Goal: Task Accomplishment & Management: Use online tool/utility

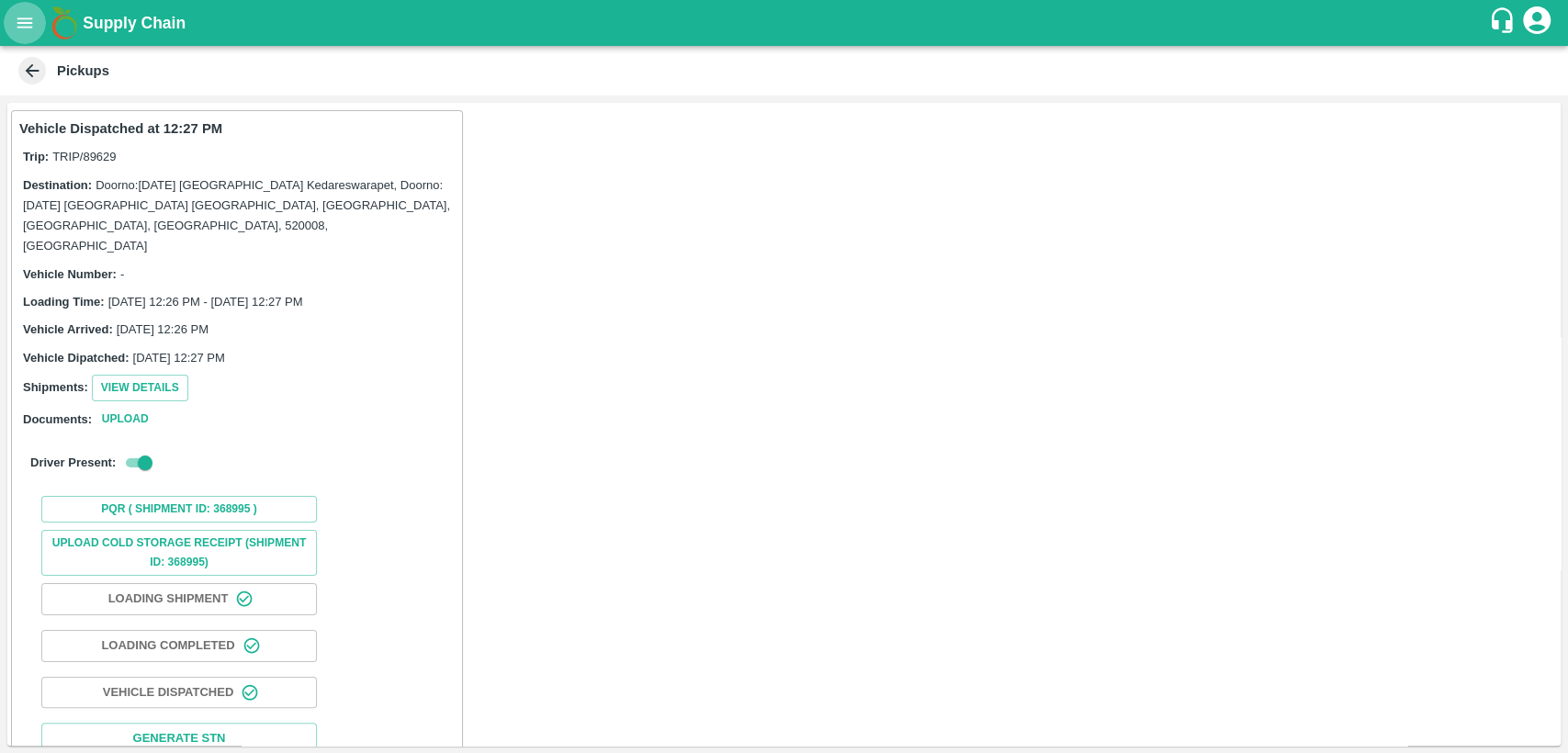
click at [30, 25] on icon "open drawer" at bounding box center [24, 22] width 20 height 20
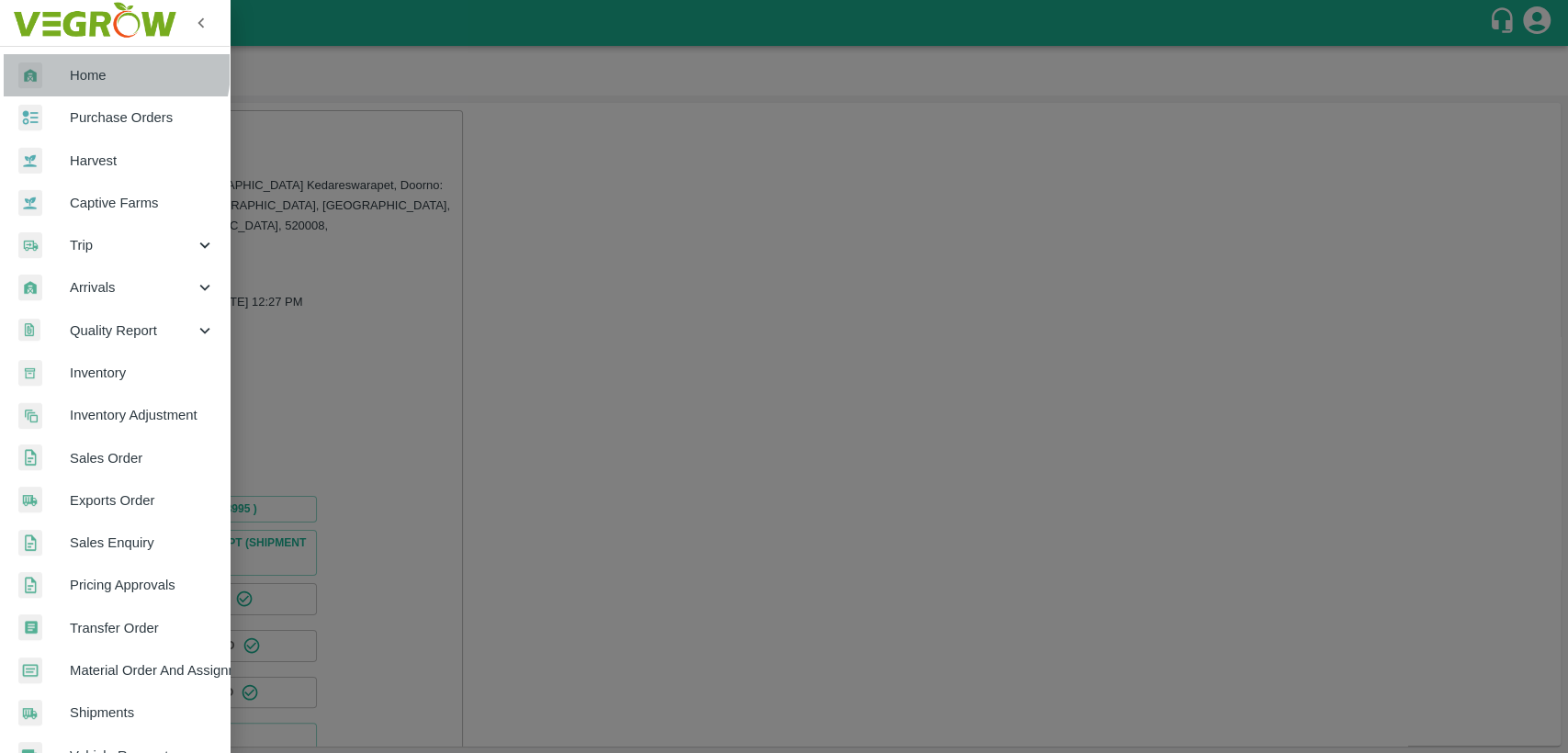
click at [87, 68] on span "Home" at bounding box center [142, 75] width 145 height 20
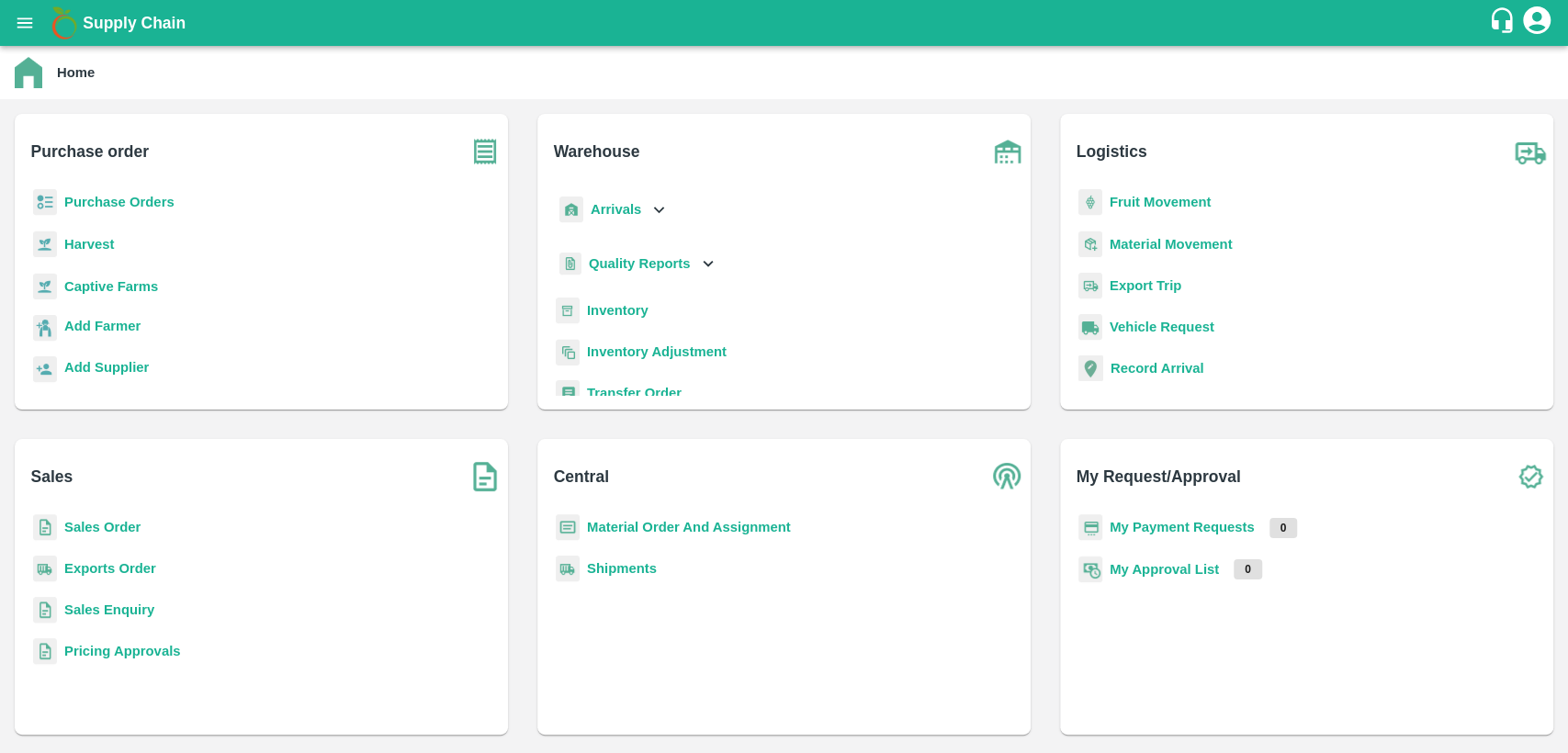
click at [108, 520] on b "Sales Order" at bounding box center [102, 526] width 76 height 15
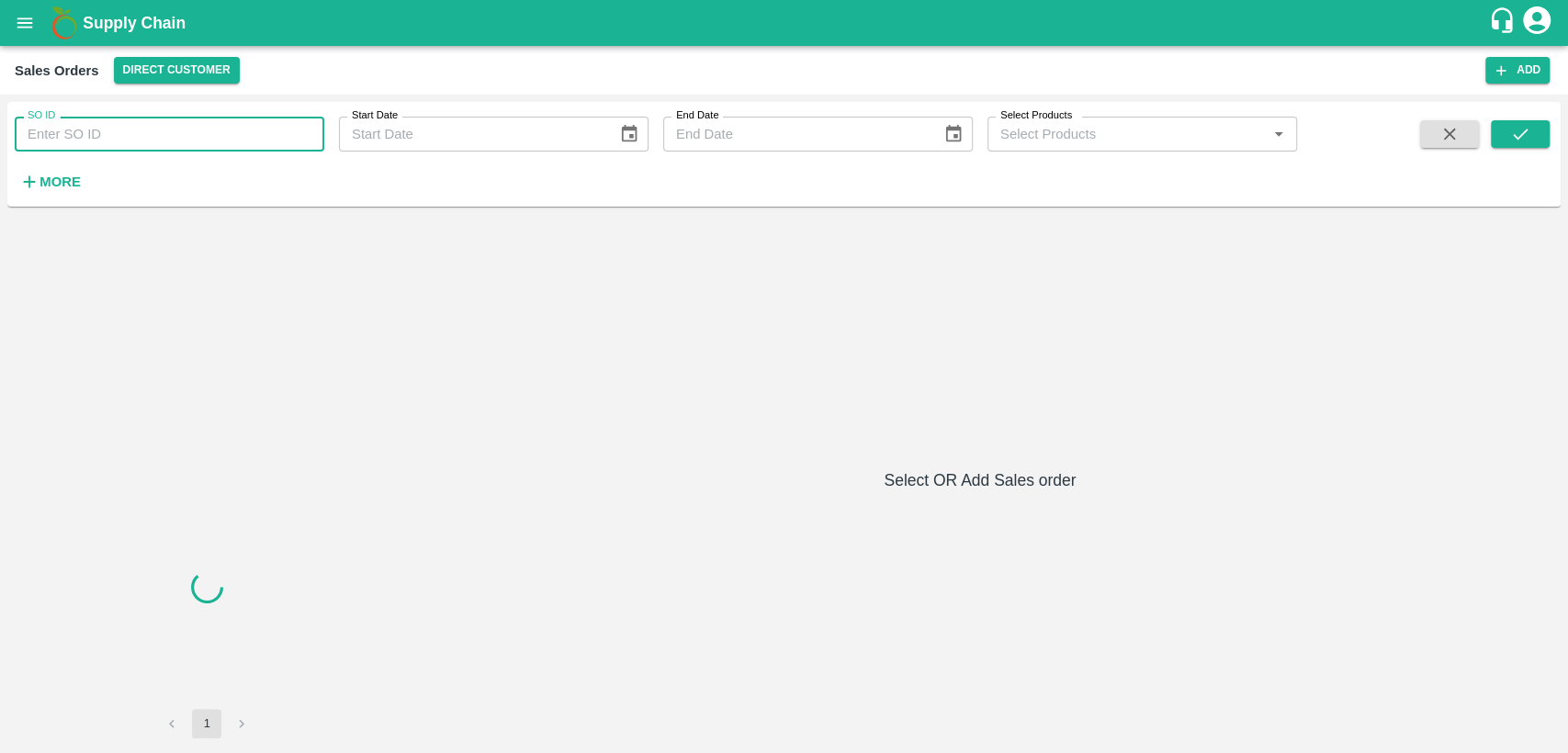
click at [100, 130] on input "SO ID" at bounding box center [169, 134] width 309 height 35
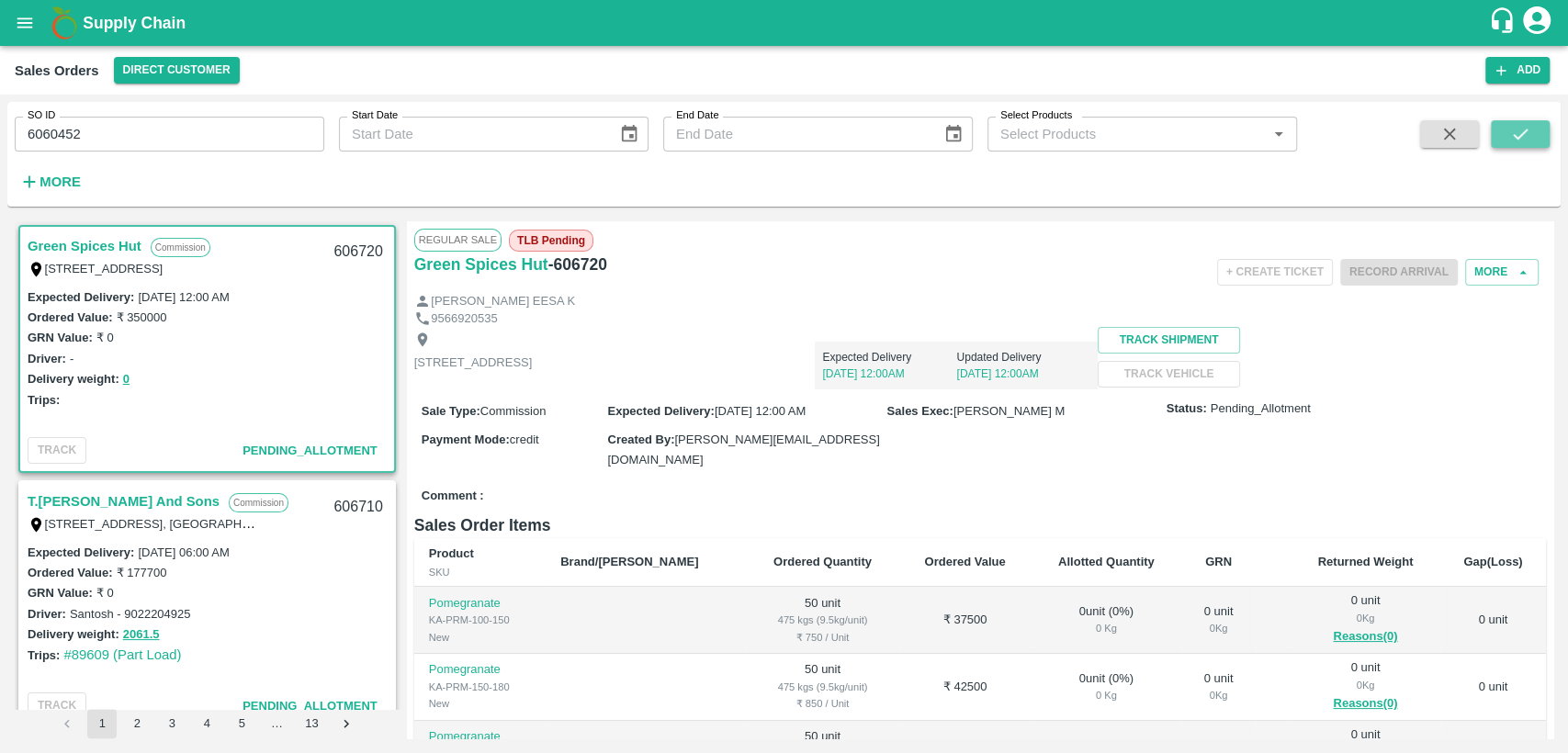
click at [1519, 135] on icon "submit" at bounding box center [1519, 133] width 20 height 20
click at [161, 139] on input "6060452" at bounding box center [169, 134] width 309 height 35
type input "606045"
click at [1540, 139] on button "submit" at bounding box center [1519, 134] width 58 height 27
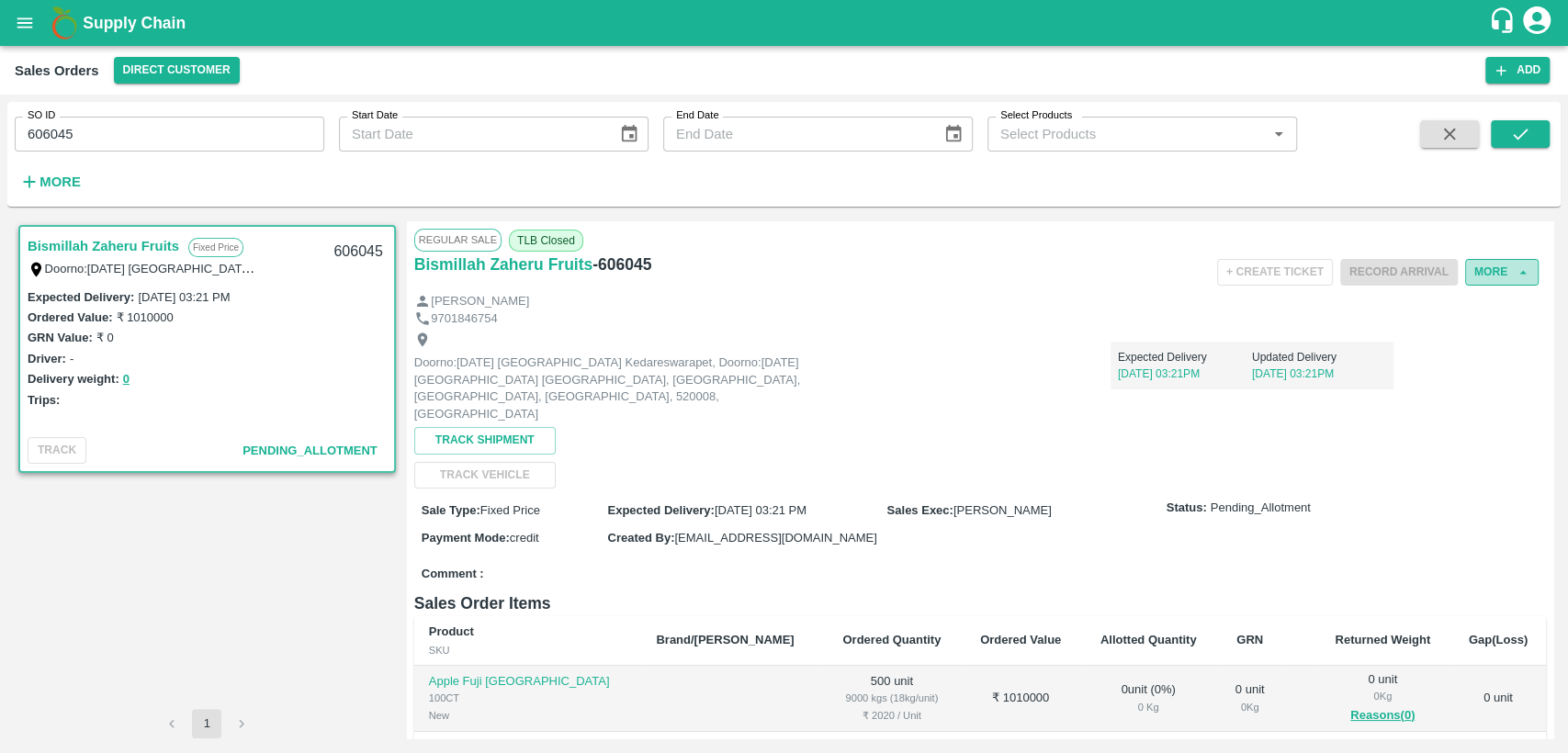
click at [1488, 276] on button "More" at bounding box center [1502, 271] width 74 height 26
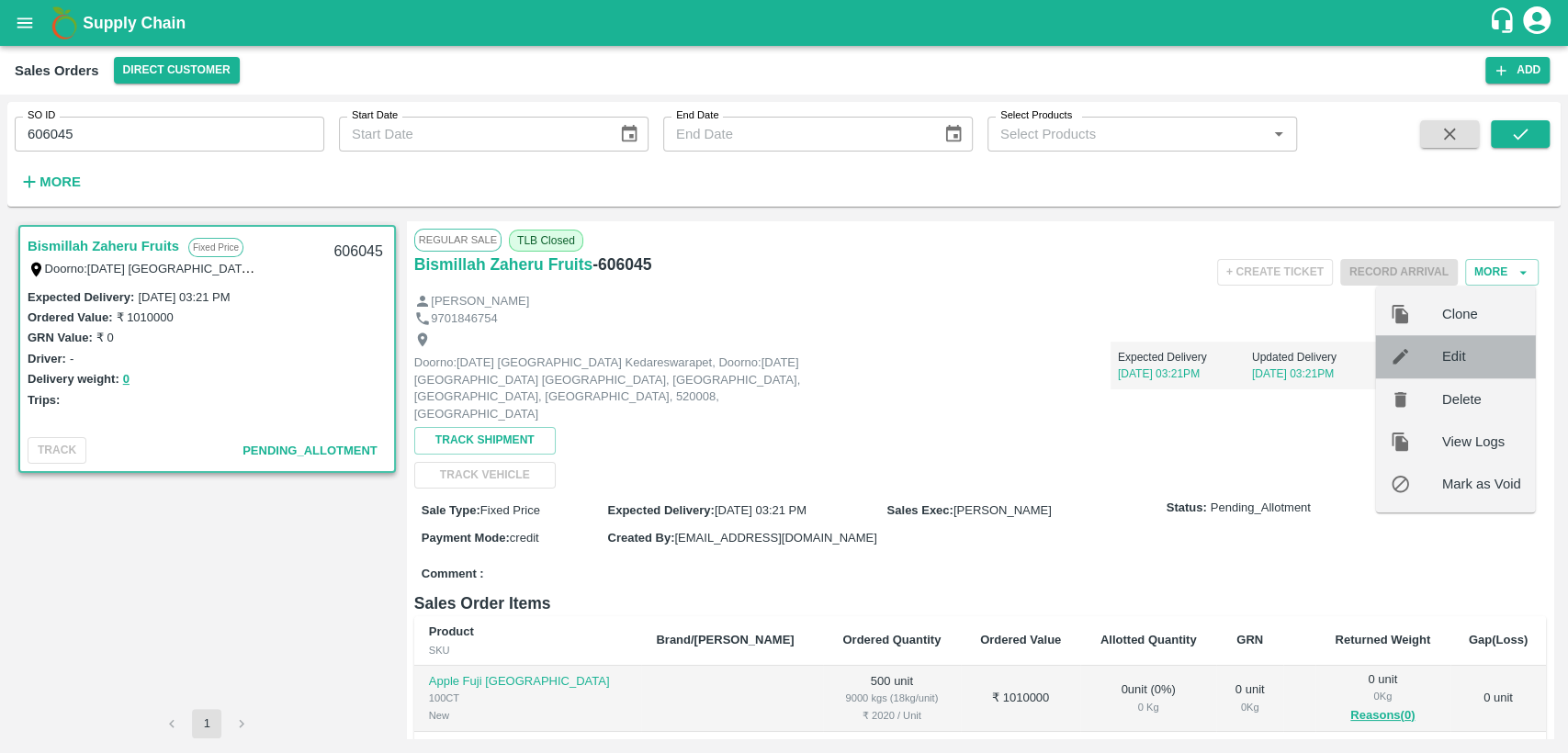
click at [1437, 370] on div "Edit" at bounding box center [1455, 356] width 160 height 42
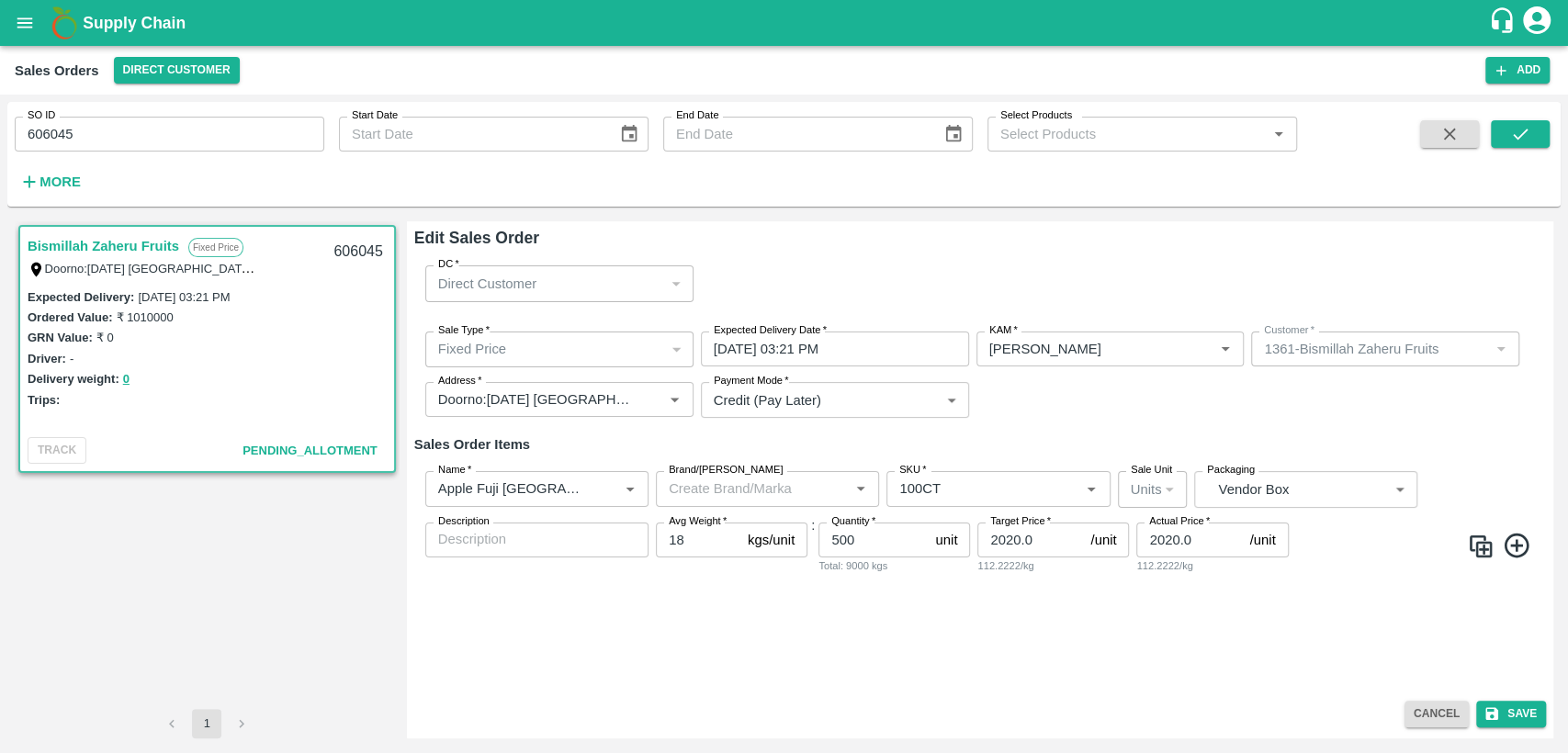
click at [879, 333] on input "01/10/2025 03:21 PM" at bounding box center [828, 349] width 255 height 35
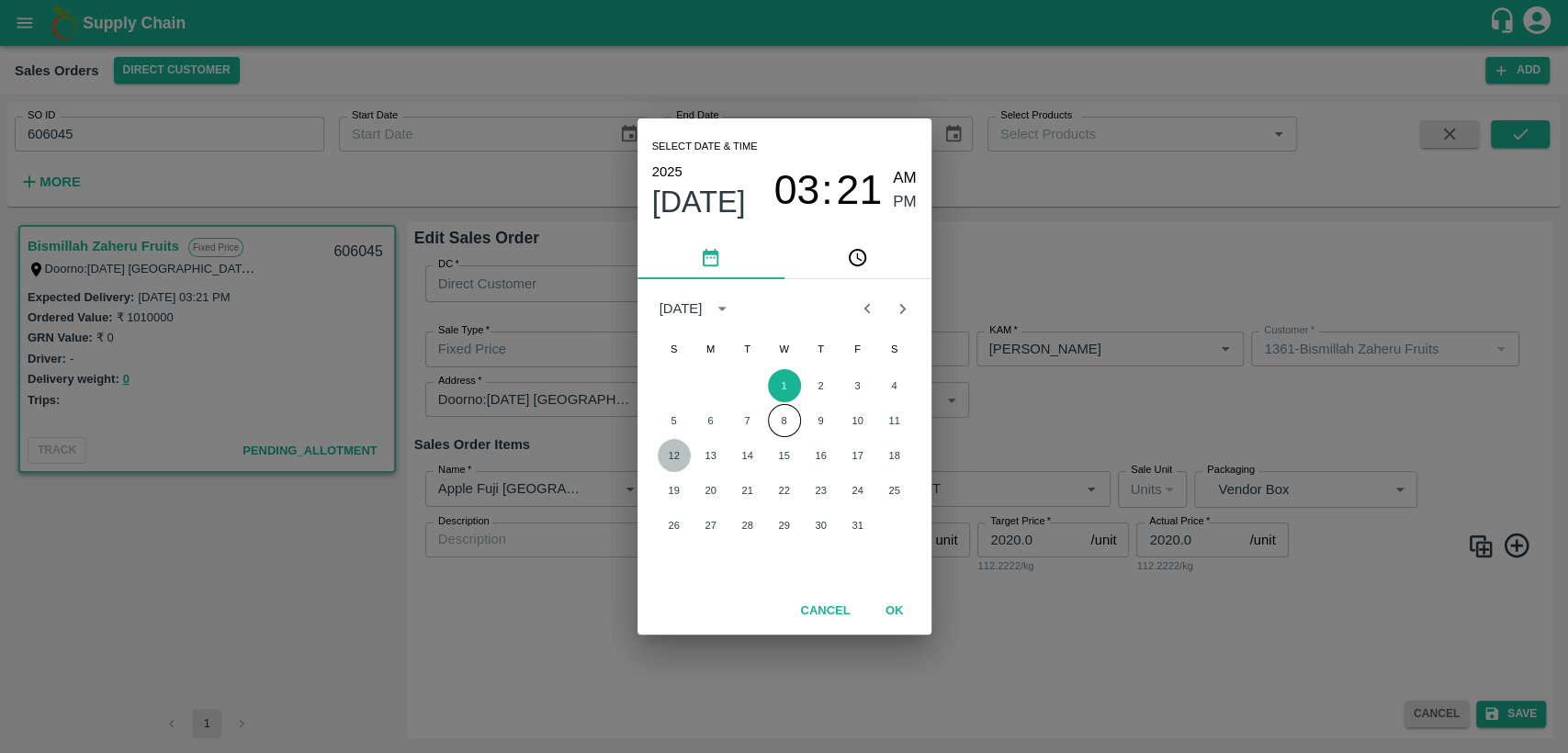
click at [681, 451] on button "12" at bounding box center [674, 455] width 33 height 33
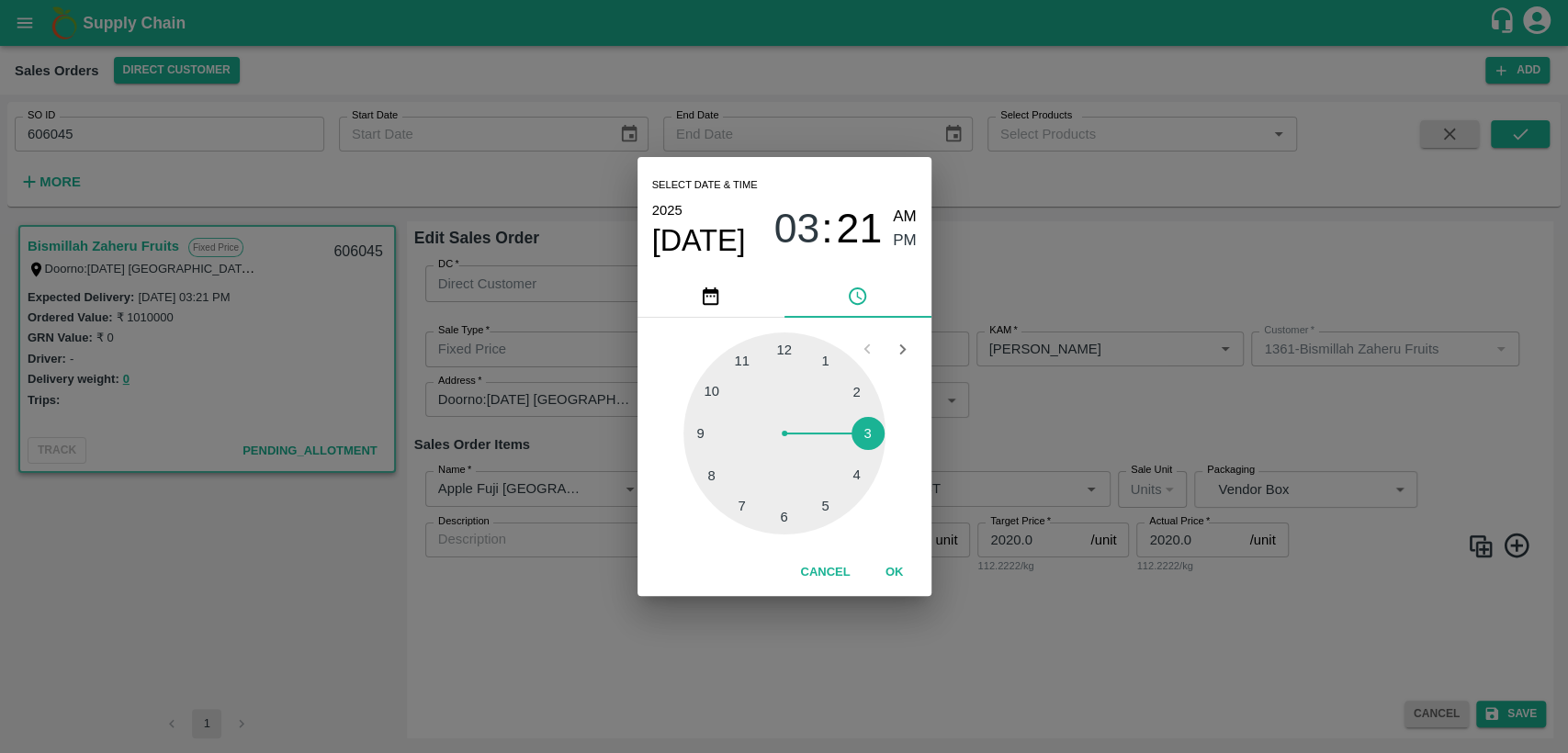
click at [743, 357] on div at bounding box center [784, 434] width 202 height 202
click at [786, 345] on div at bounding box center [784, 434] width 202 height 202
click at [909, 218] on span "AM" at bounding box center [905, 217] width 24 height 24
type input "12/10/2025 11:00 AM"
click at [897, 563] on button "OK" at bounding box center [894, 572] width 58 height 32
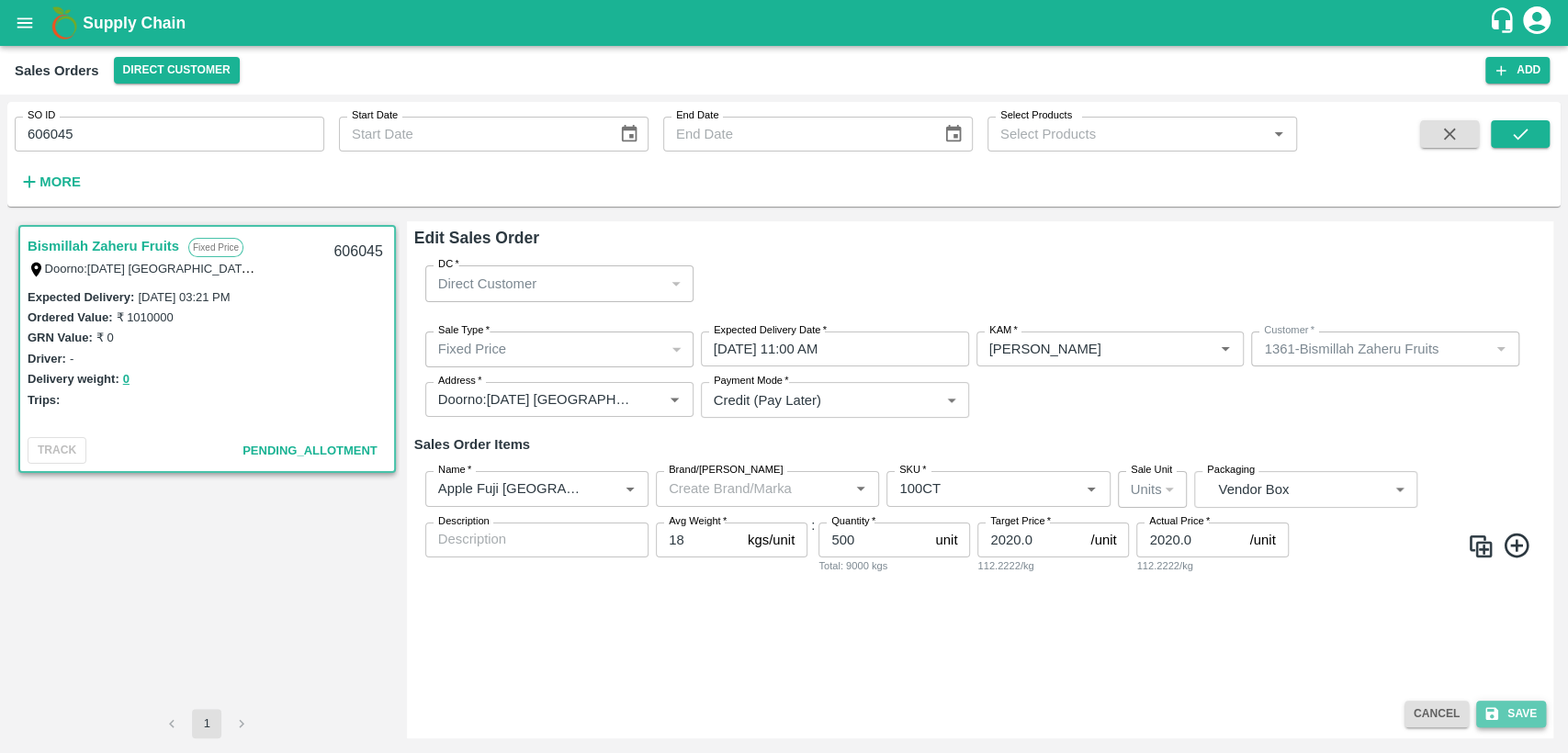
click at [1500, 717] on button "Save" at bounding box center [1511, 713] width 70 height 26
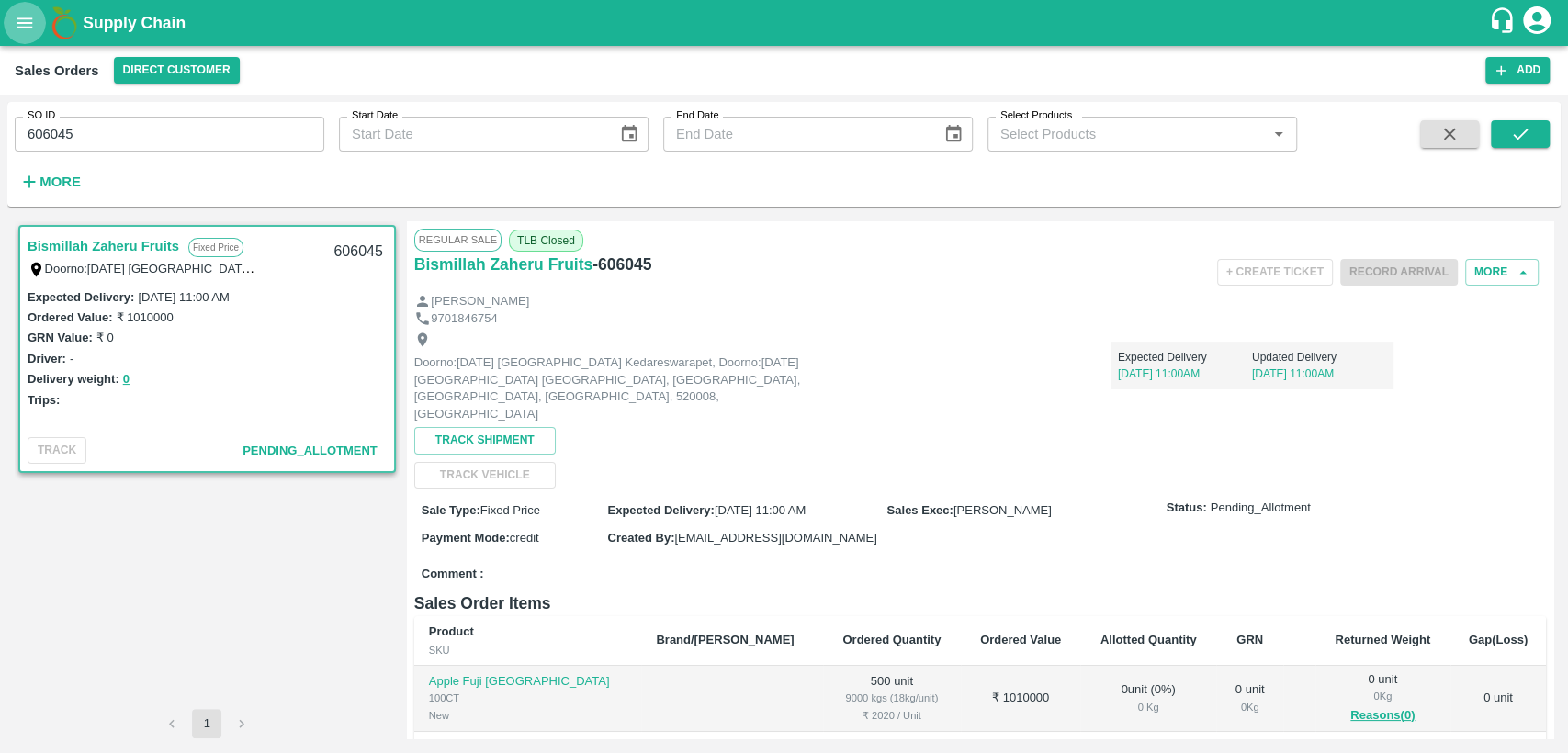
click at [38, 18] on button "open drawer" at bounding box center [24, 22] width 42 height 42
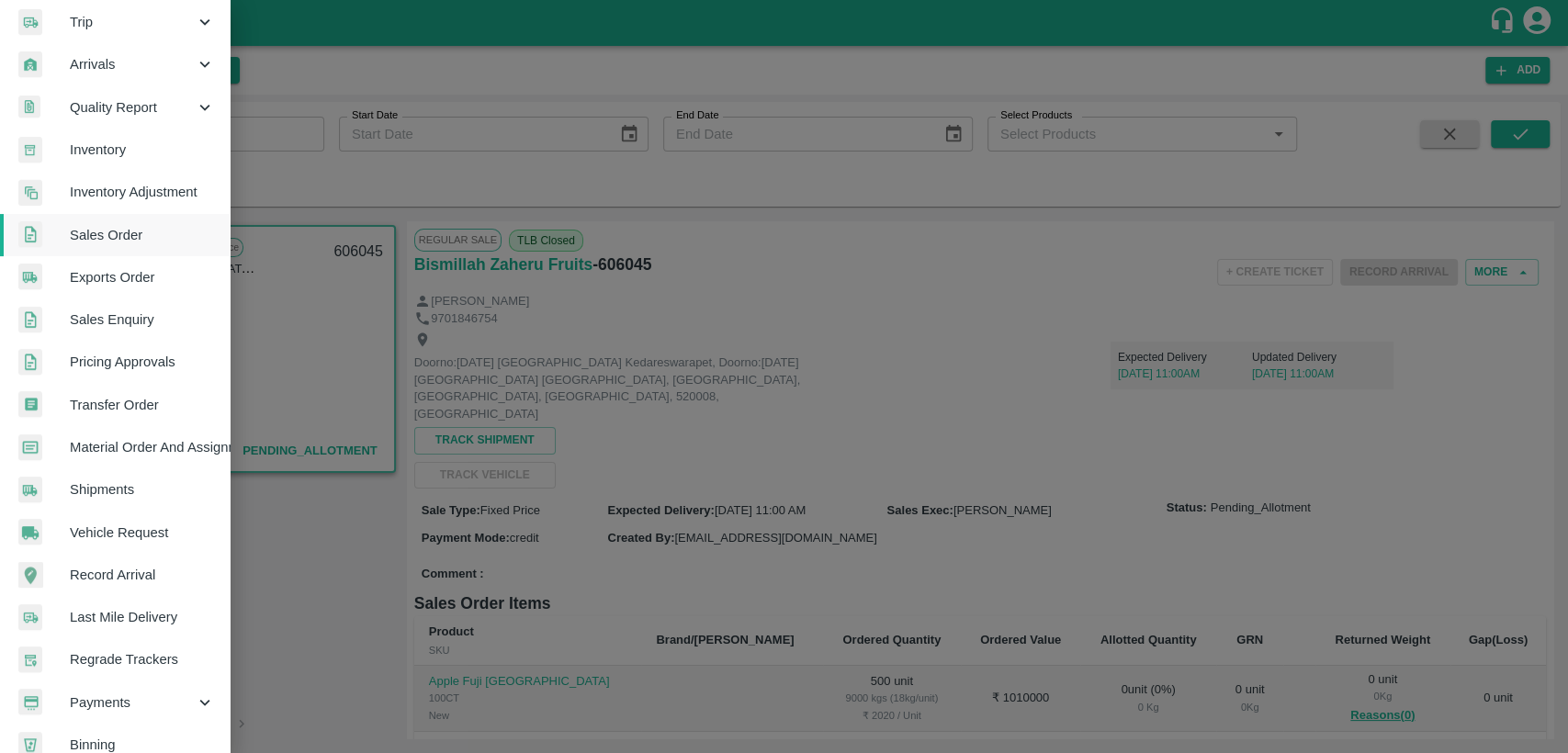
scroll to position [222, 0]
click at [156, 452] on span "Material Order And Assignment" at bounding box center [142, 448] width 145 height 20
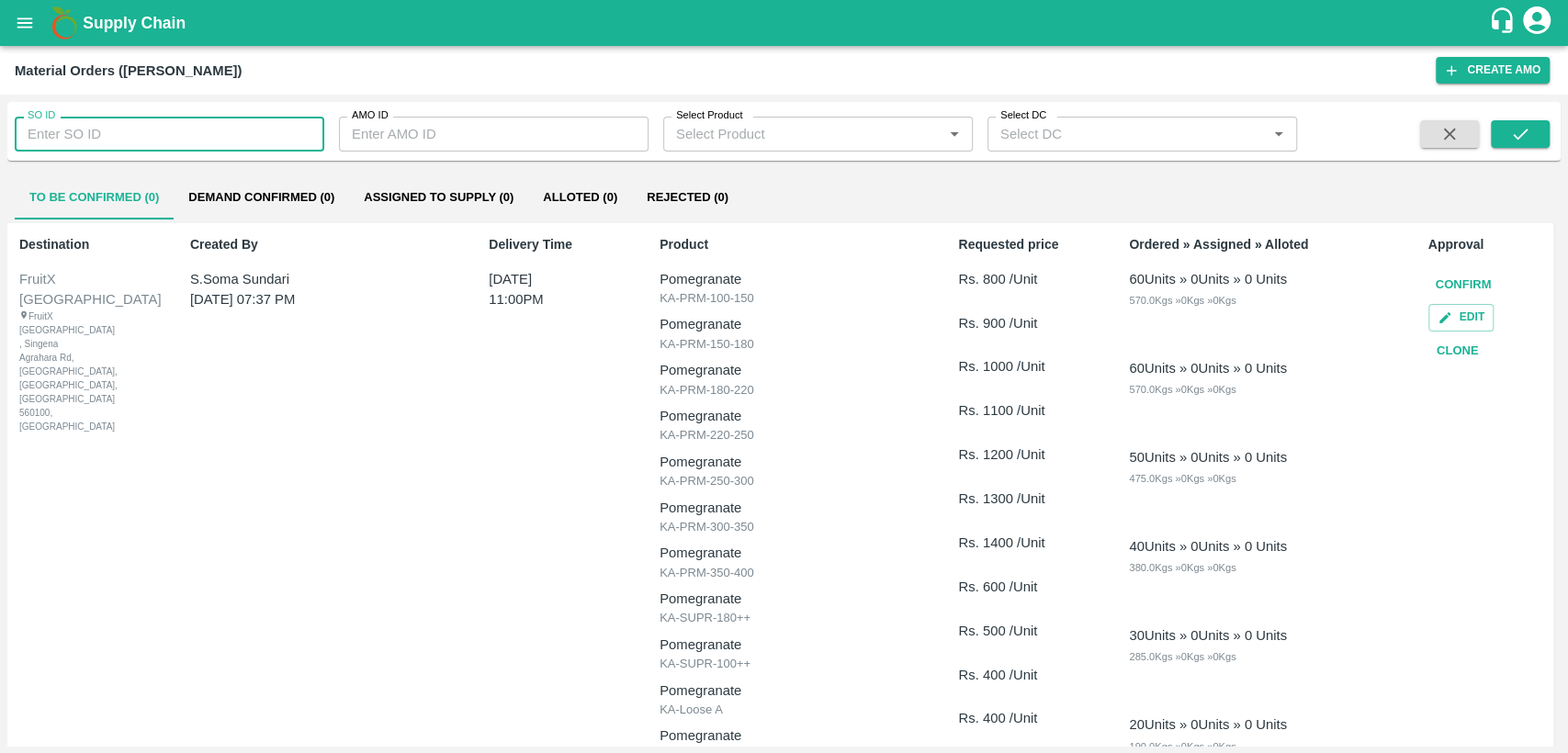
click at [169, 136] on input "SO ID" at bounding box center [169, 134] width 309 height 35
type input "606045"
click at [1513, 132] on icon "submit" at bounding box center [1519, 133] width 20 height 20
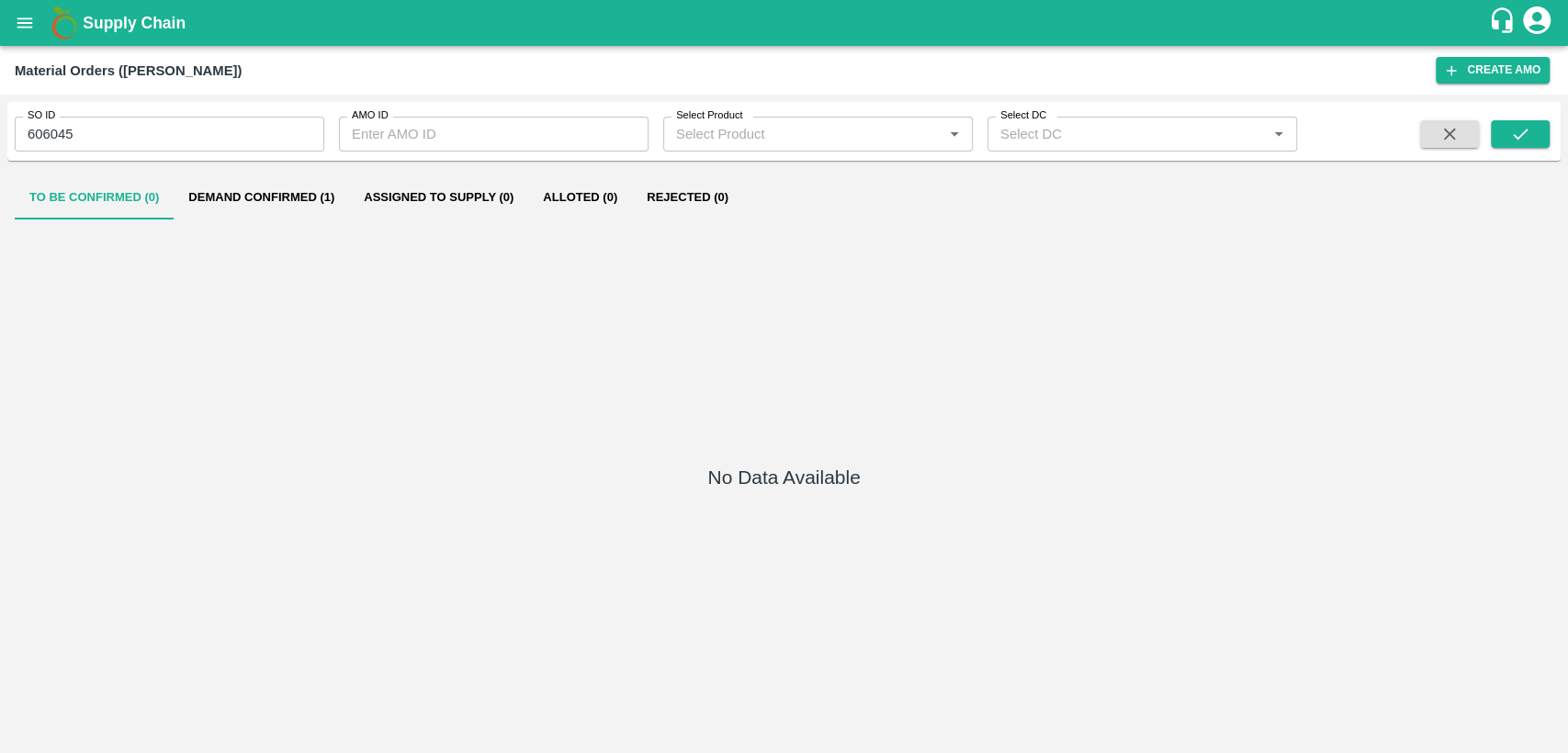
click at [302, 203] on button "Demand Confirmed (1)" at bounding box center [261, 197] width 175 height 44
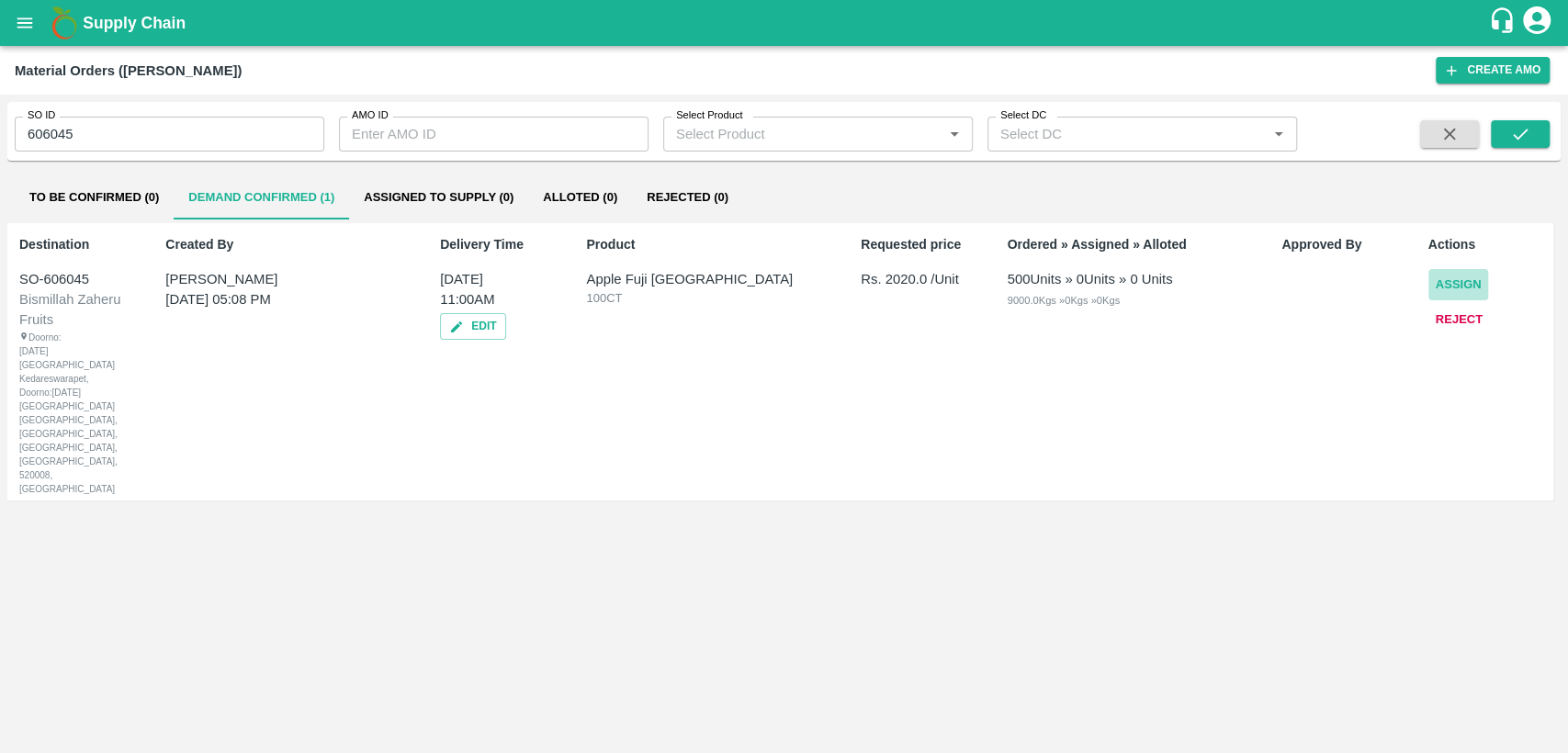
click at [1471, 288] on button "Assign" at bounding box center [1458, 285] width 60 height 32
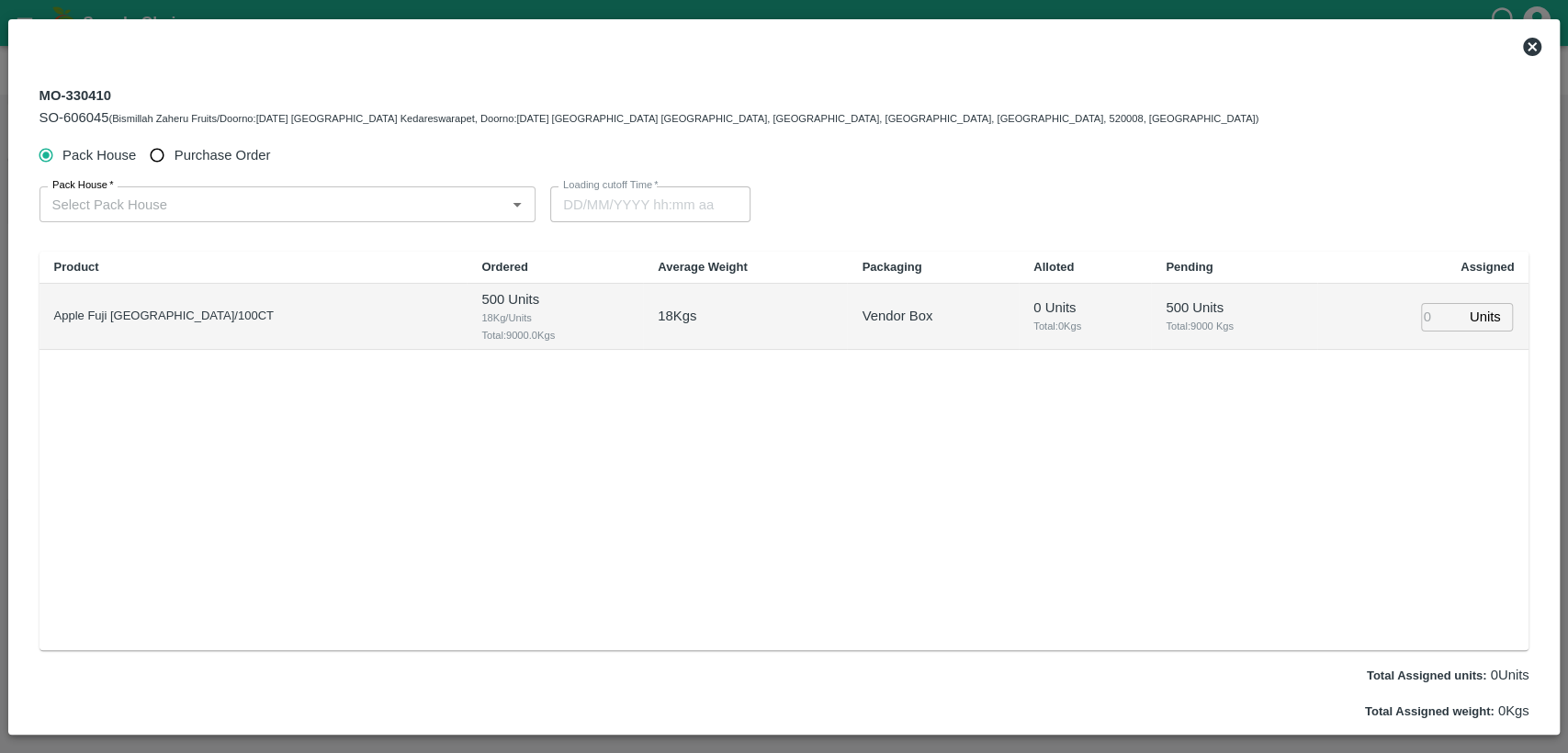
click at [234, 147] on span "Purchase Order" at bounding box center [222, 155] width 96 height 20
click at [174, 147] on input "Purchase Order" at bounding box center [157, 156] width 34 height 34
radio input "true"
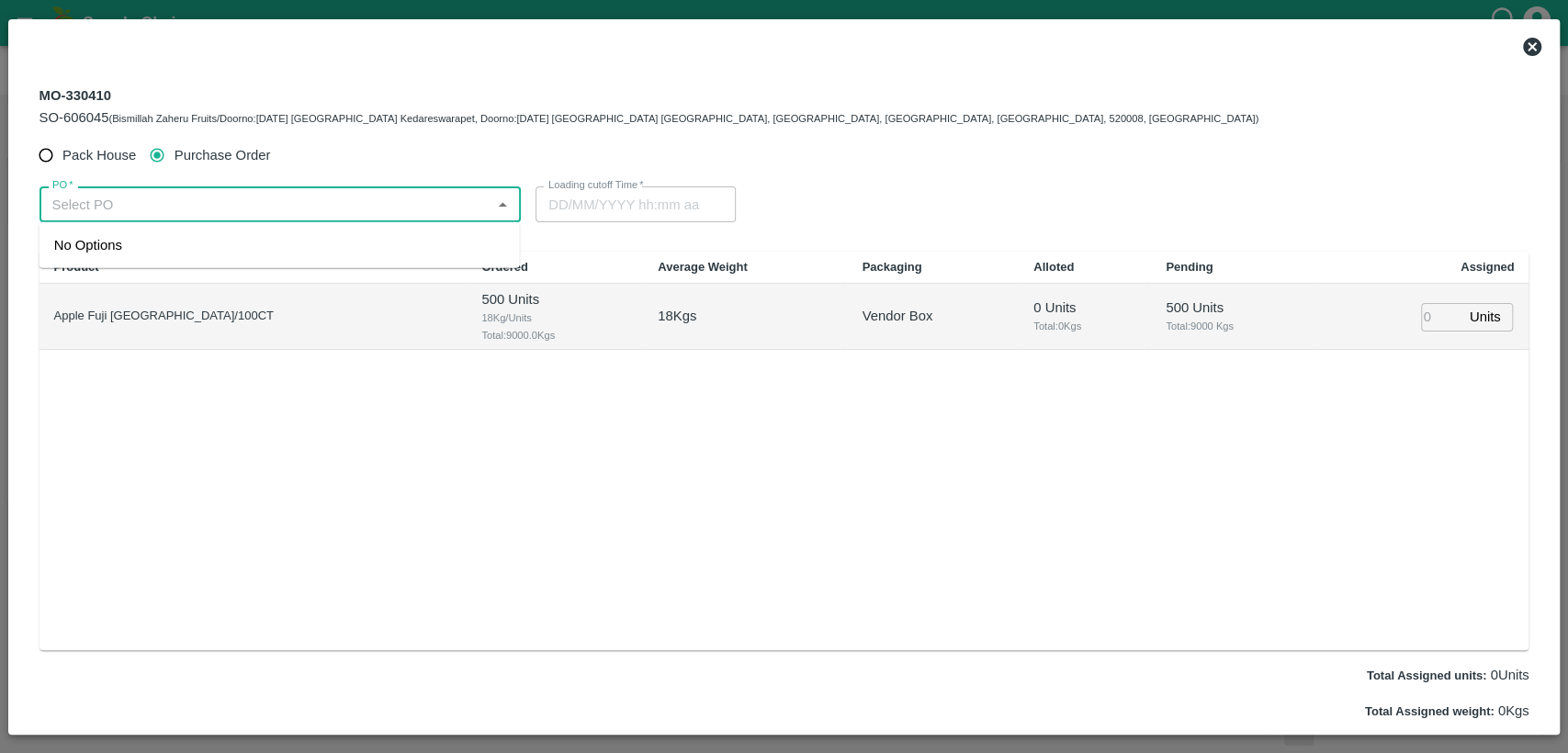
click at [225, 215] on input "PO   *" at bounding box center [265, 203] width 441 height 24
click at [232, 258] on div "PO-178811(Embrace Fresh fruits Pvt. Ltd.-77388 79055)" at bounding box center [280, 245] width 481 height 31
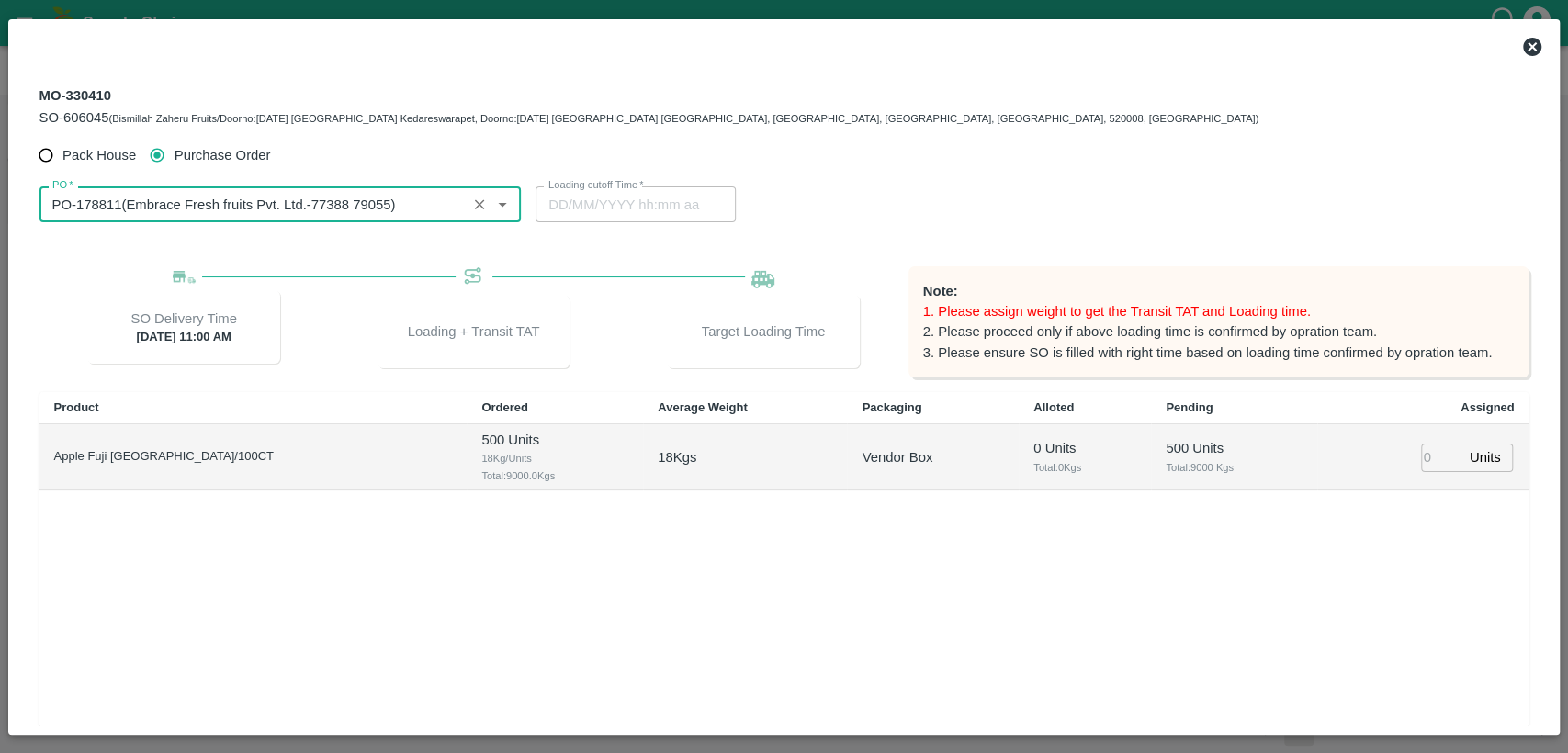
type input "PO-178811(Embrace Fresh fruits Pvt. Ltd.-77388 79055)"
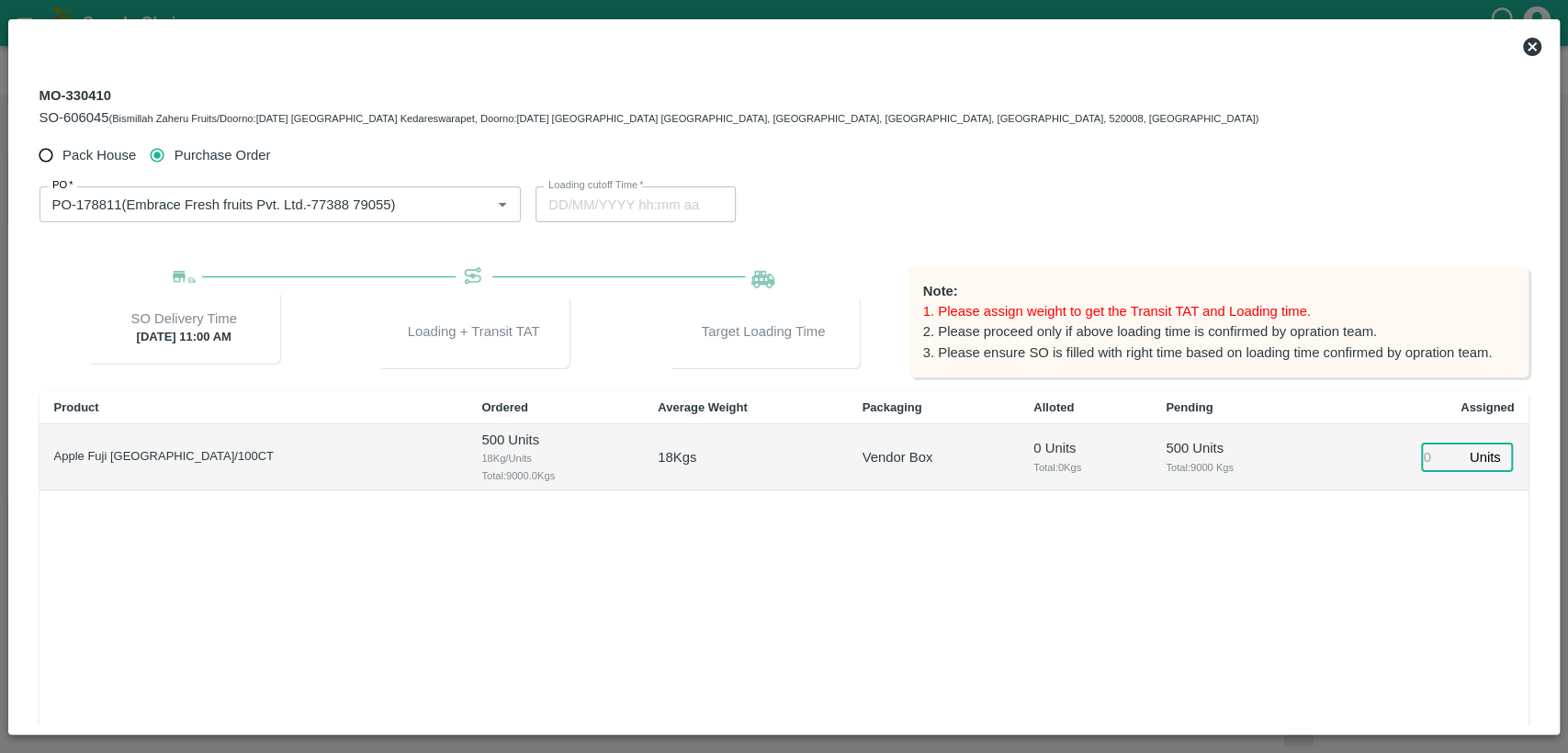
click at [1438, 457] on input "number" at bounding box center [1442, 457] width 41 height 28
type input "500"
type input "10/10/2025 10:36 PM"
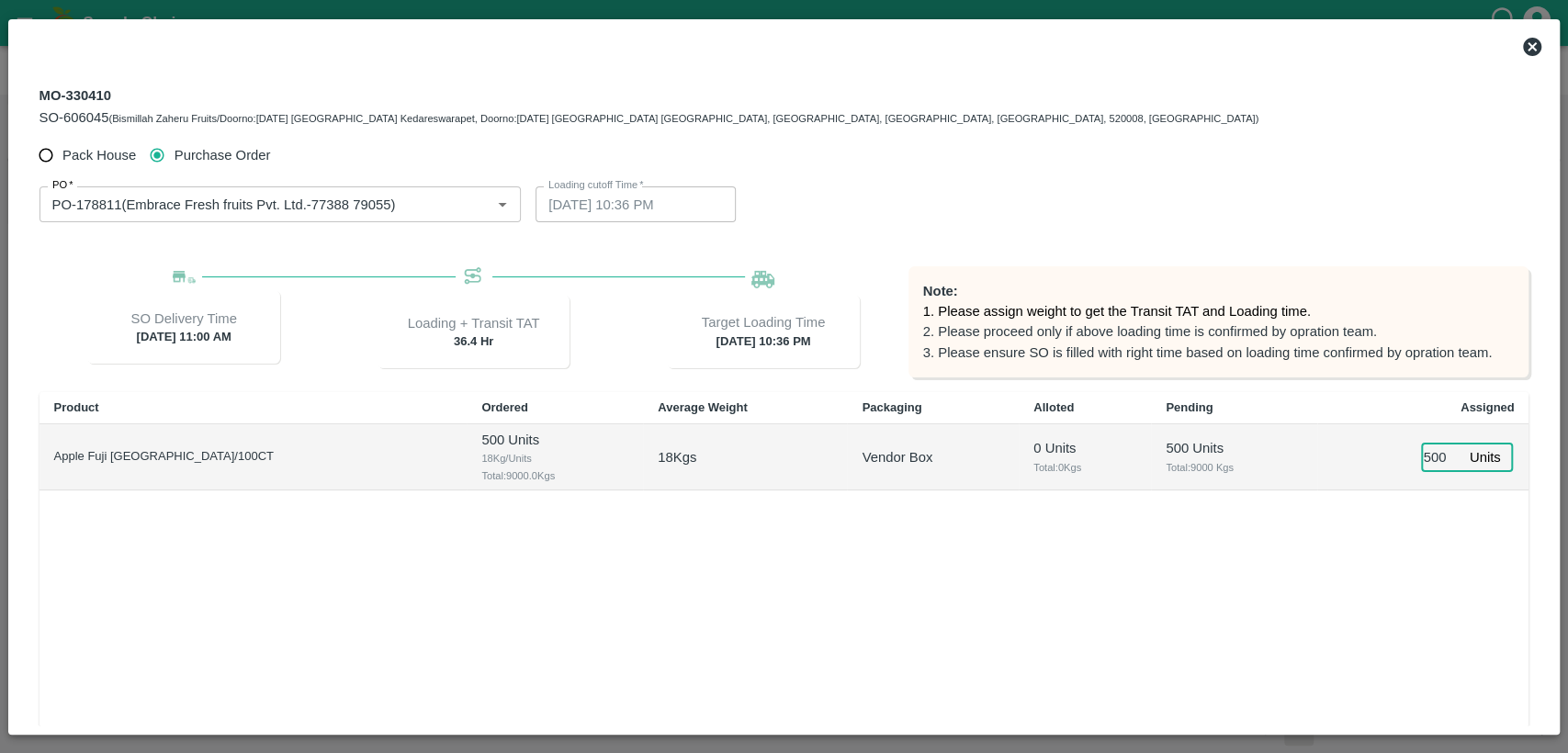
scroll to position [183, 0]
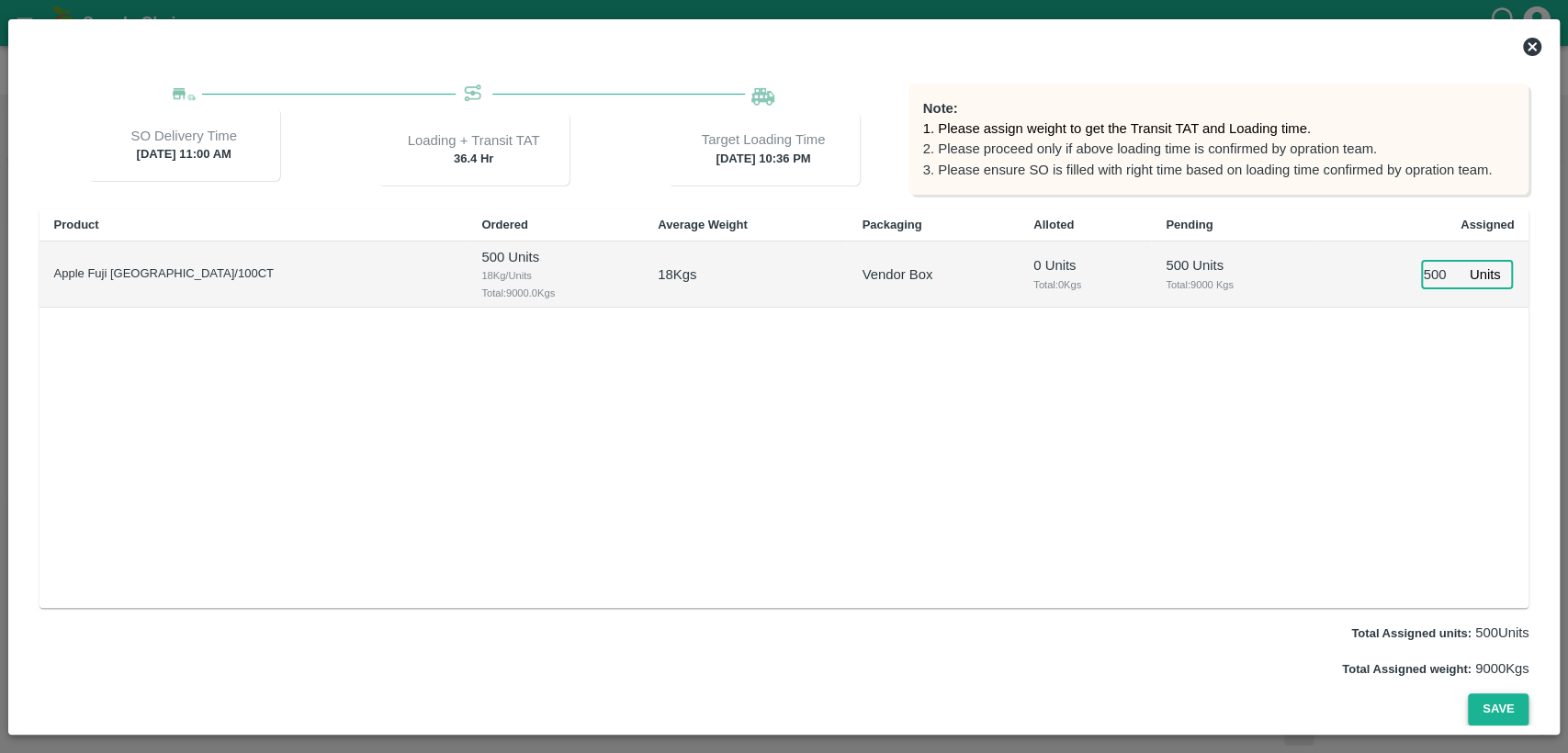
type input "500"
click at [1493, 719] on button "Save" at bounding box center [1498, 709] width 60 height 32
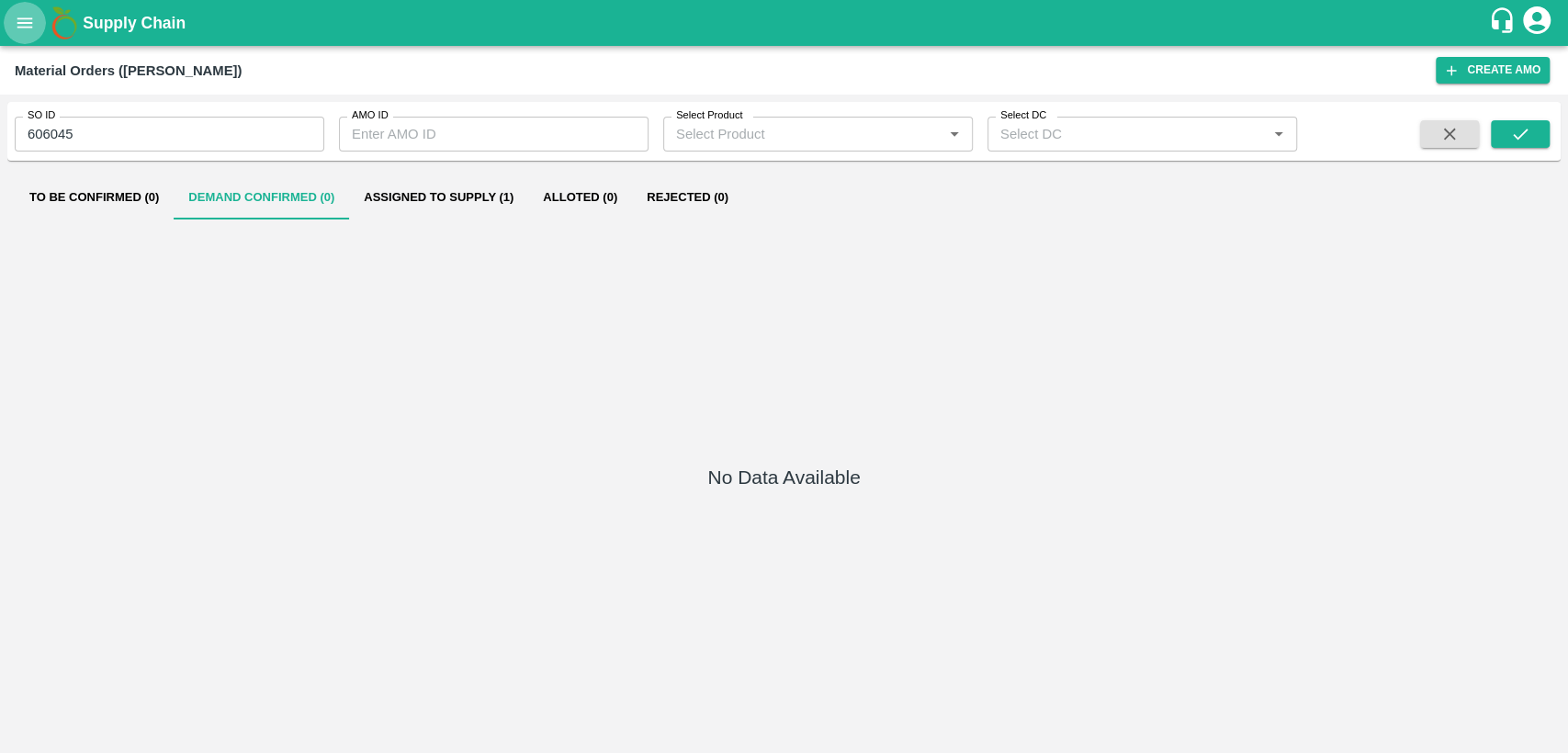
click at [29, 19] on icon "open drawer" at bounding box center [24, 22] width 20 height 20
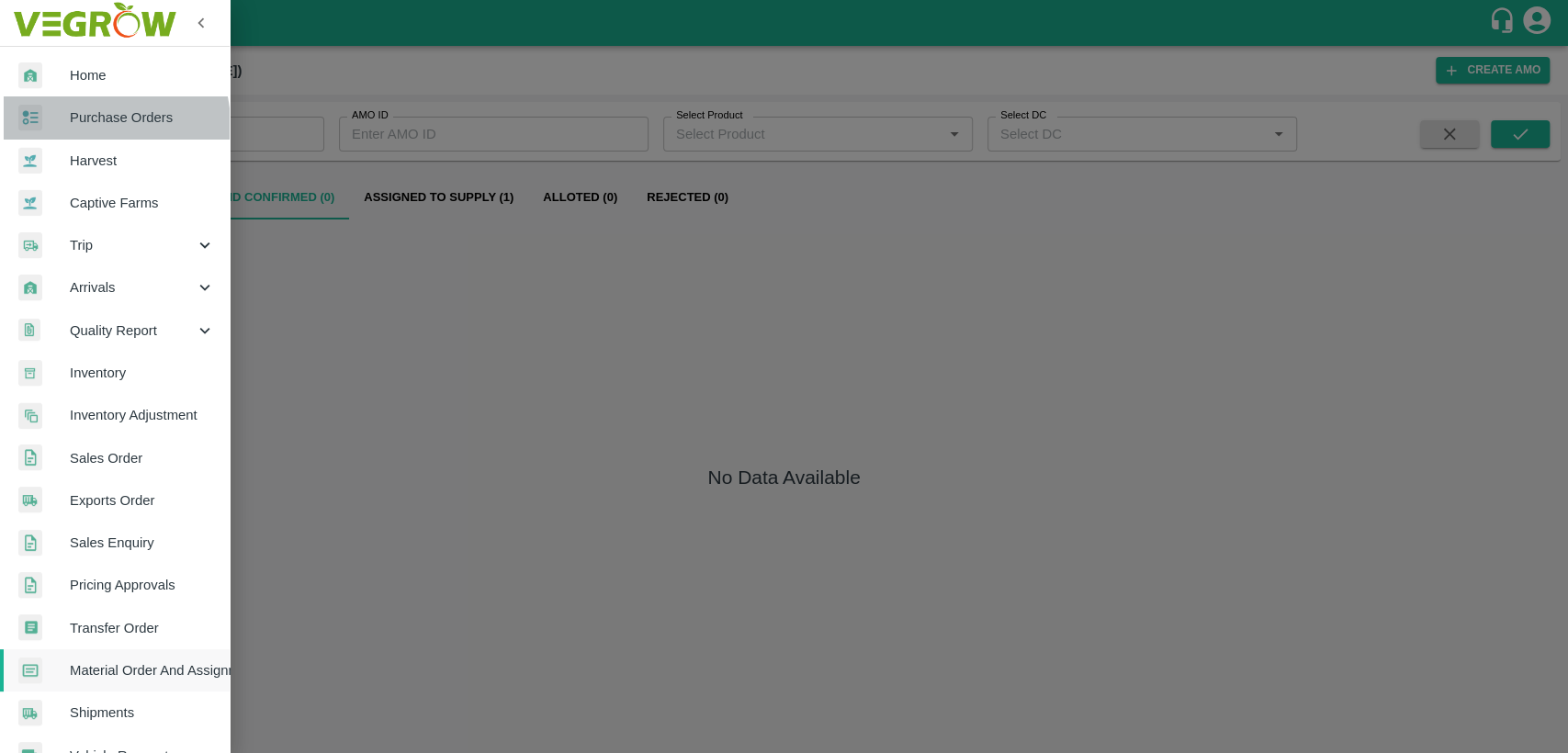
click at [89, 125] on span "Purchase Orders" at bounding box center [142, 117] width 145 height 20
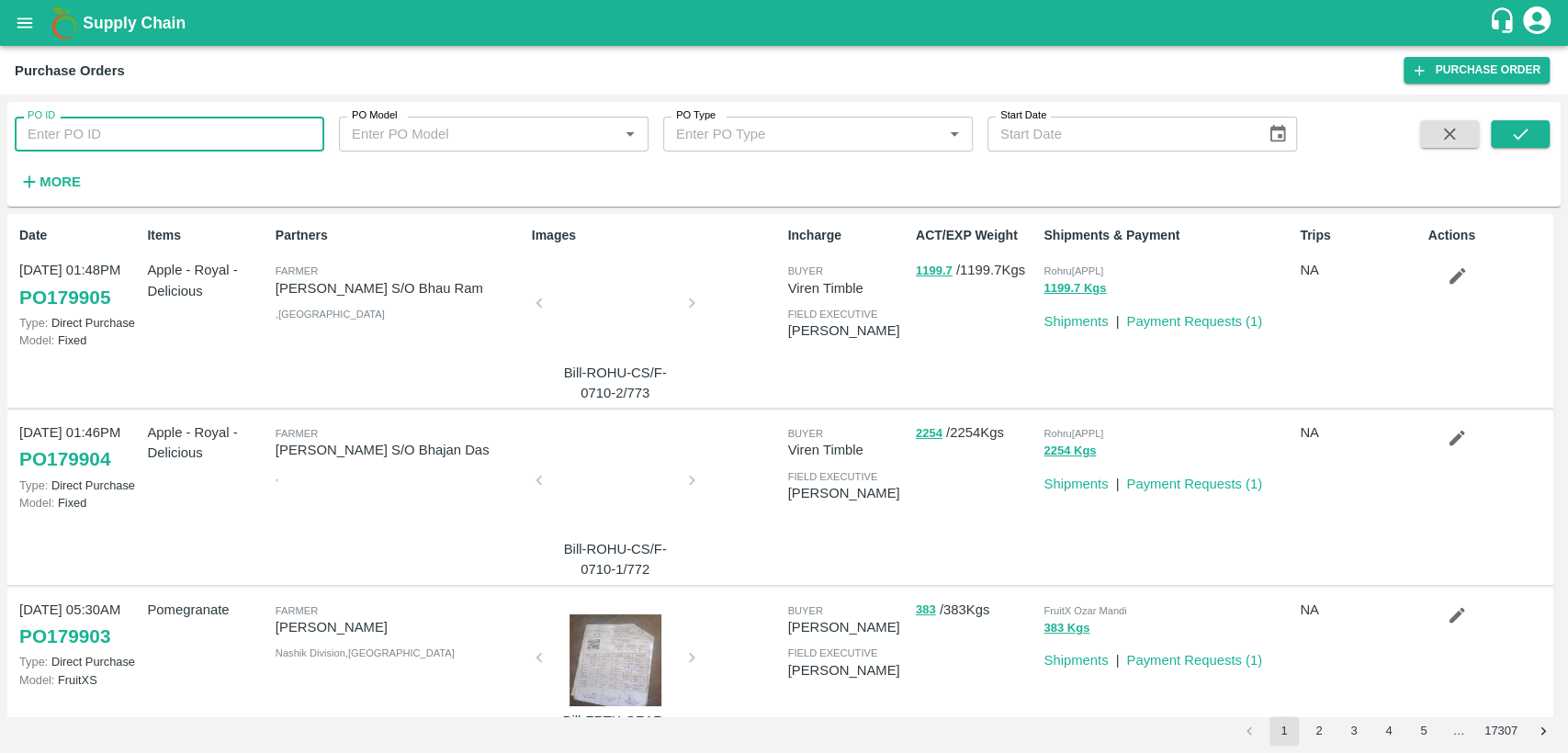
click at [187, 141] on input "PO ID" at bounding box center [169, 134] width 309 height 35
paste input "178811"
type input "178811"
click at [1520, 138] on icon "submit" at bounding box center [1519, 133] width 20 height 20
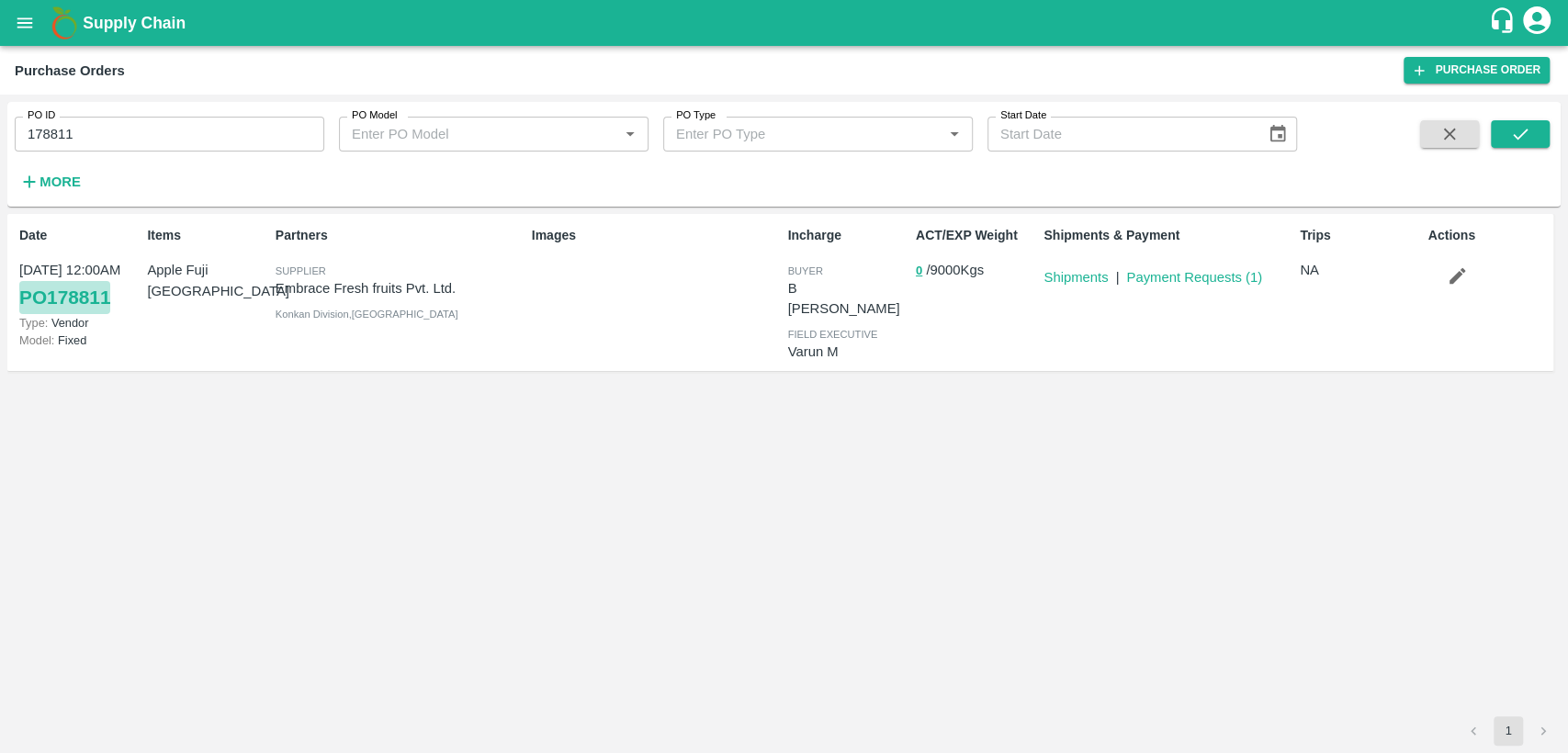
click at [92, 299] on link "PO 178811" at bounding box center [64, 298] width 90 height 33
click at [1072, 284] on link "Shipments" at bounding box center [1076, 277] width 64 height 15
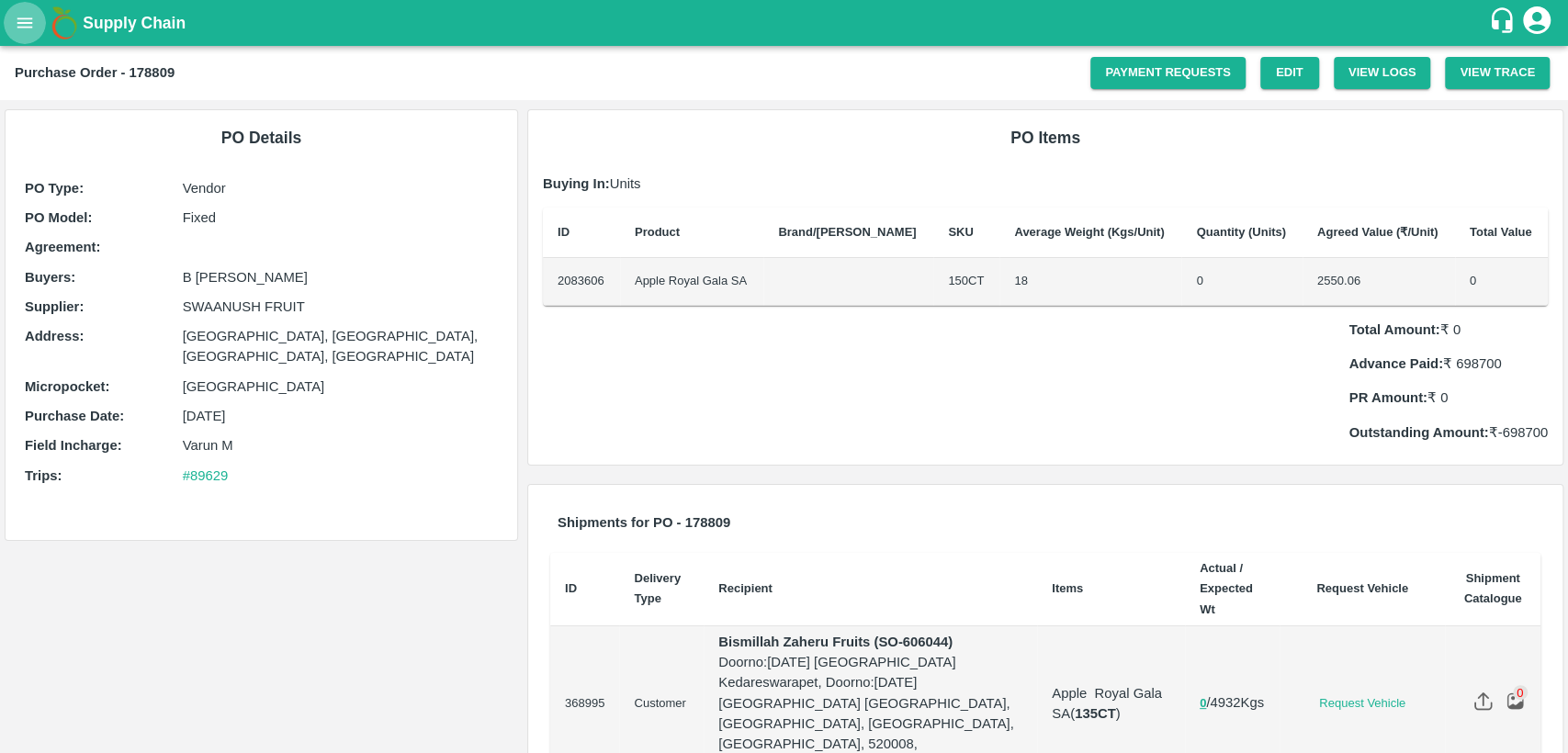
click at [27, 7] on button "open drawer" at bounding box center [24, 22] width 42 height 42
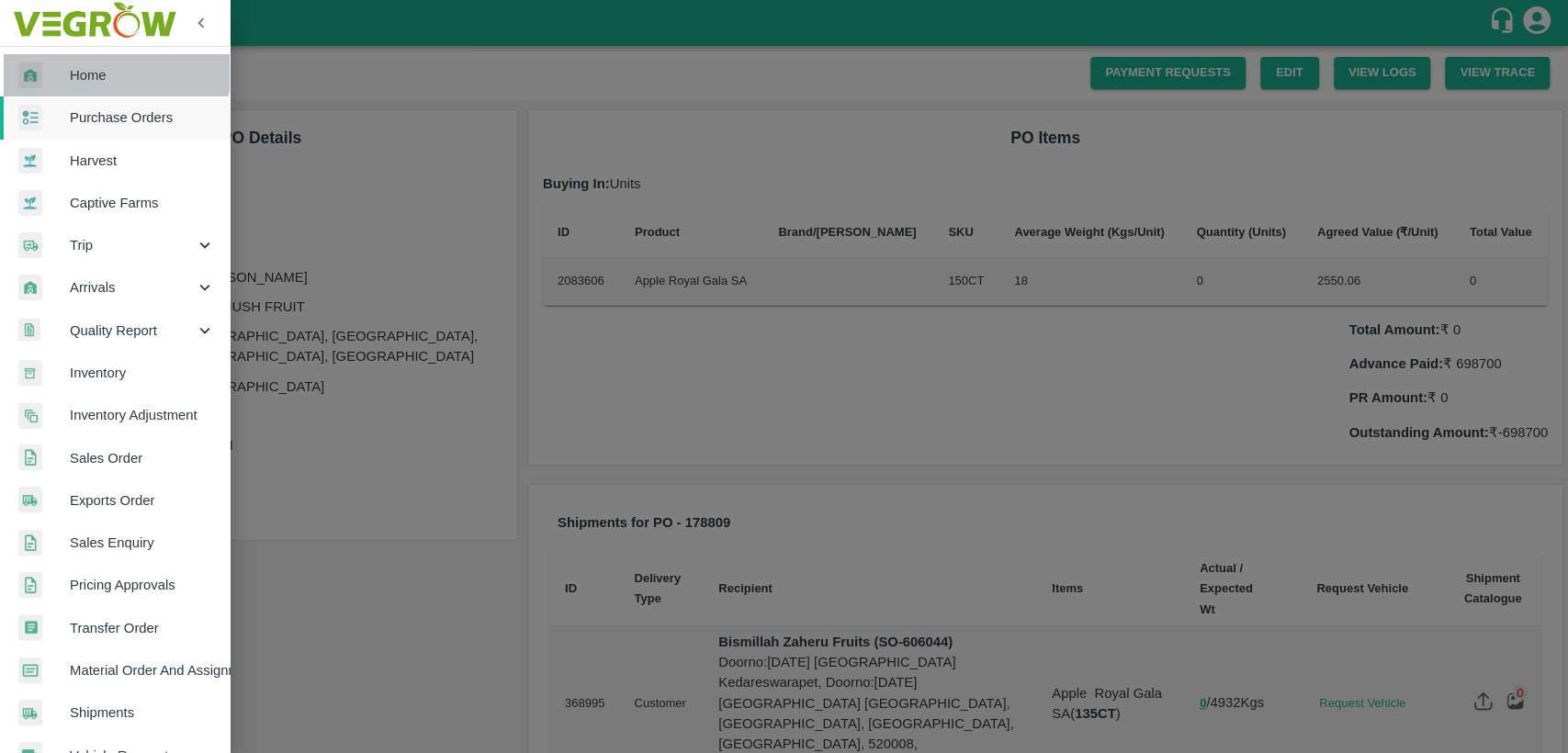
click at [90, 62] on link "Home" at bounding box center [115, 75] width 230 height 42
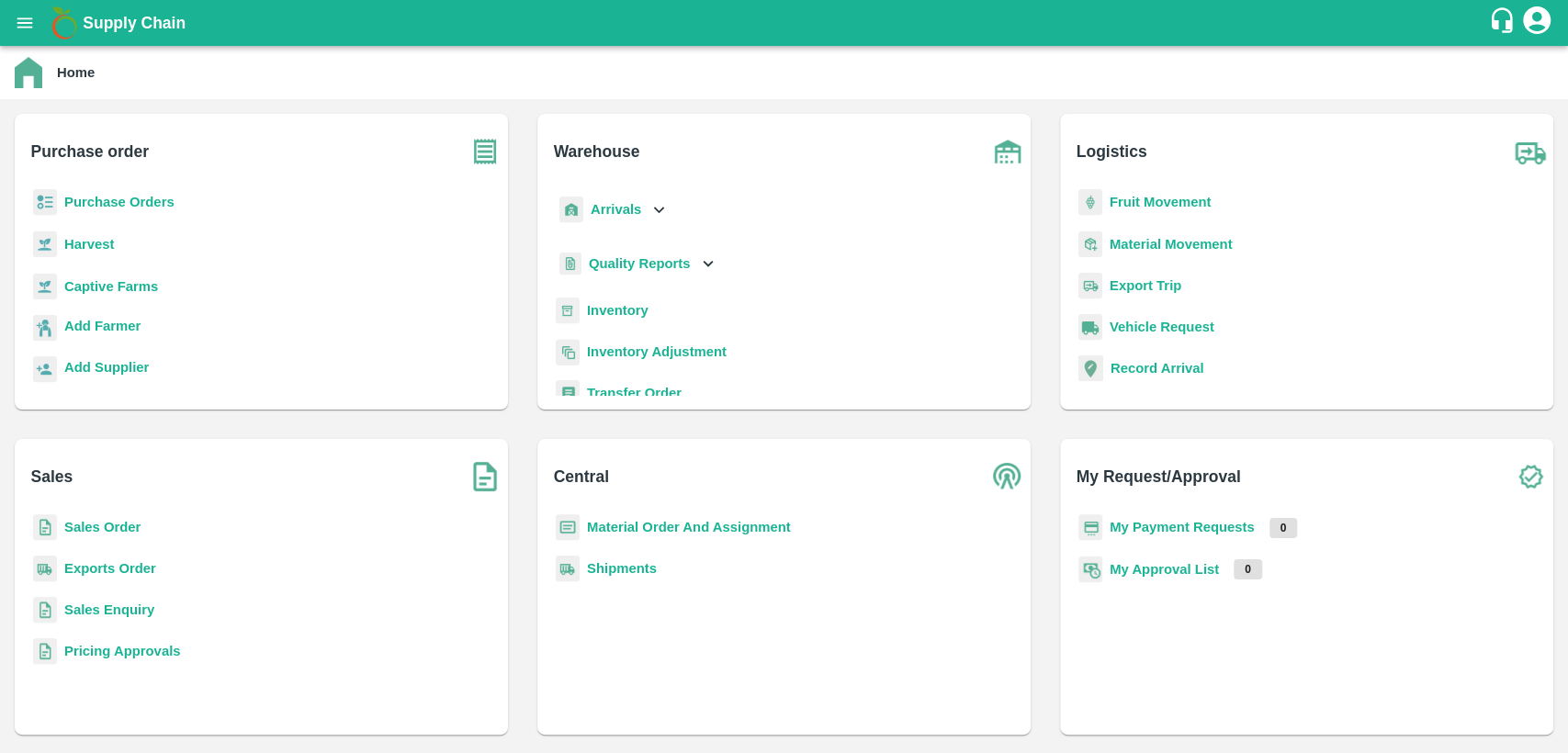
click at [104, 523] on b "Sales Order" at bounding box center [102, 526] width 76 height 15
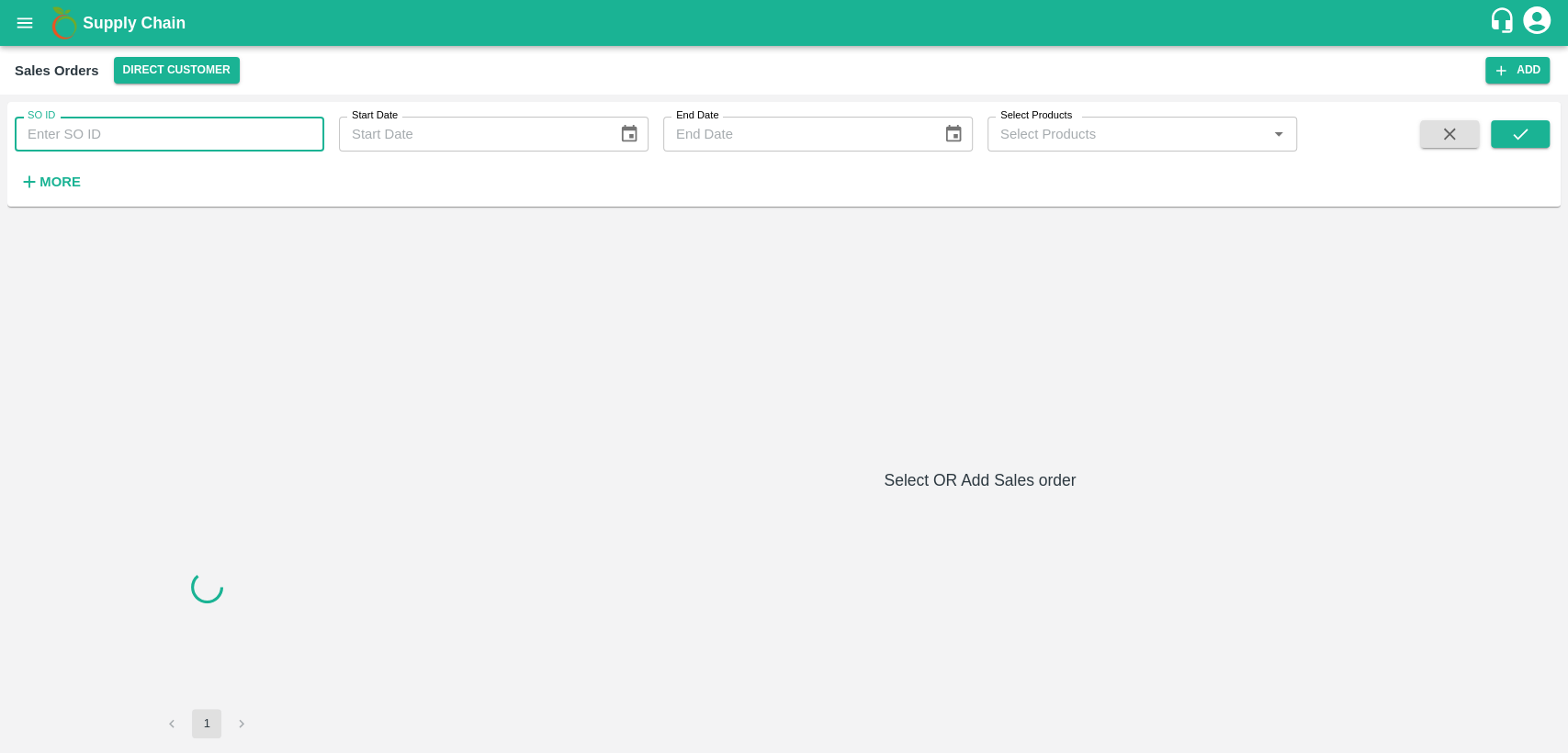
click at [131, 141] on input "SO ID" at bounding box center [169, 134] width 309 height 35
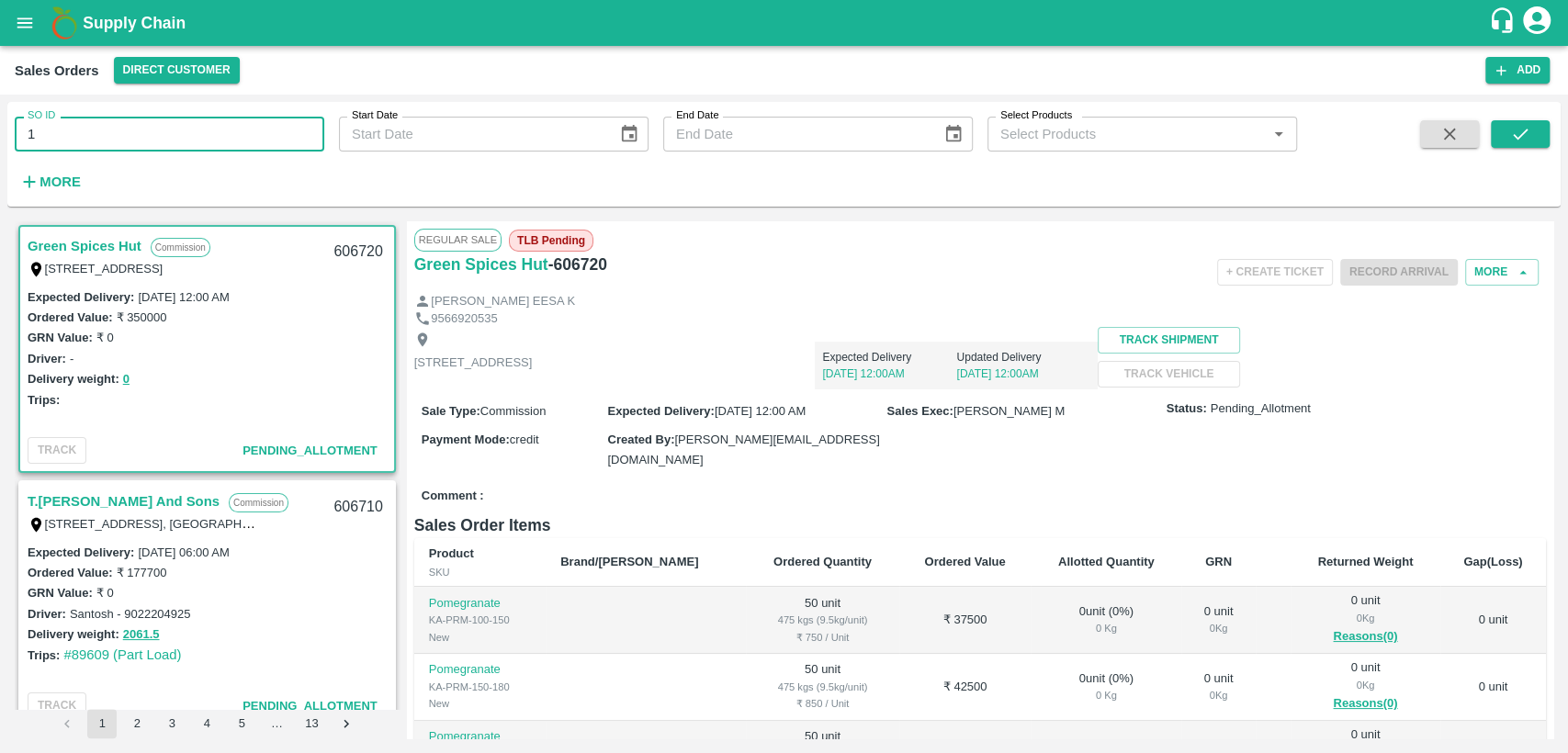
type input "1"
type input "606045"
click at [1535, 149] on span at bounding box center [1519, 158] width 58 height 75
click at [1510, 134] on icon "submit" at bounding box center [1519, 133] width 20 height 20
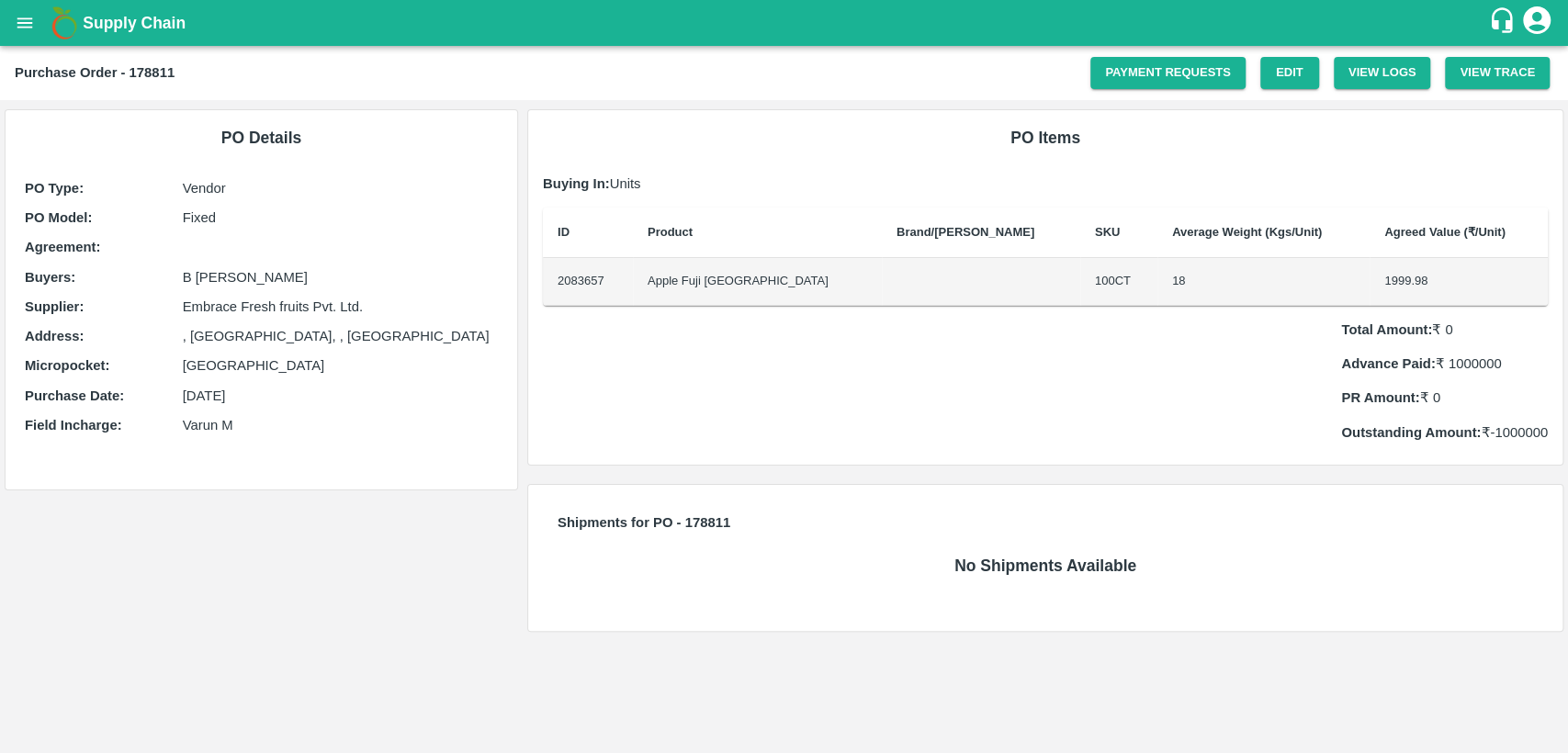
click at [15, 24] on icon "open drawer" at bounding box center [24, 22] width 20 height 20
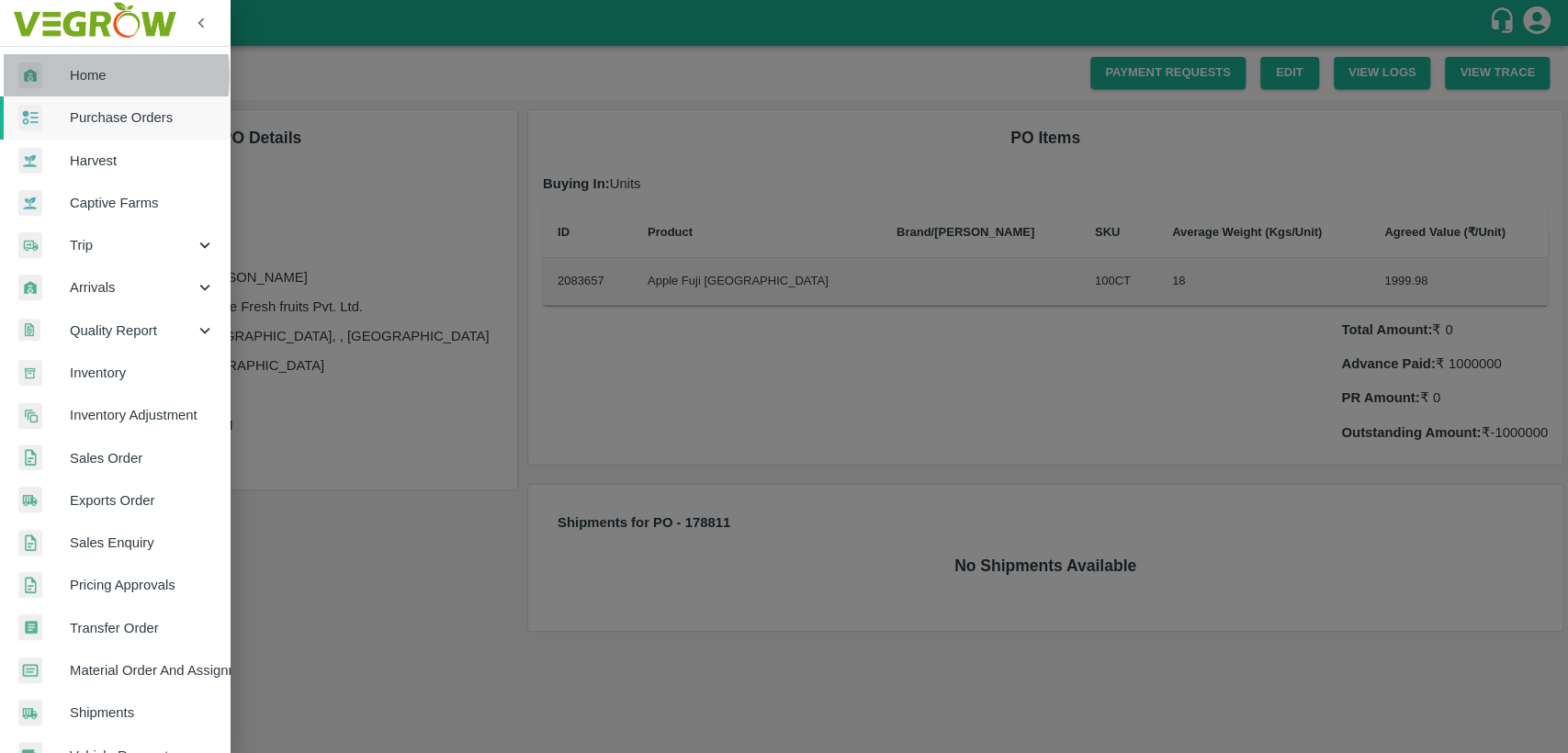
click at [57, 75] on div at bounding box center [44, 75] width 52 height 26
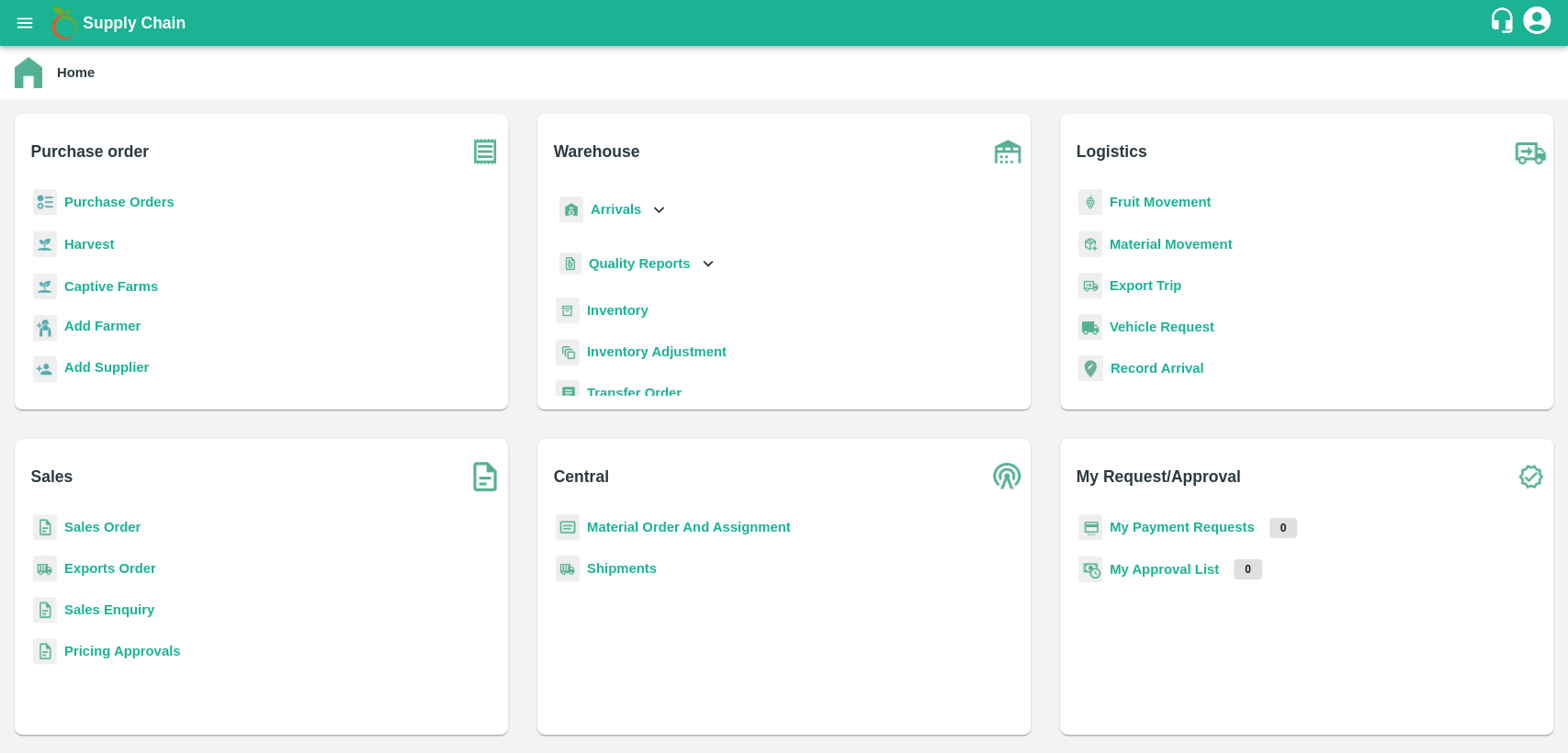
click at [89, 531] on b "Sales Order" at bounding box center [102, 526] width 76 height 15
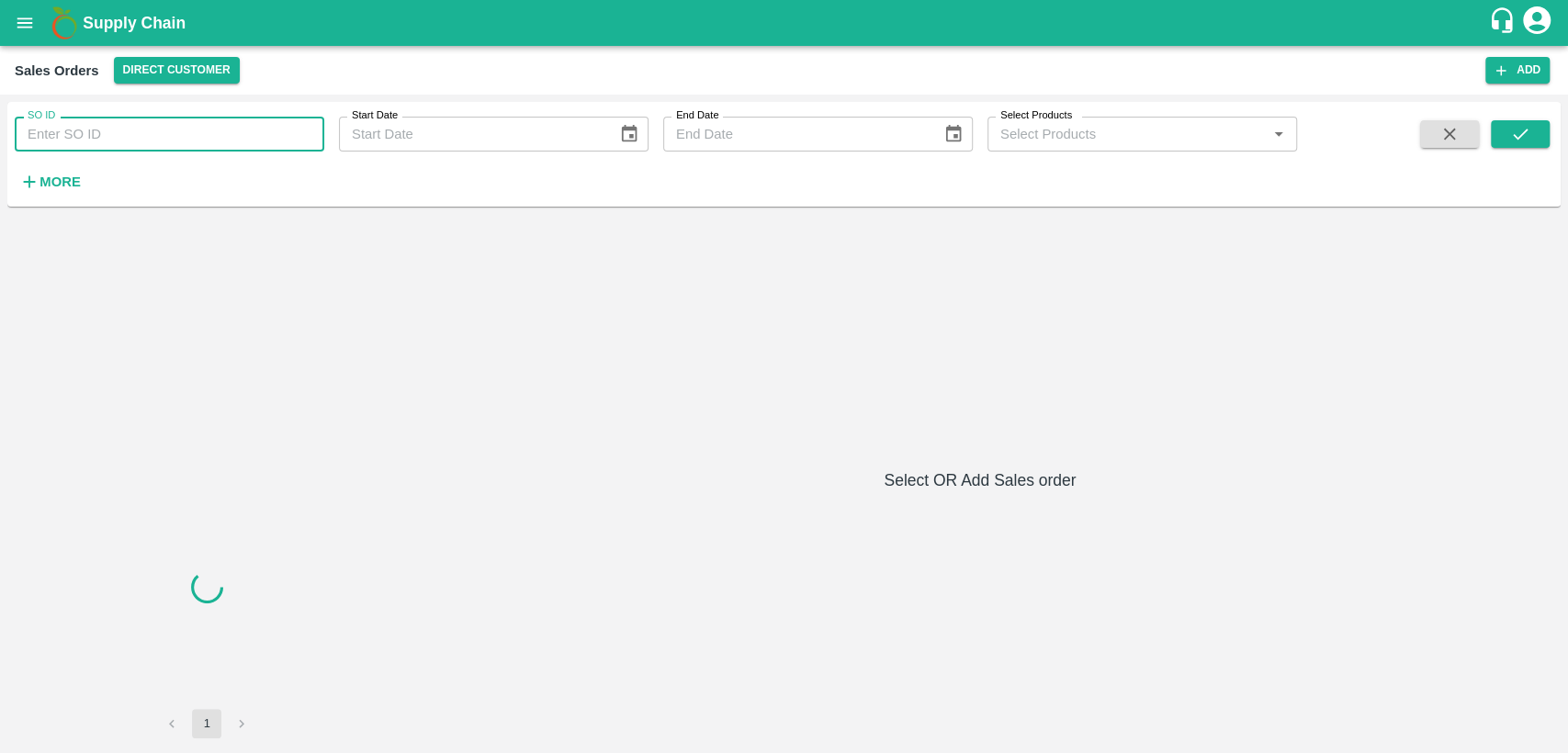
click at [95, 144] on input "SO ID" at bounding box center [169, 134] width 309 height 35
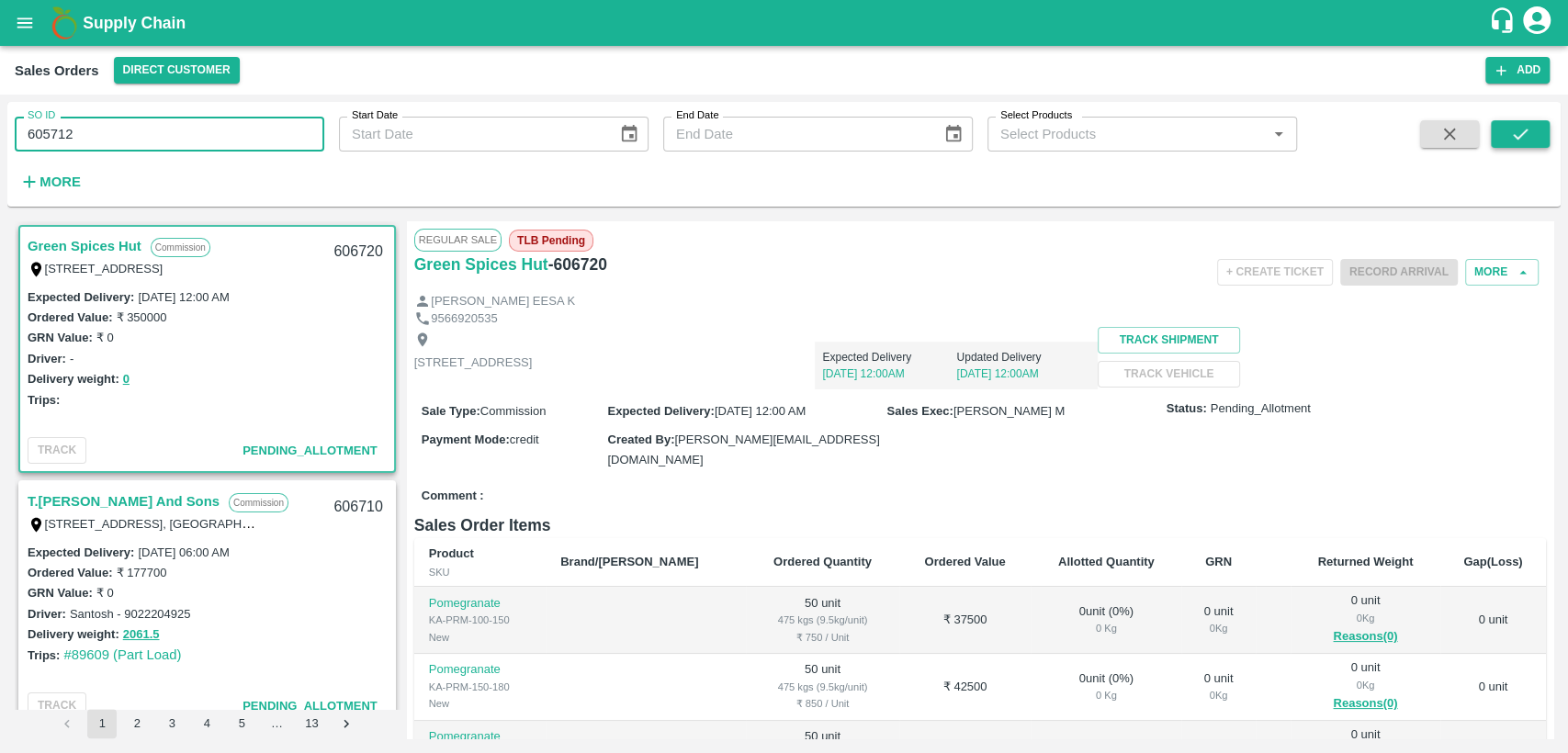
type input "605712"
click at [1514, 132] on icon "submit" at bounding box center [1519, 133] width 20 height 20
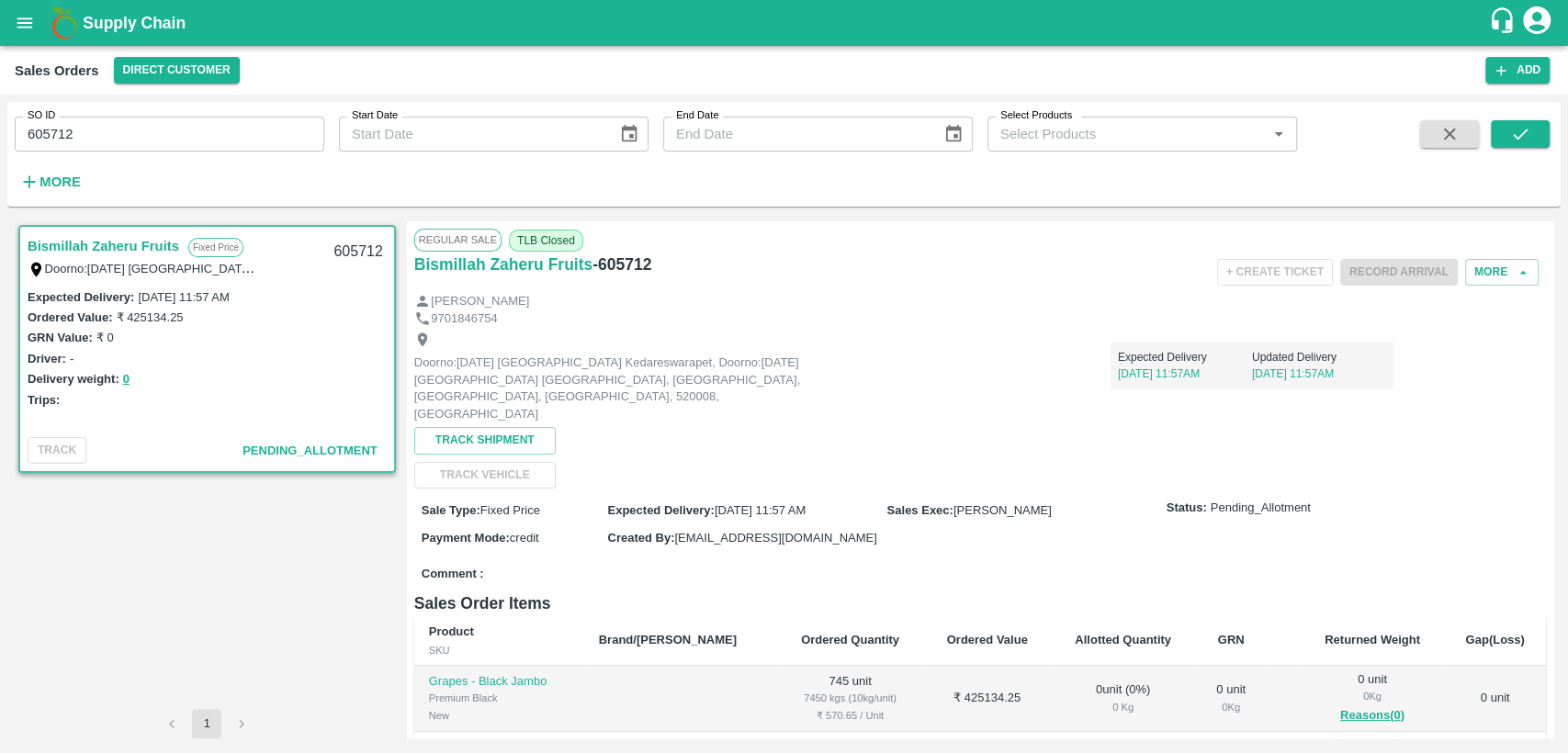
click at [135, 236] on link "Bismillah Zaheru Fruits" at bounding box center [103, 246] width 152 height 24
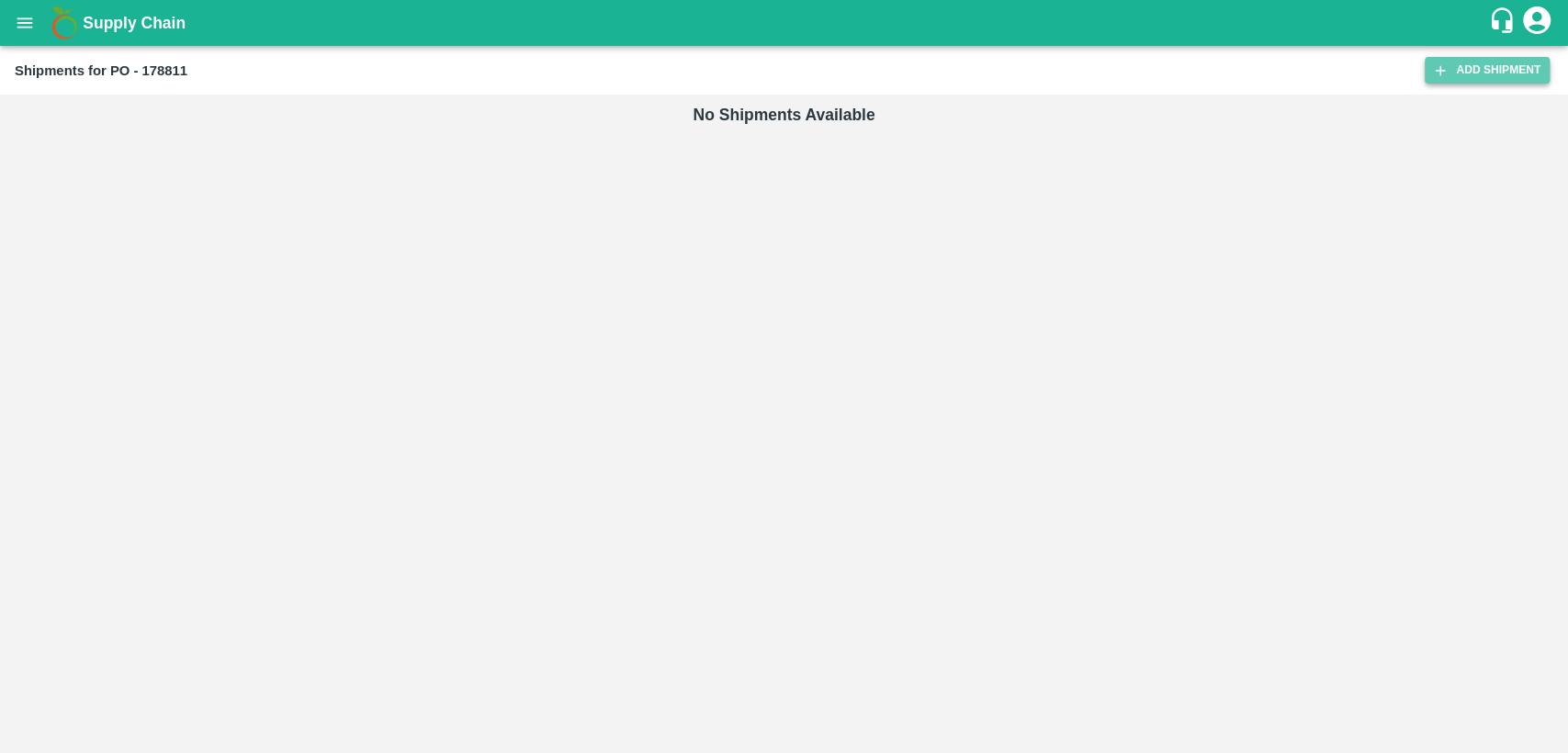
click at [1449, 77] on link "Add Shipment" at bounding box center [1486, 70] width 125 height 26
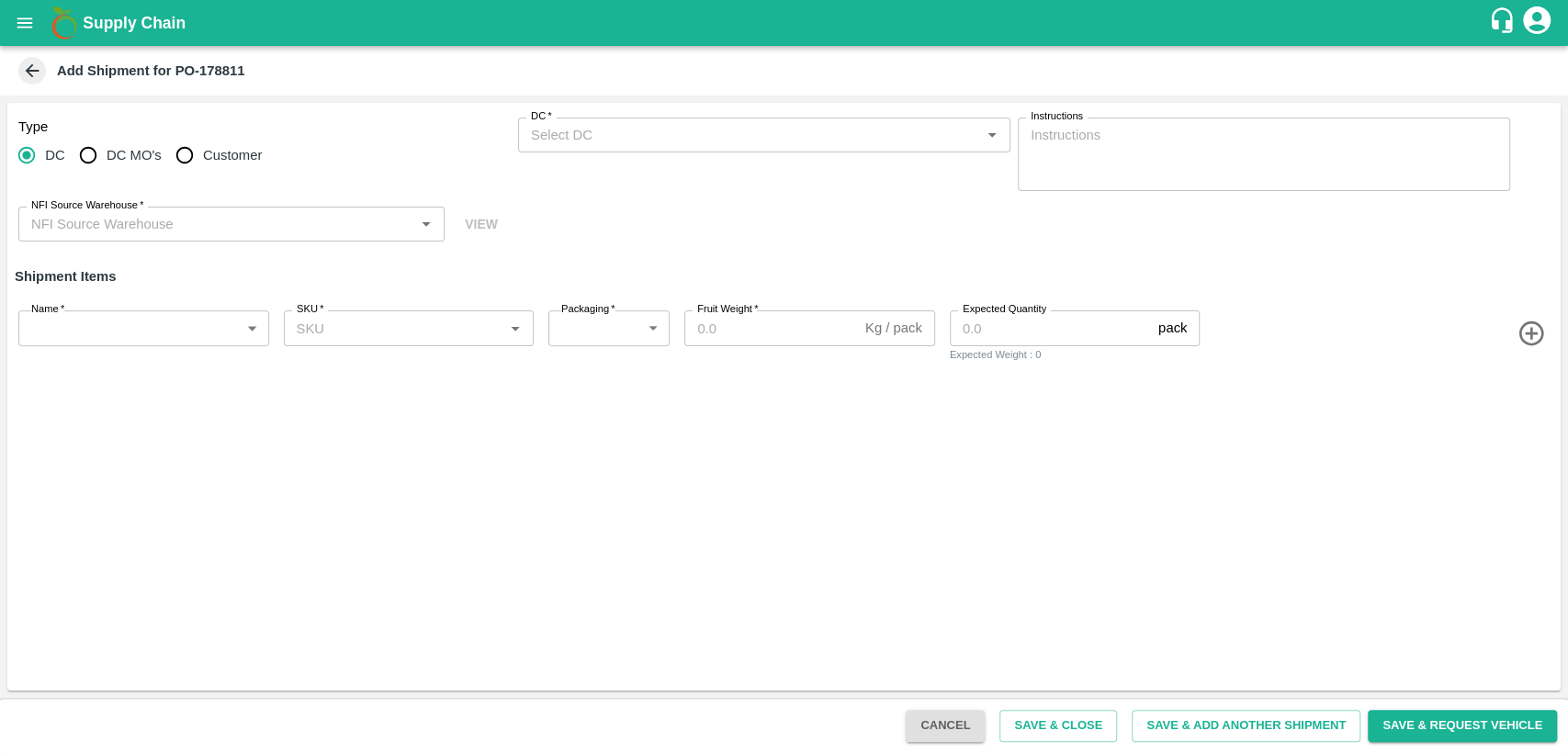
click at [220, 163] on span "Customer" at bounding box center [232, 155] width 58 height 20
click at [203, 163] on input "Customer" at bounding box center [185, 156] width 37 height 37
radio input "true"
click at [720, 150] on div "Customer (Material Orders)   *" at bounding box center [764, 135] width 492 height 35
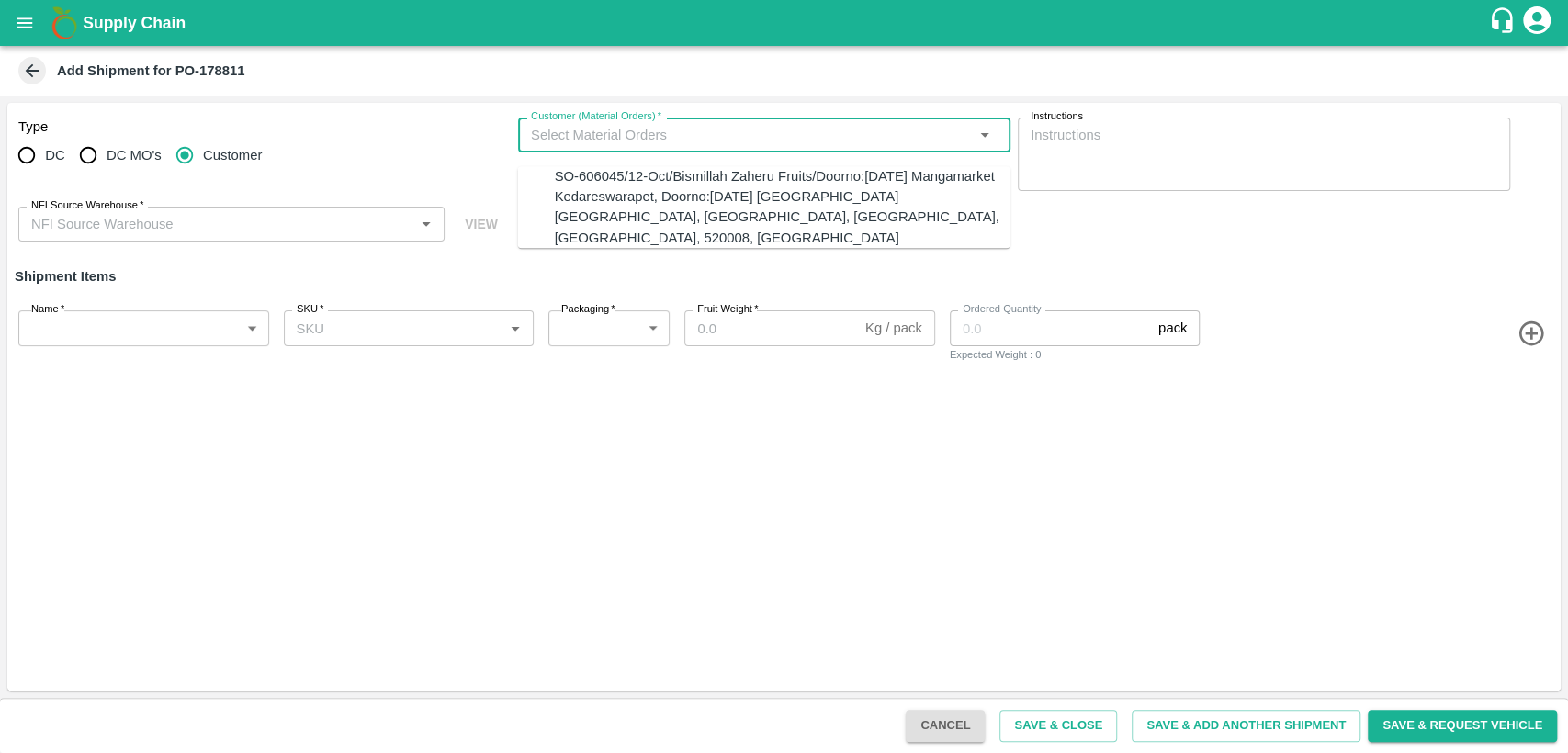
click at [705, 217] on div "SO-606045/12-Oct/Bismillah Zaheru Fruits/Doorno:[DATE] Mangamarket Kedareswarap…" at bounding box center [782, 207] width 455 height 82
type input "SO-606045/12-Oct/Bismillah Zaheru Fruits/Doorno:[DATE] Mangamarket Kedareswarap…"
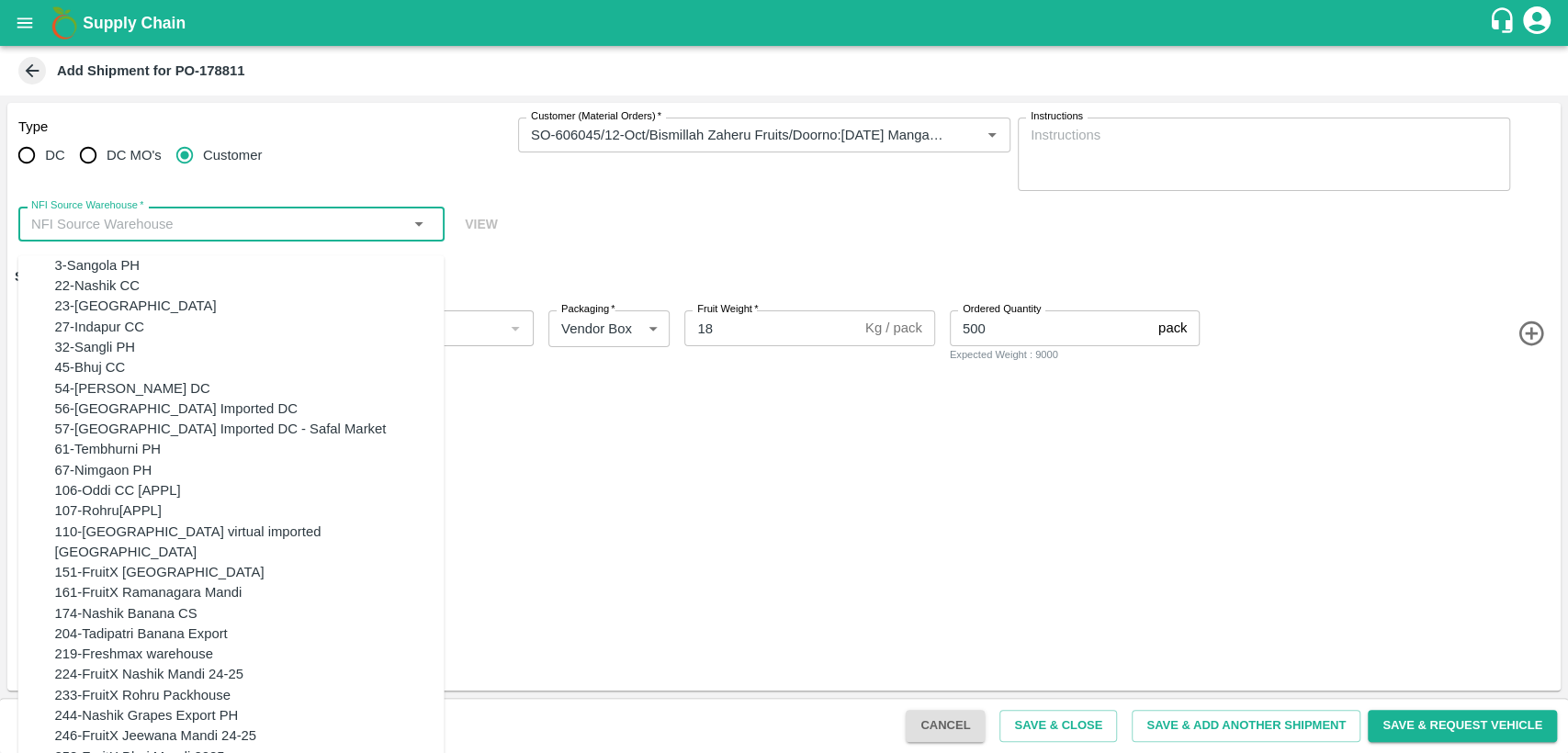
click at [343, 223] on input "NFI Source Warehouse   *" at bounding box center [217, 224] width 385 height 24
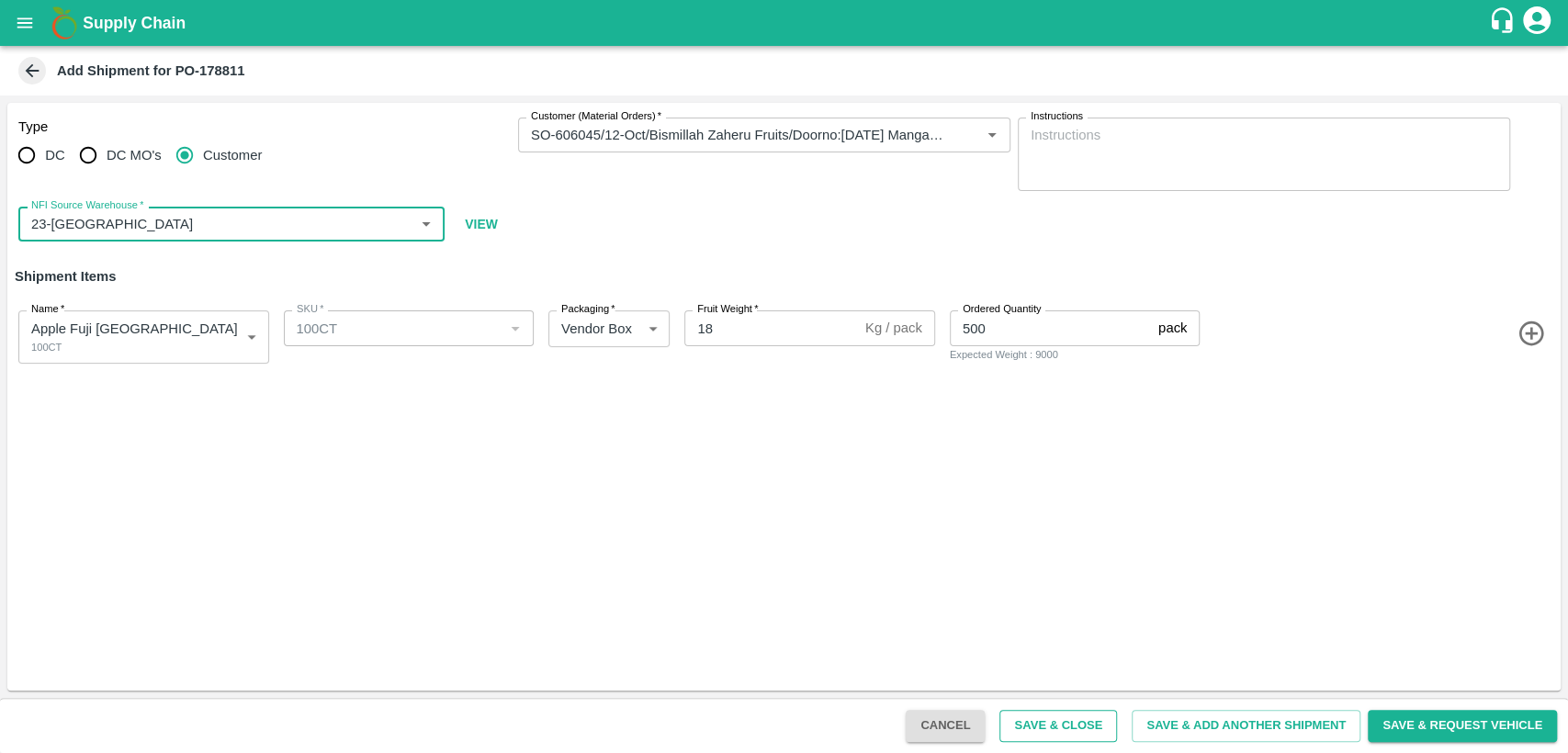
type input "23-Chennai DC"
click at [1067, 736] on button "Save & Close" at bounding box center [1057, 726] width 118 height 32
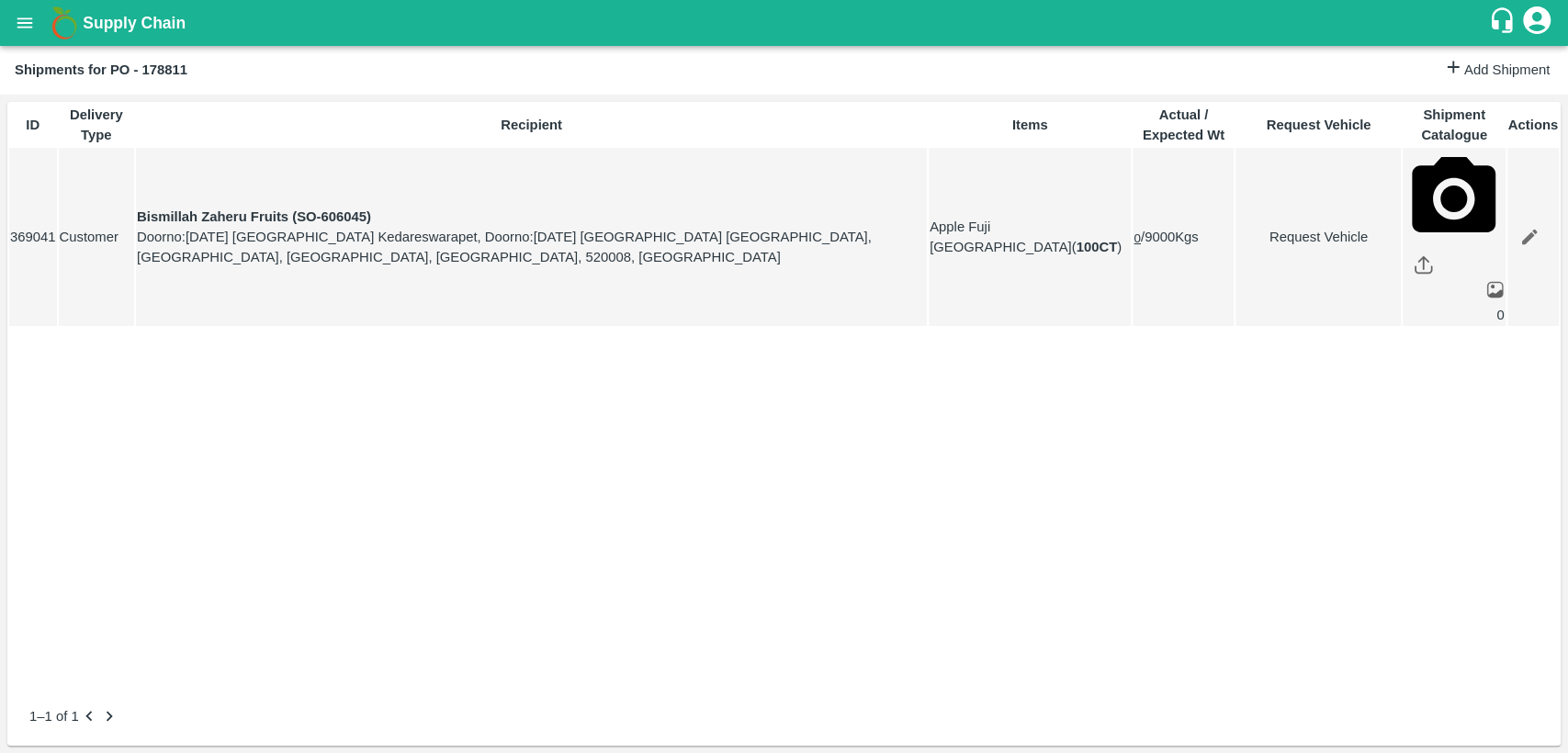
click at [23, 17] on icon "open drawer" at bounding box center [24, 22] width 20 height 20
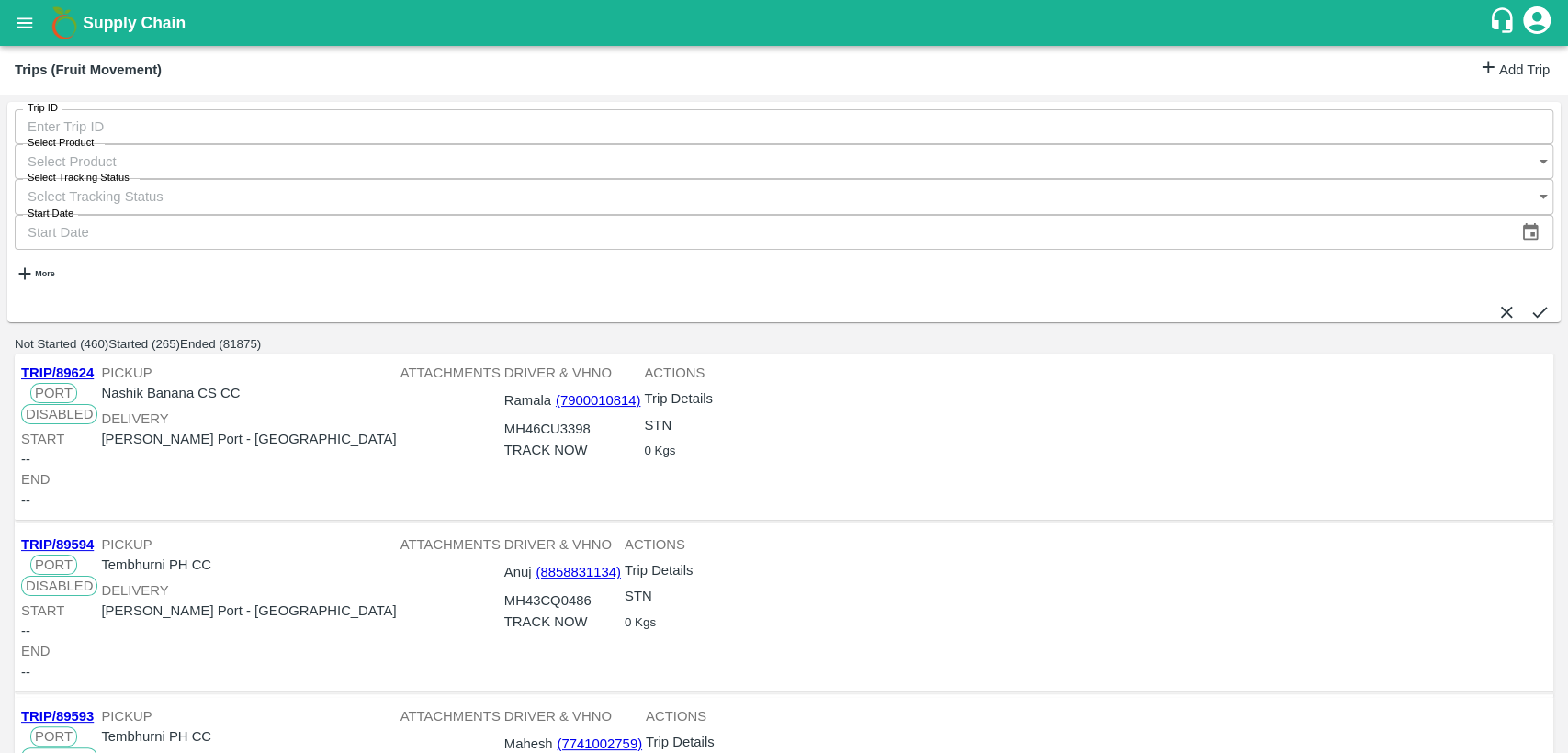
click at [1516, 68] on link "Add Trip" at bounding box center [1514, 70] width 72 height 26
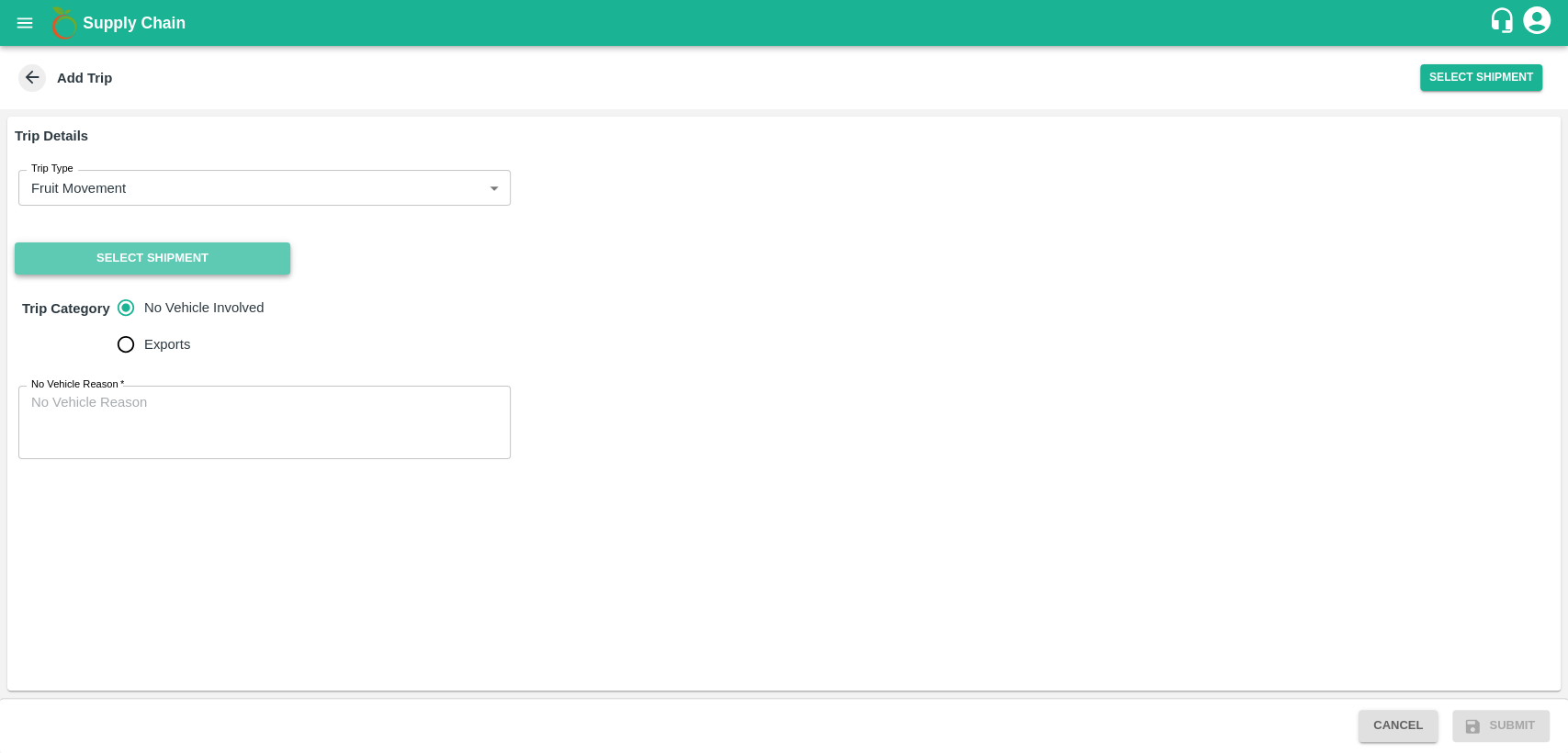
click at [140, 249] on button "Select Shipment" at bounding box center [152, 258] width 275 height 32
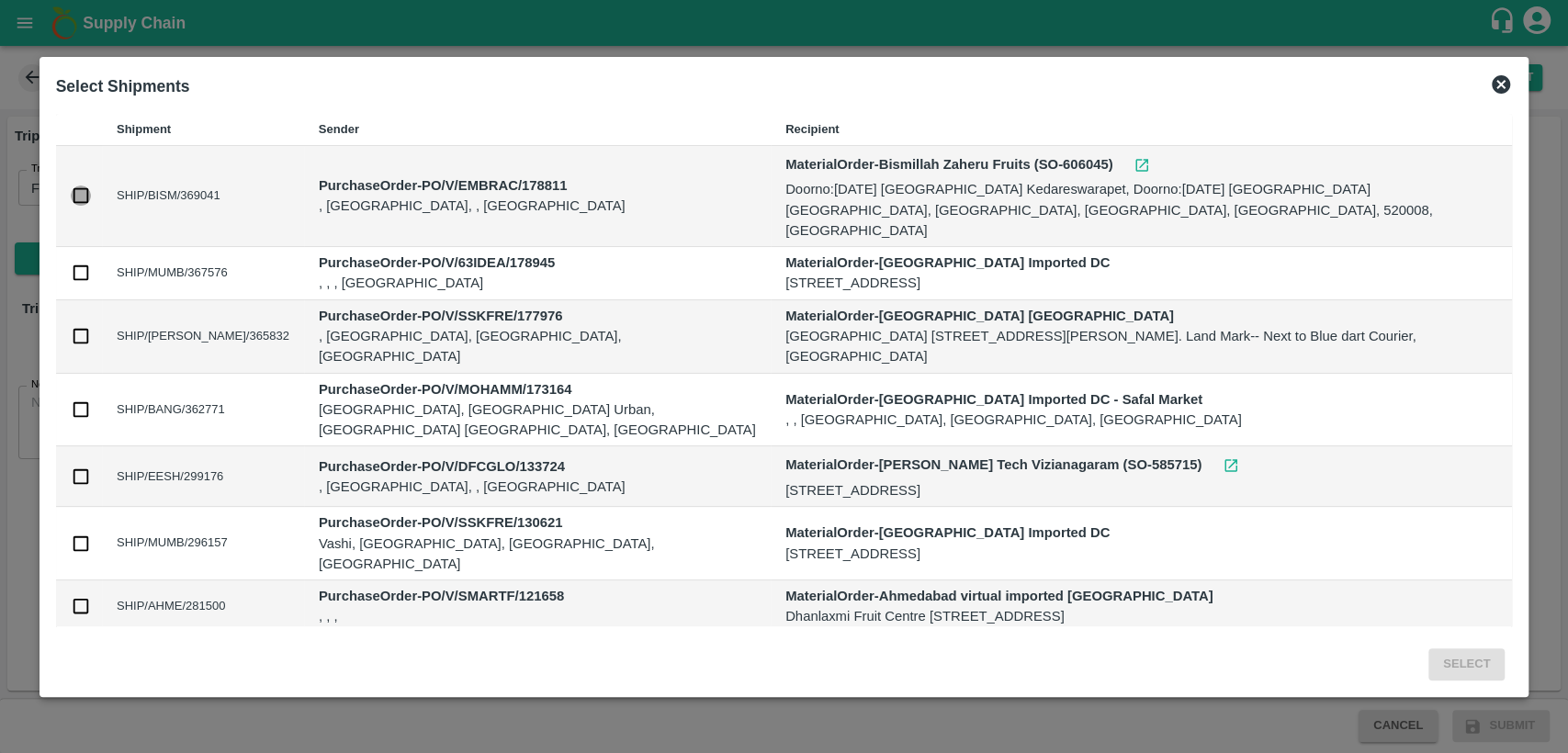
click at [81, 186] on input "checkbox" at bounding box center [81, 196] width 20 height 20
checkbox input "true"
click at [1471, 663] on button "Select" at bounding box center [1466, 664] width 76 height 32
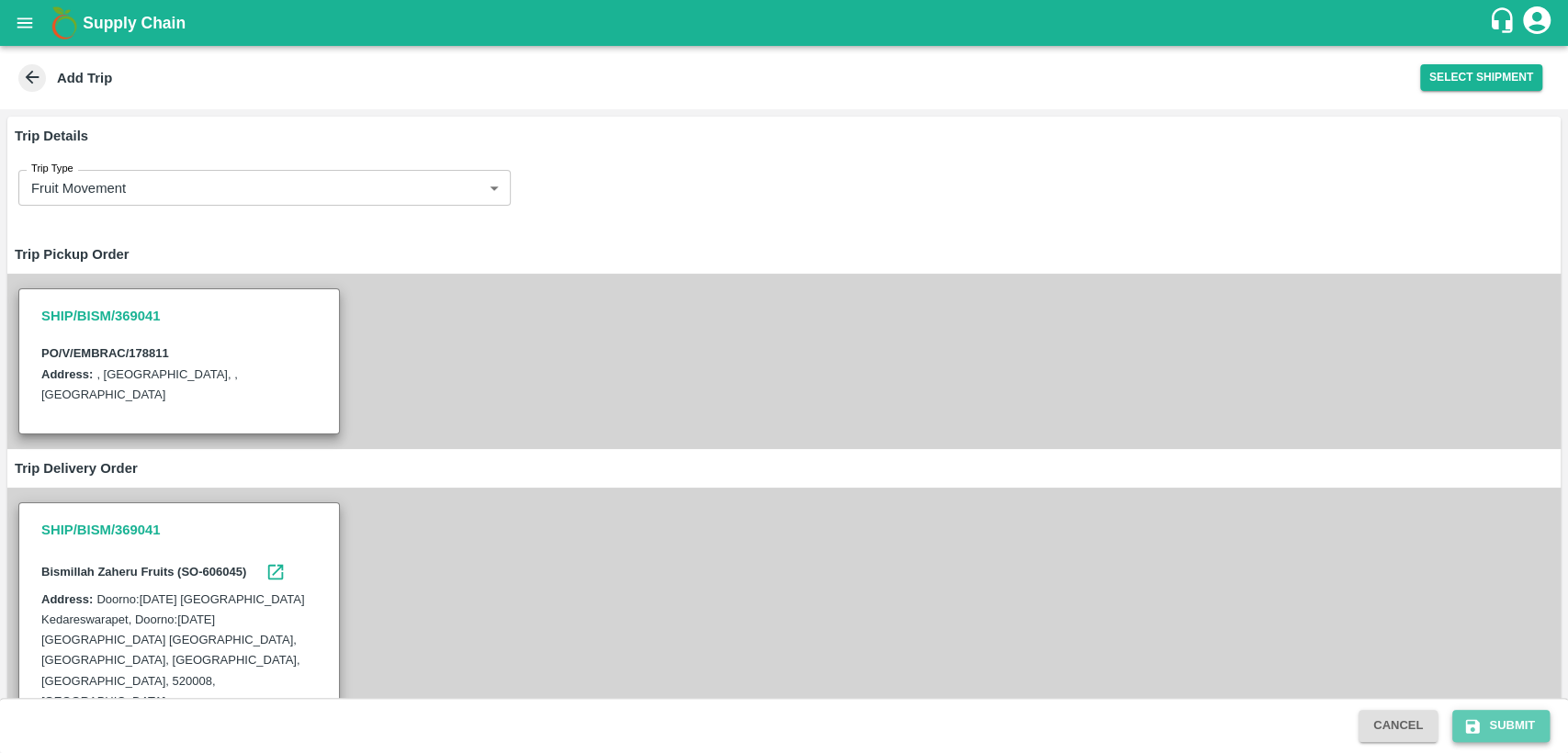
click at [1492, 730] on button "Submit" at bounding box center [1501, 726] width 97 height 32
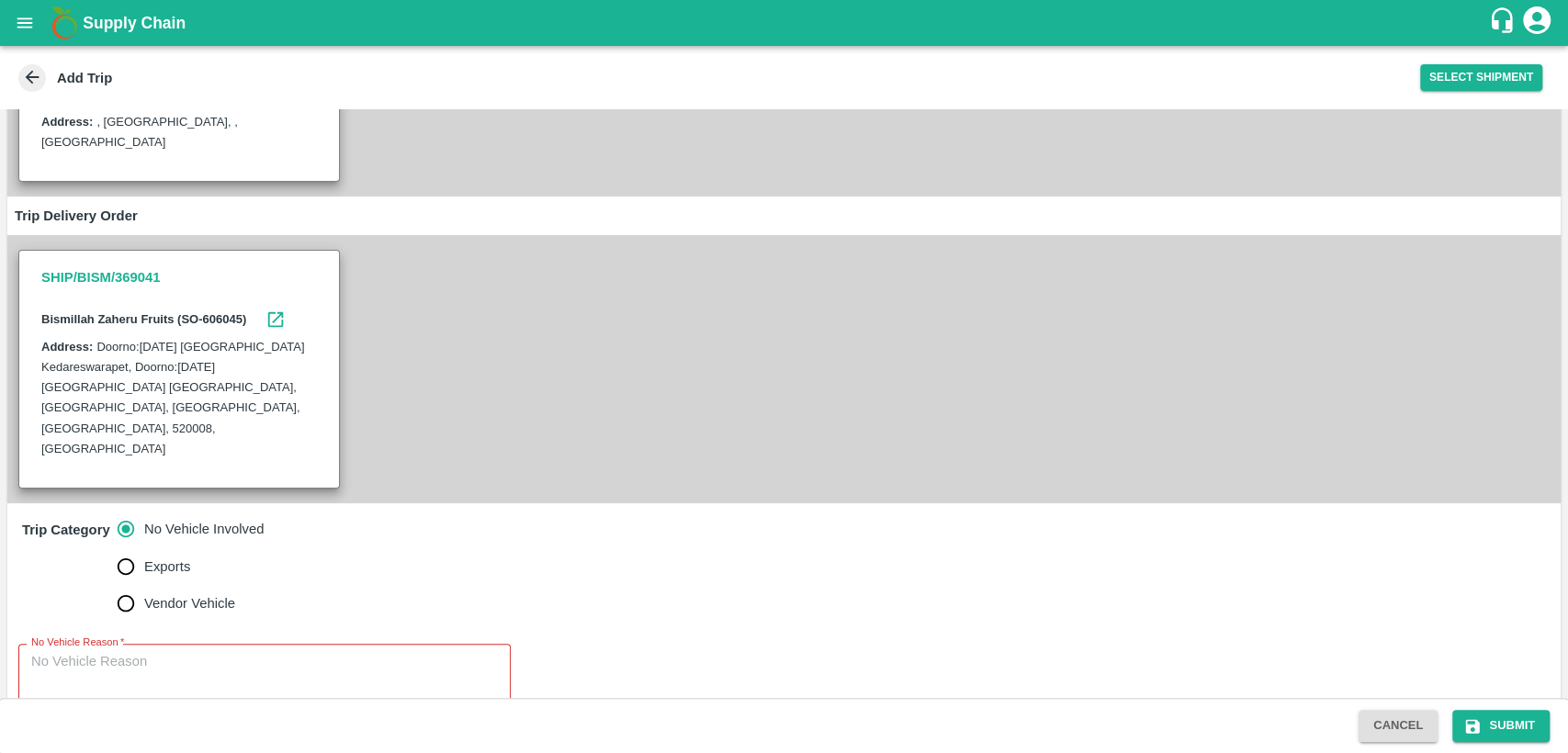
click at [244, 652] on textarea "No Vehicle Reason   *" at bounding box center [265, 680] width 467 height 57
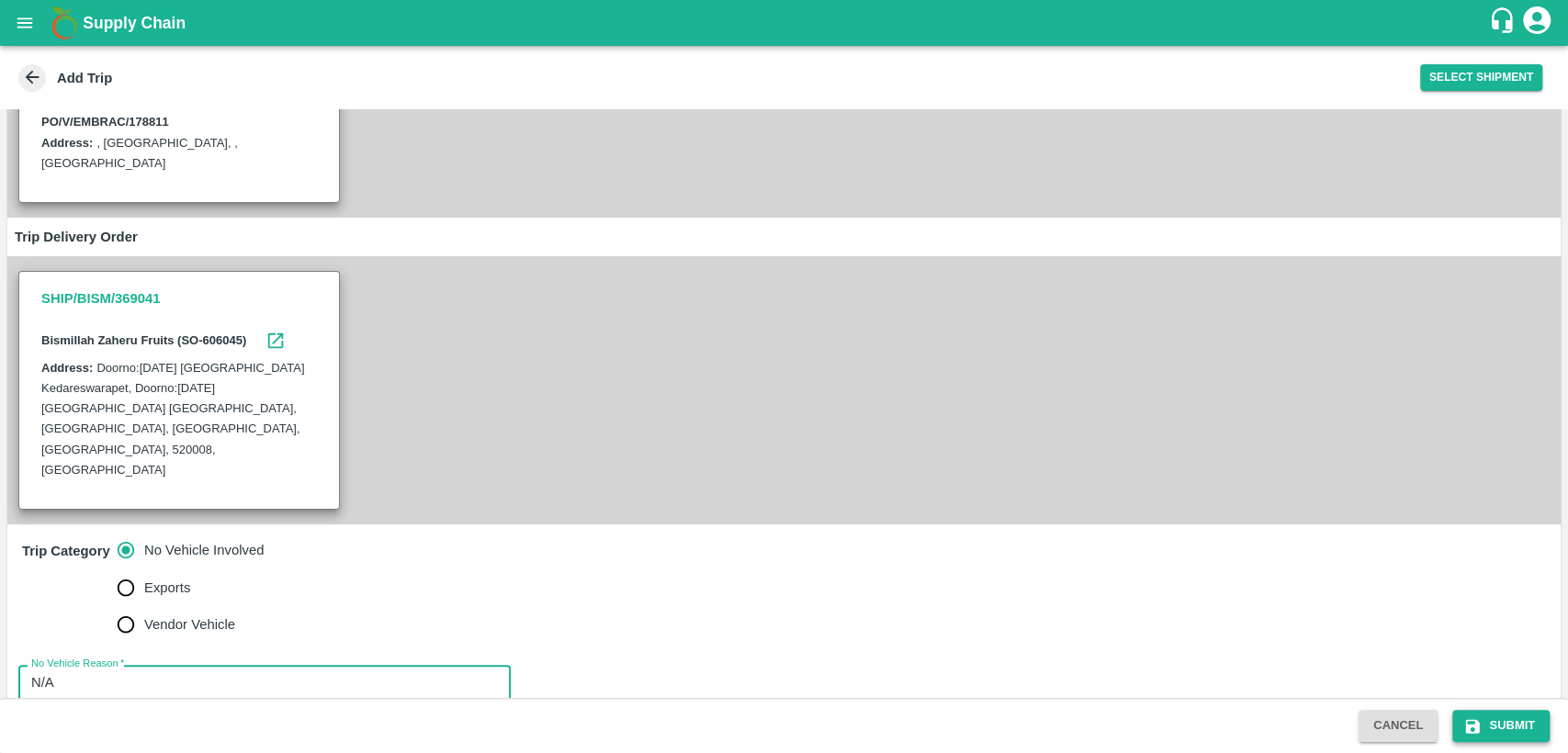
type textarea "N/A"
click at [1491, 723] on button "Submit" at bounding box center [1501, 726] width 97 height 32
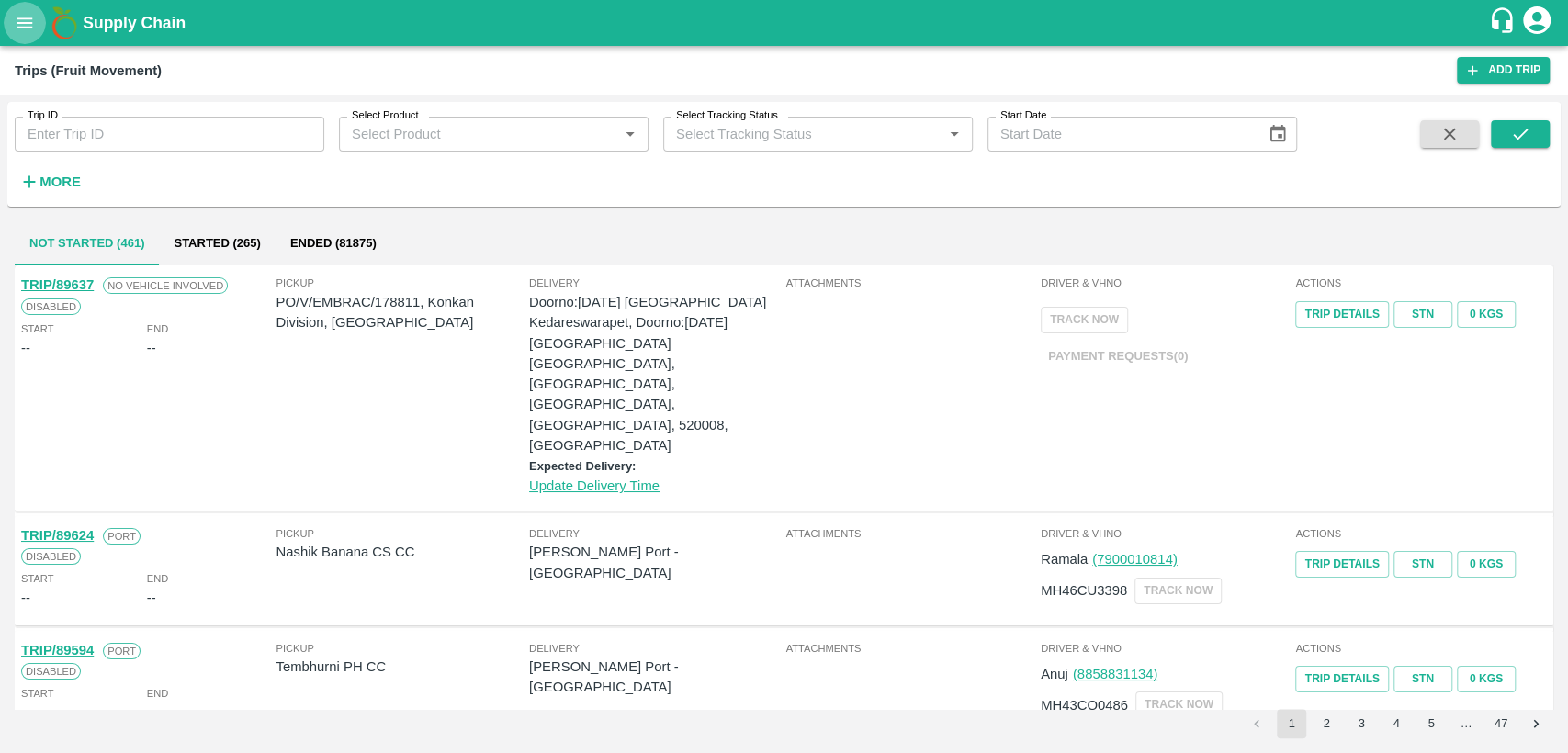
click at [33, 6] on button "open drawer" at bounding box center [24, 22] width 42 height 42
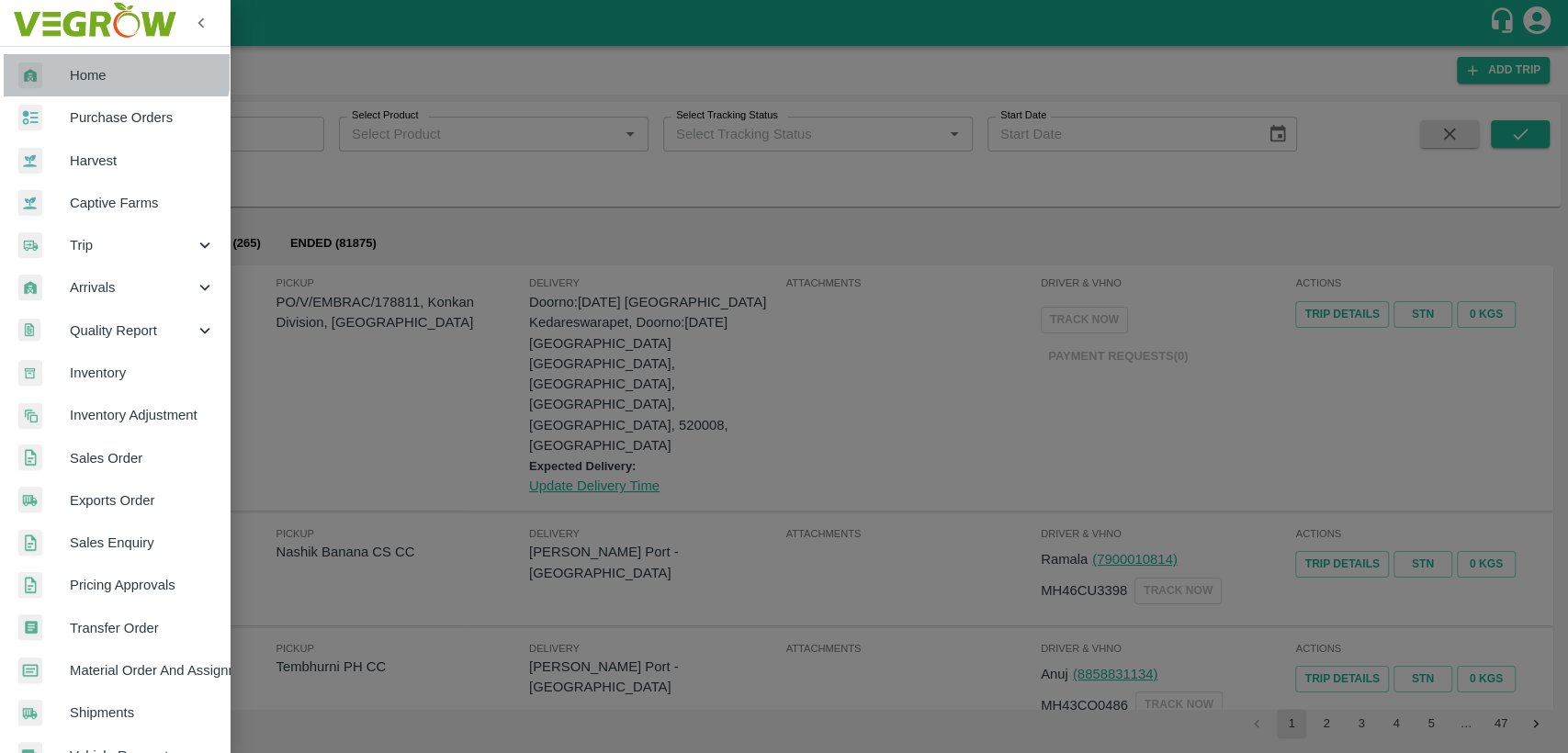
click at [113, 65] on span "Home" at bounding box center [142, 75] width 145 height 20
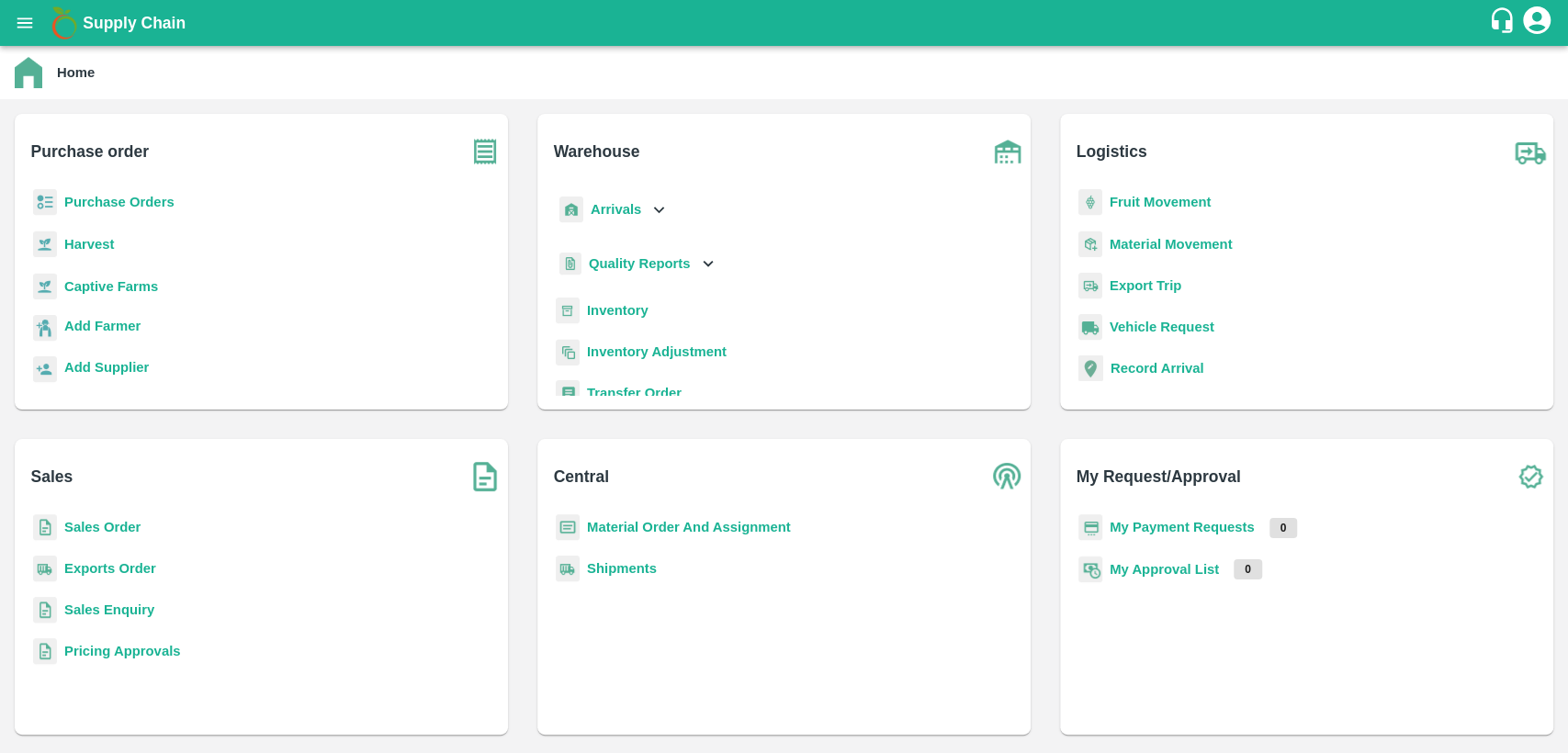
click at [160, 200] on b "Purchase Orders" at bounding box center [119, 201] width 110 height 15
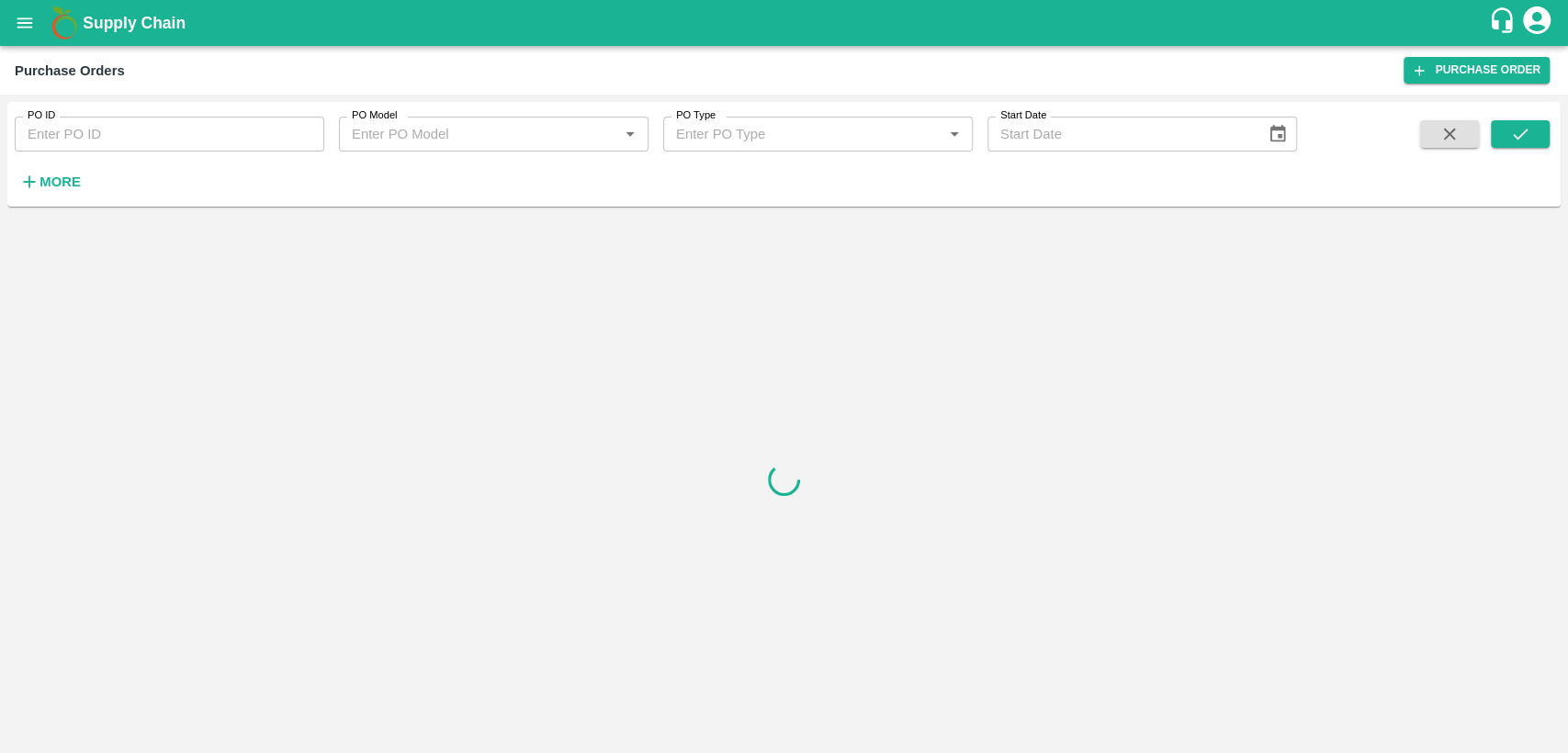
click at [110, 140] on input "PO ID" at bounding box center [169, 134] width 309 height 35
type input "178811"
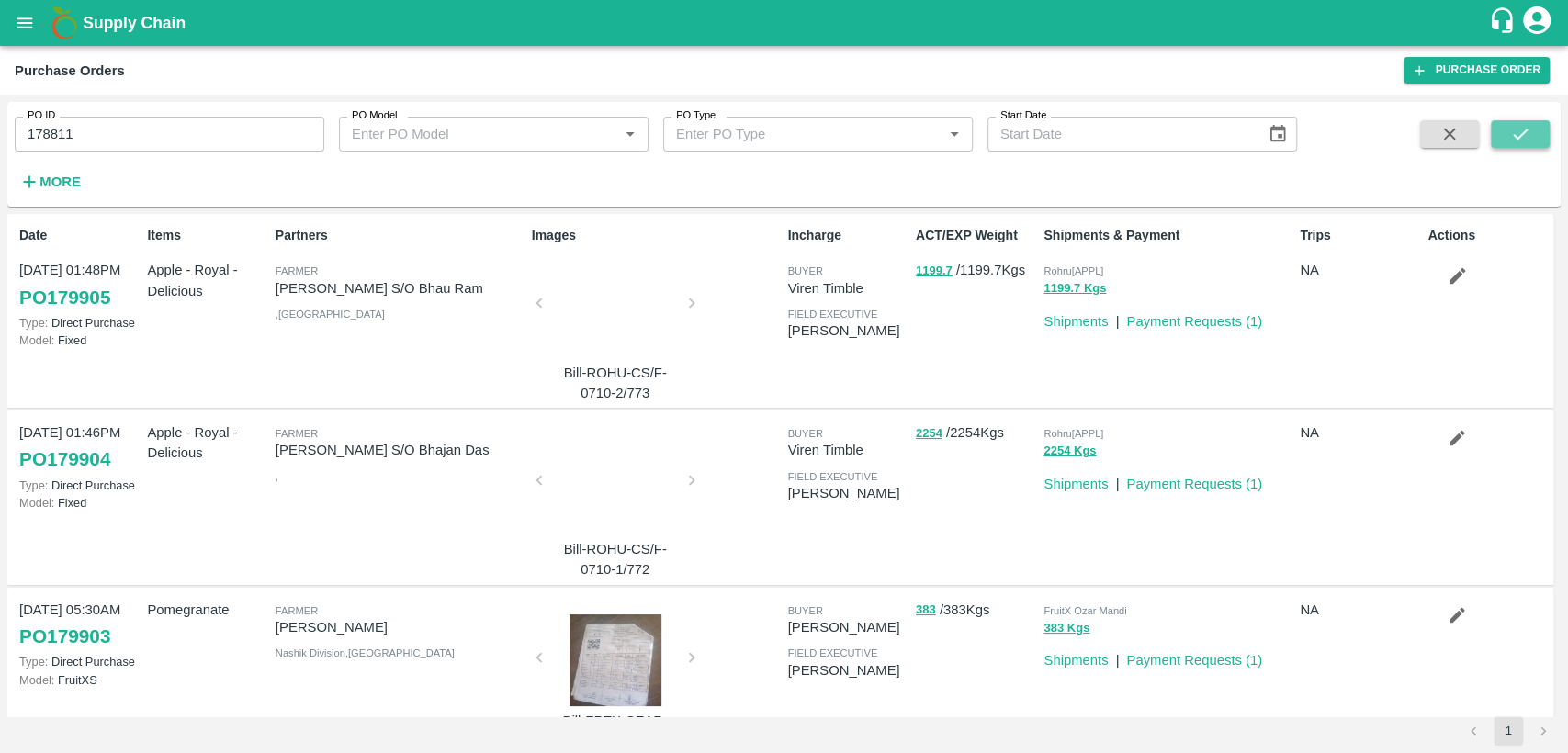
click at [1524, 137] on icon "submit" at bounding box center [1519, 133] width 20 height 20
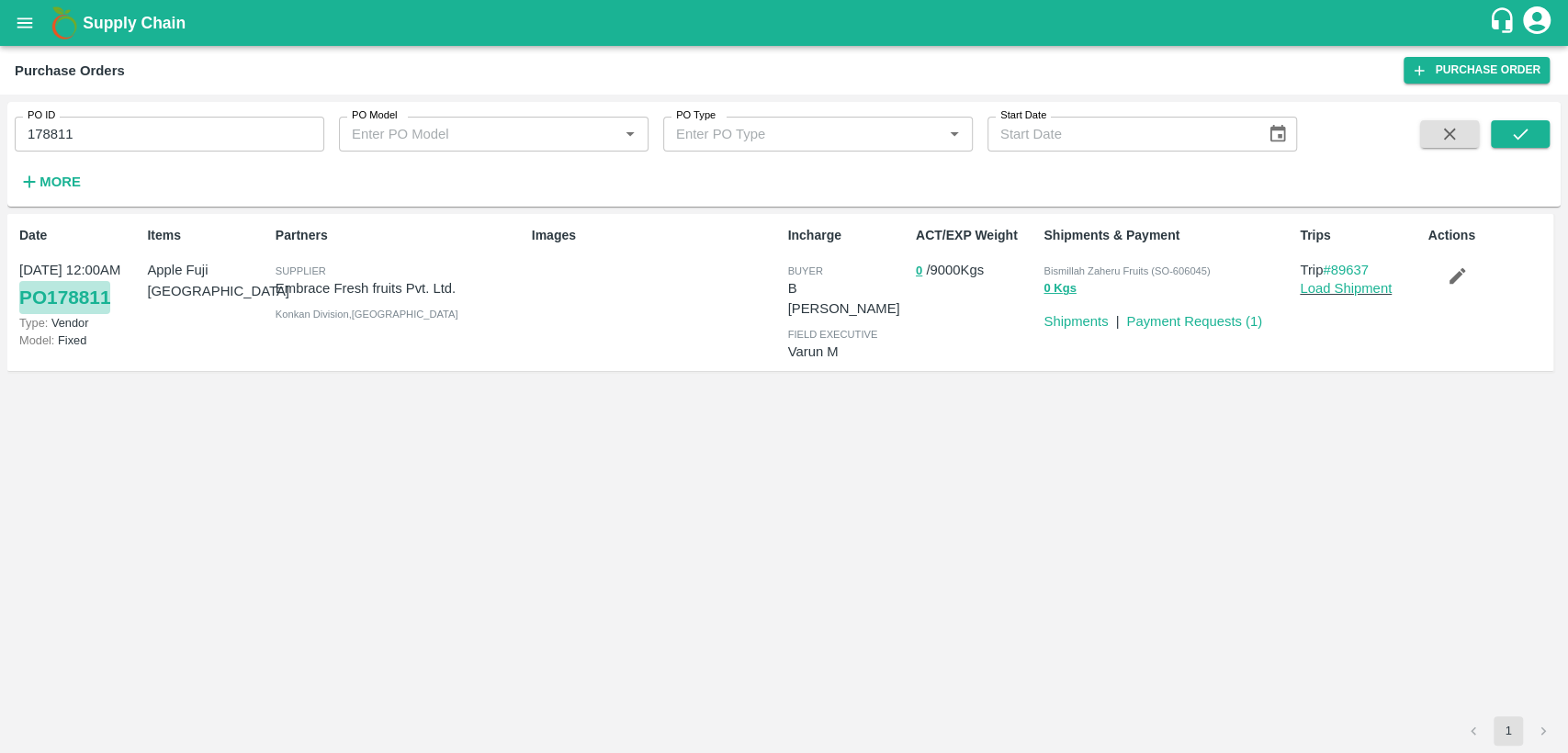
click at [79, 297] on link "PO 178811" at bounding box center [64, 298] width 90 height 33
click at [1351, 293] on link "Load Shipment" at bounding box center [1345, 288] width 91 height 15
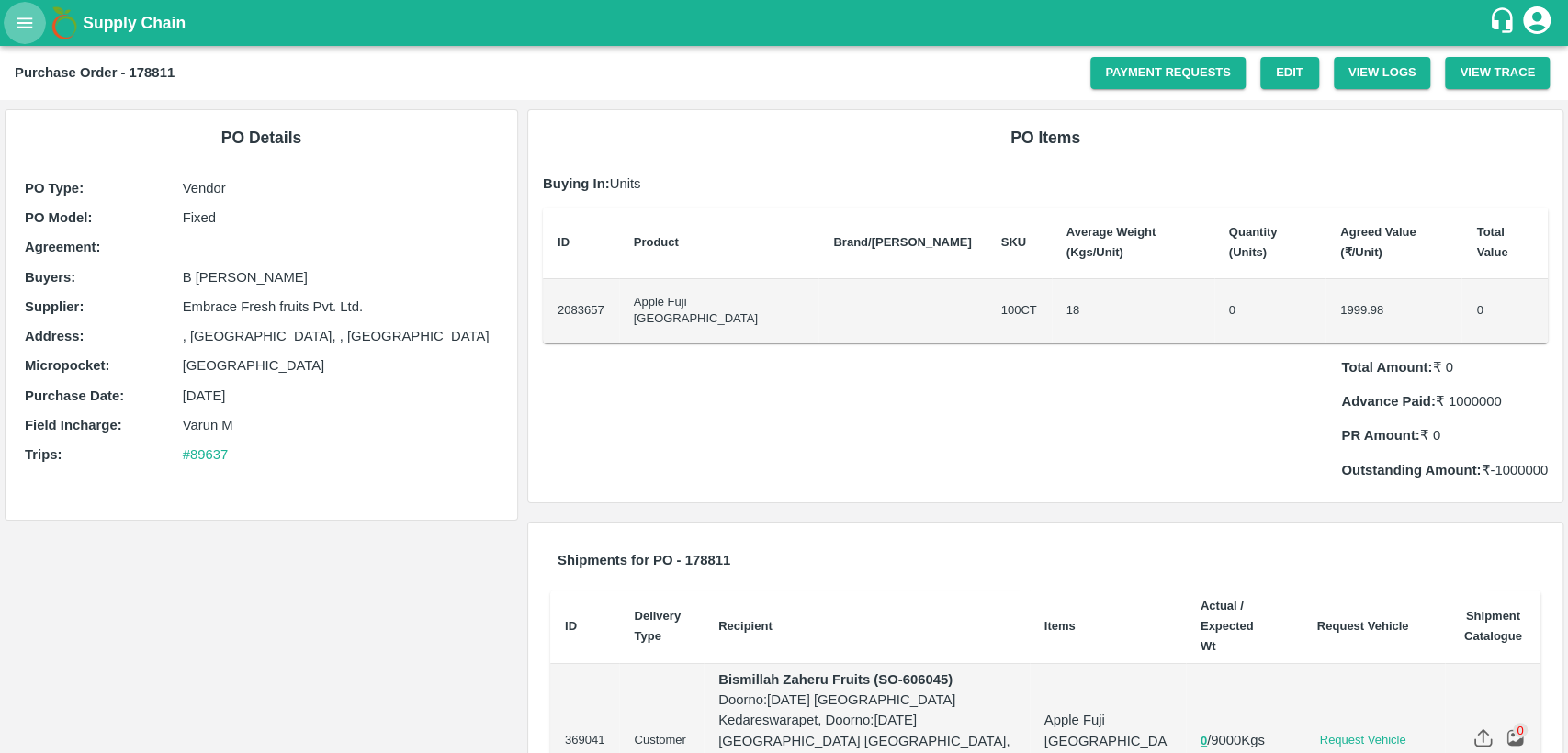
click at [24, 29] on icon "open drawer" at bounding box center [24, 22] width 20 height 20
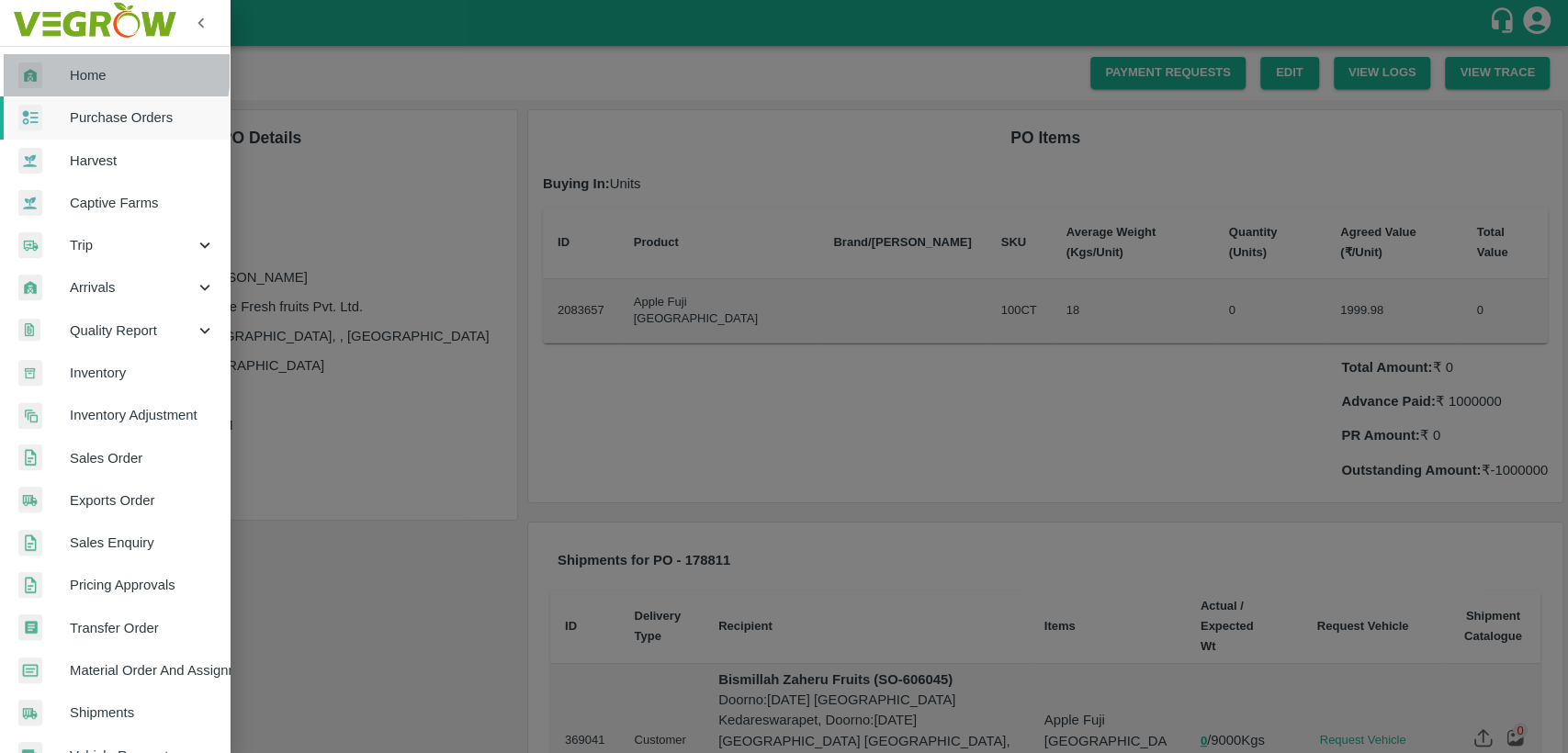
click at [70, 69] on span "Home" at bounding box center [142, 75] width 145 height 20
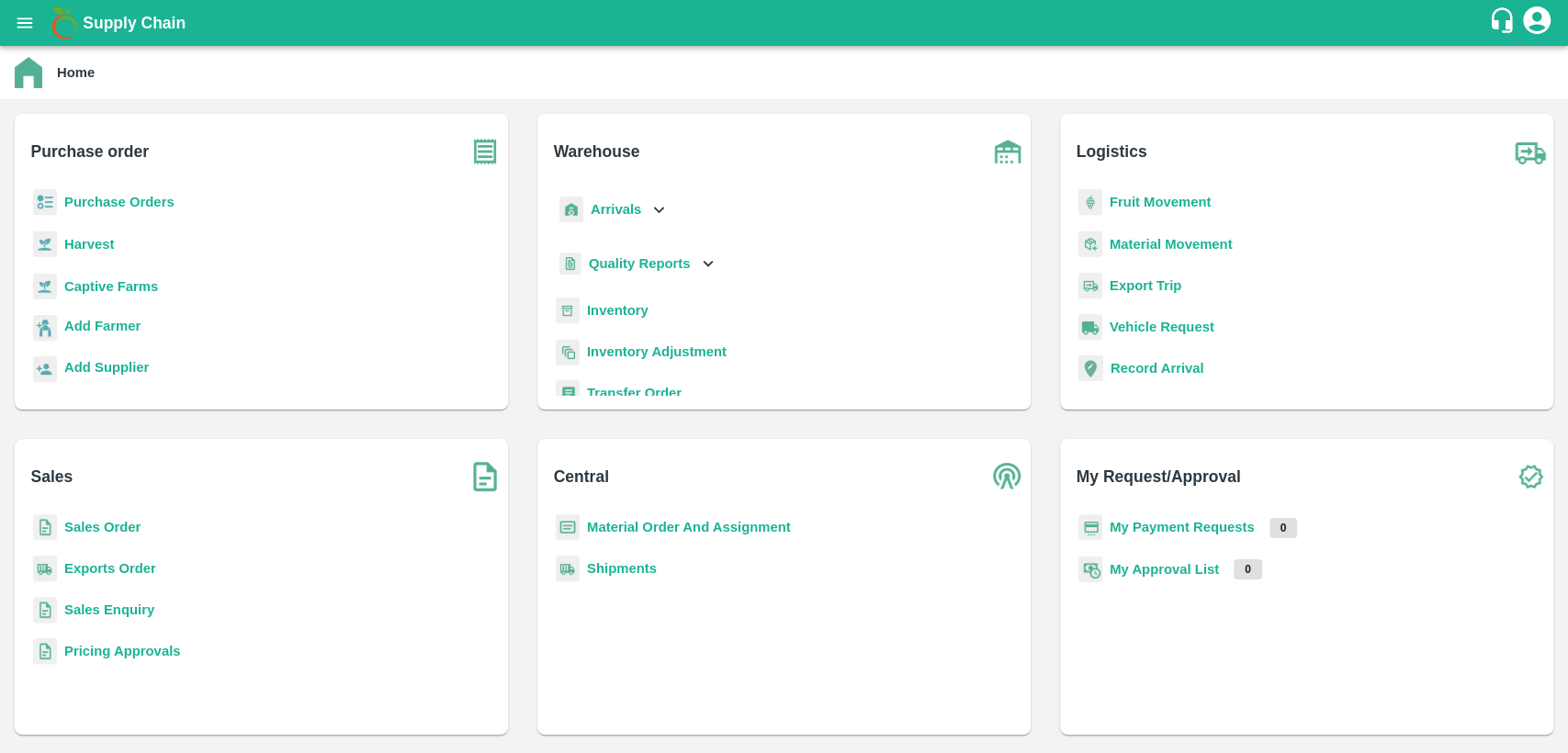
click at [98, 521] on b "Sales Order" at bounding box center [102, 526] width 76 height 15
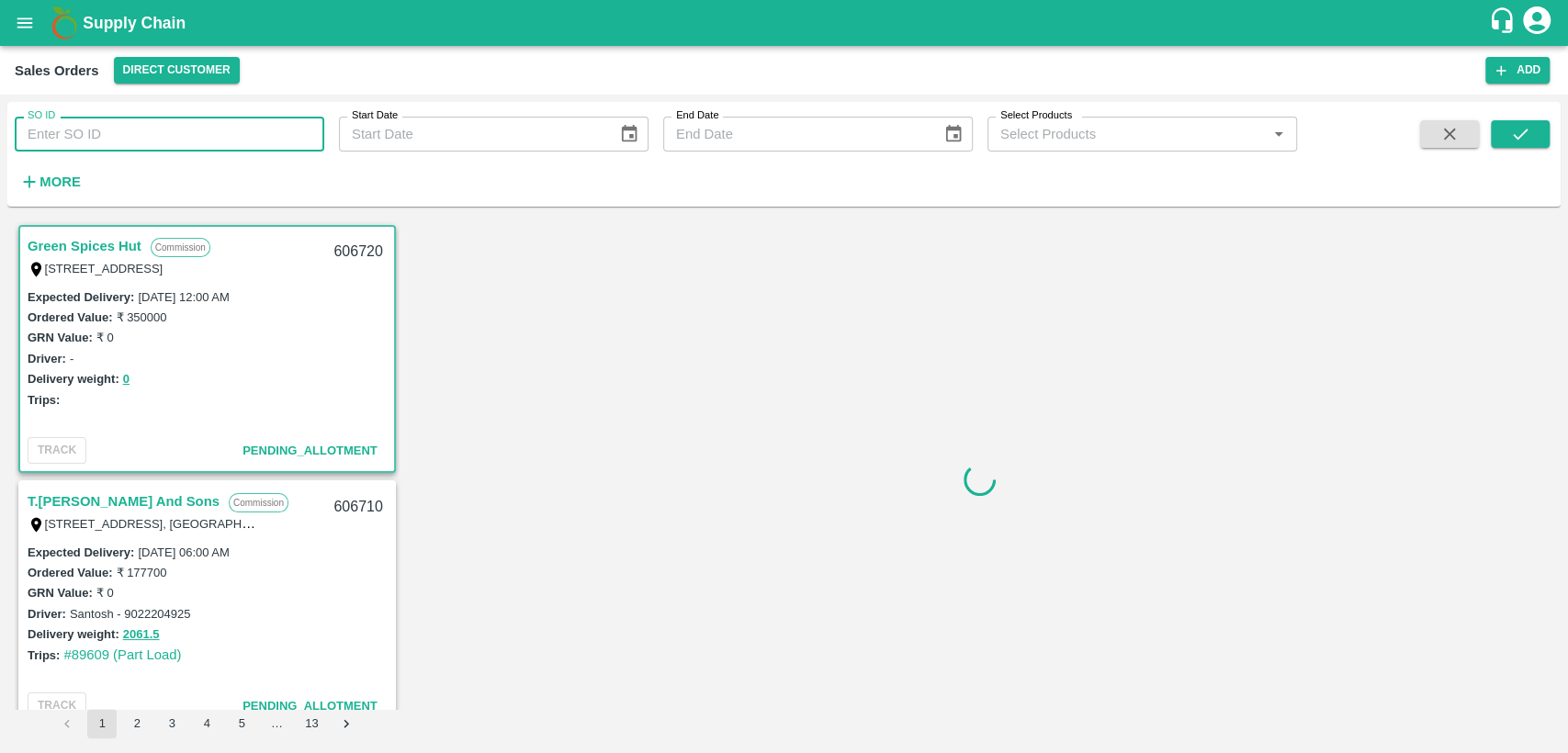
click at [107, 141] on input "SO ID" at bounding box center [169, 134] width 309 height 35
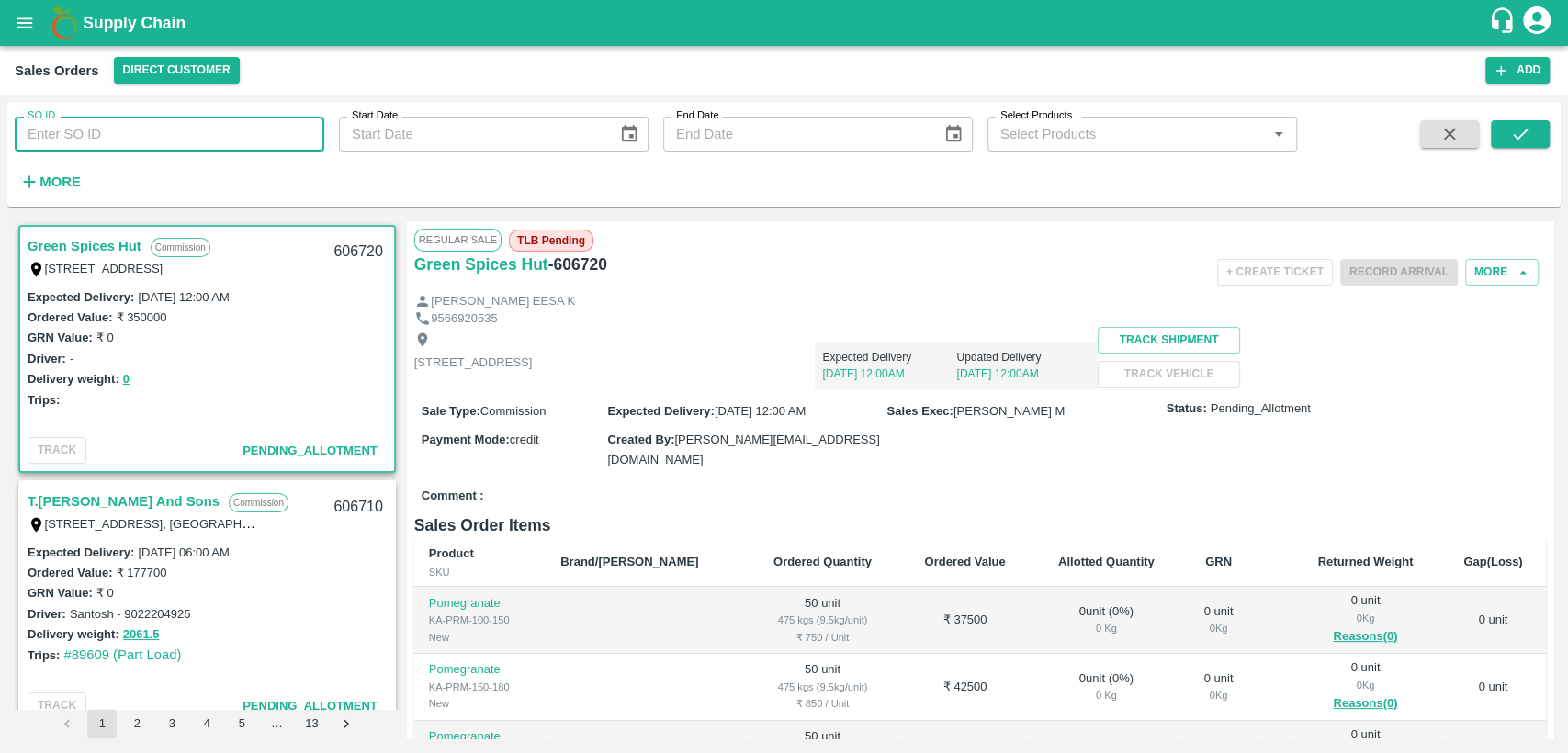
paste input "606119"
type input "606119"
click at [1506, 130] on button "submit" at bounding box center [1519, 134] width 58 height 27
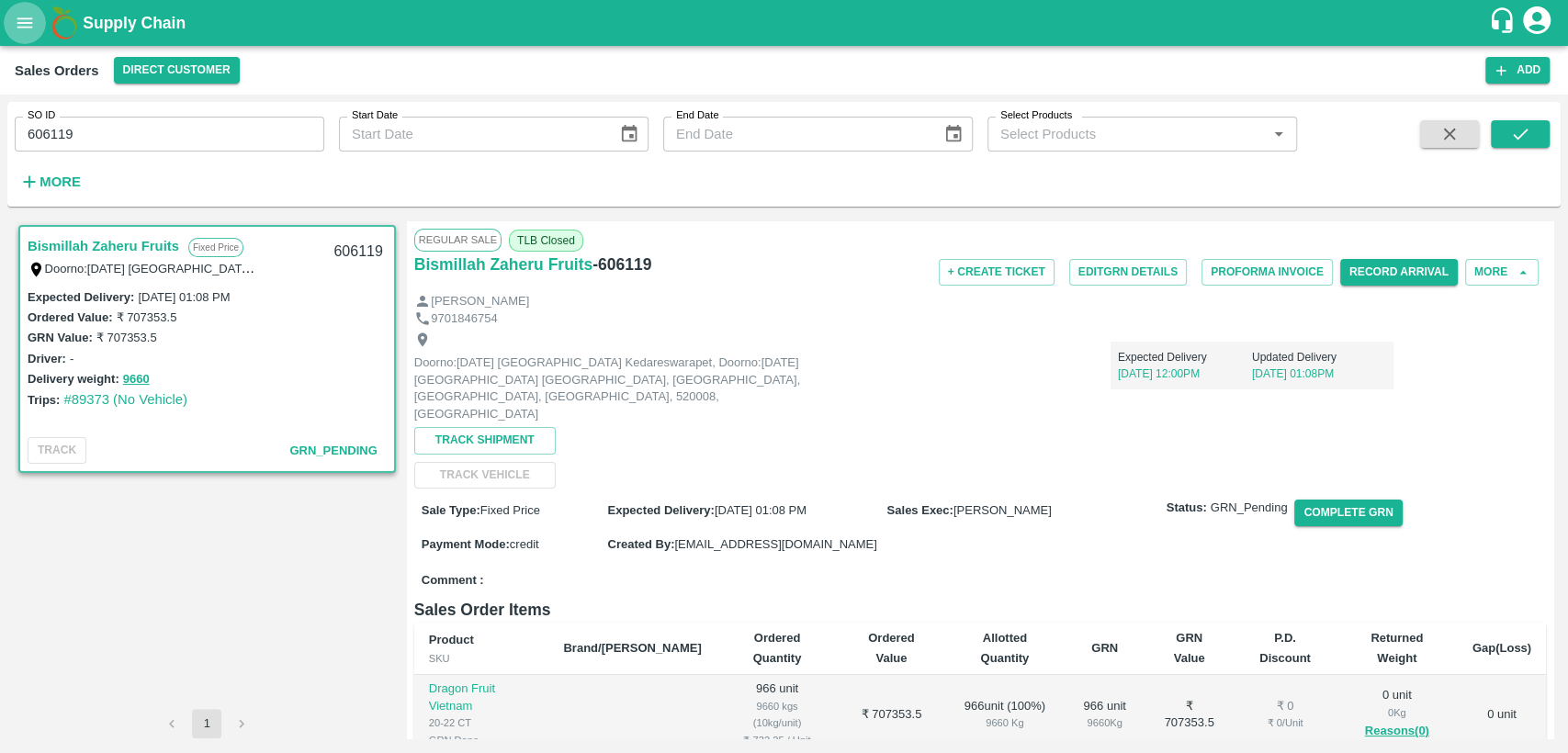
click at [15, 22] on icon "open drawer" at bounding box center [24, 22] width 20 height 20
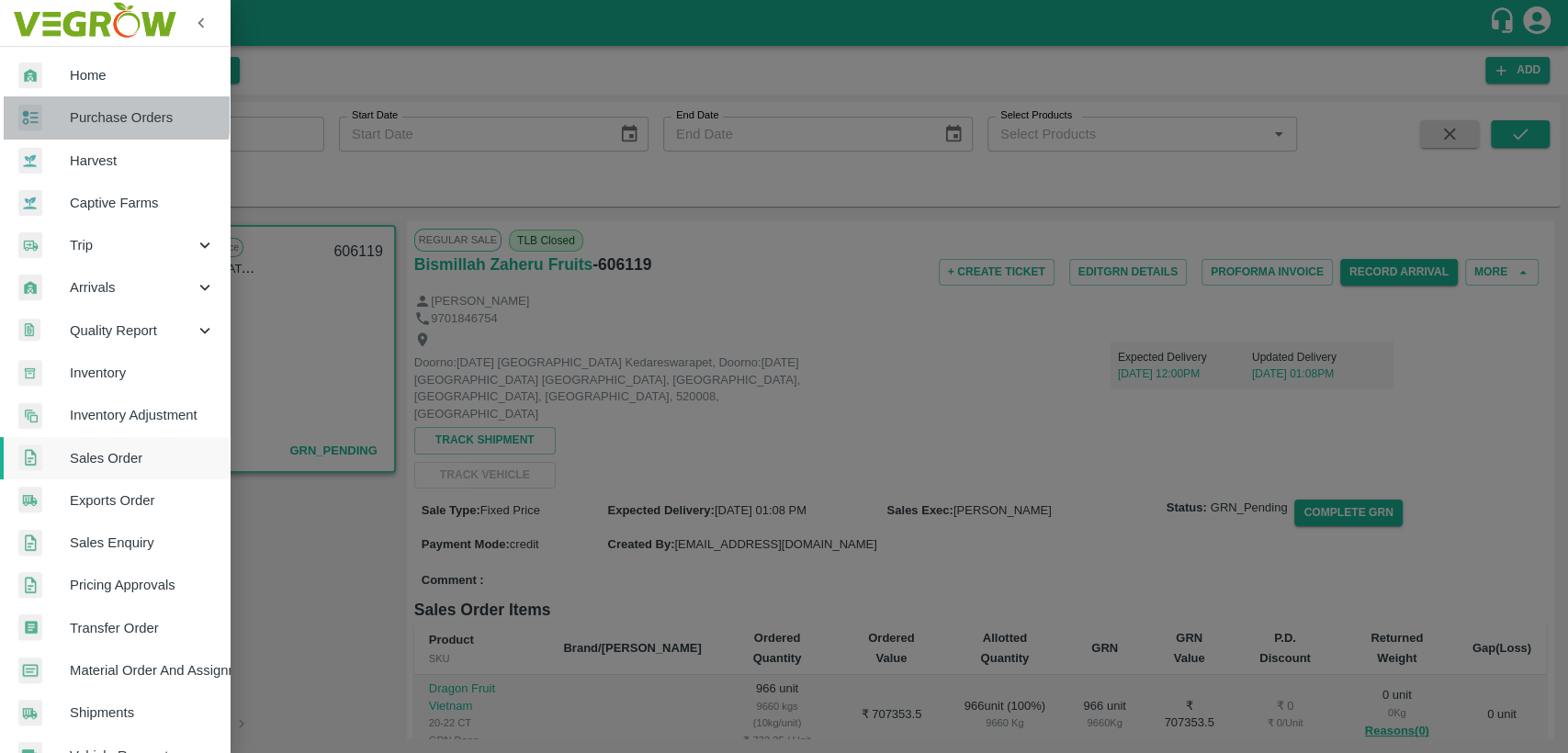
click at [95, 110] on span "Purchase Orders" at bounding box center [142, 117] width 145 height 20
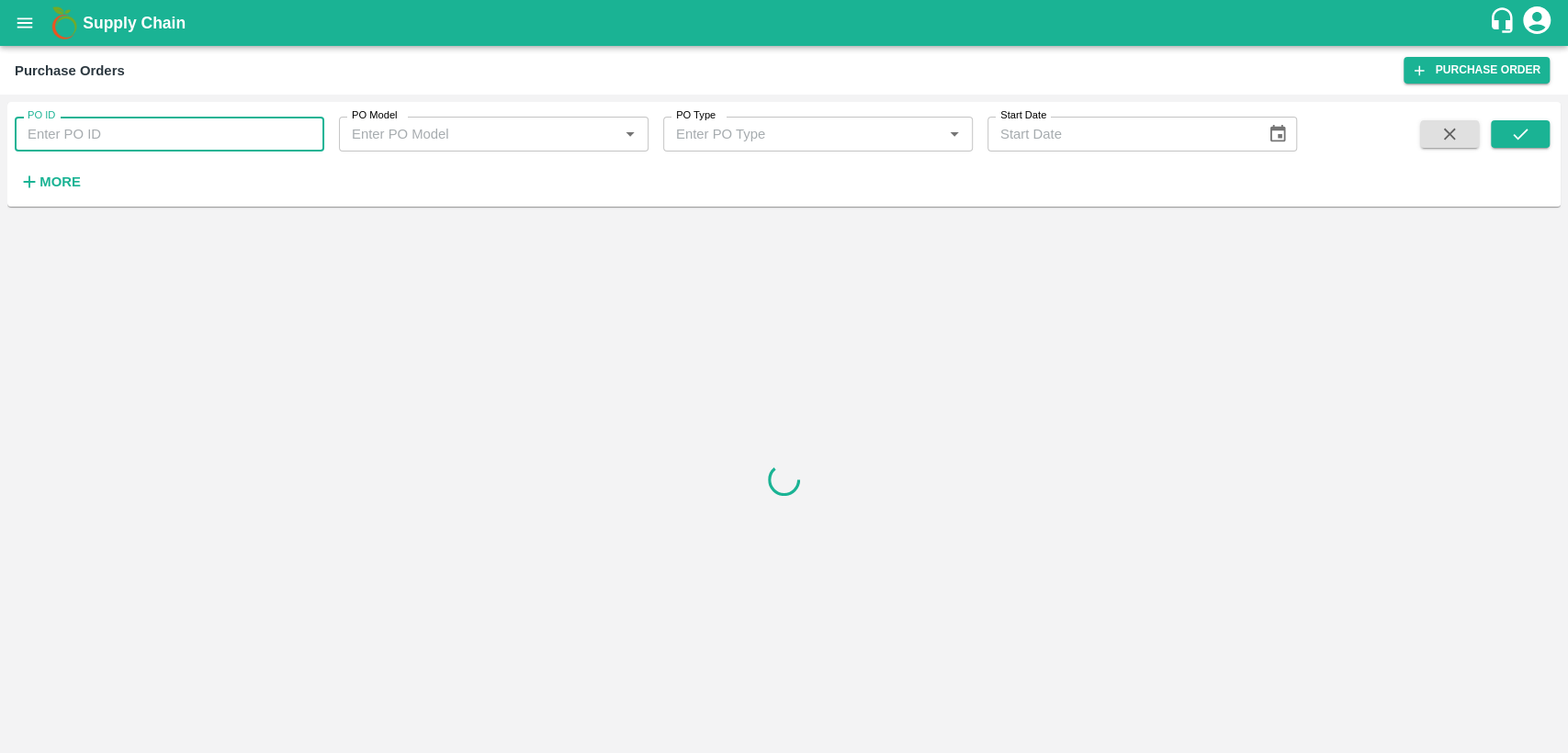
click at [69, 137] on input "PO ID" at bounding box center [169, 134] width 309 height 35
type input "178908"
click at [1511, 122] on button "submit" at bounding box center [1519, 134] width 58 height 27
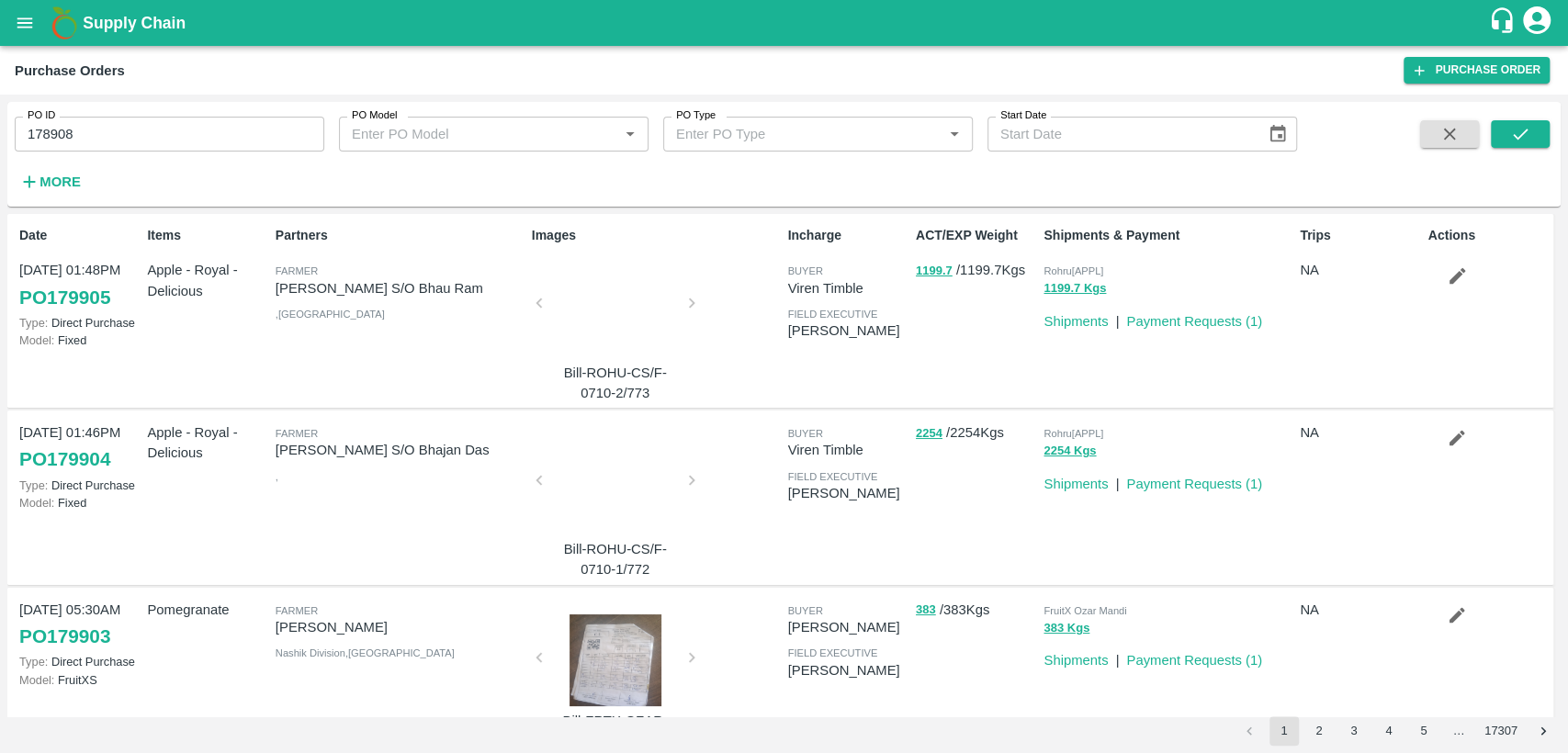
click at [18, 39] on button "open drawer" at bounding box center [24, 22] width 42 height 42
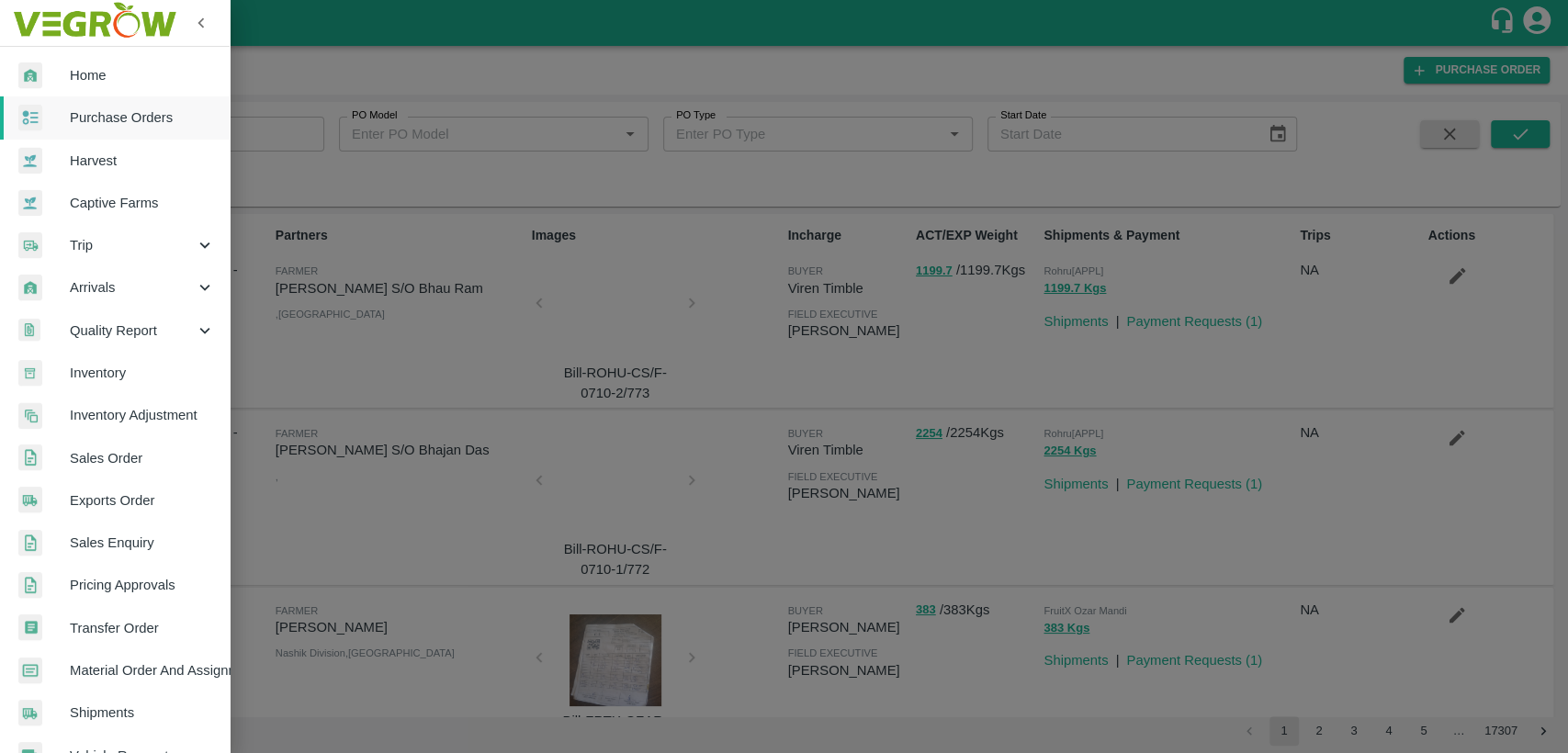
click at [86, 83] on span "Home" at bounding box center [142, 75] width 145 height 20
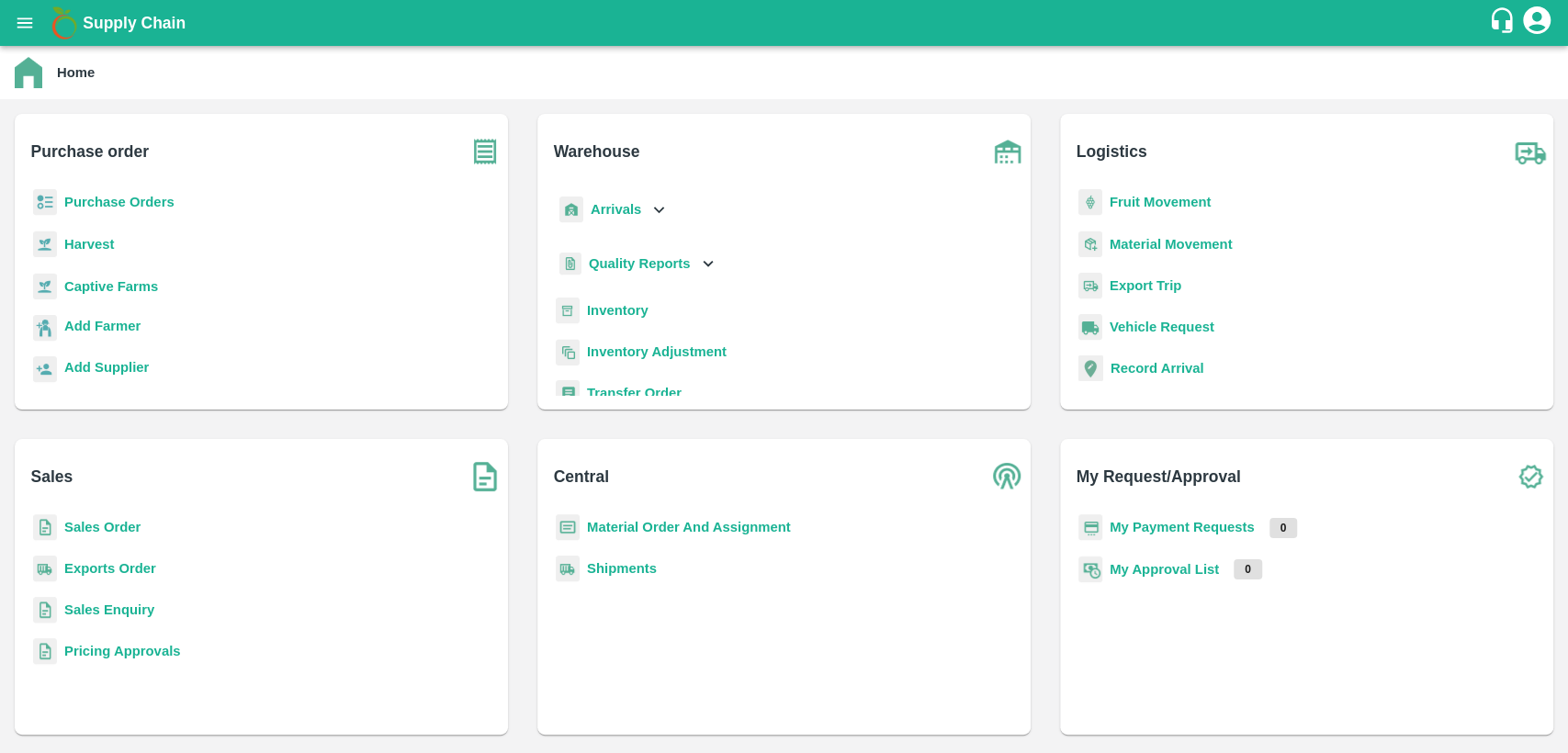
click at [108, 518] on p "Sales Order" at bounding box center [102, 527] width 76 height 20
click at [108, 523] on b "Sales Order" at bounding box center [102, 526] width 76 height 15
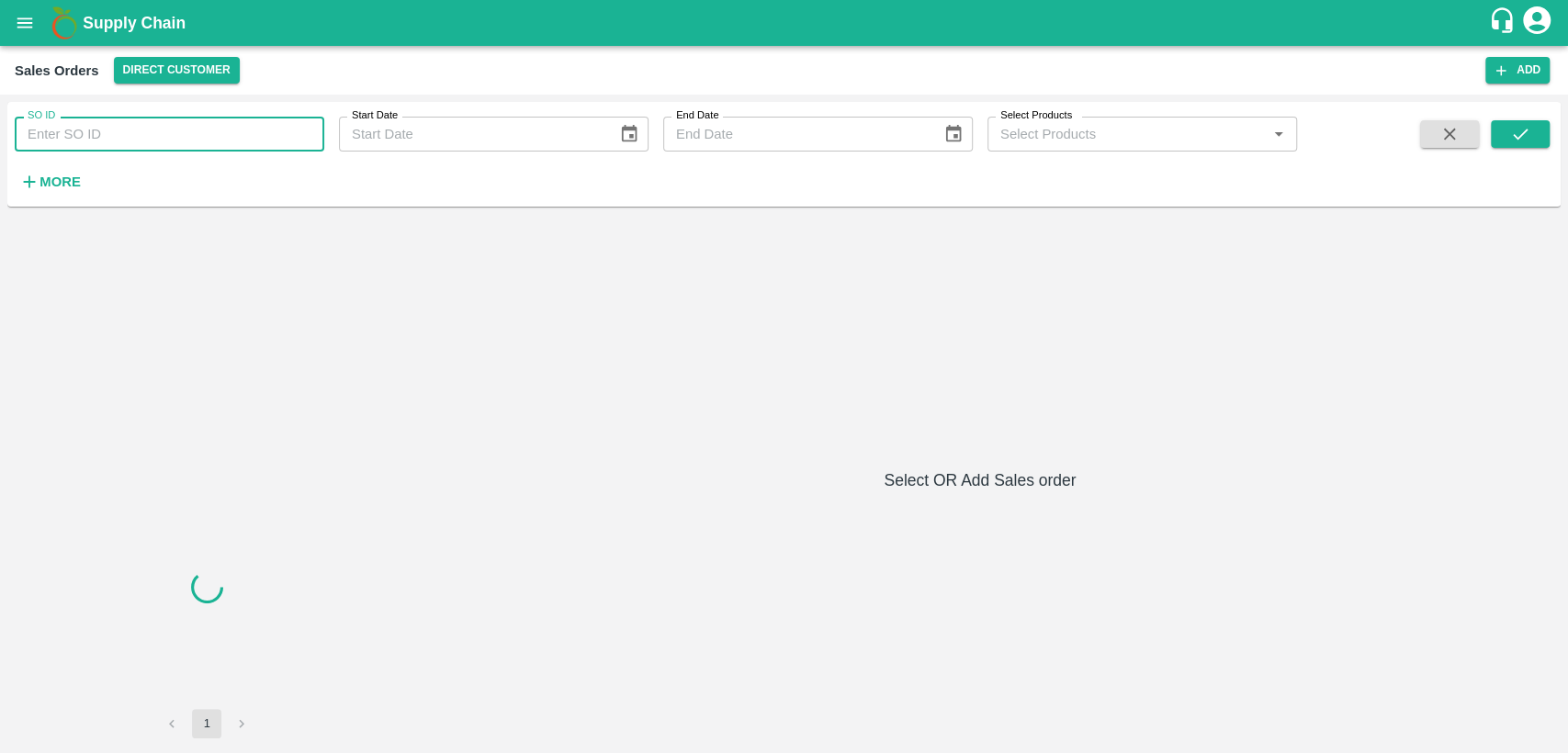
click at [130, 148] on input "SO ID" at bounding box center [169, 134] width 309 height 35
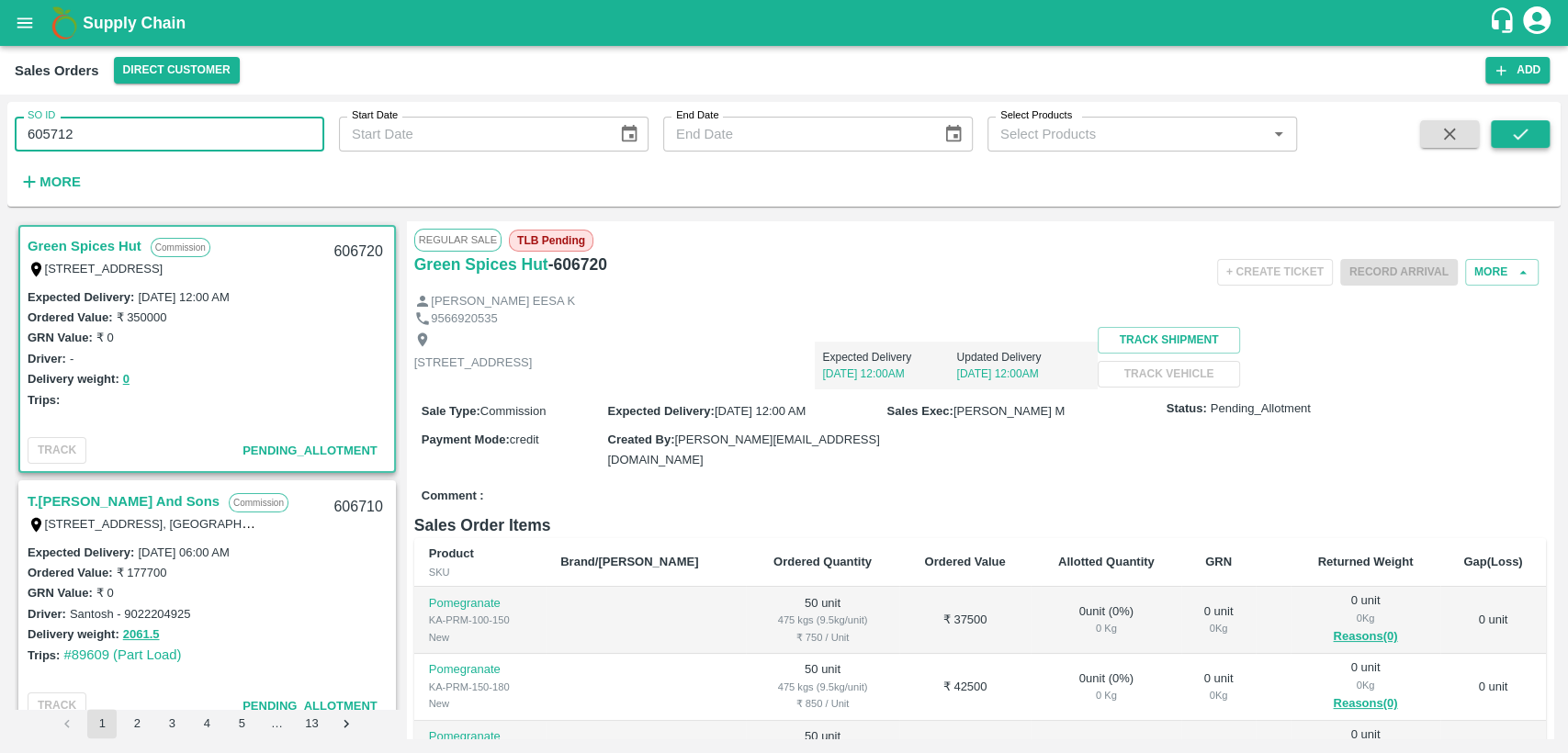
type input "605712"
click at [1529, 127] on icon "submit" at bounding box center [1519, 133] width 20 height 20
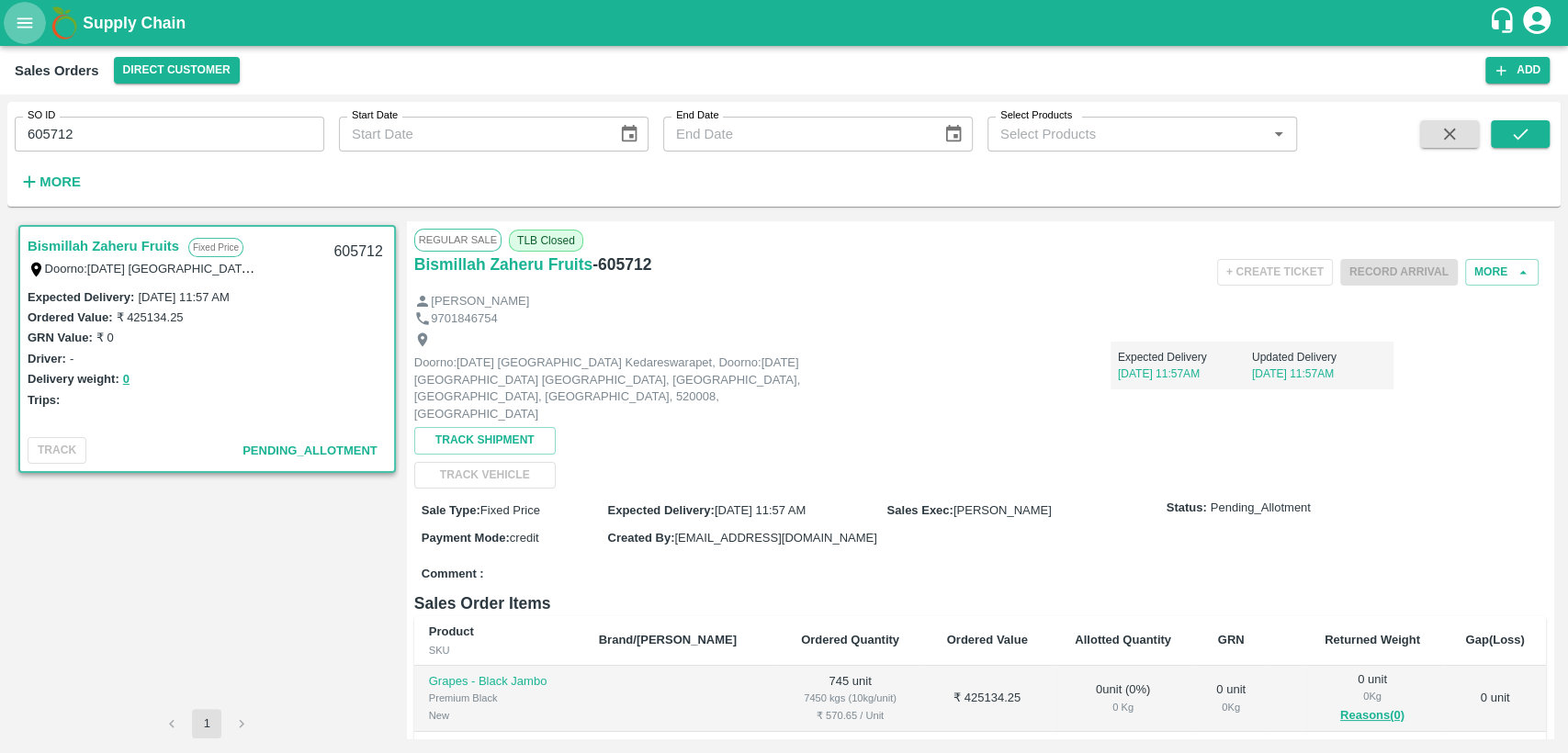
click at [18, 24] on icon "open drawer" at bounding box center [24, 22] width 20 height 20
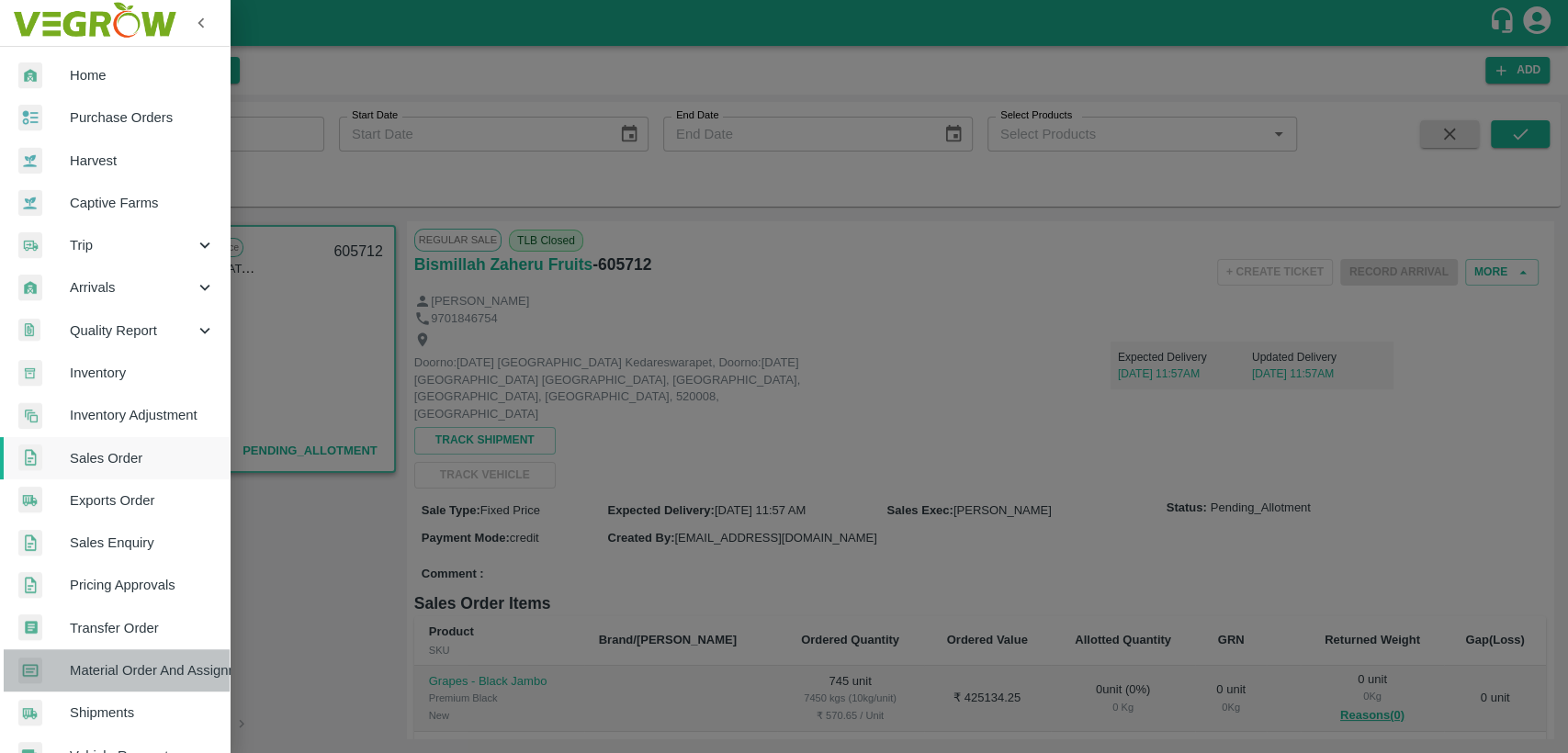
click at [140, 669] on span "Material Order And Assignment" at bounding box center [142, 670] width 145 height 20
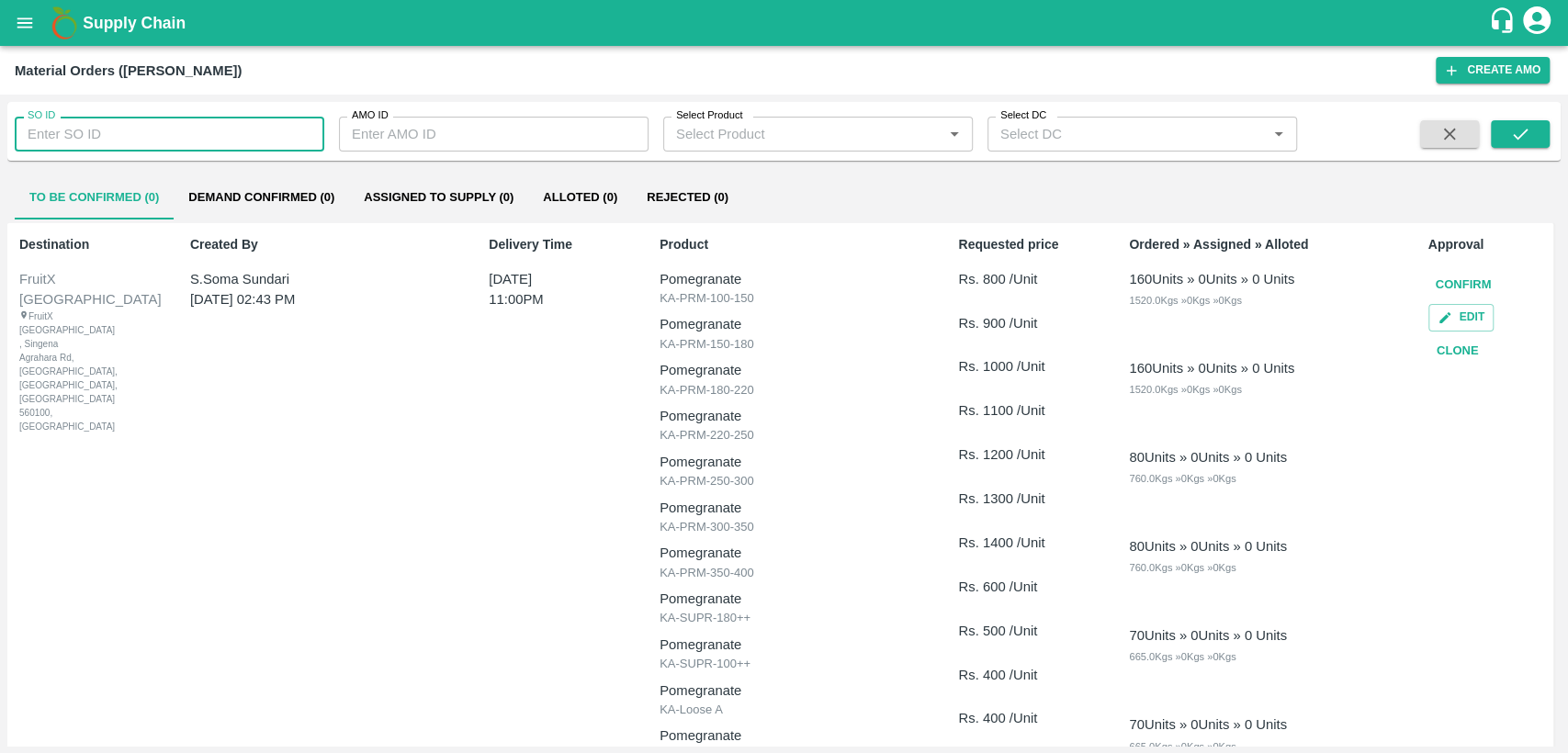
click at [165, 140] on input "SO ID" at bounding box center [169, 134] width 309 height 35
type input "605712"
click at [1514, 140] on icon "submit" at bounding box center [1519, 133] width 20 height 20
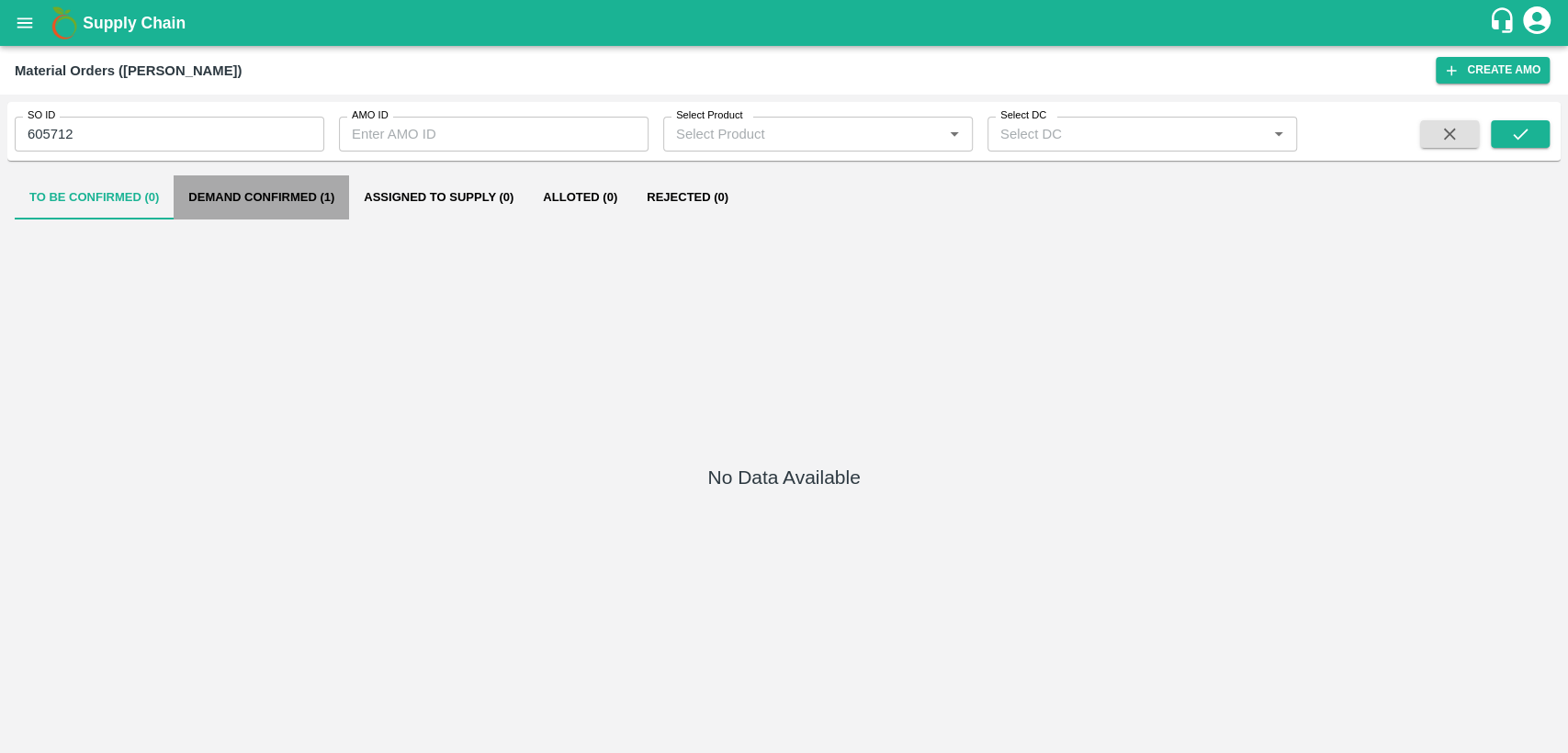
click at [265, 190] on button "Demand Confirmed (1)" at bounding box center [261, 197] width 175 height 44
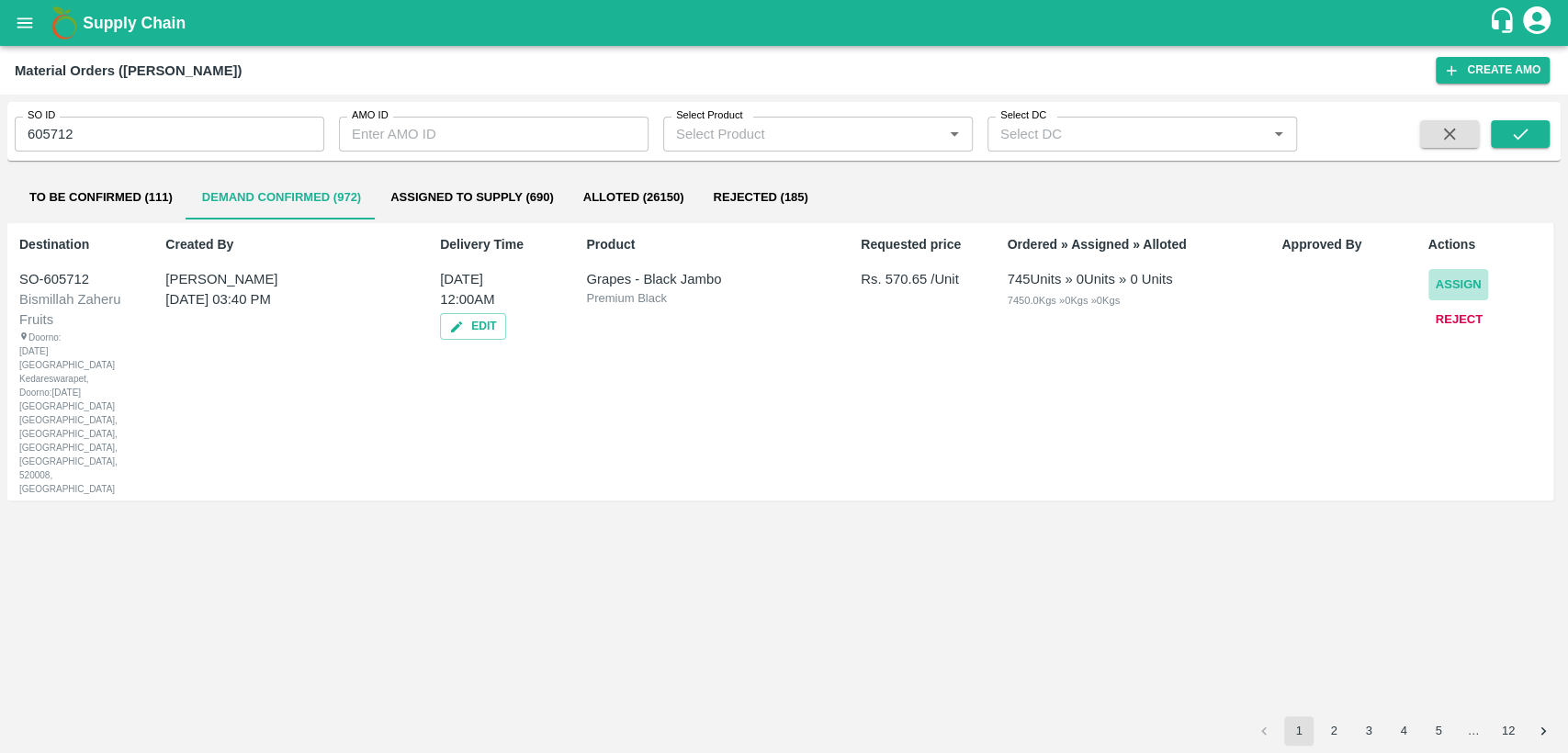
click at [1447, 284] on button "Assign" at bounding box center [1458, 285] width 60 height 32
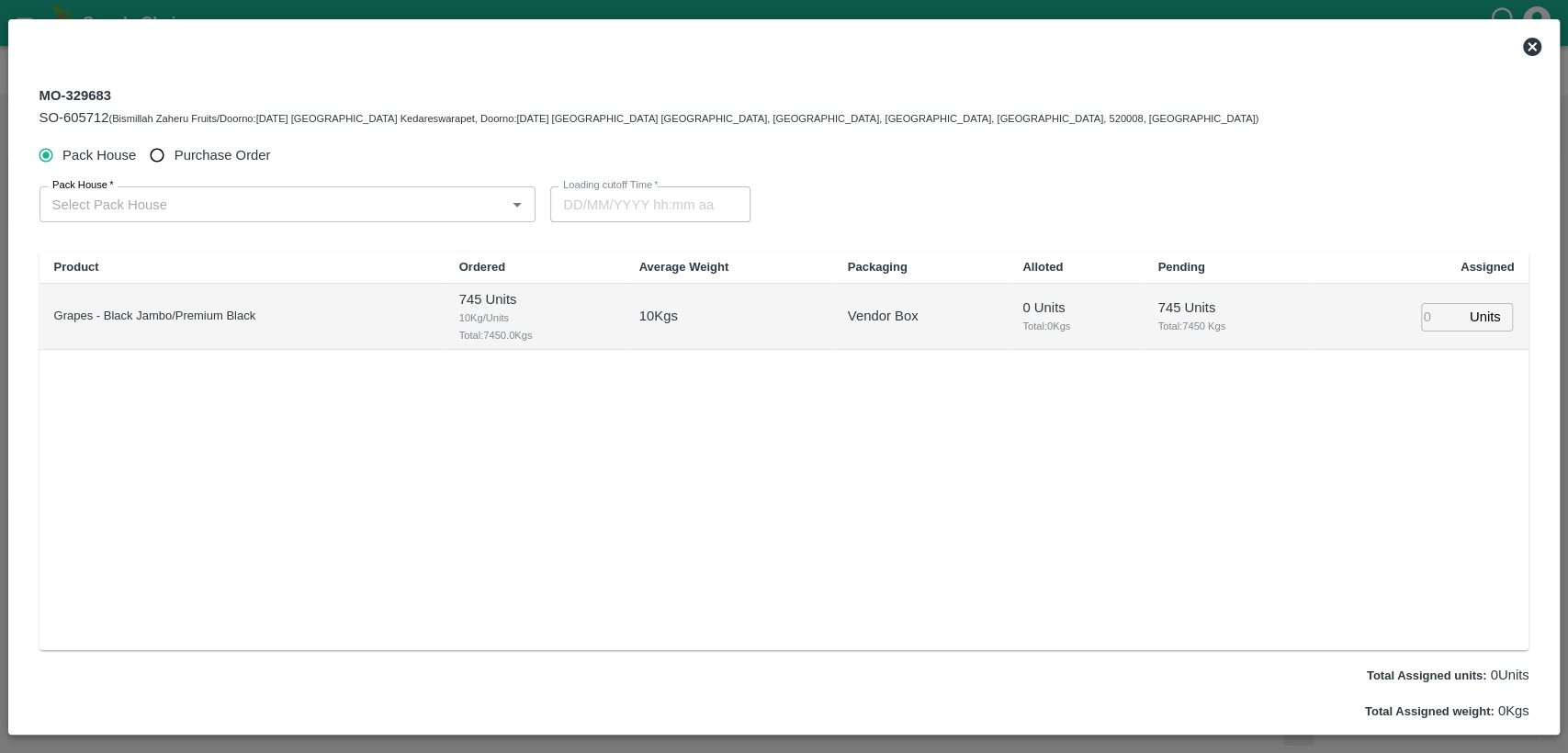
click at [223, 151] on span "Purchase Order" at bounding box center [222, 155] width 96 height 20
click at [174, 151] on input "Purchase Order" at bounding box center [157, 156] width 34 height 34
radio input "true"
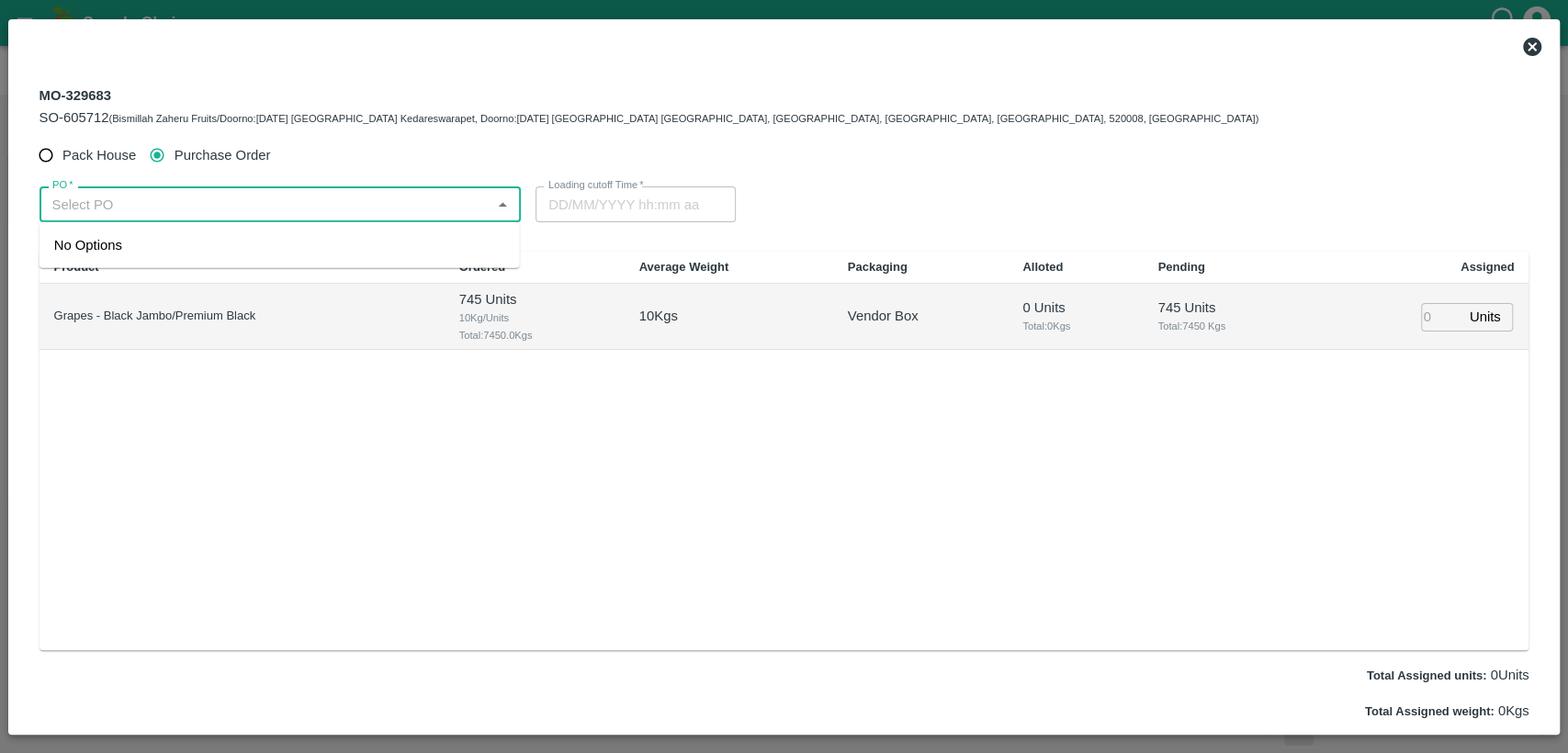
click at [213, 203] on input "PO   *" at bounding box center [265, 203] width 441 height 24
paste input "178350"
click at [205, 250] on div "PO-178350(ASHOK DOSAKAYALA-9705141514)" at bounding box center [190, 245] width 271 height 20
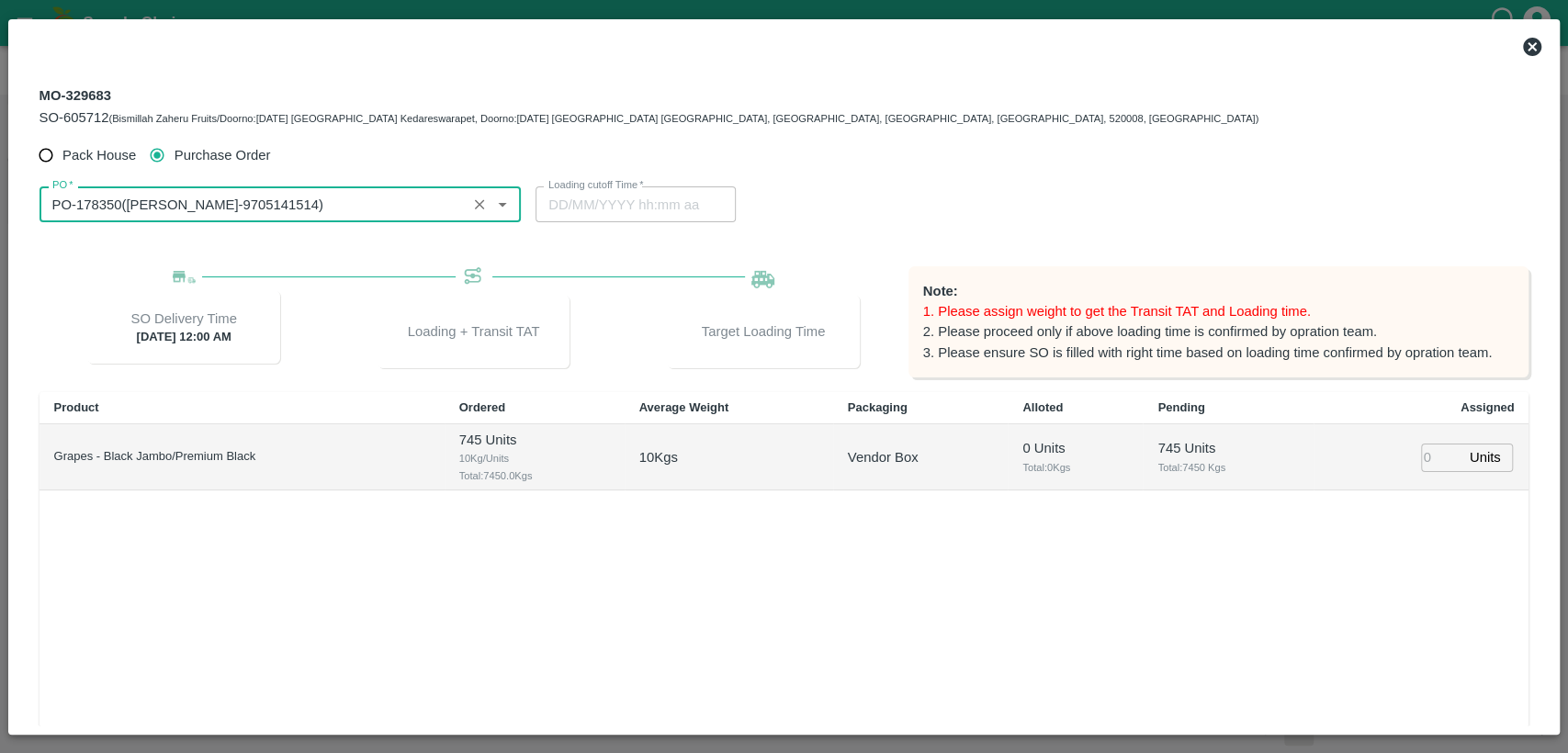
type input "PO-178350(ASHOK DOSAKAYALA-9705141514)"
click at [1426, 457] on input "number" at bounding box center [1442, 457] width 41 height 28
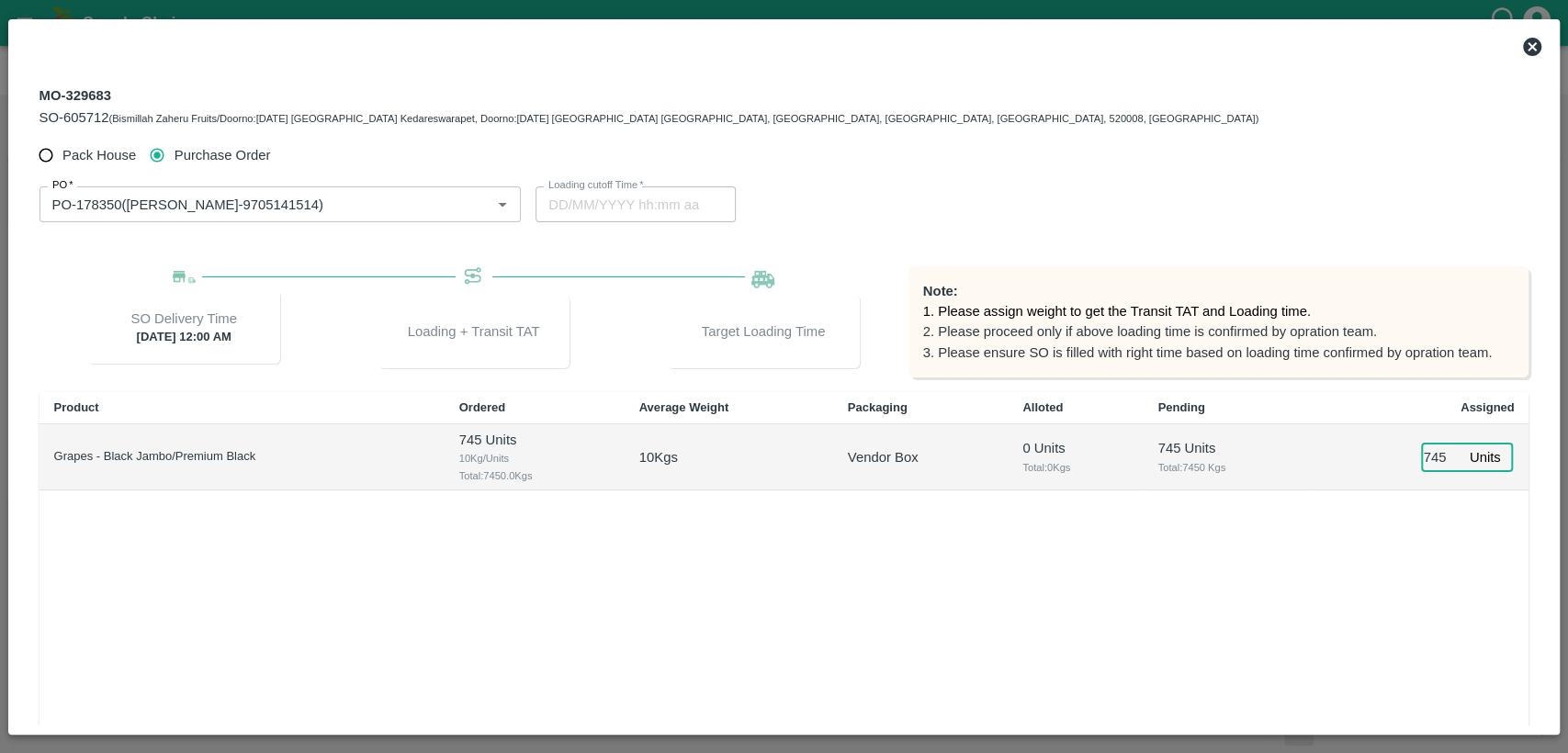
type input "745"
click at [1407, 551] on div "Product Ordered Average Weight Packaging Alloted Pending Assigned Grapes - Blac…" at bounding box center [784, 592] width 1489 height 400
type input "25/09/2025 09:00 PM"
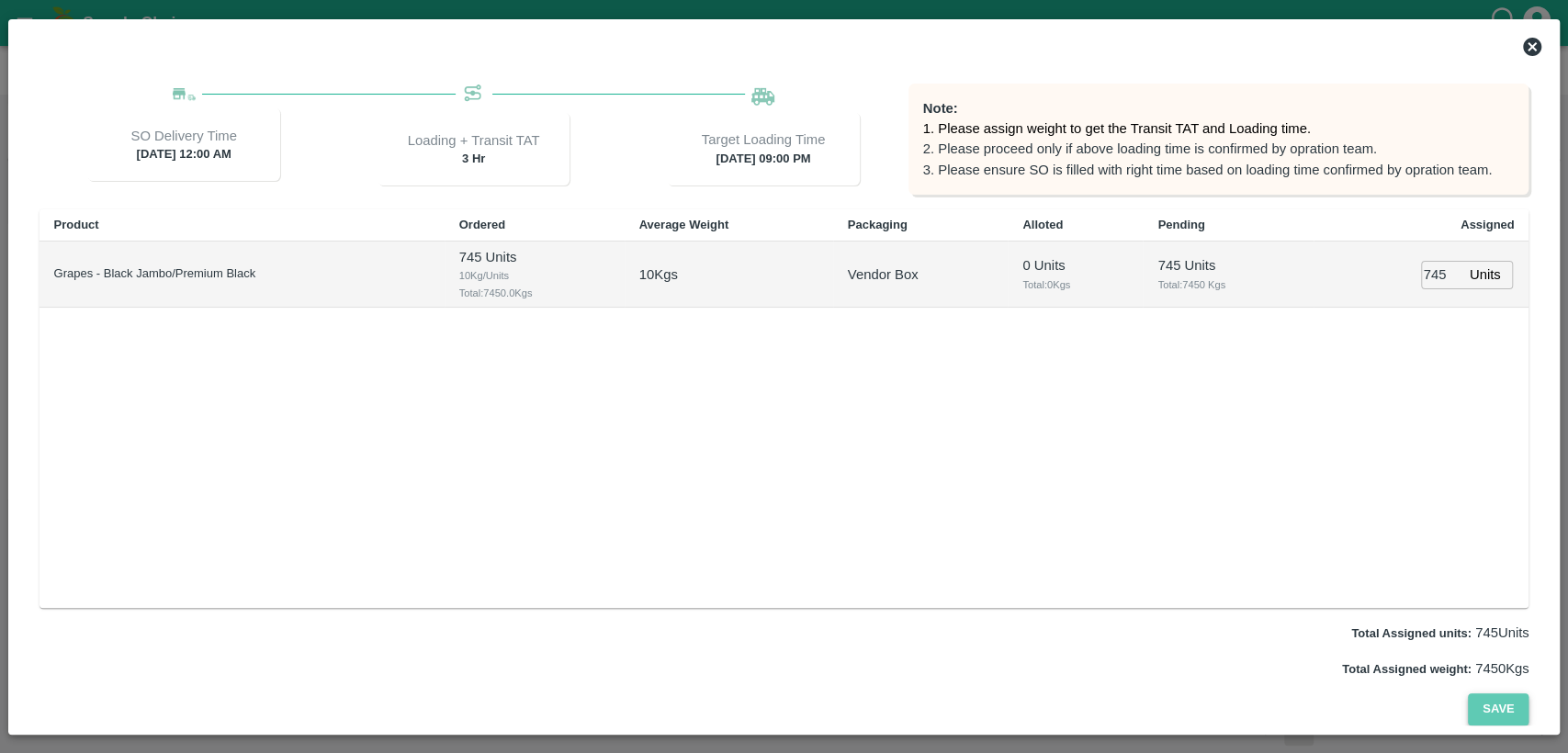
click at [1499, 703] on button "Save" at bounding box center [1498, 709] width 60 height 32
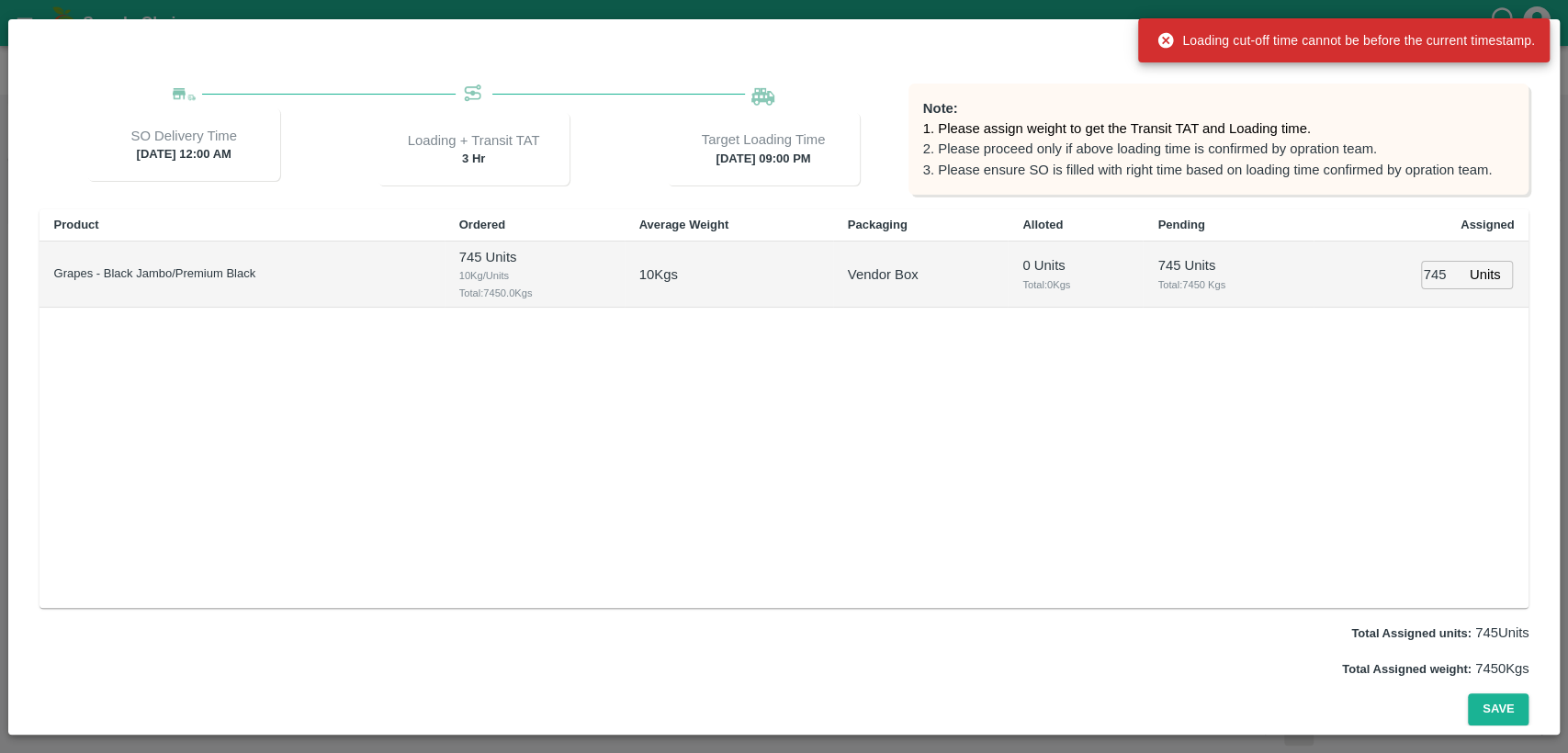
scroll to position [18, 0]
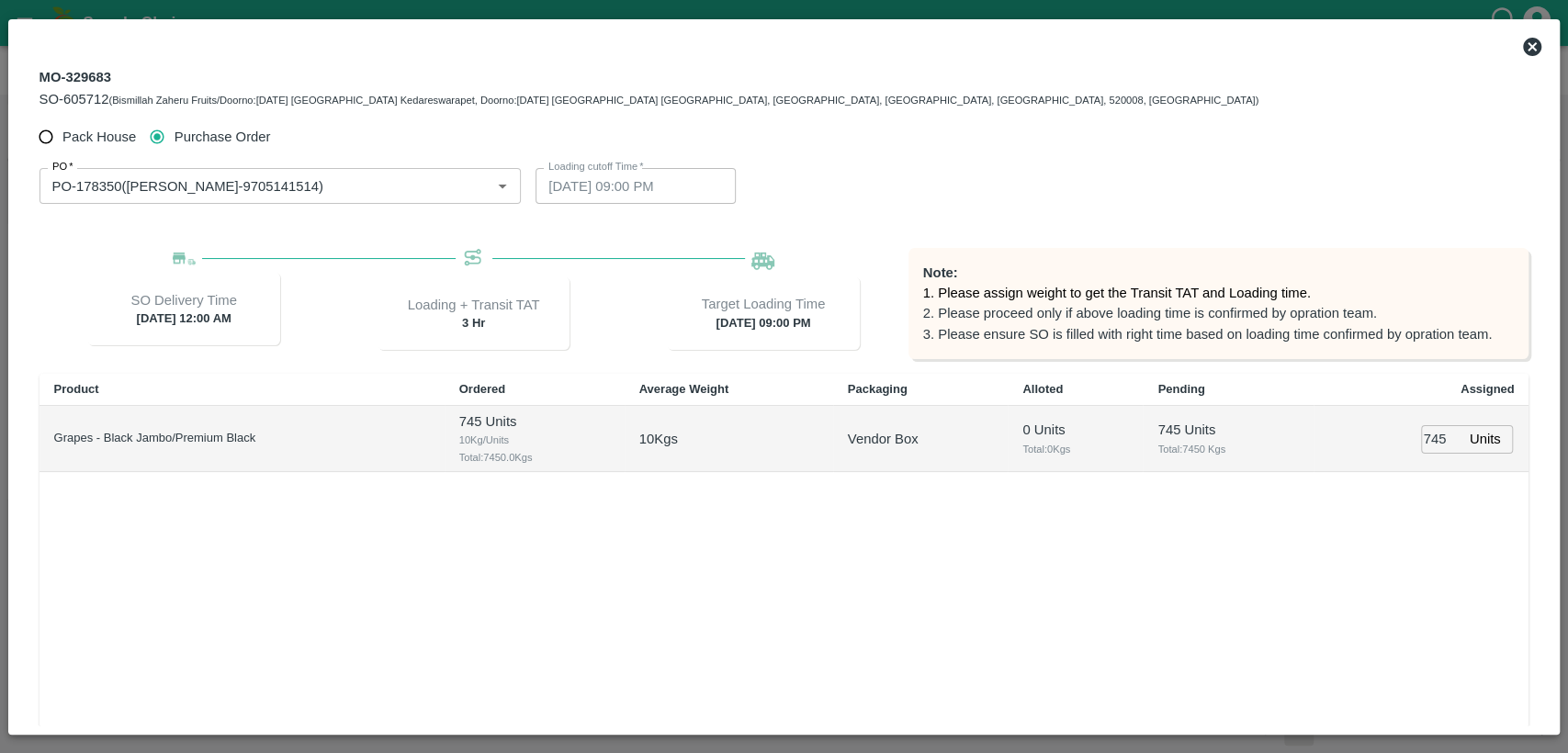
click at [1534, 54] on icon at bounding box center [1531, 47] width 18 height 18
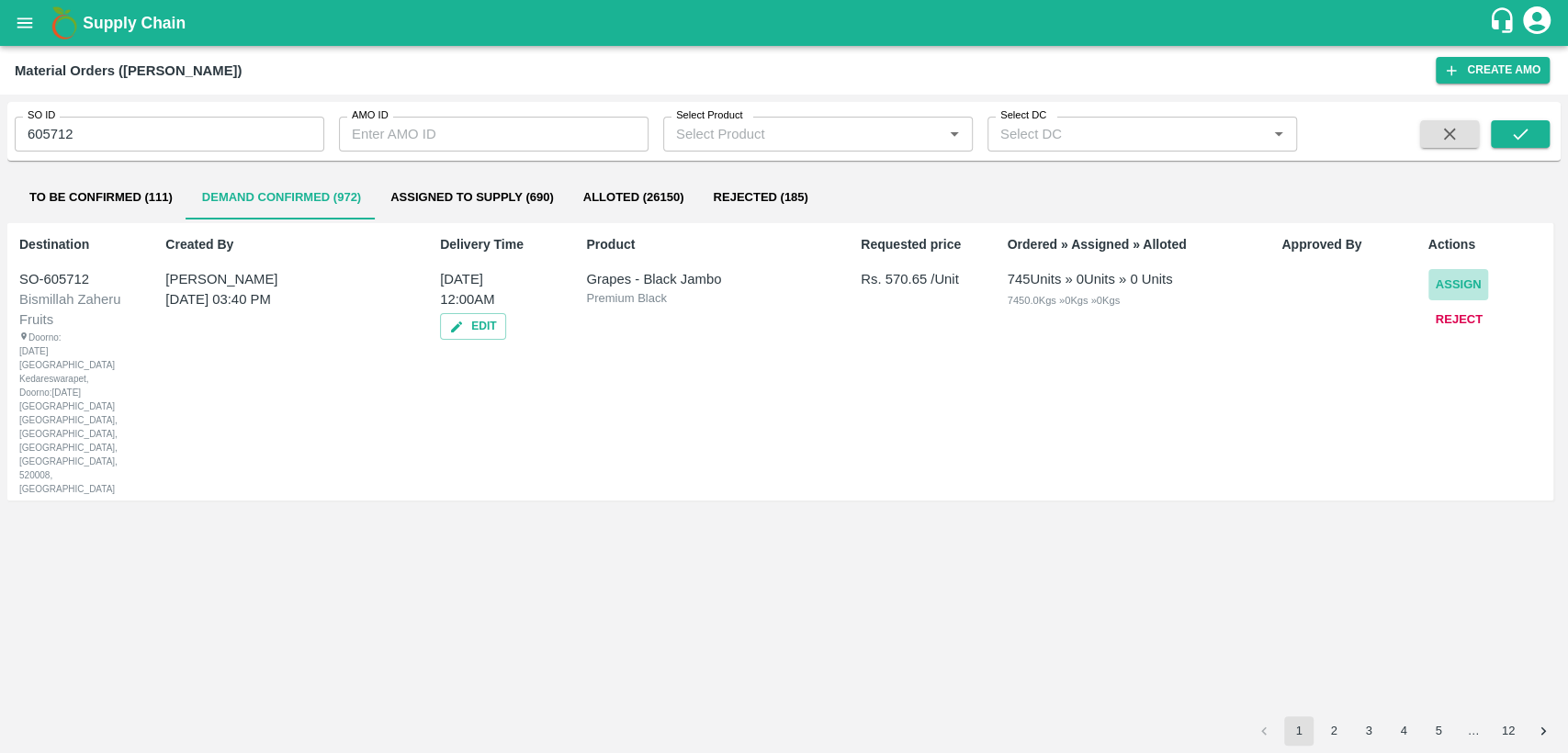
click at [1458, 285] on button "Assign" at bounding box center [1458, 285] width 60 height 32
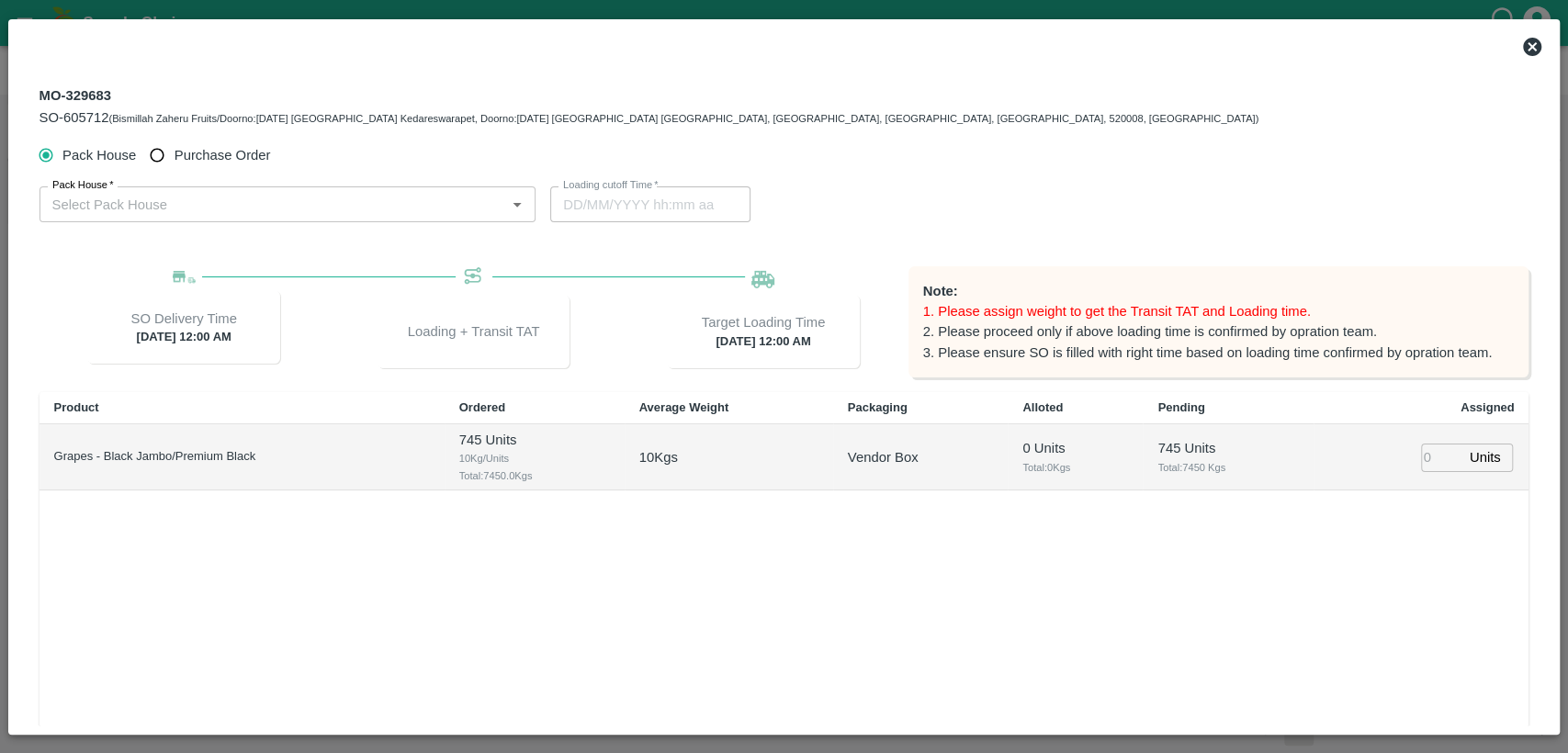
type input "26/09/2025 12:00 AM"
click at [262, 157] on span "Purchase Order" at bounding box center [222, 155] width 96 height 20
click at [174, 157] on input "Purchase Order" at bounding box center [157, 156] width 34 height 34
radio input "true"
click at [257, 207] on input "PO   *" at bounding box center [265, 203] width 441 height 24
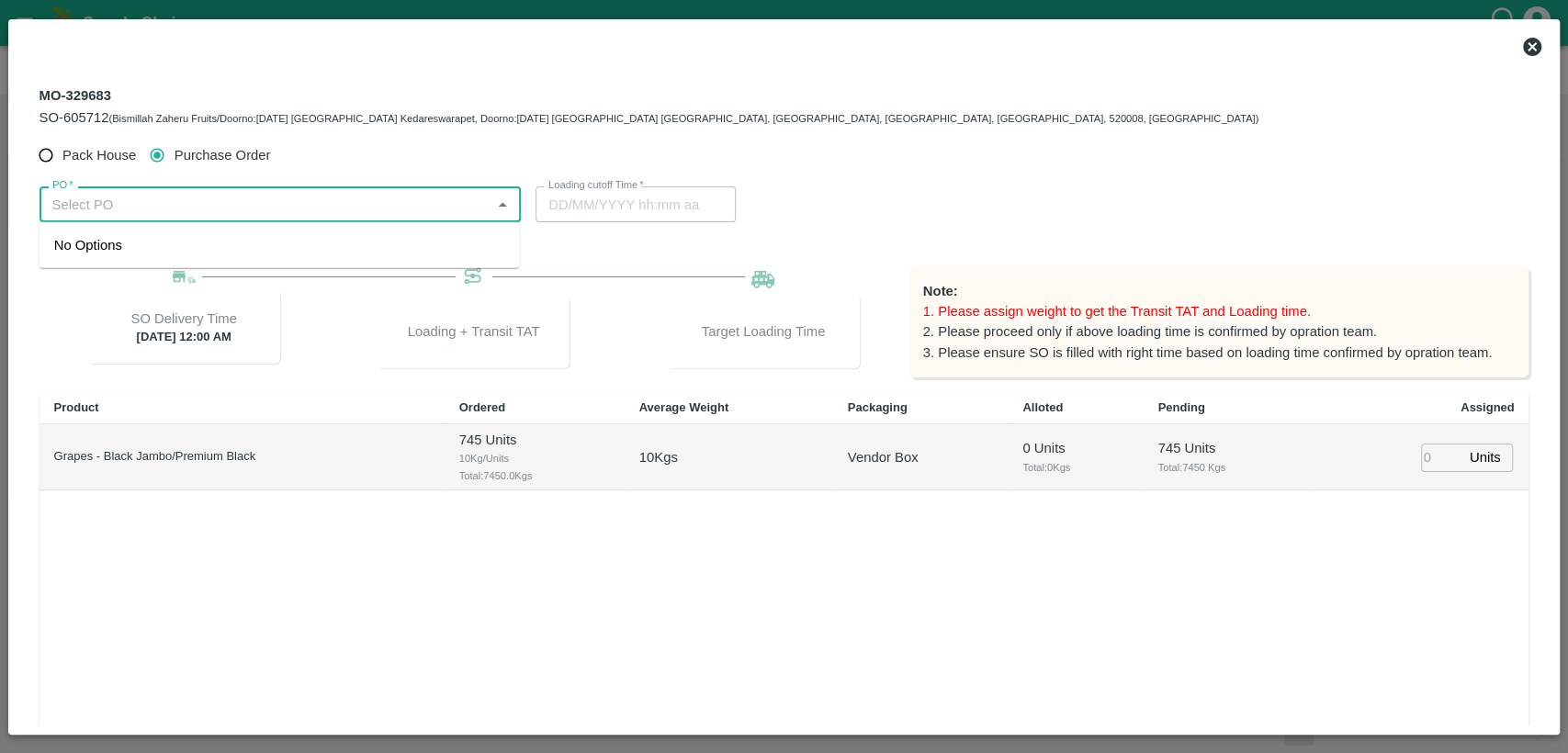
paste input "178350"
click at [265, 235] on div "PO-178350(ASHOK DOSAKAYALA-9705141514)" at bounding box center [190, 245] width 271 height 20
type input "PO-178350(ASHOK DOSAKAYALA-9705141514)"
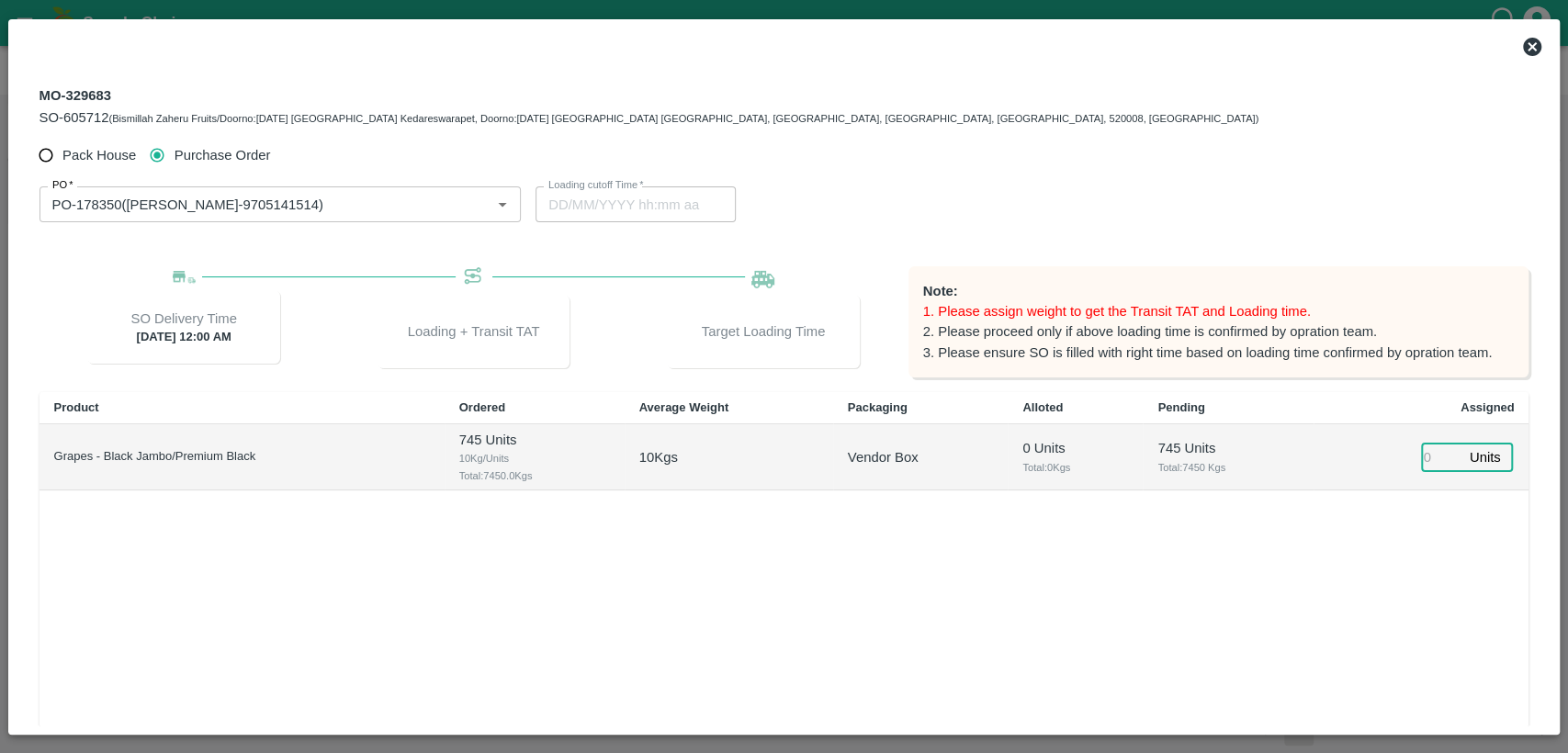
click at [1430, 452] on input "number" at bounding box center [1442, 457] width 41 height 28
type input "745"
type input "25/09/2025 09:00 PM"
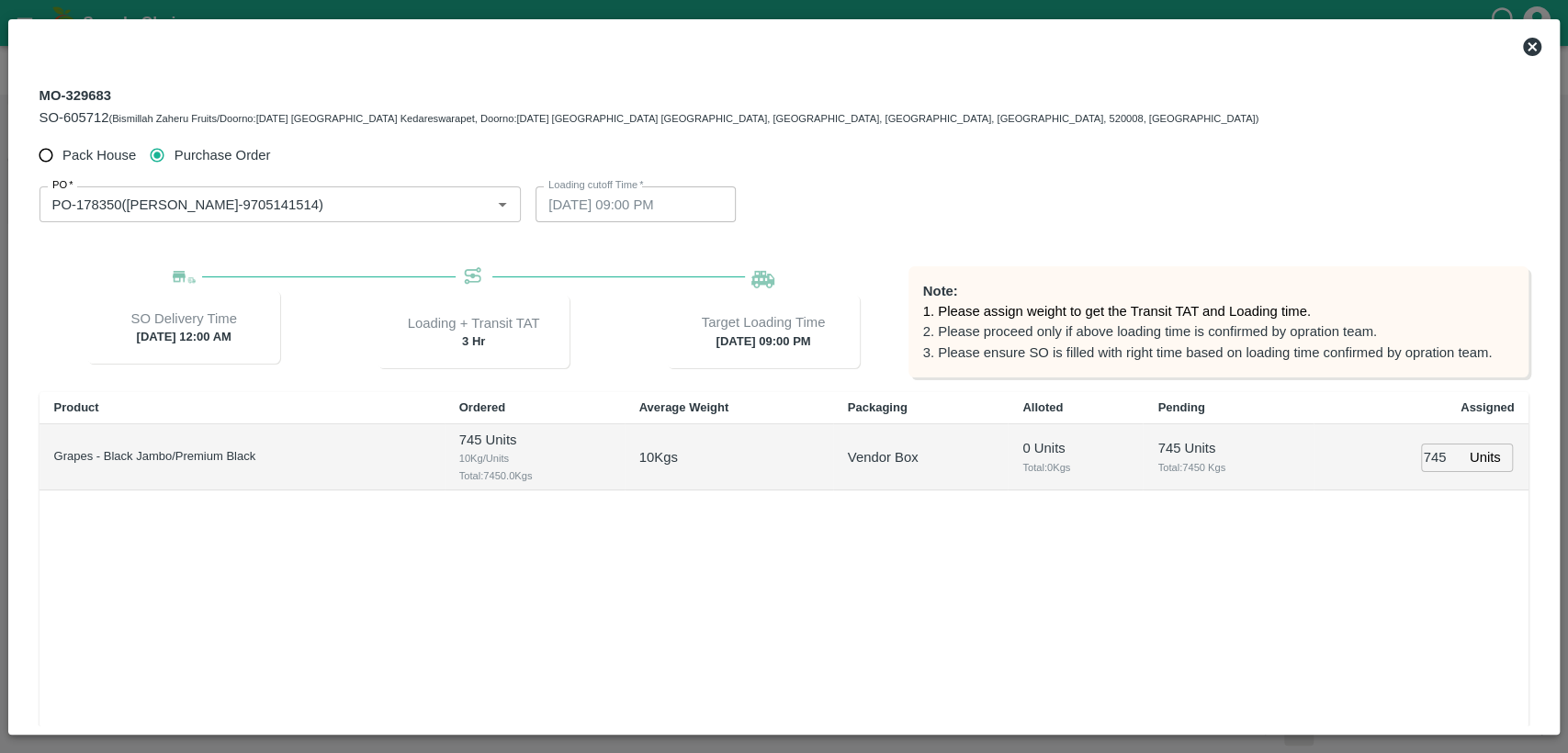
click at [1351, 556] on div "Product Ordered Average Weight Packaging Alloted Pending Assigned Grapes - Blac…" at bounding box center [784, 592] width 1489 height 400
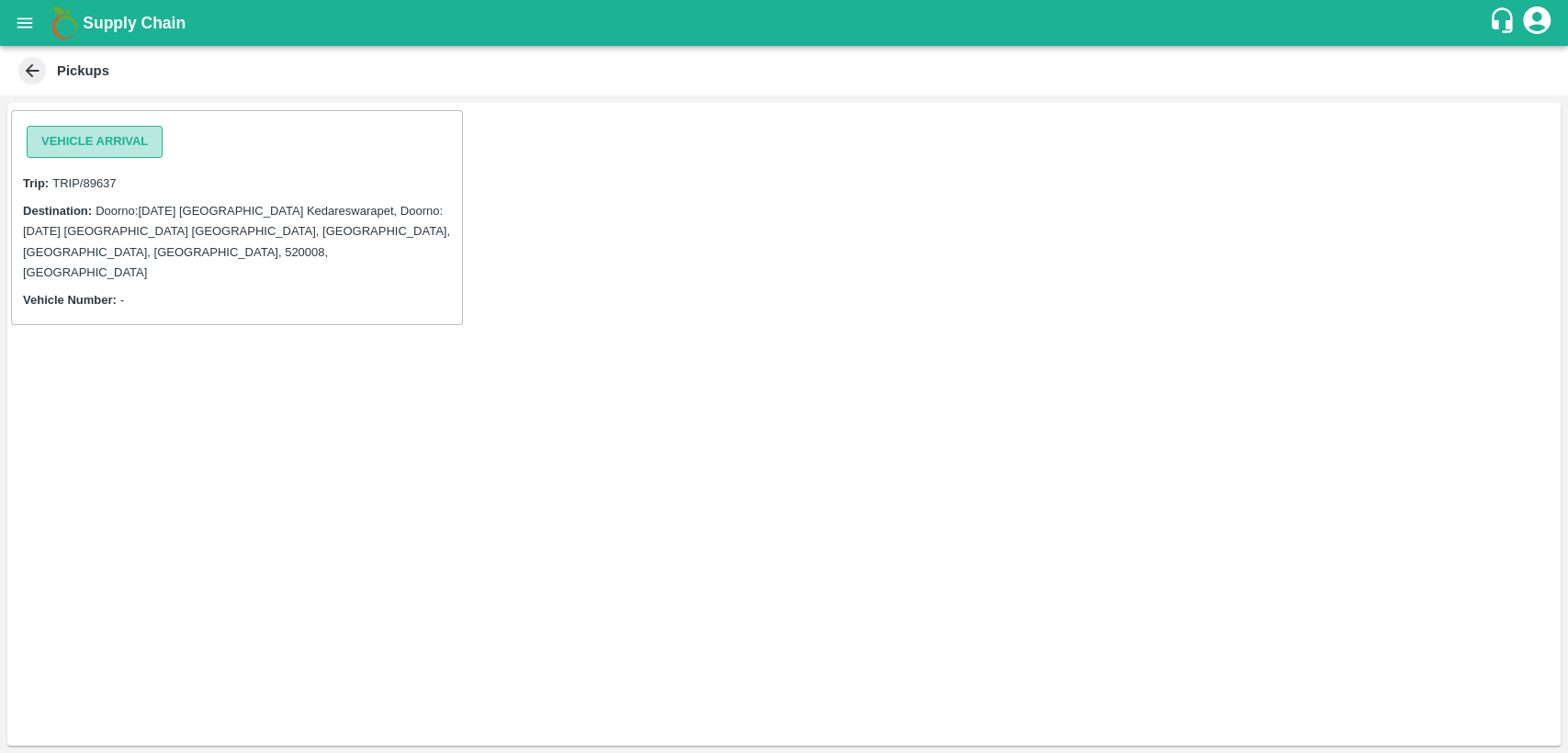
click at [140, 141] on button "Vehicle Arrival" at bounding box center [94, 141] width 136 height 32
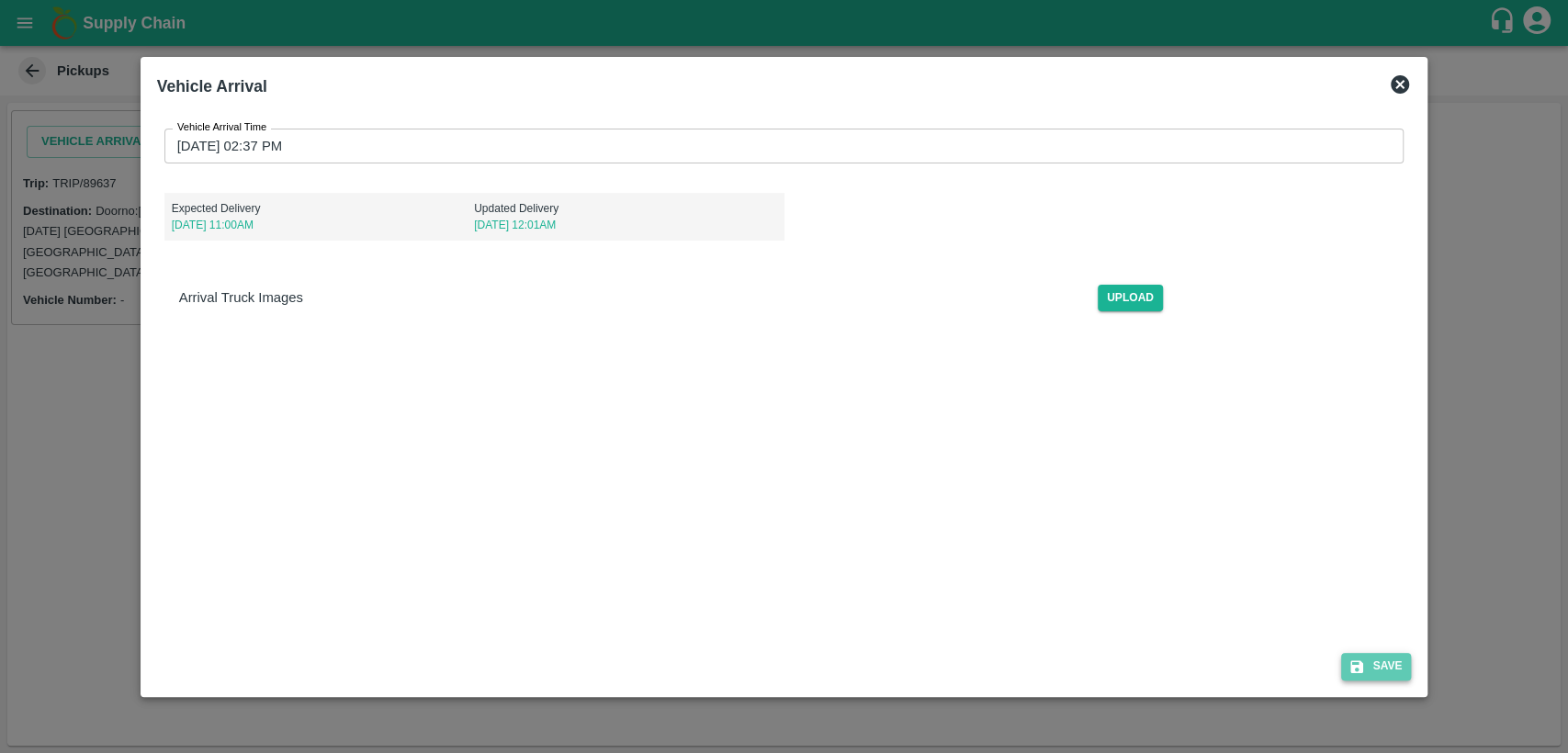
click at [1373, 665] on button "Save" at bounding box center [1375, 665] width 70 height 26
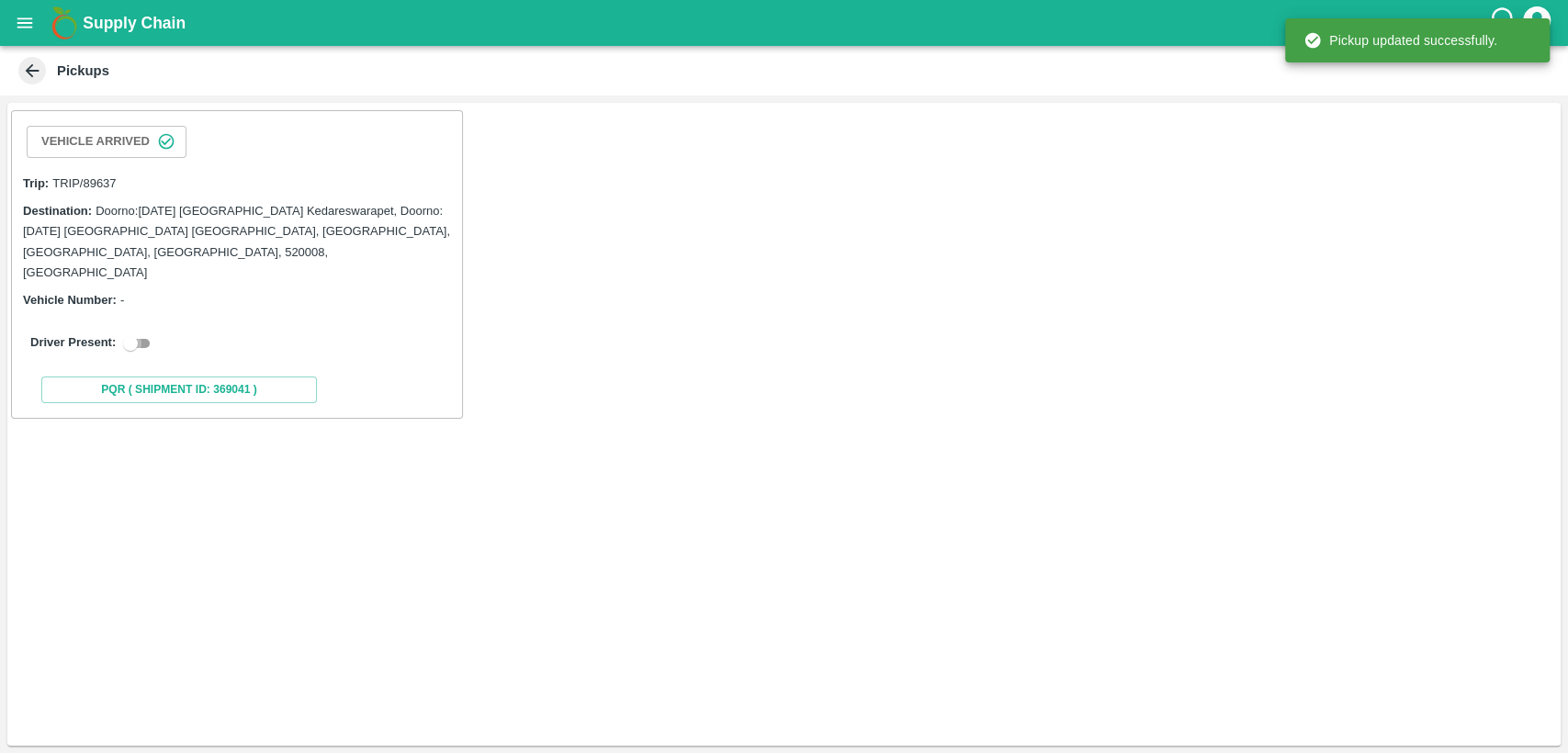
click at [139, 333] on input "checkbox" at bounding box center [130, 343] width 66 height 22
checkbox input "true"
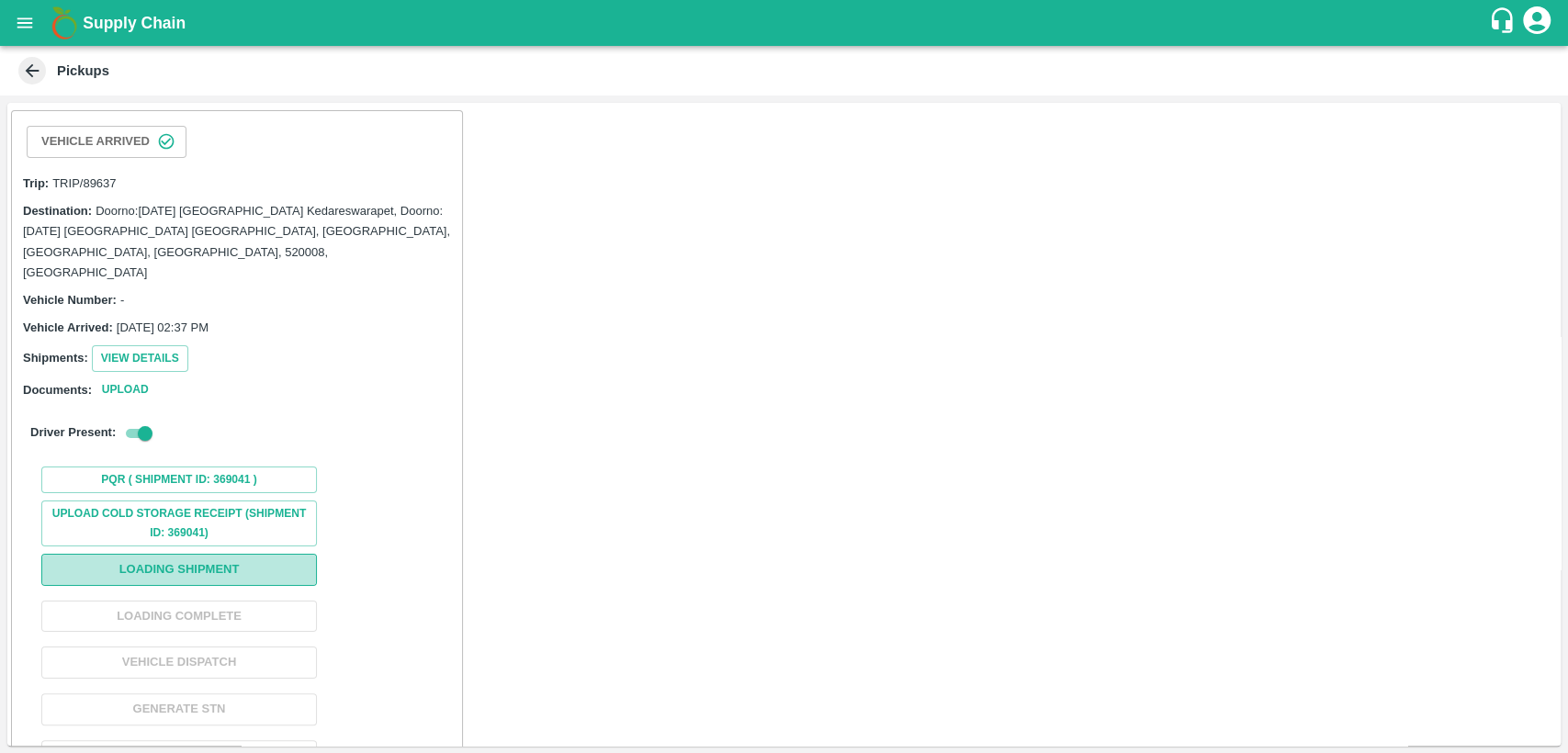
click at [221, 555] on button "Loading Shipment" at bounding box center [178, 569] width 275 height 32
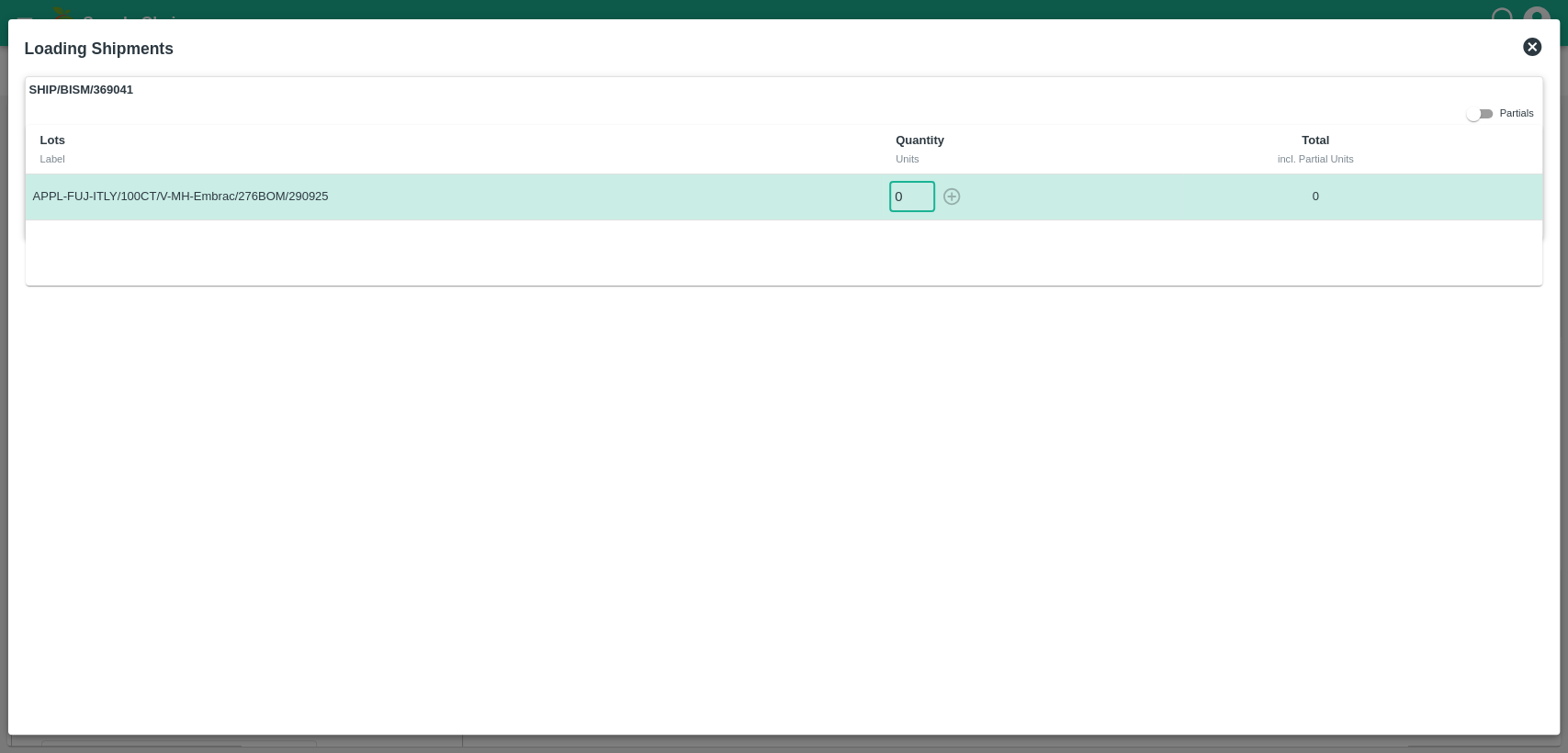
click at [899, 193] on input "0" at bounding box center [911, 197] width 46 height 30
click at [953, 197] on icon "button" at bounding box center [951, 197] width 20 height 20
type input "0"
click at [1534, 38] on icon at bounding box center [1531, 47] width 18 height 18
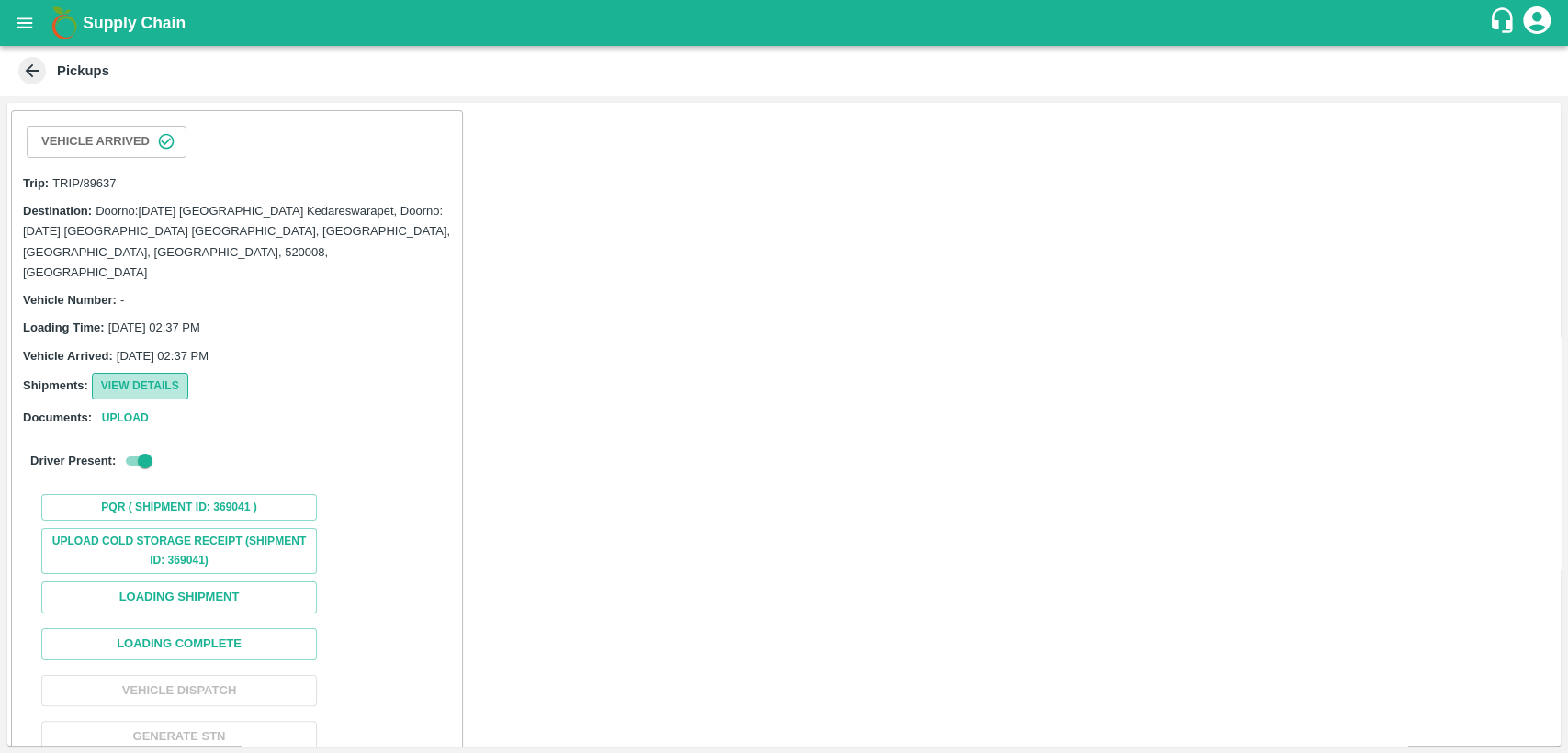
click at [140, 373] on button "View Details" at bounding box center [139, 385] width 96 height 26
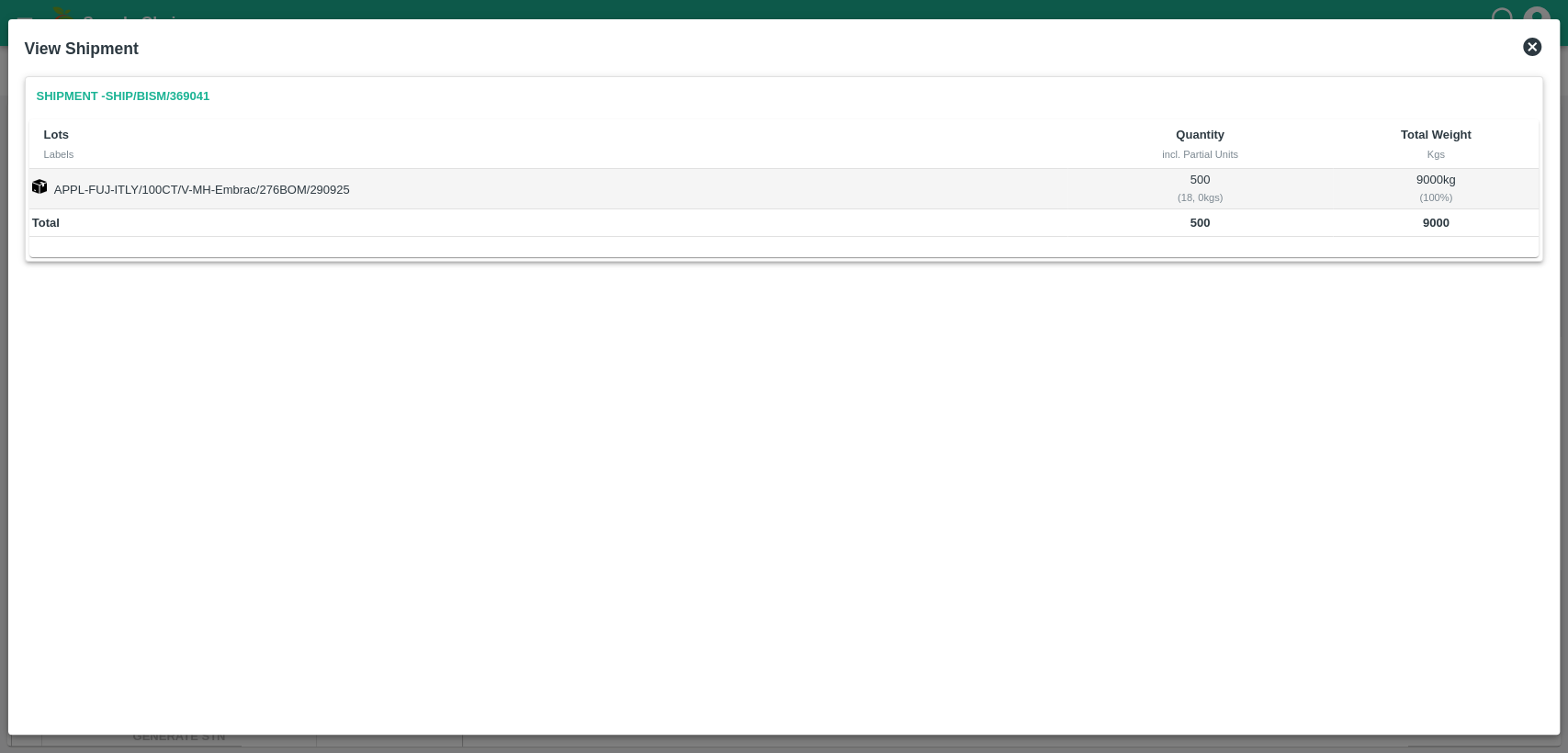
click at [1537, 52] on icon at bounding box center [1531, 47] width 18 height 18
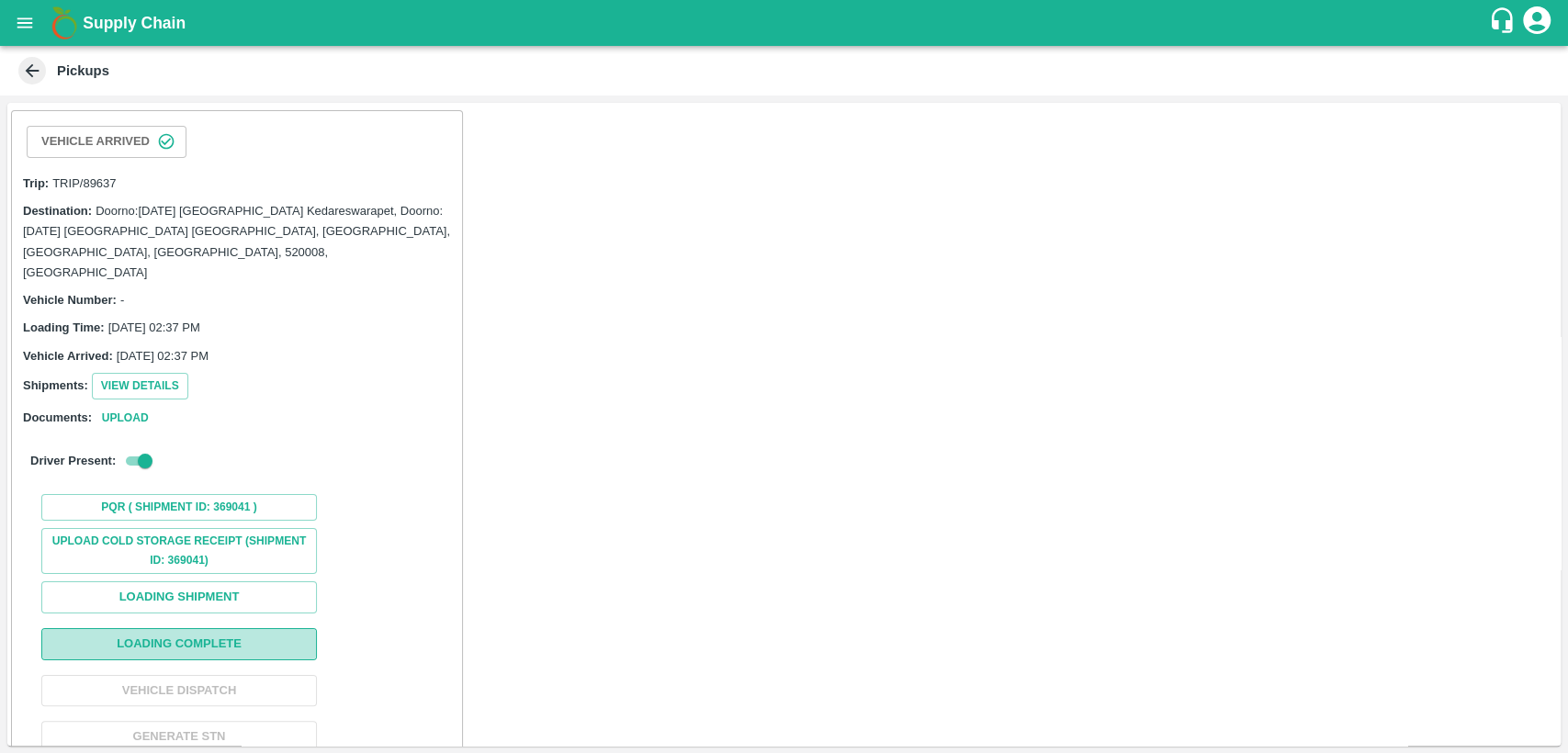
click at [190, 628] on button "Loading Complete" at bounding box center [178, 644] width 275 height 32
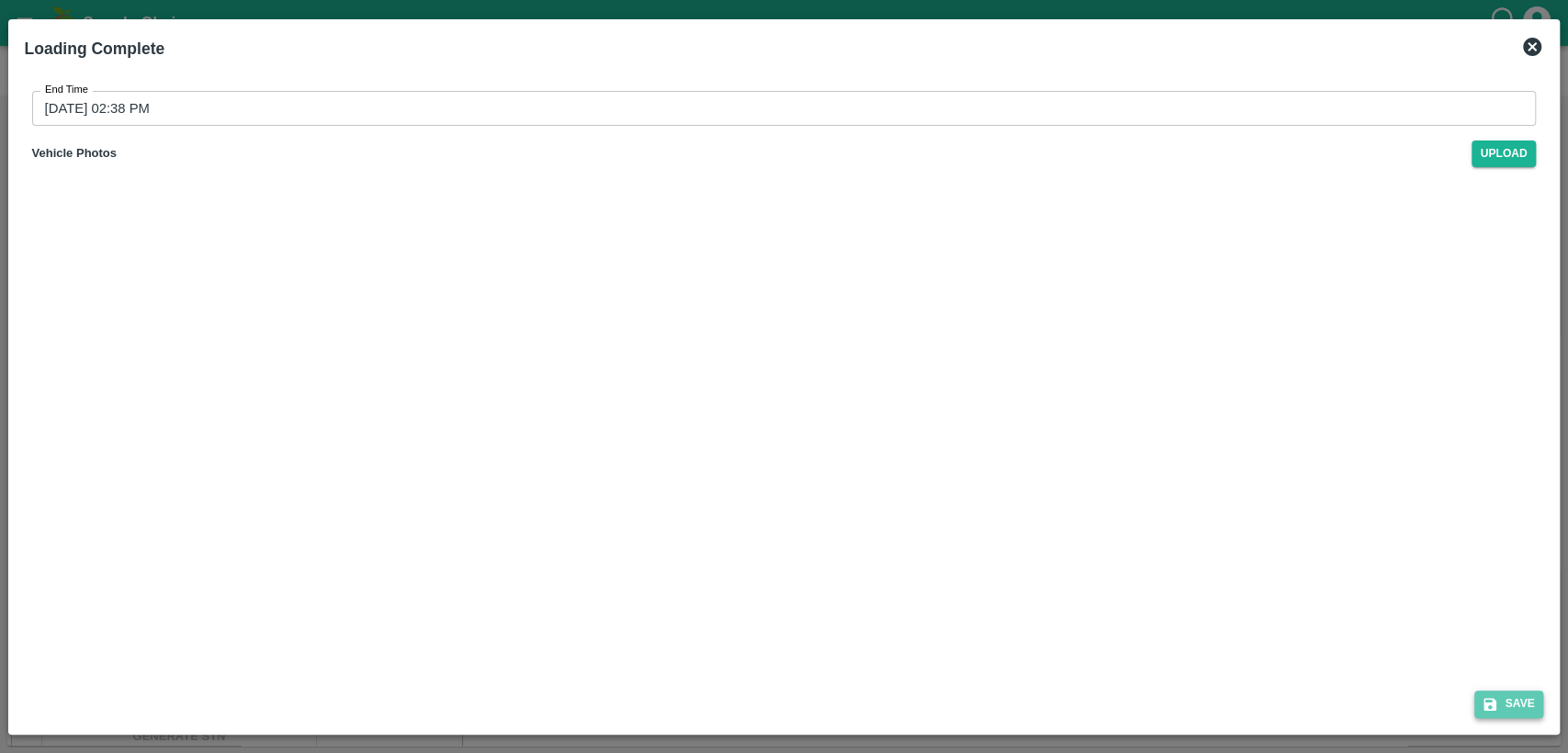
click at [1489, 699] on icon "submit" at bounding box center [1489, 704] width 17 height 17
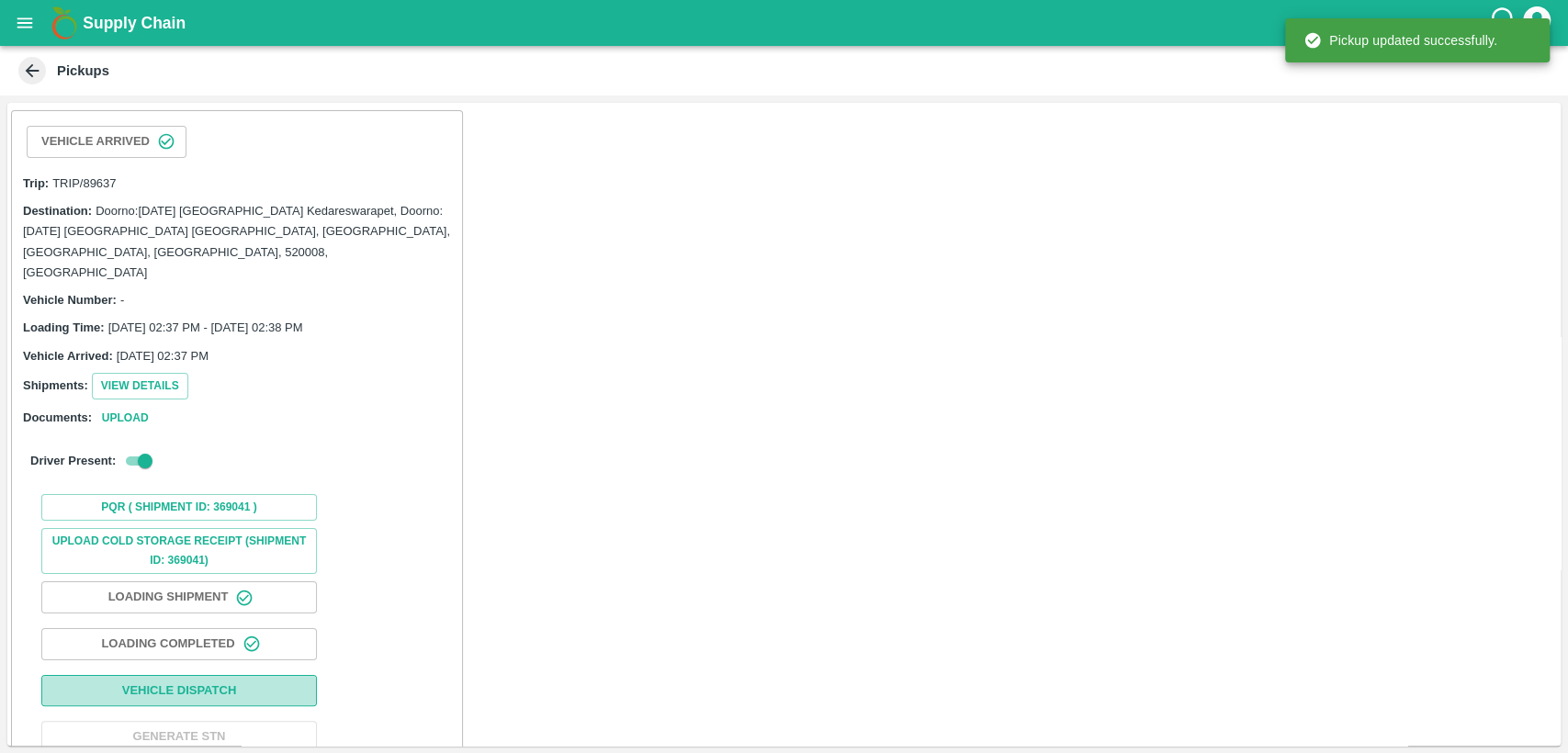
click at [255, 675] on button "Vehicle Dispatch" at bounding box center [178, 691] width 275 height 32
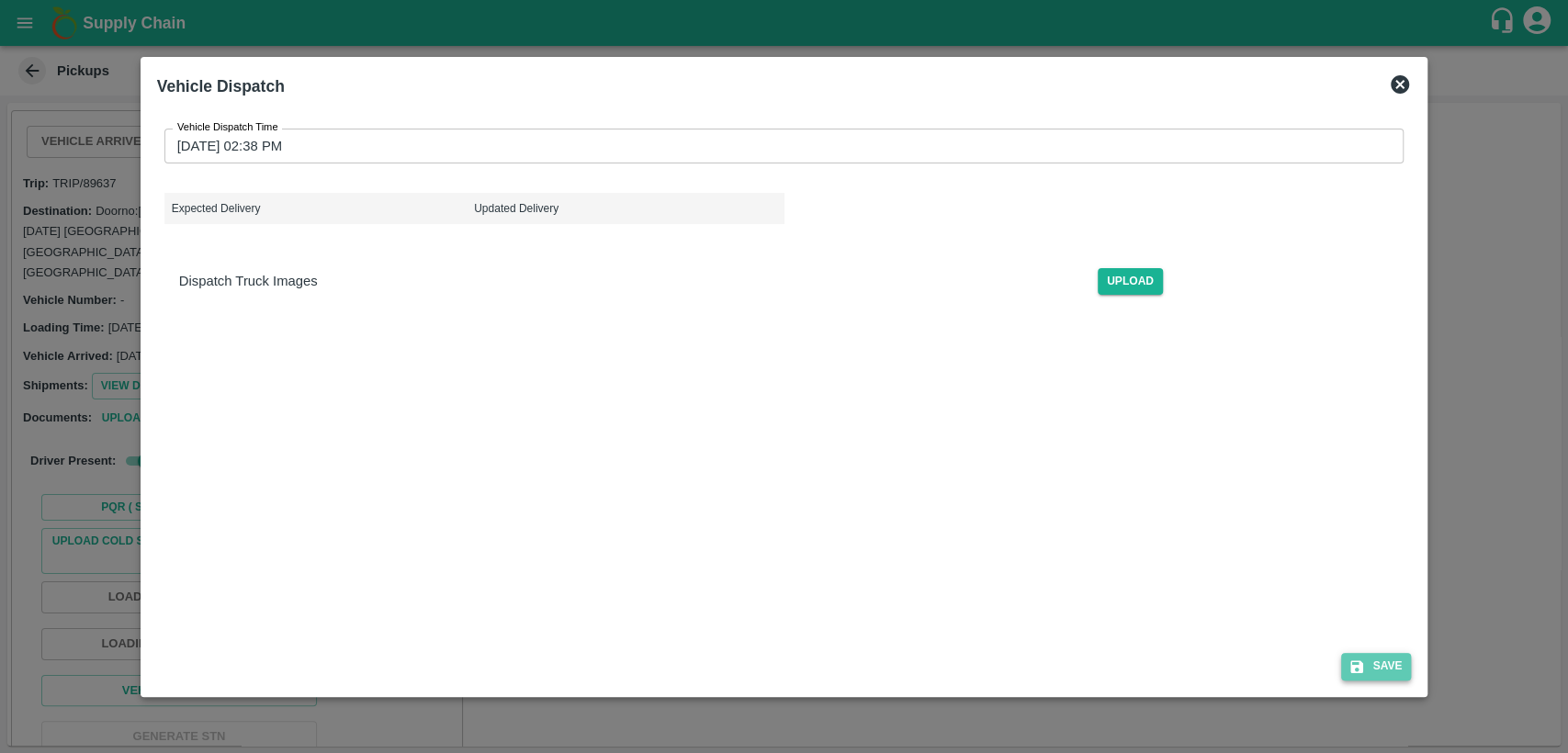
click at [1382, 673] on button "Save" at bounding box center [1375, 665] width 70 height 26
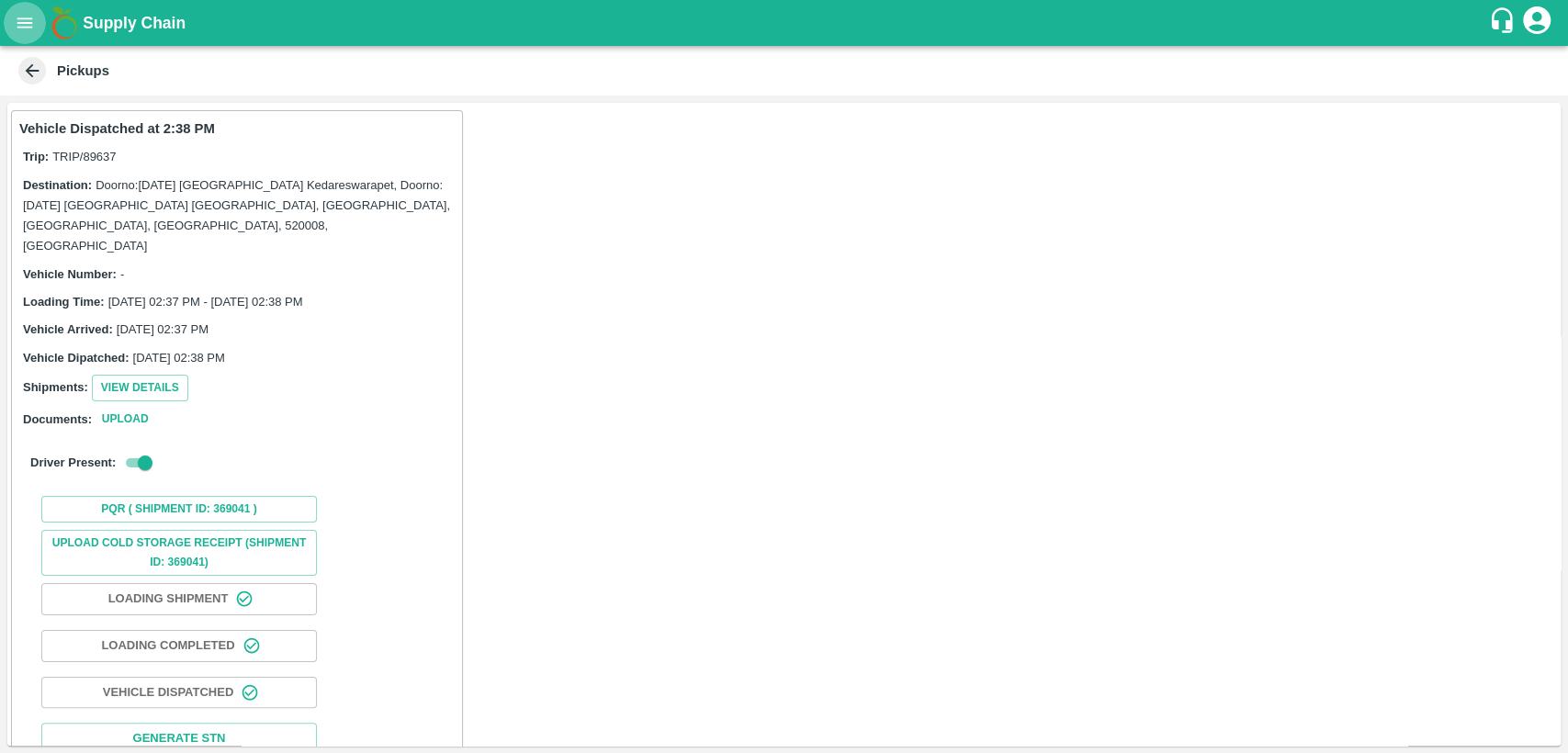
click at [16, 24] on icon "open drawer" at bounding box center [24, 22] width 20 height 20
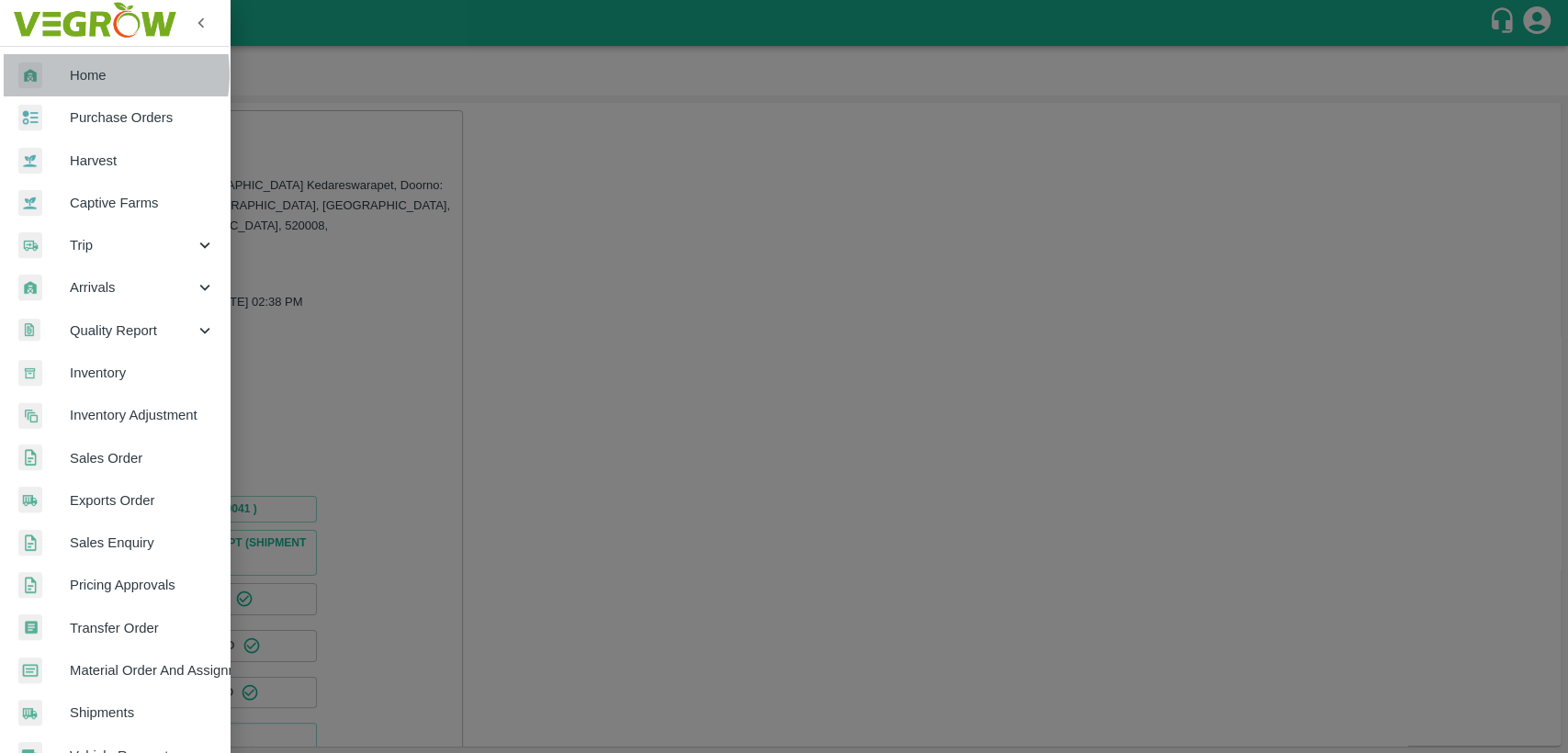
click at [83, 74] on span "Home" at bounding box center [142, 75] width 145 height 20
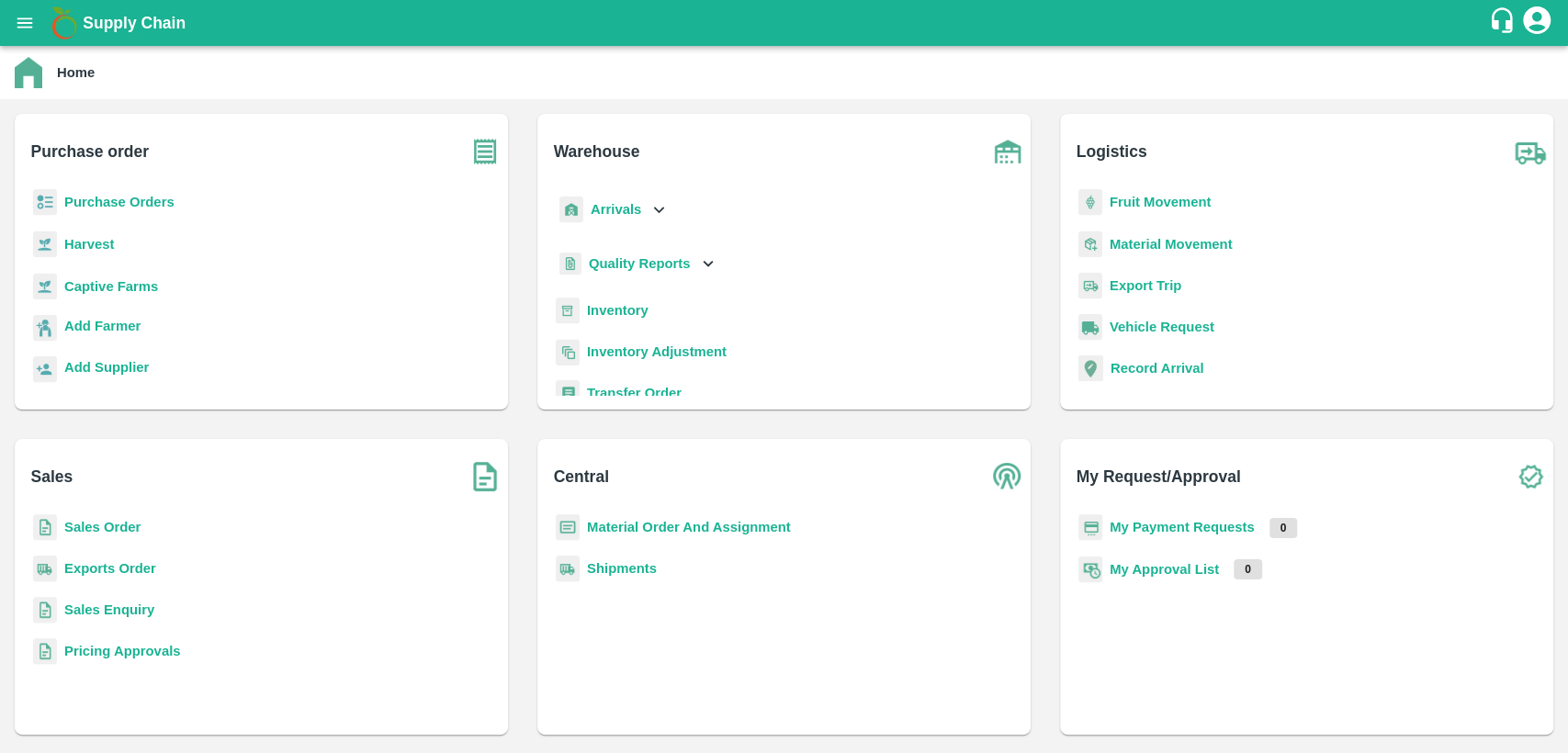
click at [127, 526] on b "Sales Order" at bounding box center [102, 526] width 76 height 15
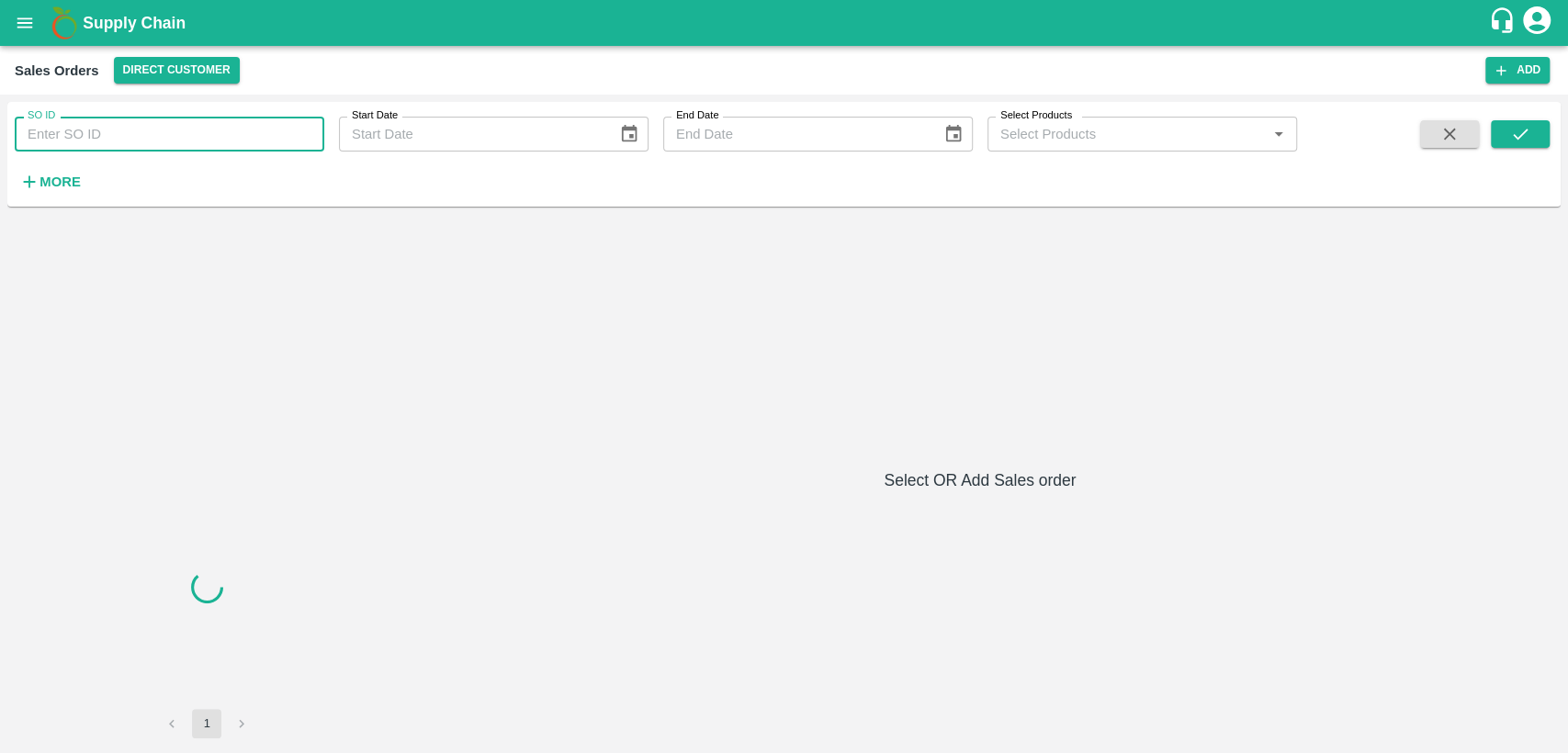
click at [205, 139] on input "SO ID" at bounding box center [169, 134] width 309 height 35
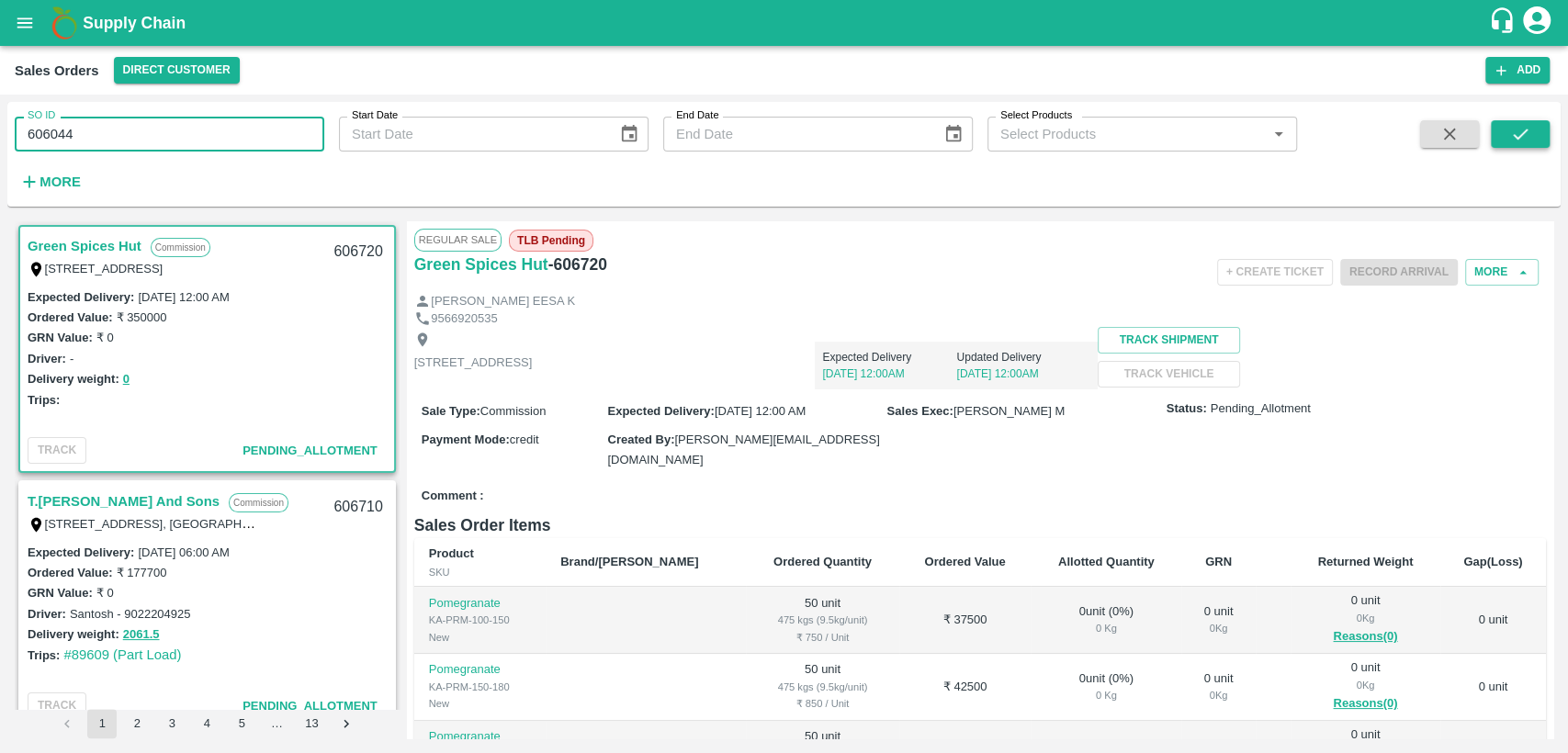
type input "606044"
click at [1535, 136] on button "submit" at bounding box center [1519, 134] width 58 height 27
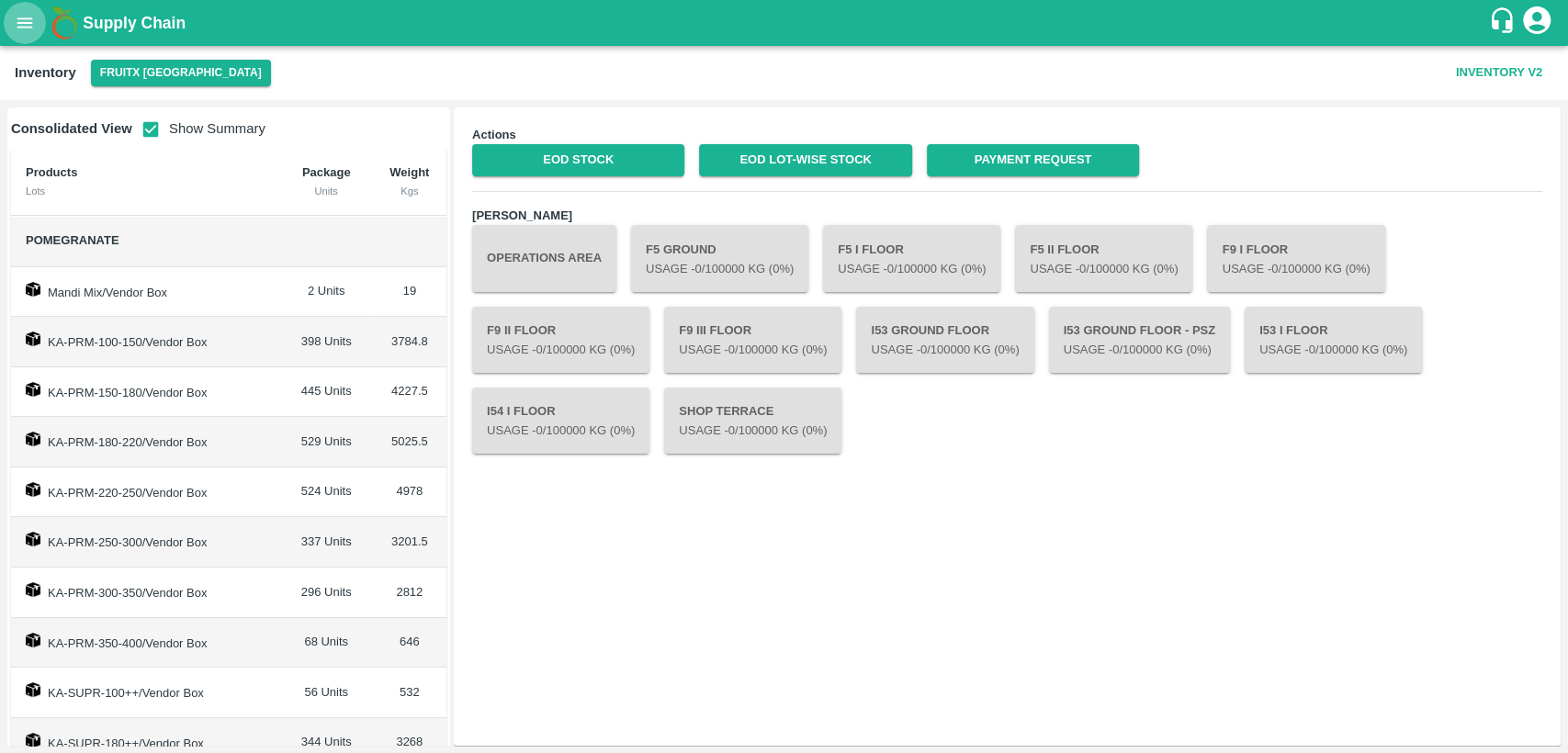
click at [8, 19] on button "open drawer" at bounding box center [24, 22] width 42 height 42
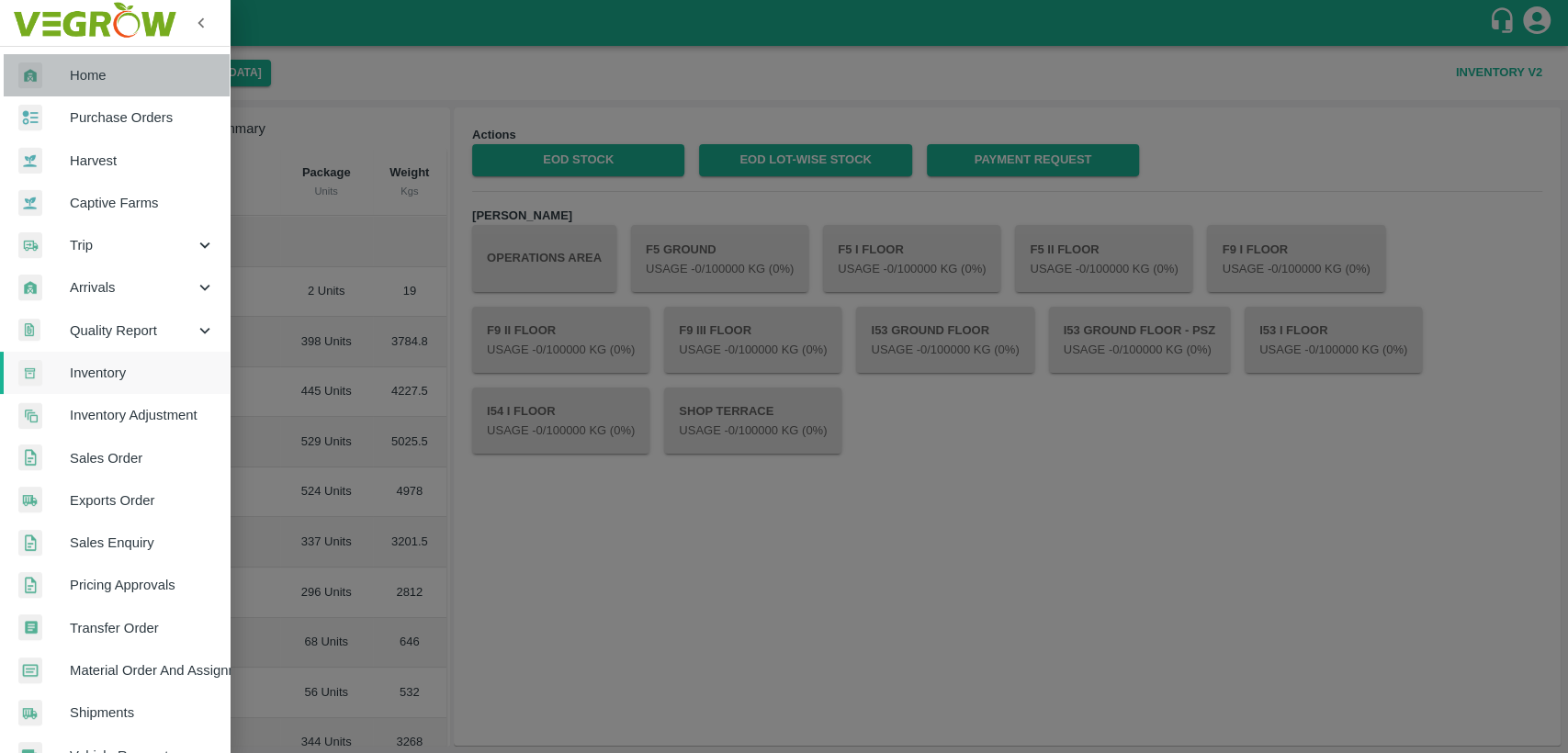
click at [118, 83] on span "Home" at bounding box center [142, 75] width 145 height 20
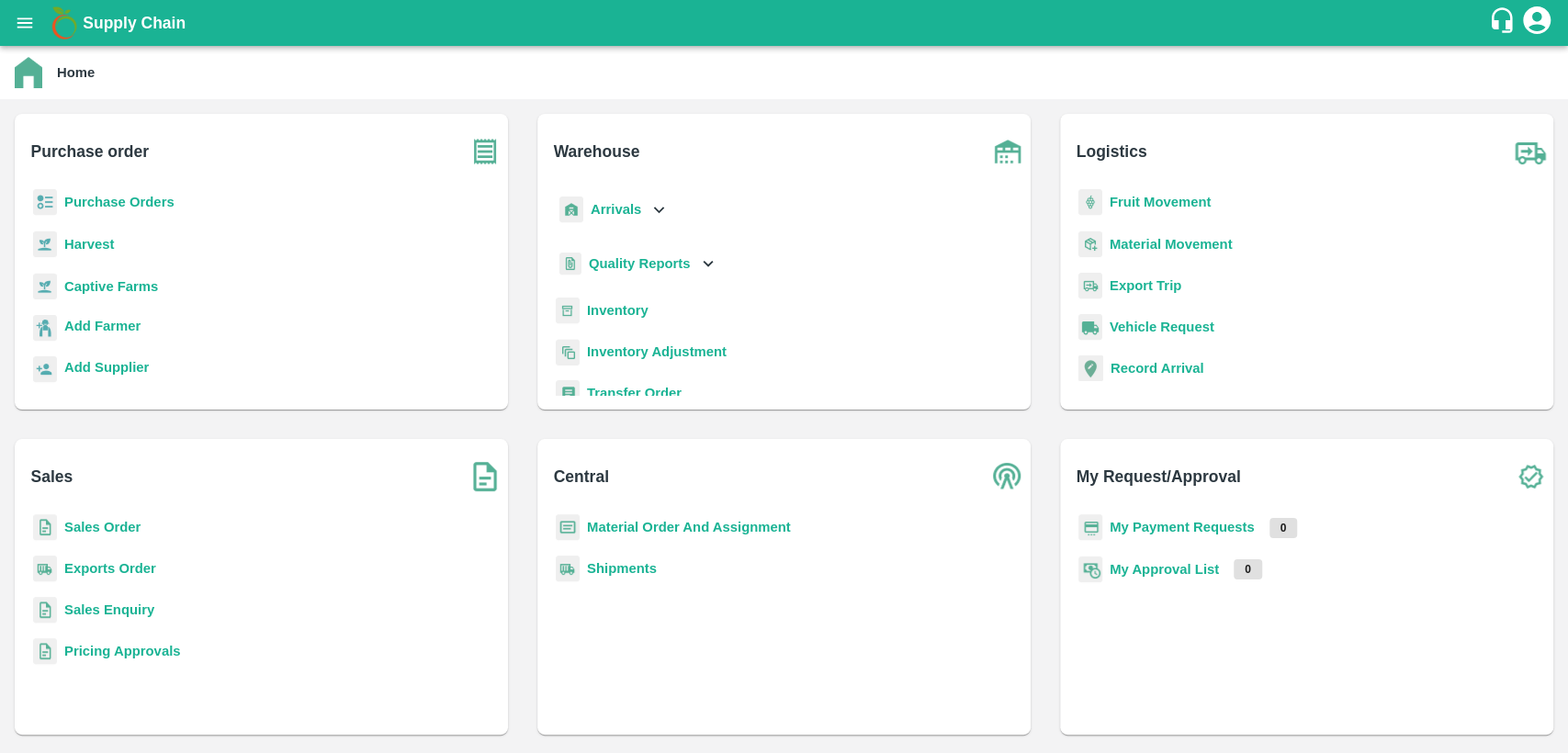
click at [667, 525] on b "Material Order And Assignment" at bounding box center [689, 526] width 204 height 15
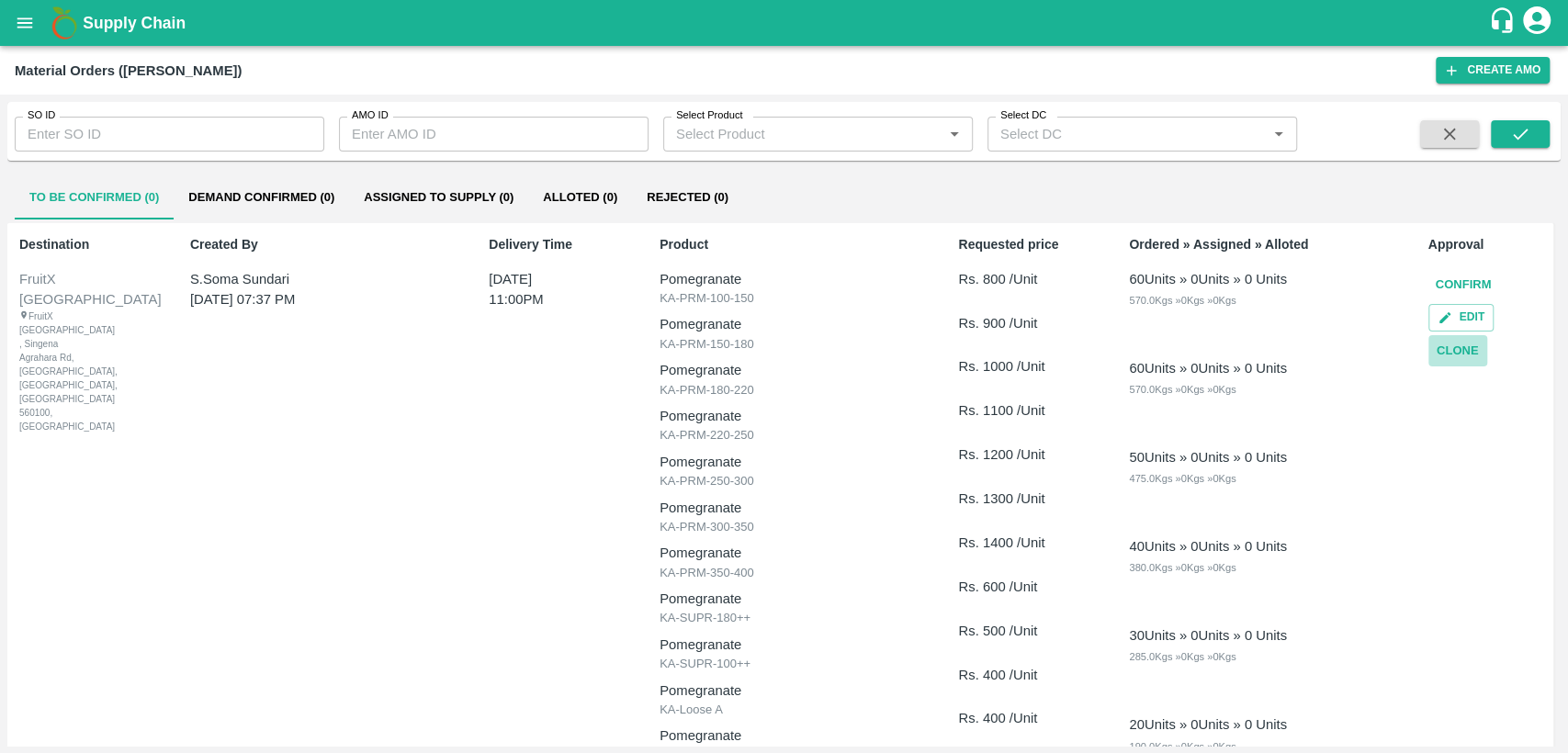
click at [1467, 353] on button "Clone" at bounding box center [1457, 351] width 58 height 32
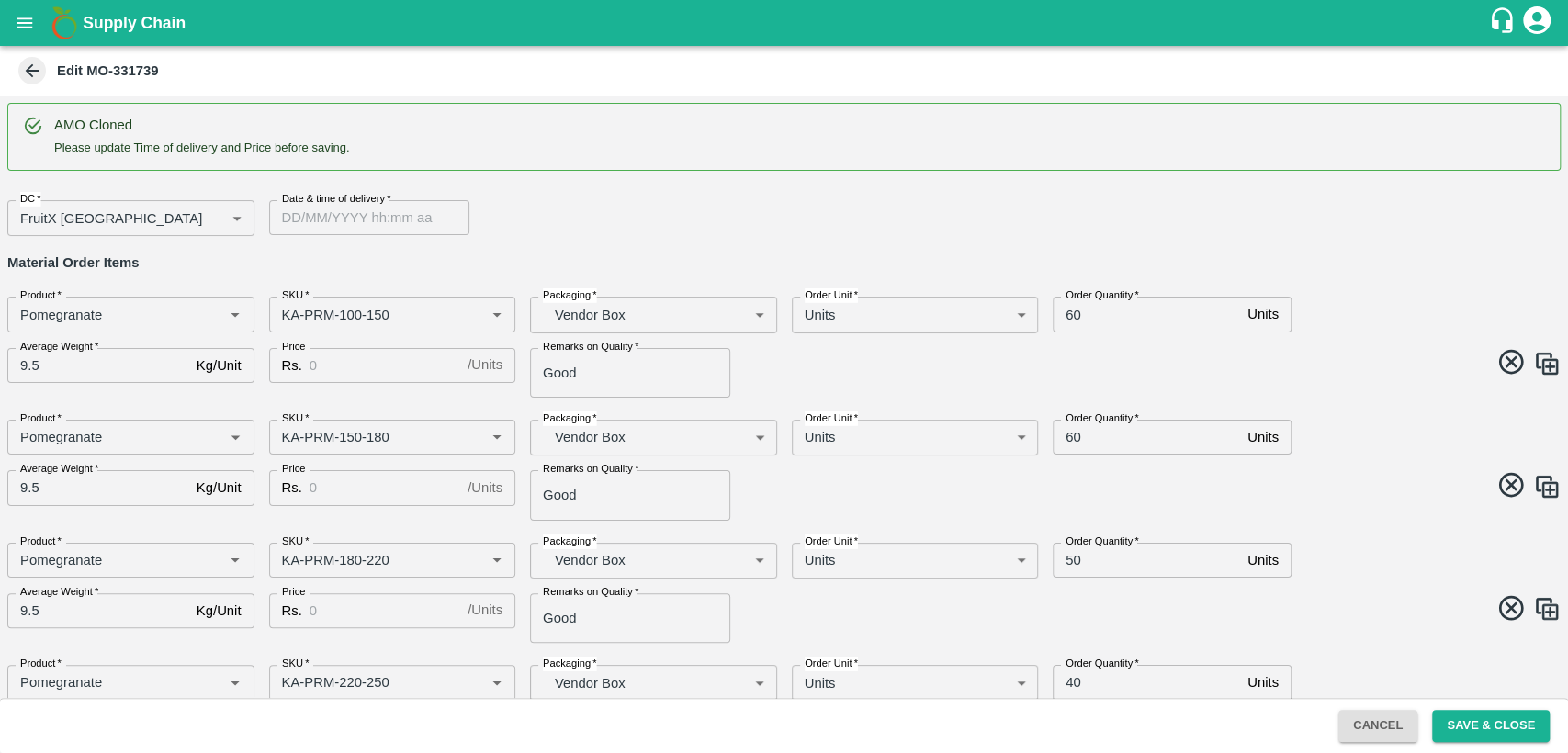
type input "DD/MM/YYYY hh:mm aa"
click at [357, 230] on input "DD/MM/YYYY hh:mm aa" at bounding box center [363, 218] width 188 height 35
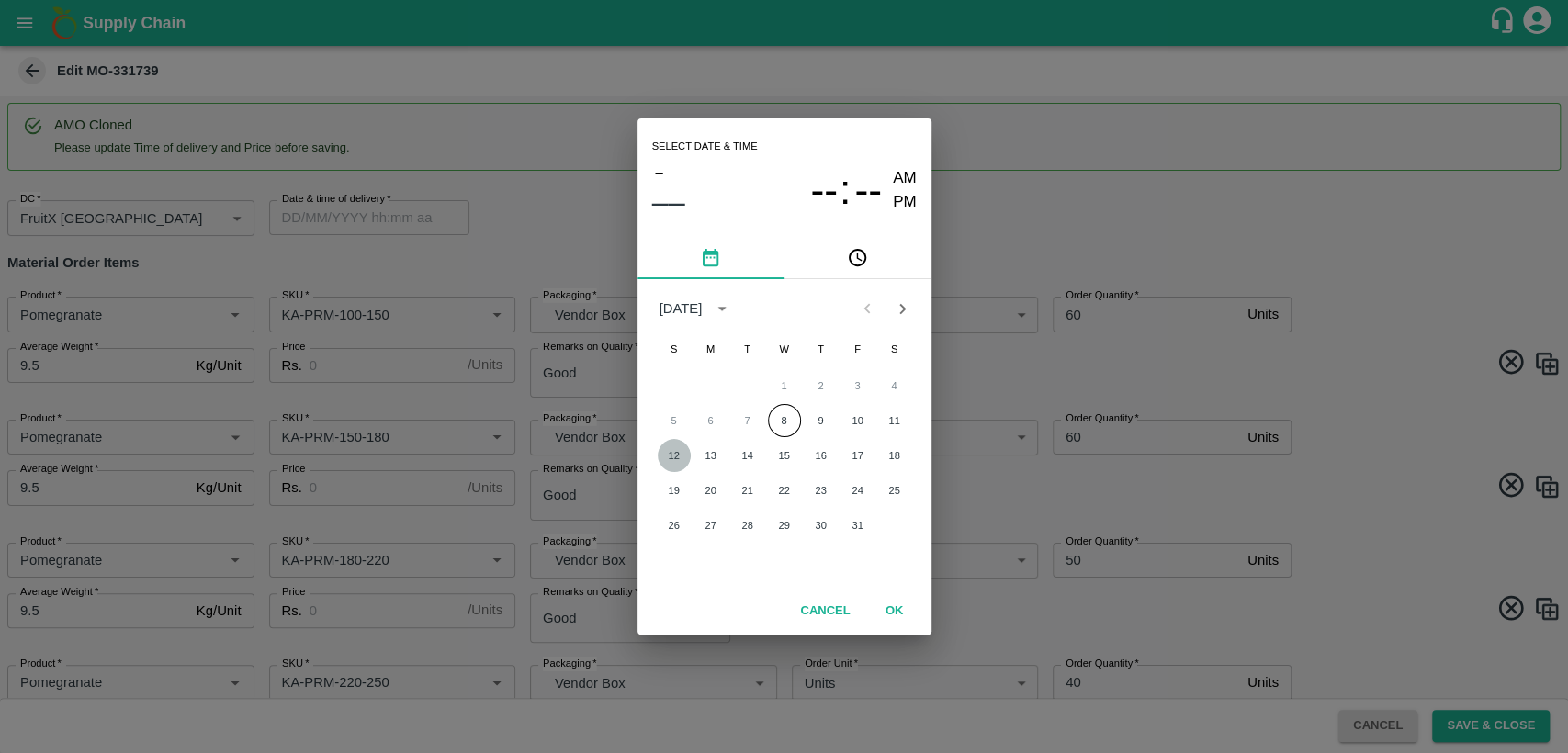
click at [682, 463] on button "12" at bounding box center [674, 455] width 33 height 33
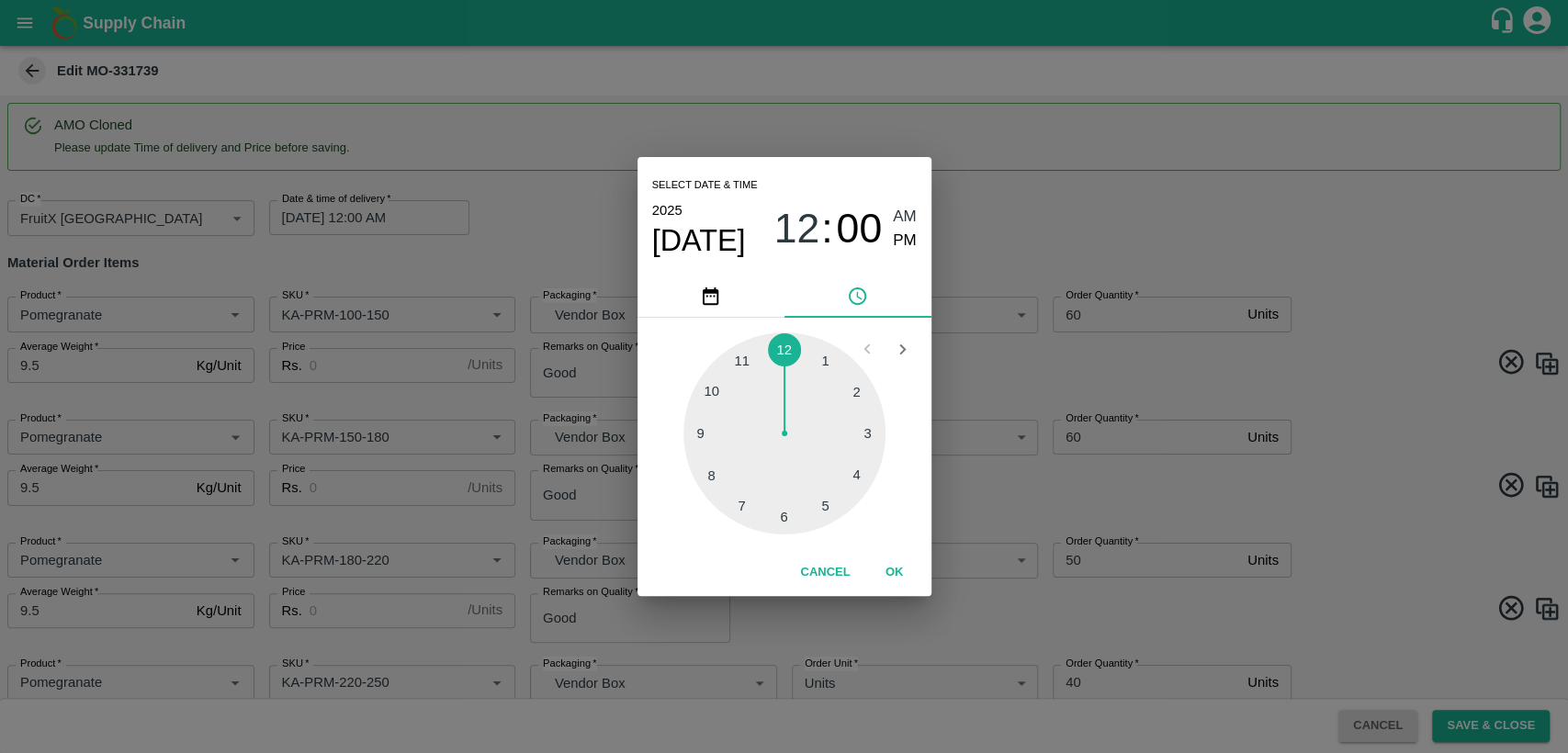
click at [743, 352] on div at bounding box center [784, 434] width 202 height 202
click at [898, 240] on span "PM" at bounding box center [905, 240] width 24 height 24
type input "12/10/2025 11:00 PM"
click at [890, 574] on button "OK" at bounding box center [894, 572] width 58 height 32
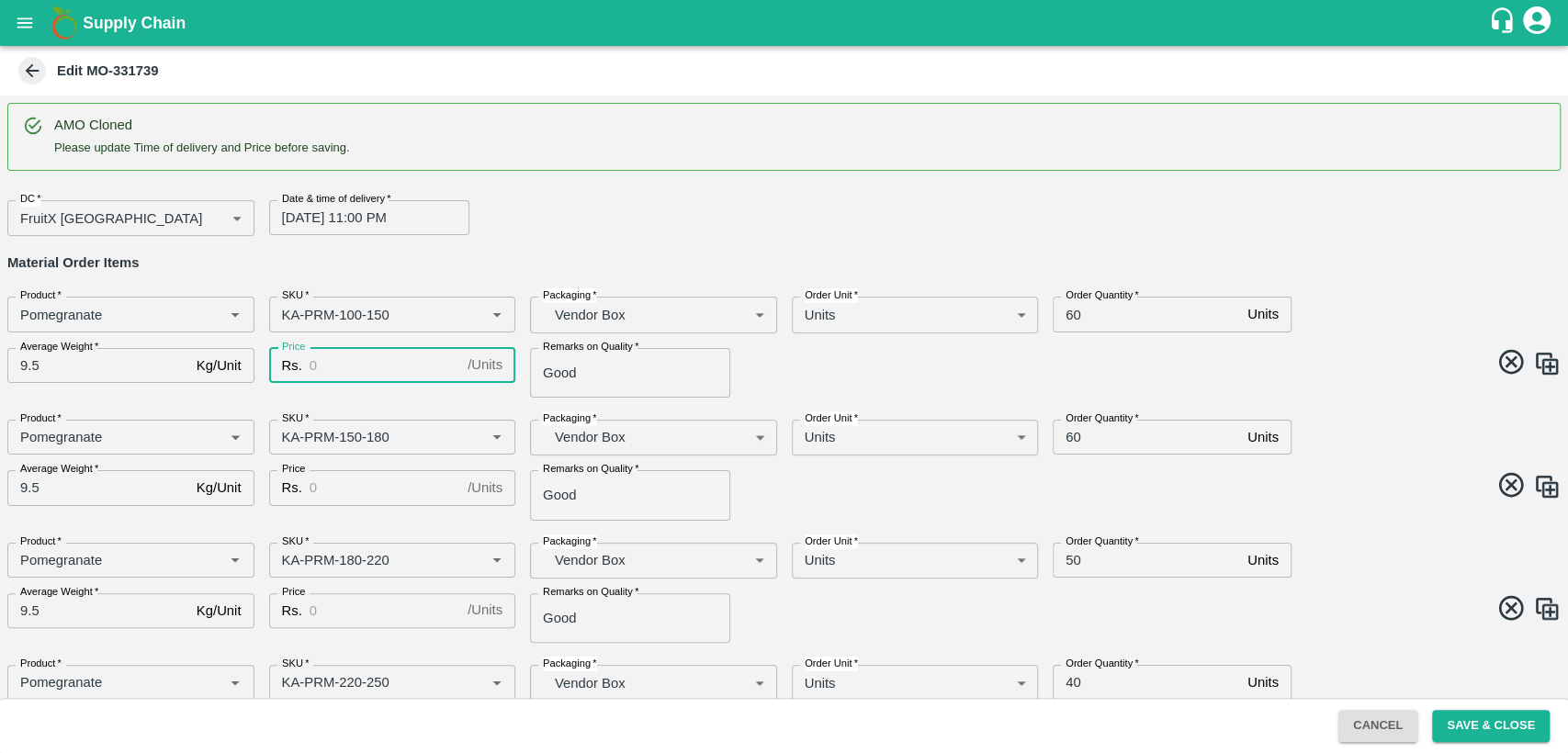
click at [369, 367] on input "Price" at bounding box center [384, 366] width 151 height 35
click at [1333, 218] on div "DC   * FruitX Bangalore 147 DC Date & time of delivery   * 12/10/2025 11:00 PM …" at bounding box center [776, 211] width 1568 height 51
click at [1323, 218] on div "DC   * FruitX Bangalore 147 DC Date & time of delivery   * 12/10/2025 11:00 PM …" at bounding box center [776, 211] width 1568 height 51
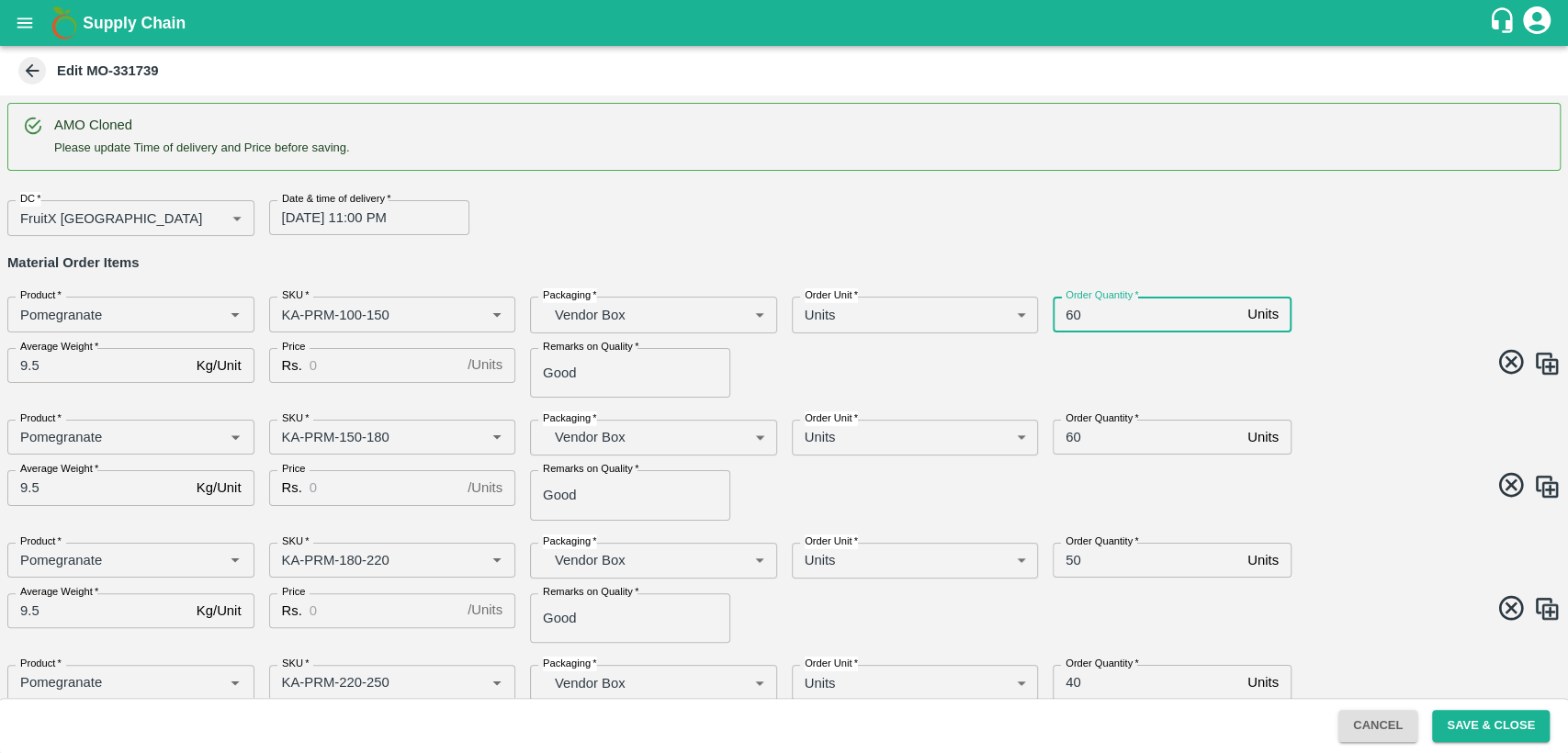
click at [1058, 311] on input "60" at bounding box center [1146, 314] width 188 height 35
type input "160"
click at [1064, 436] on input "60" at bounding box center [1146, 437] width 188 height 35
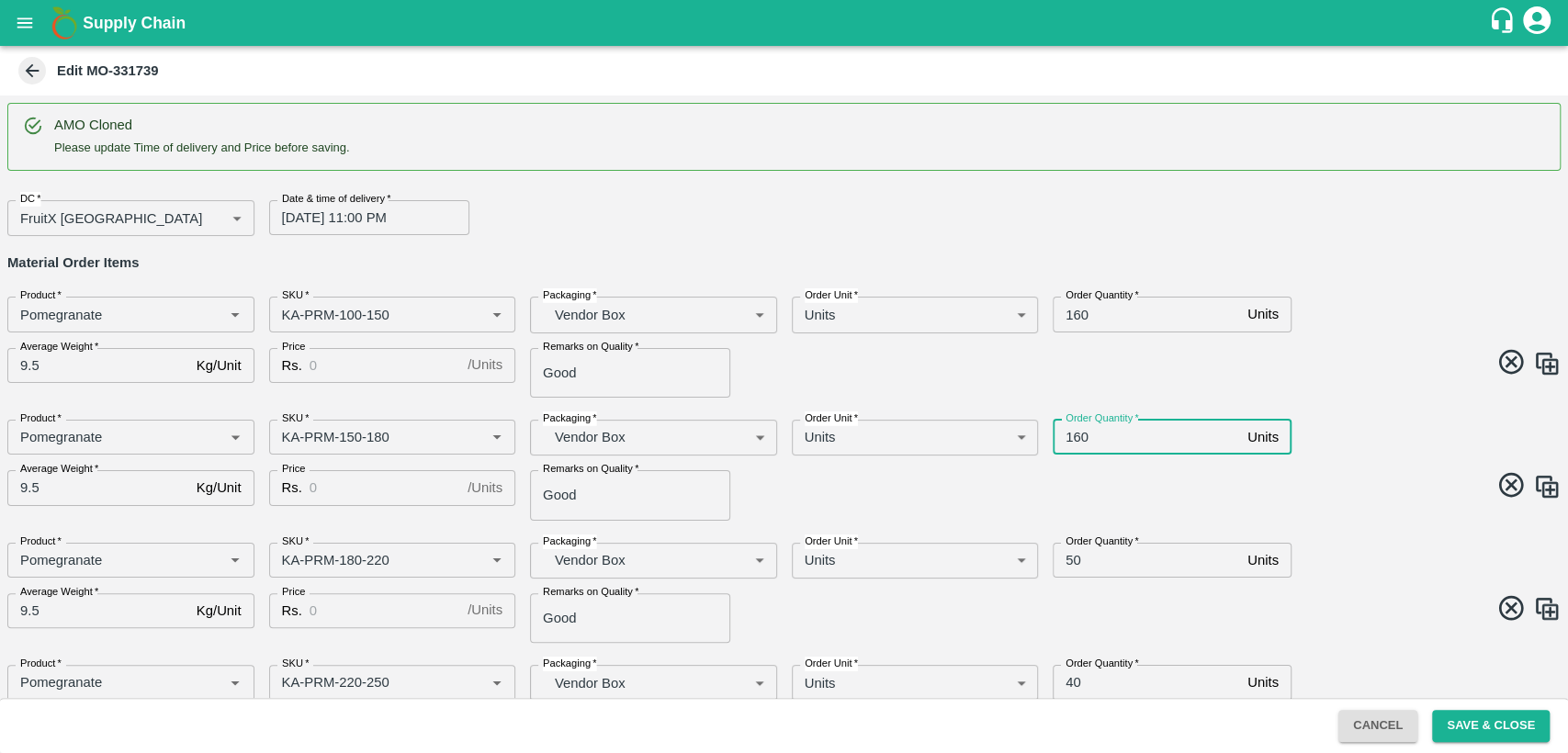
type input "160"
click at [344, 364] on input "Price" at bounding box center [384, 366] width 151 height 35
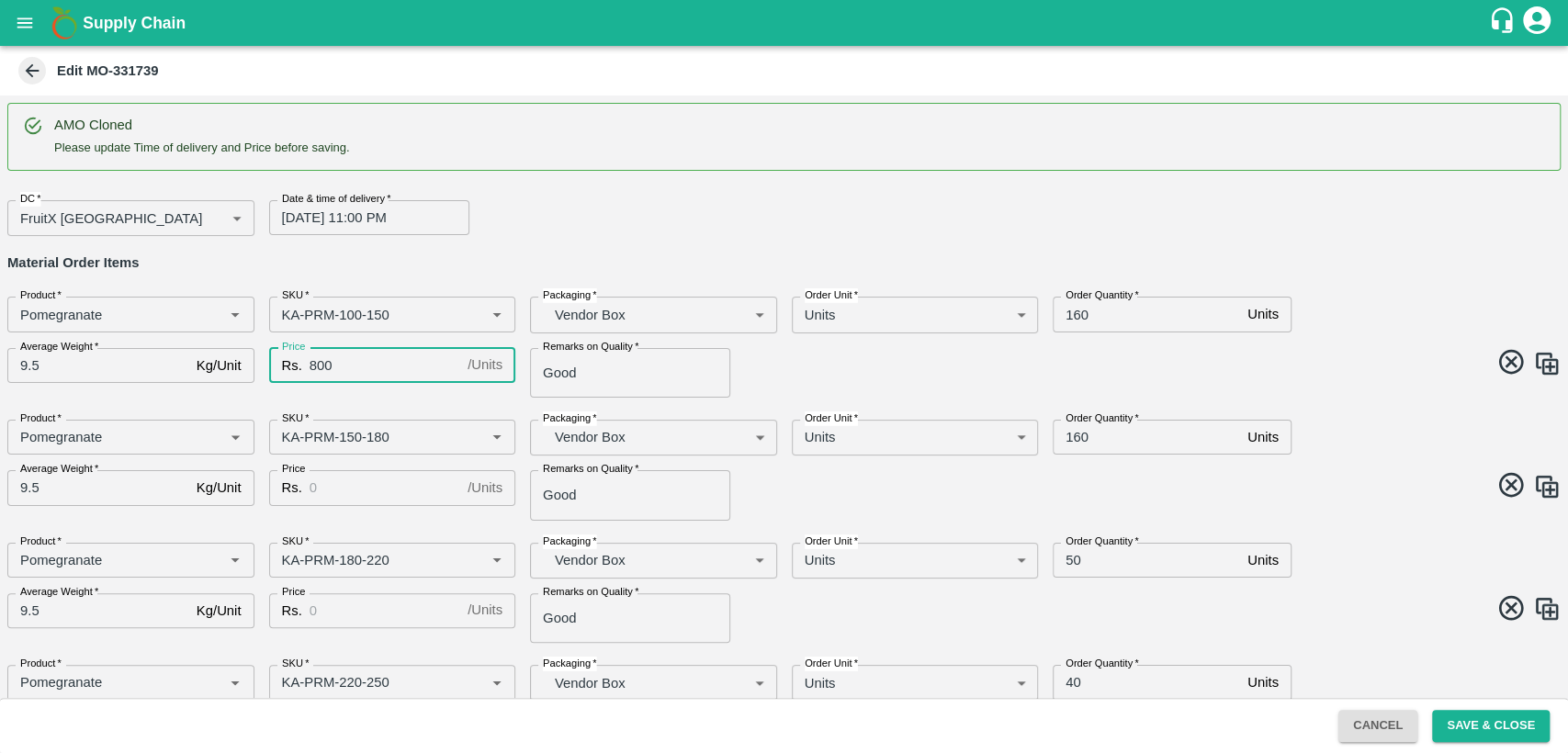
type input "800"
click at [327, 490] on input "Price" at bounding box center [384, 487] width 151 height 35
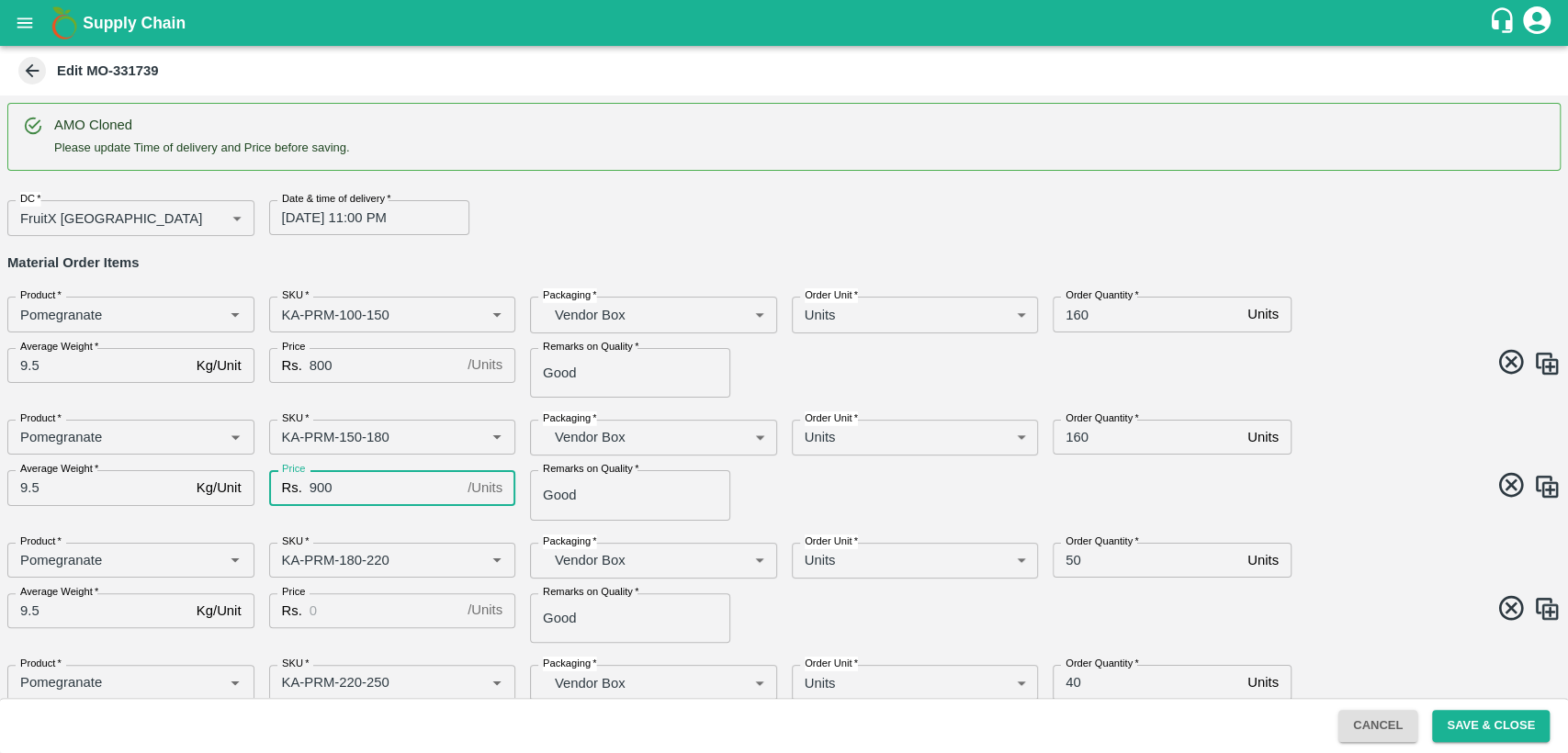
type input "900"
click at [349, 605] on input "Price" at bounding box center [384, 611] width 151 height 35
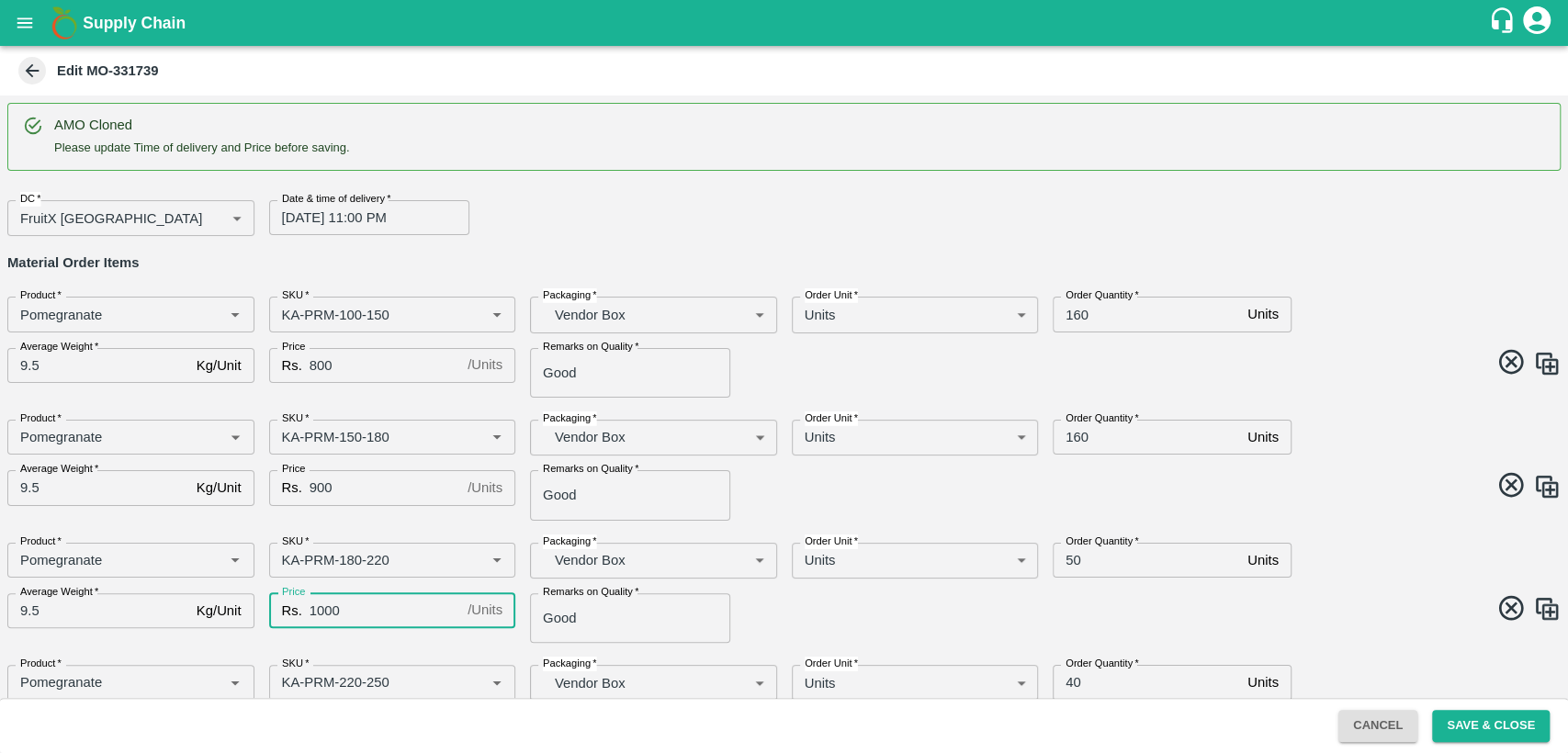
type input "1000"
click at [879, 606] on span at bounding box center [1169, 611] width 784 height 36
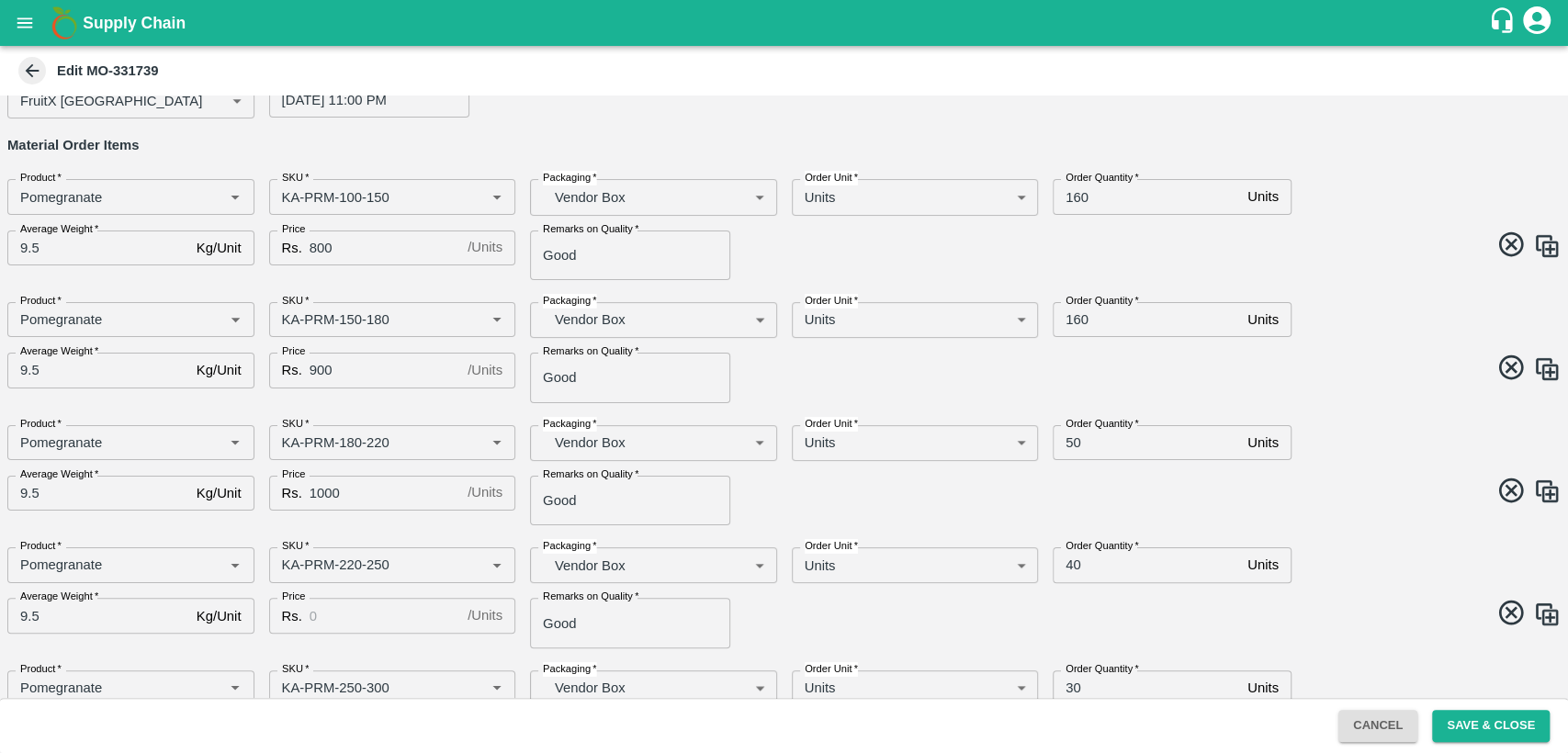
scroll to position [122, 0]
click at [377, 623] on input "Price" at bounding box center [384, 612] width 151 height 35
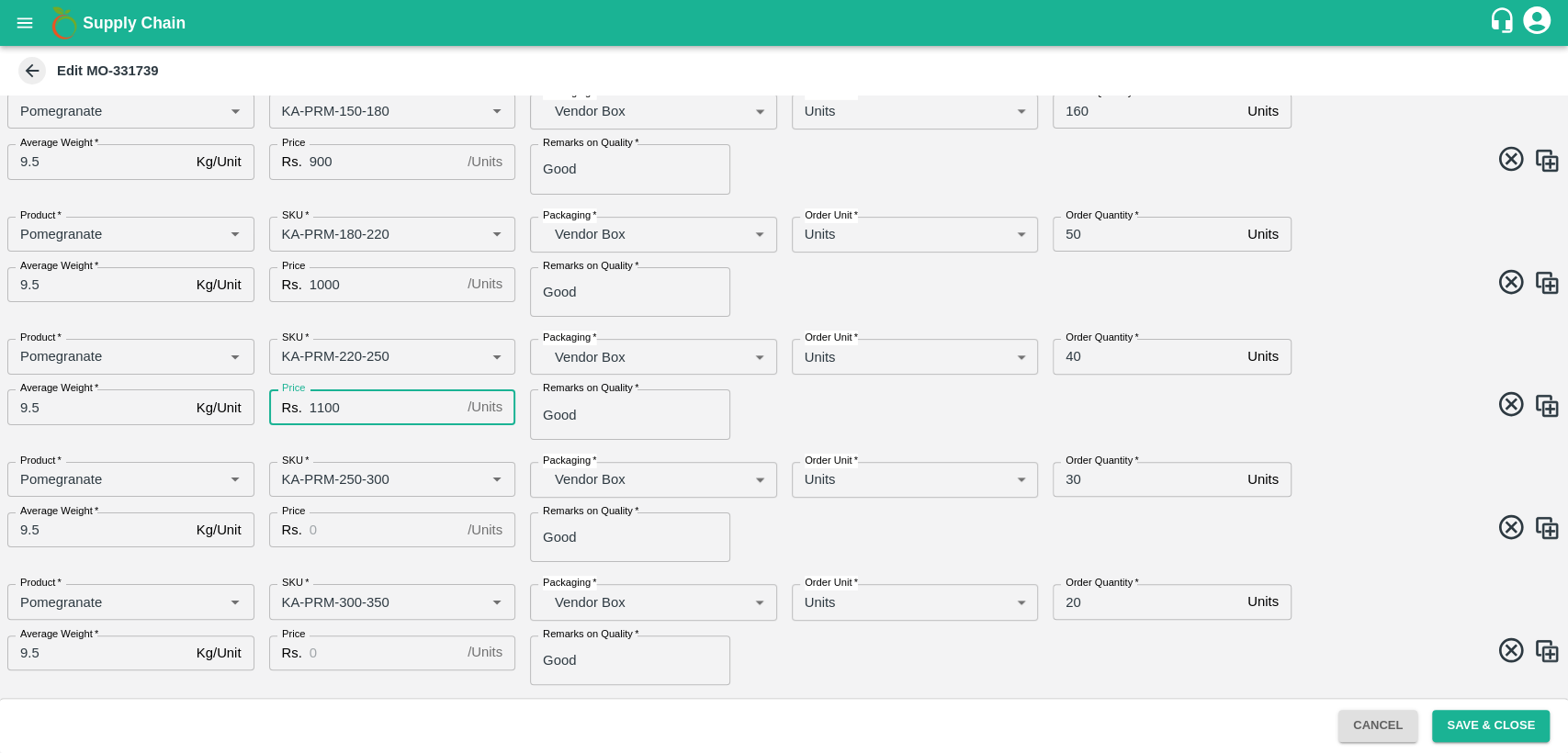
scroll to position [331, 0]
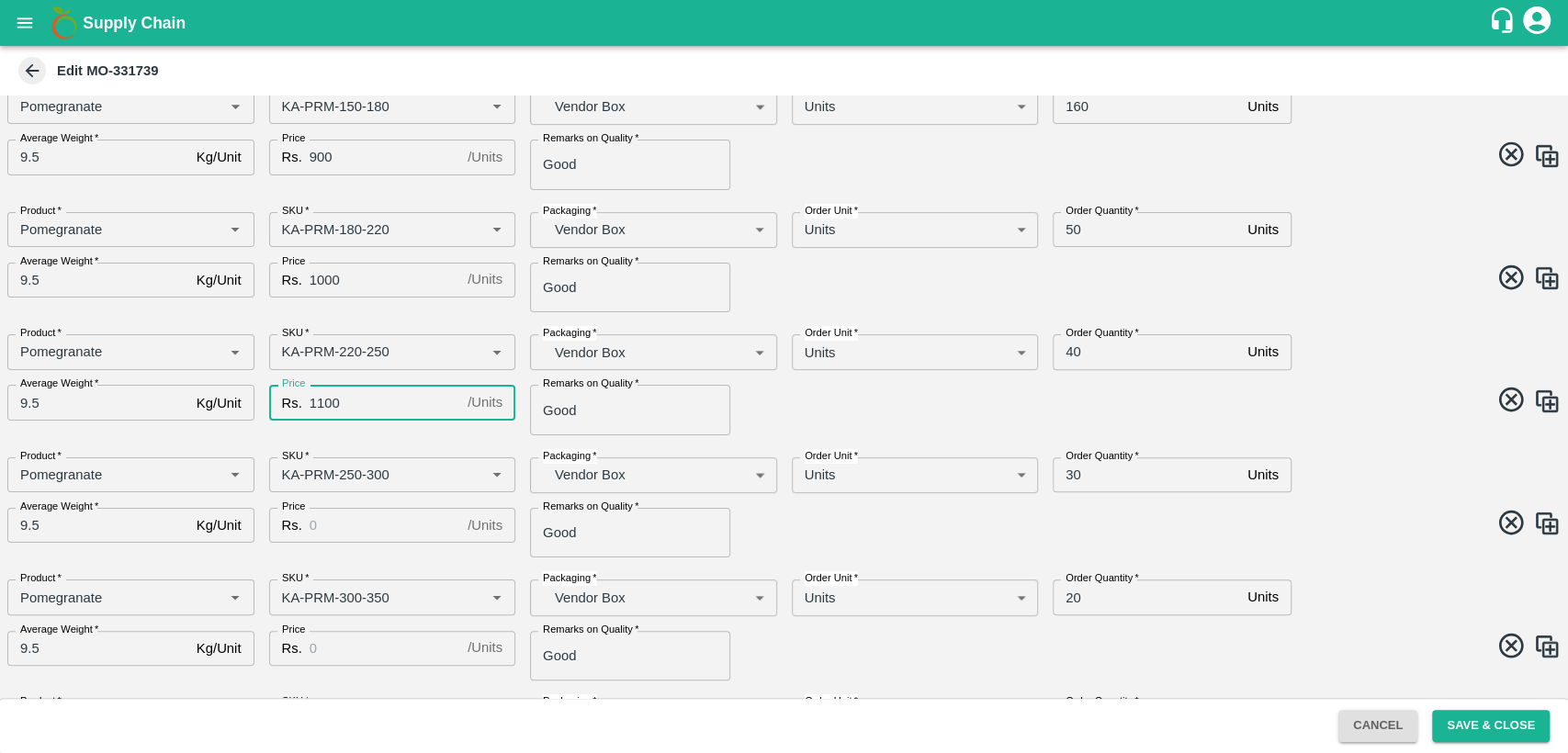
type input "1100"
click at [326, 536] on input "Price" at bounding box center [384, 525] width 151 height 35
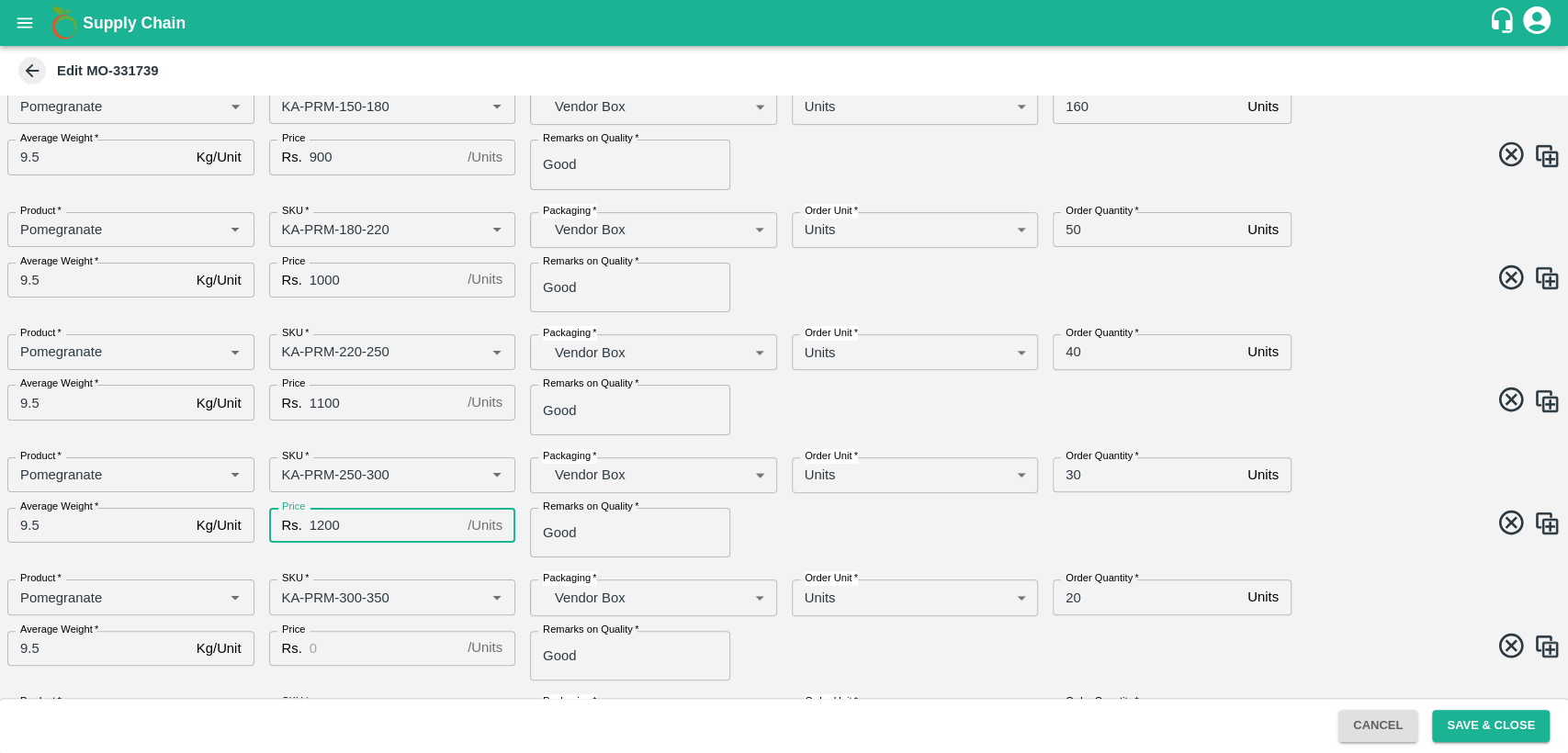
scroll to position [207, 0]
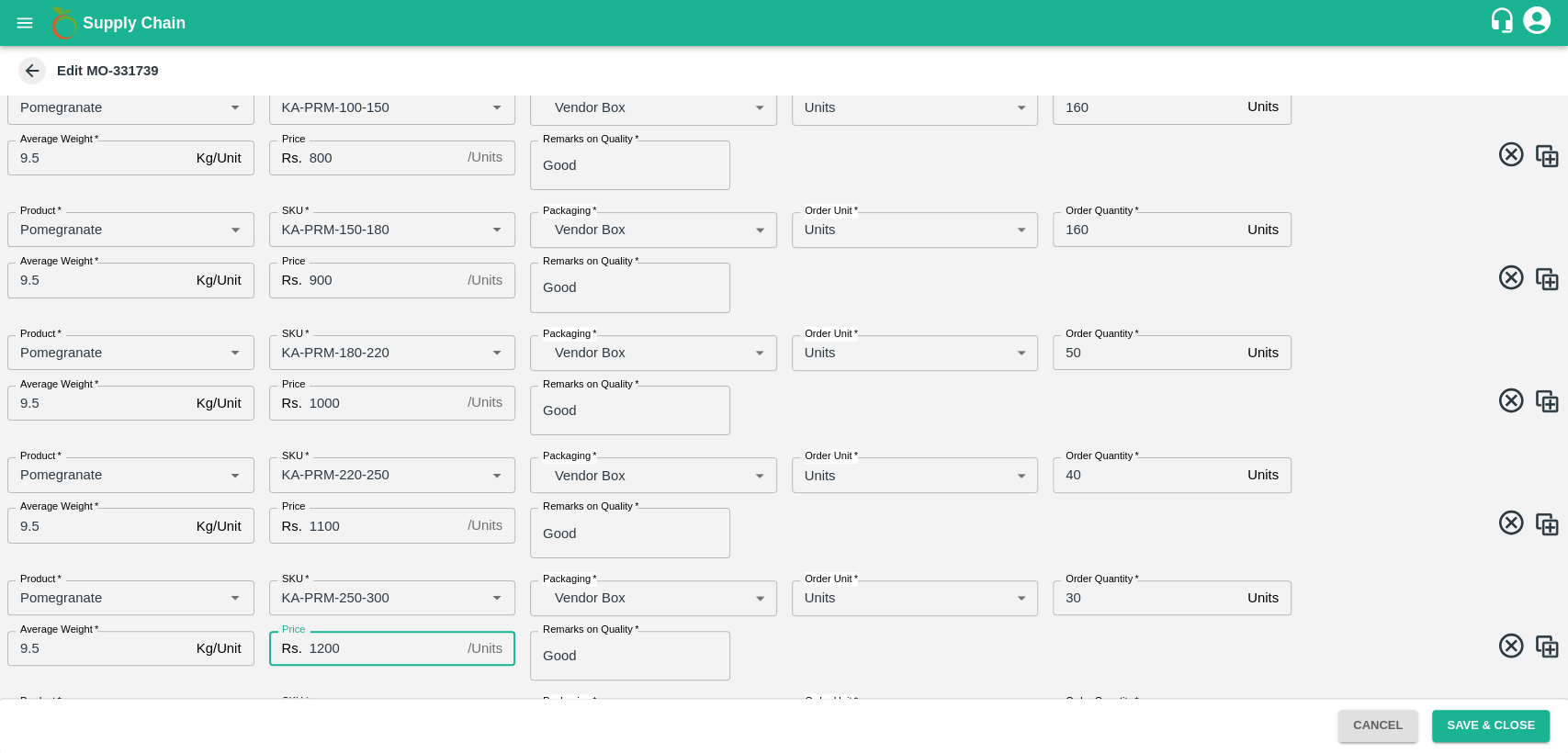
type input "1200"
click at [1067, 353] on input "50" at bounding box center [1146, 353] width 188 height 35
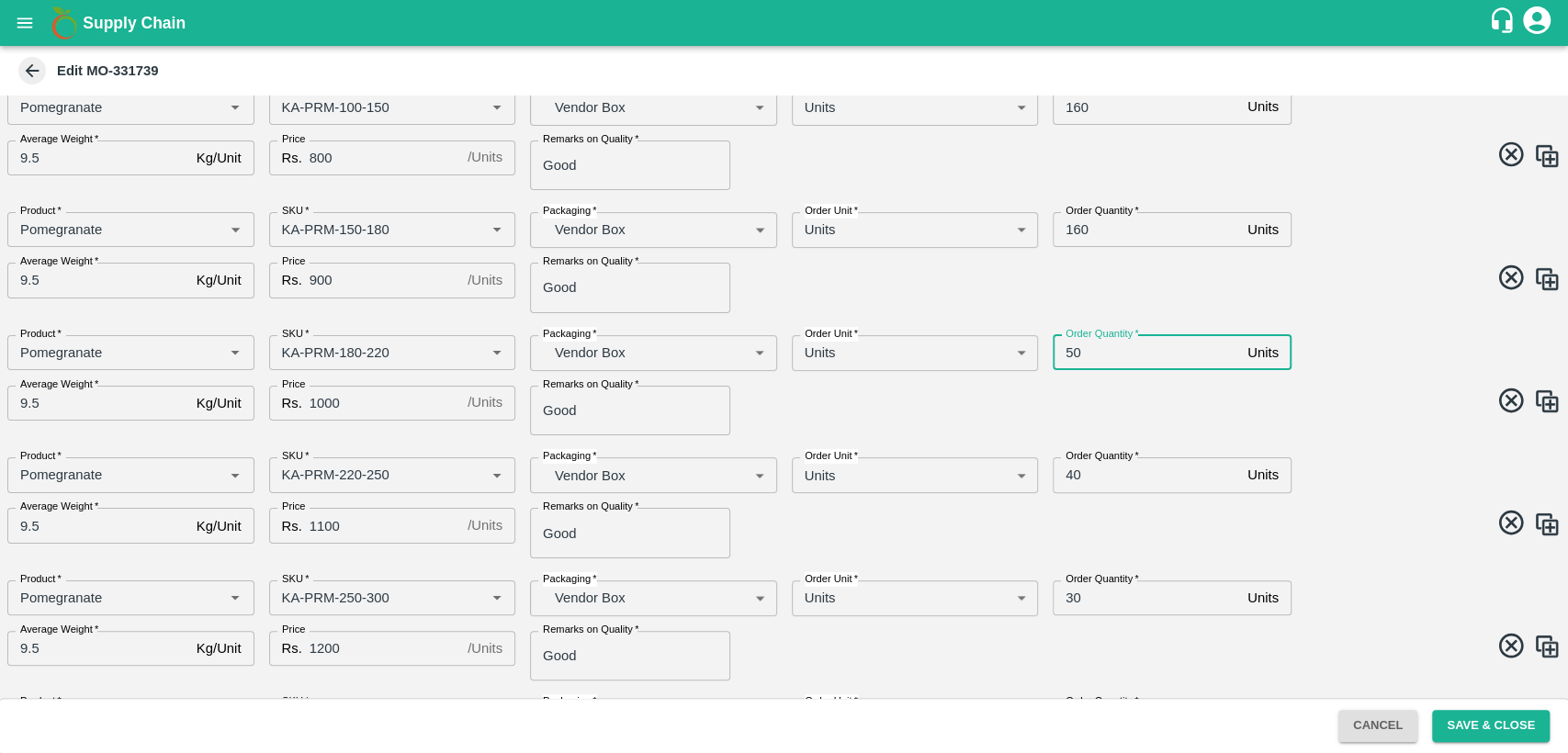
click at [1067, 353] on input "50" at bounding box center [1146, 353] width 188 height 35
type input "80"
click at [1065, 480] on input "40" at bounding box center [1146, 475] width 188 height 35
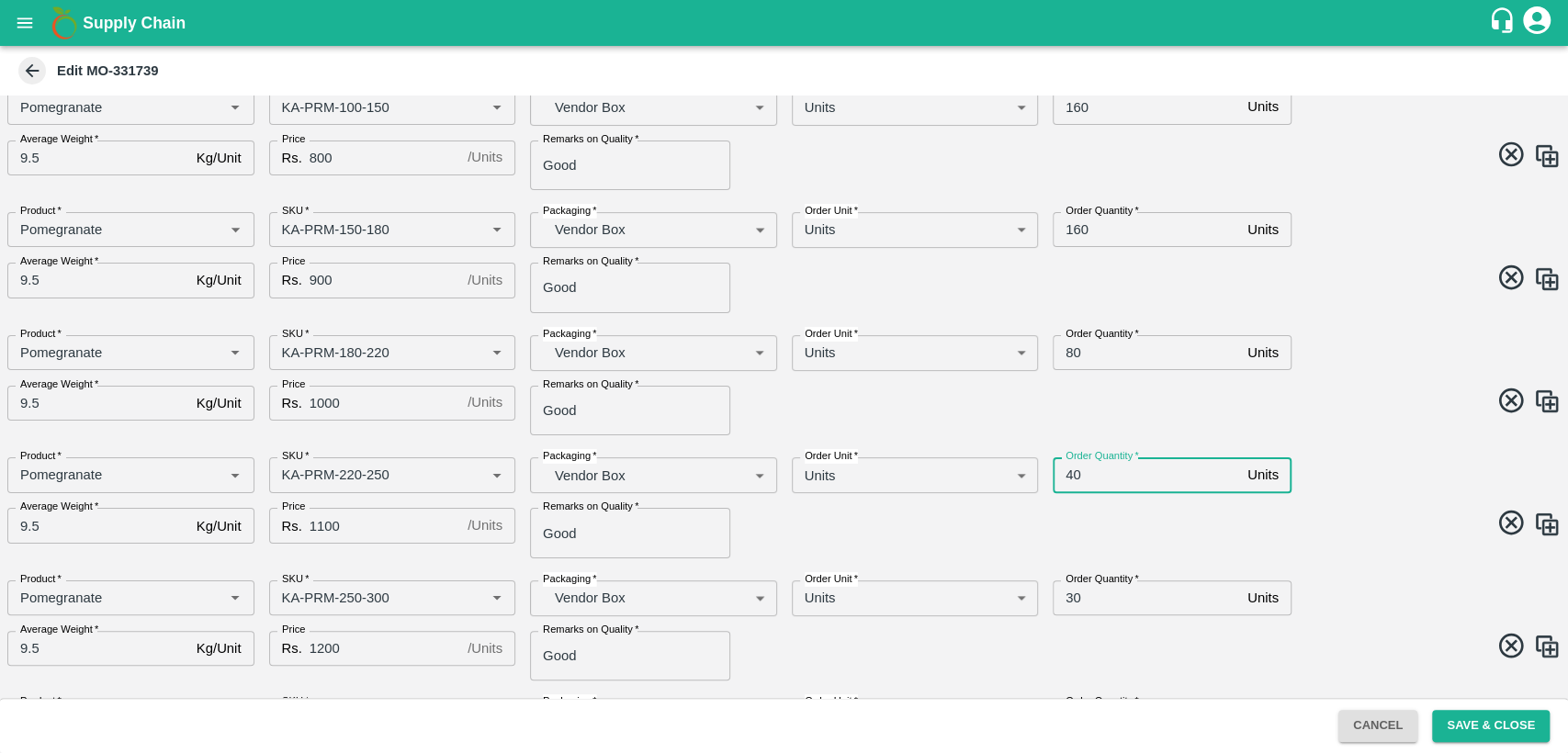
click at [1065, 480] on input "40" at bounding box center [1146, 475] width 188 height 35
type input "80"
click at [1131, 508] on span at bounding box center [1169, 525] width 784 height 36
click at [1073, 596] on input "30" at bounding box center [1146, 598] width 188 height 35
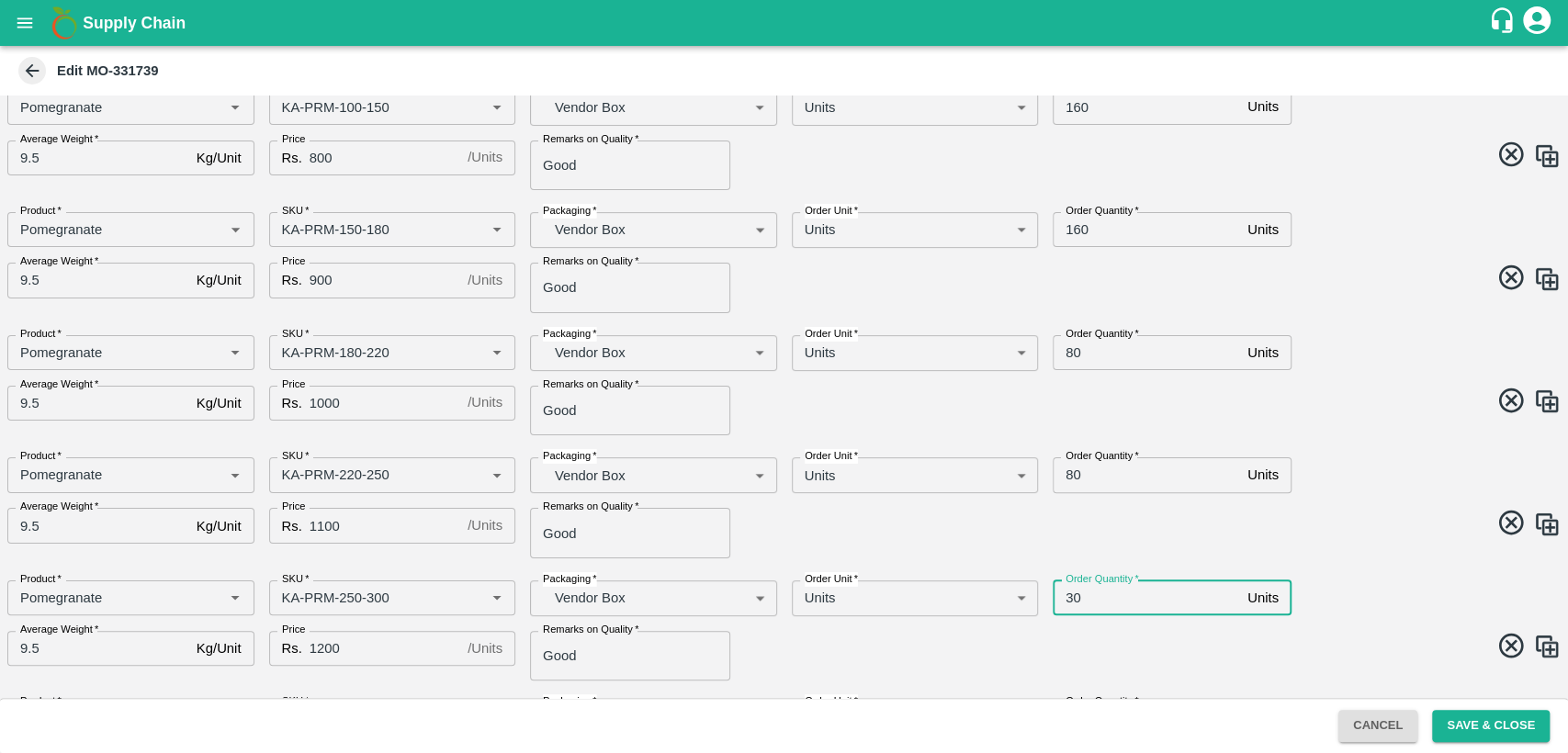
click at [1073, 596] on input "30" at bounding box center [1146, 598] width 188 height 35
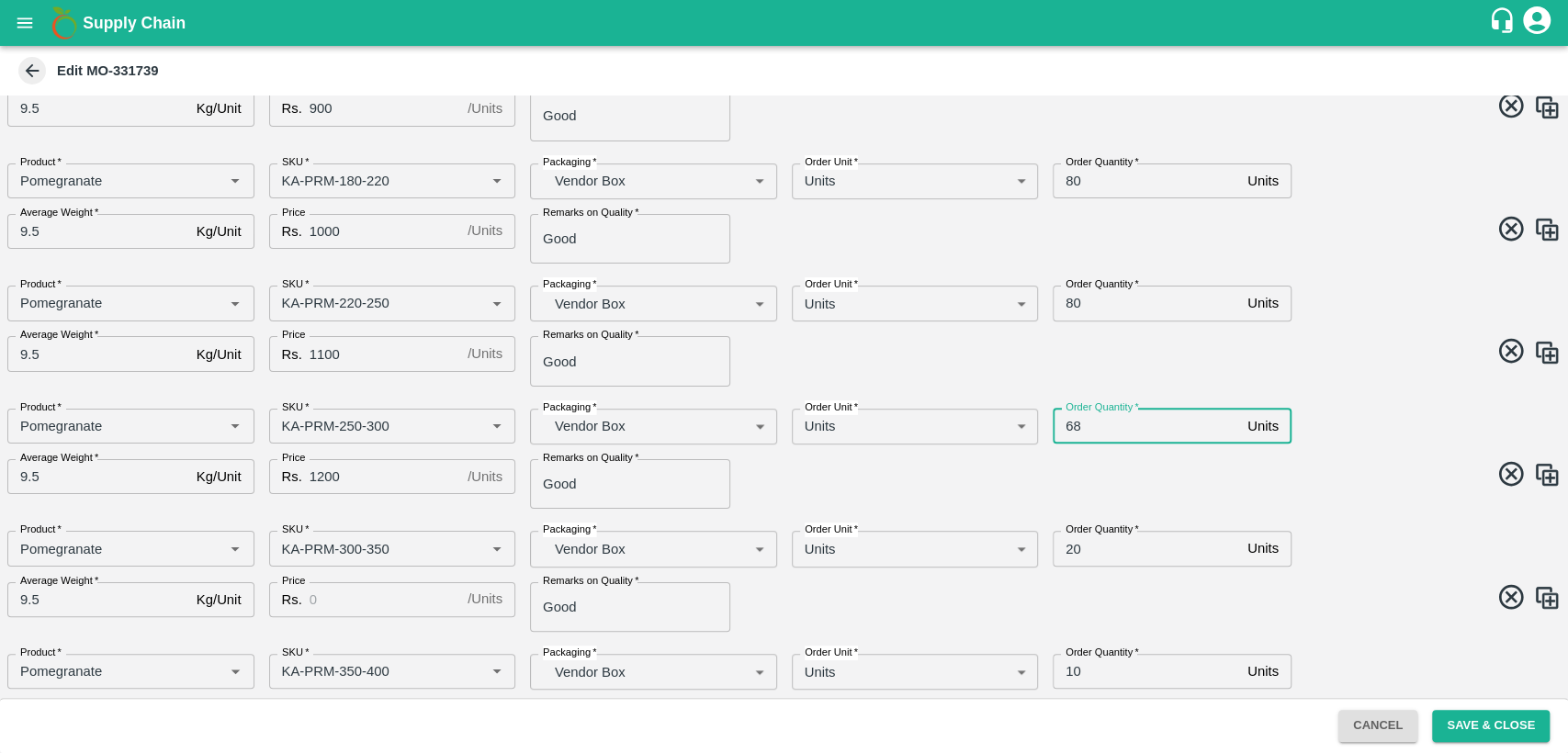
scroll to position [542, 0]
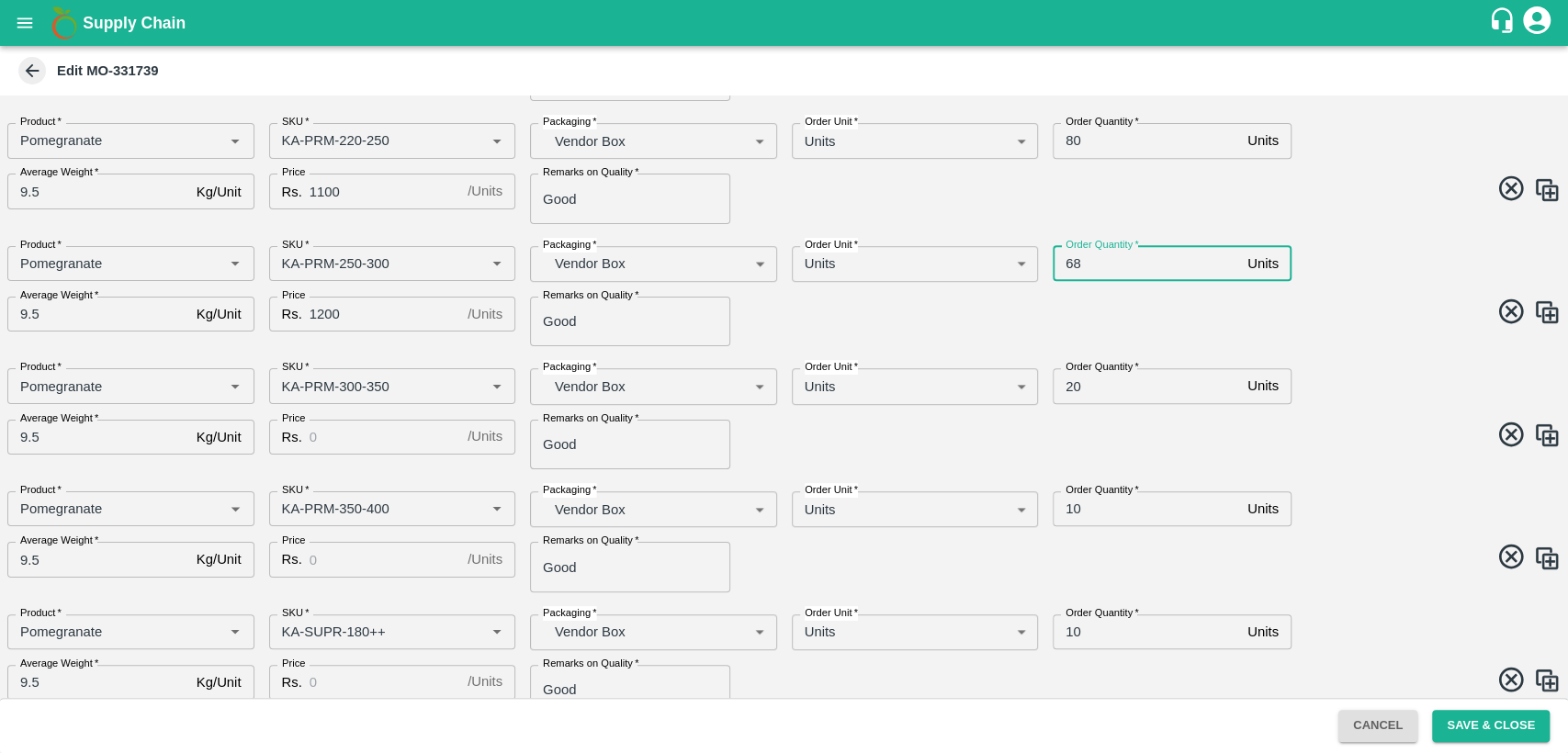
click at [1073, 256] on input "68" at bounding box center [1146, 264] width 188 height 35
type input "70"
click at [1073, 384] on input "20" at bounding box center [1146, 386] width 188 height 35
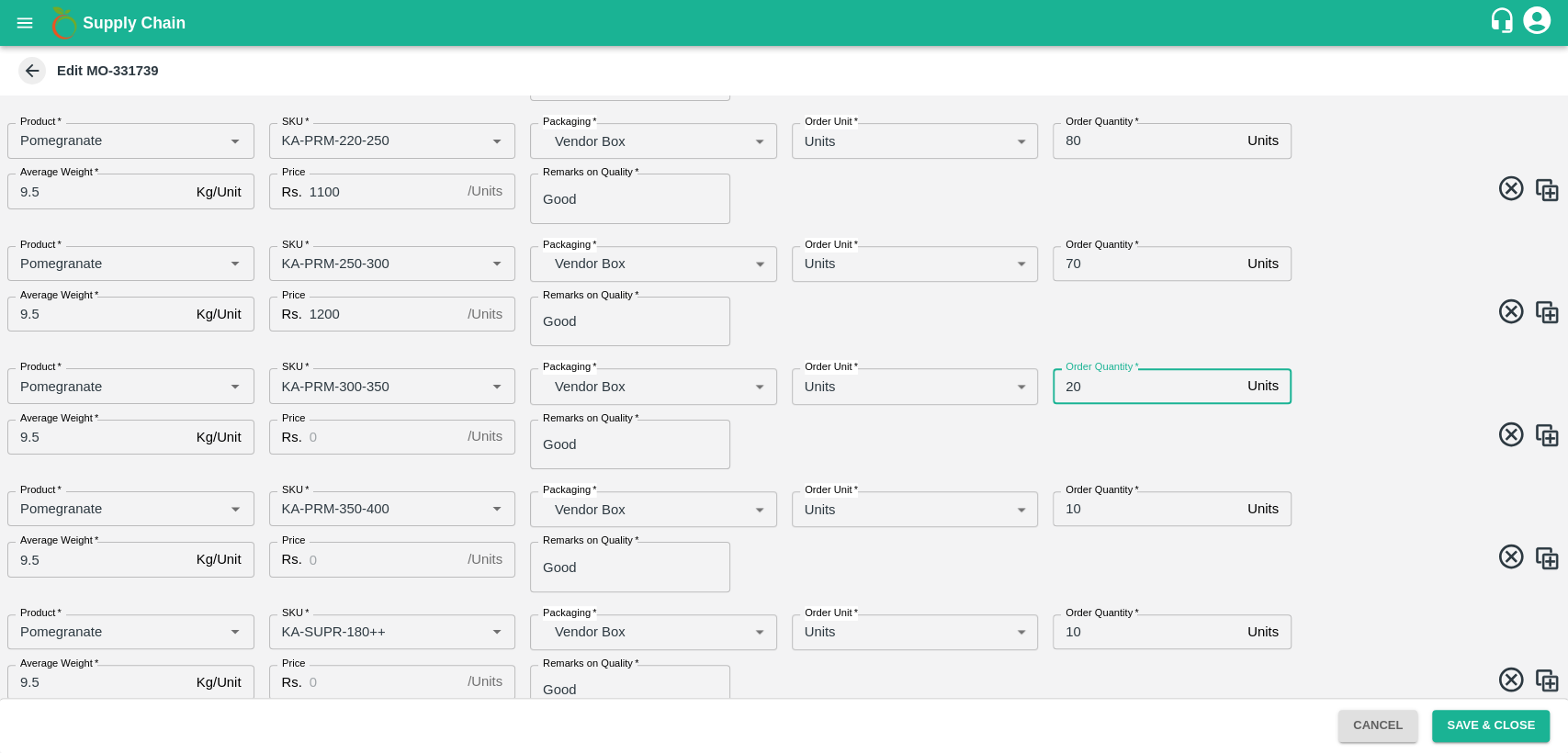
click at [1073, 384] on input "20" at bounding box center [1146, 386] width 188 height 35
type input "70"
click at [1072, 507] on input "10" at bounding box center [1146, 509] width 188 height 35
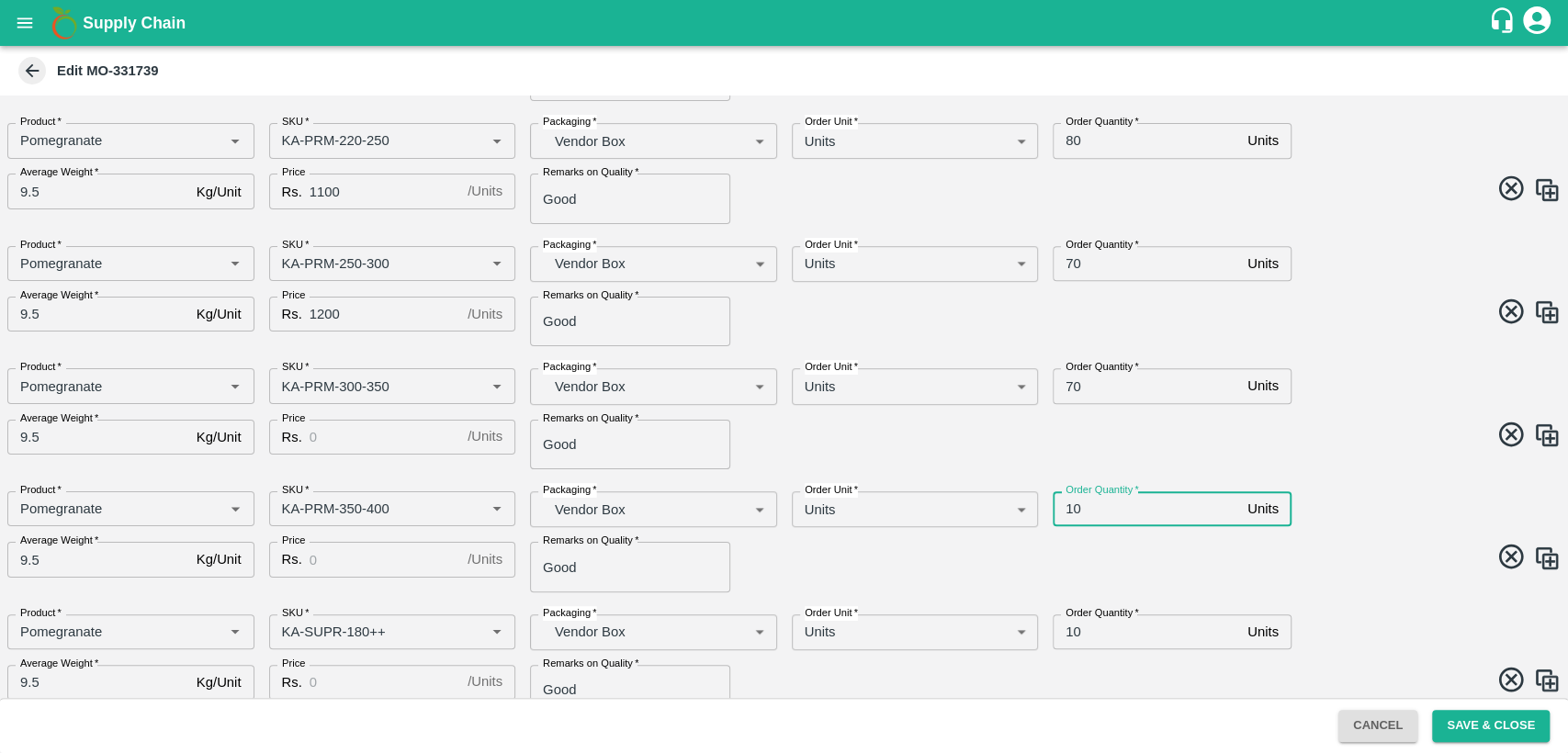
click at [1072, 507] on input "10" at bounding box center [1146, 509] width 188 height 35
type input "60"
click at [345, 427] on input "Price" at bounding box center [384, 437] width 151 height 35
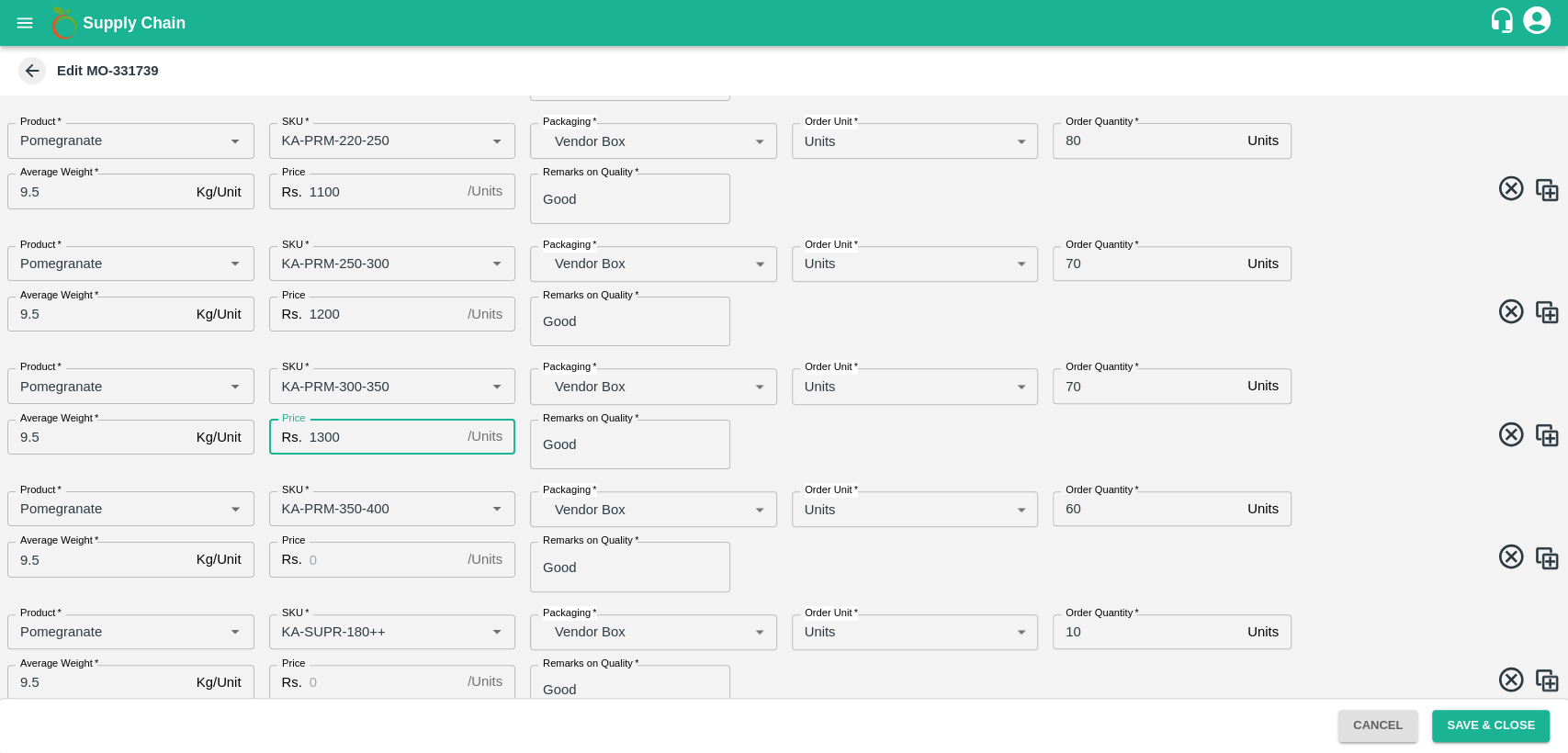
type input "1300"
click at [331, 563] on input "Price" at bounding box center [384, 559] width 151 height 35
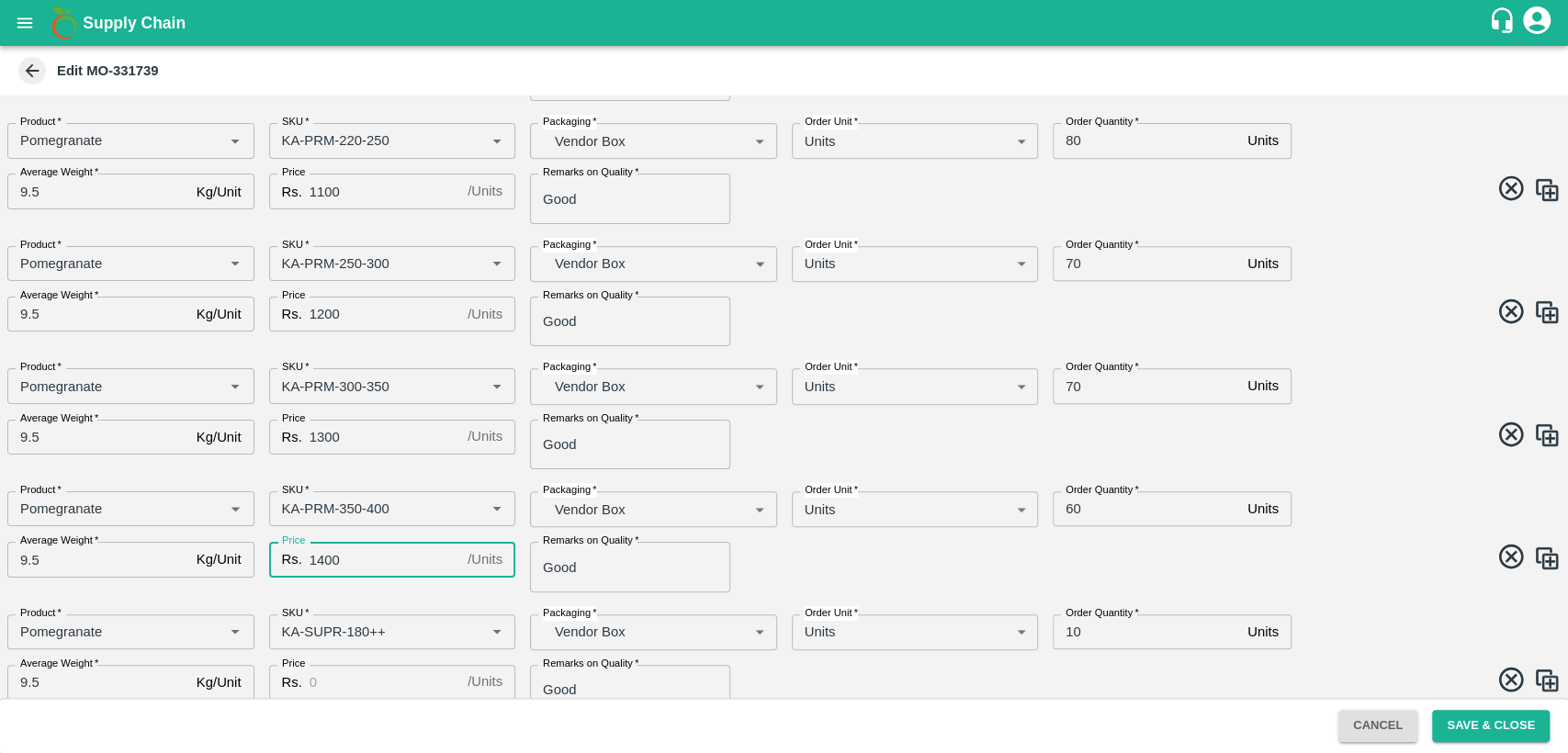
type input "1400"
click at [815, 562] on span at bounding box center [1169, 559] width 784 height 36
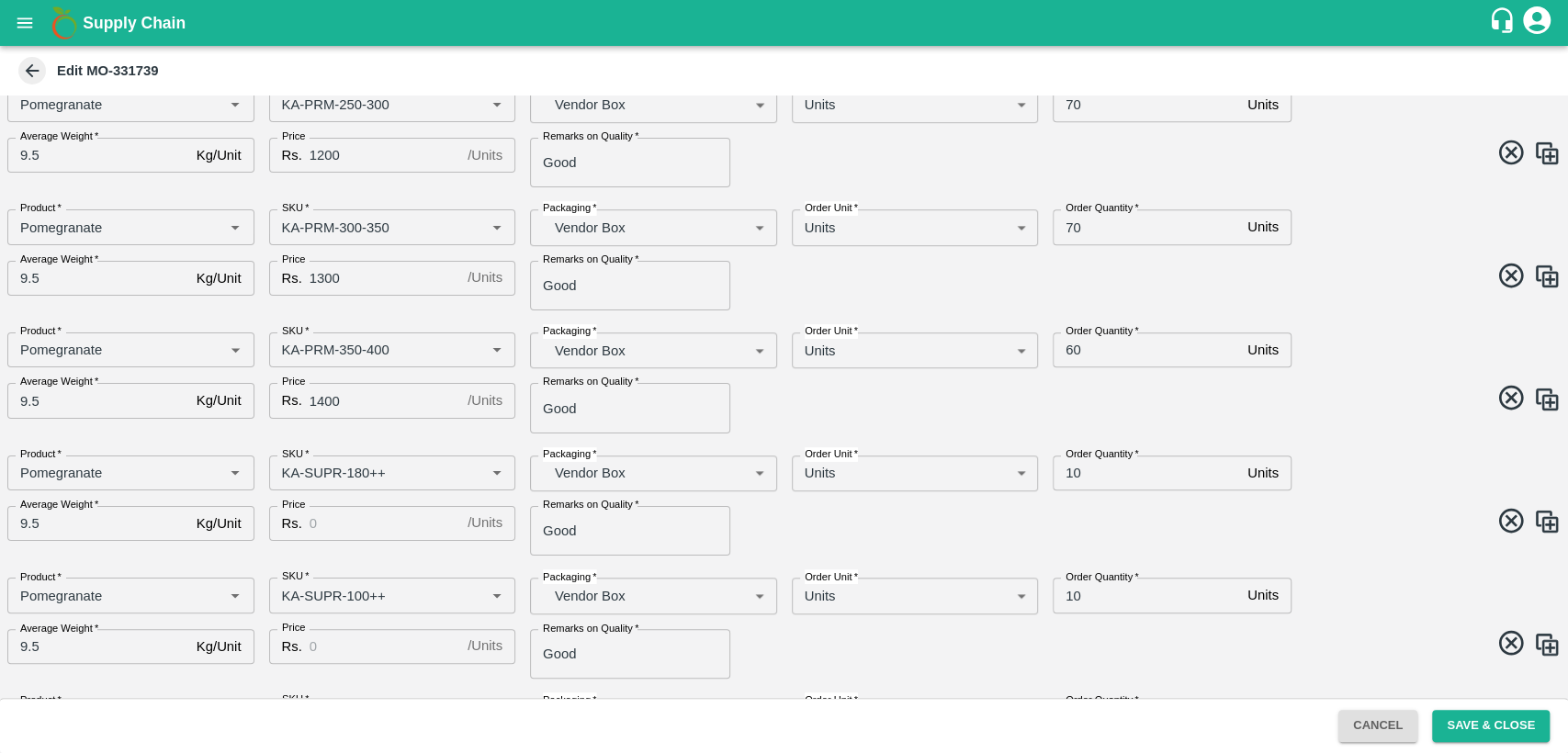
scroll to position [705, 0]
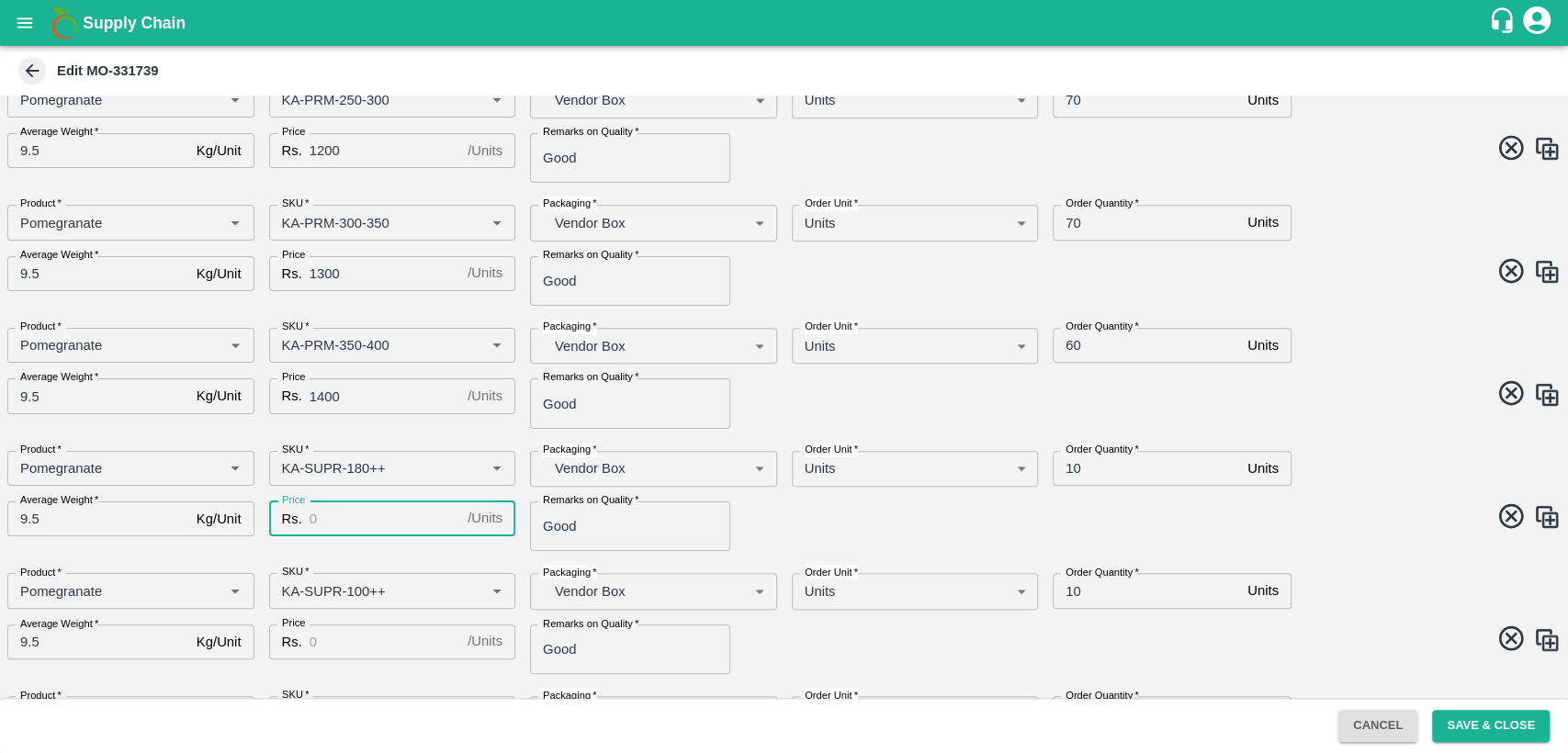
click at [342, 529] on input "Price" at bounding box center [384, 519] width 151 height 35
type input "600"
click at [349, 649] on input "Price" at bounding box center [384, 642] width 151 height 35
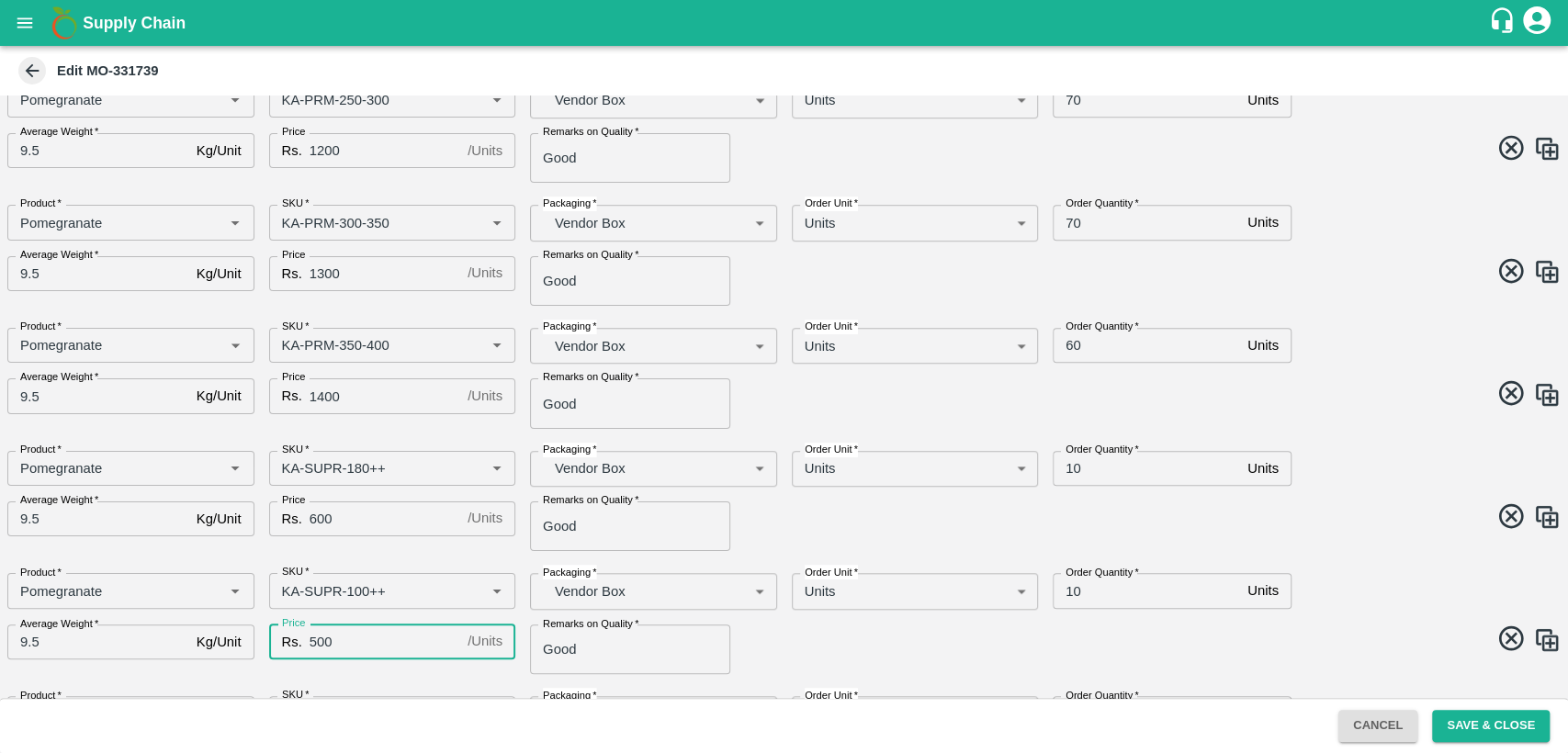
type input "500"
click at [853, 630] on span at bounding box center [1169, 641] width 784 height 36
click at [1071, 469] on input "10" at bounding box center [1146, 469] width 188 height 35
type input "30"
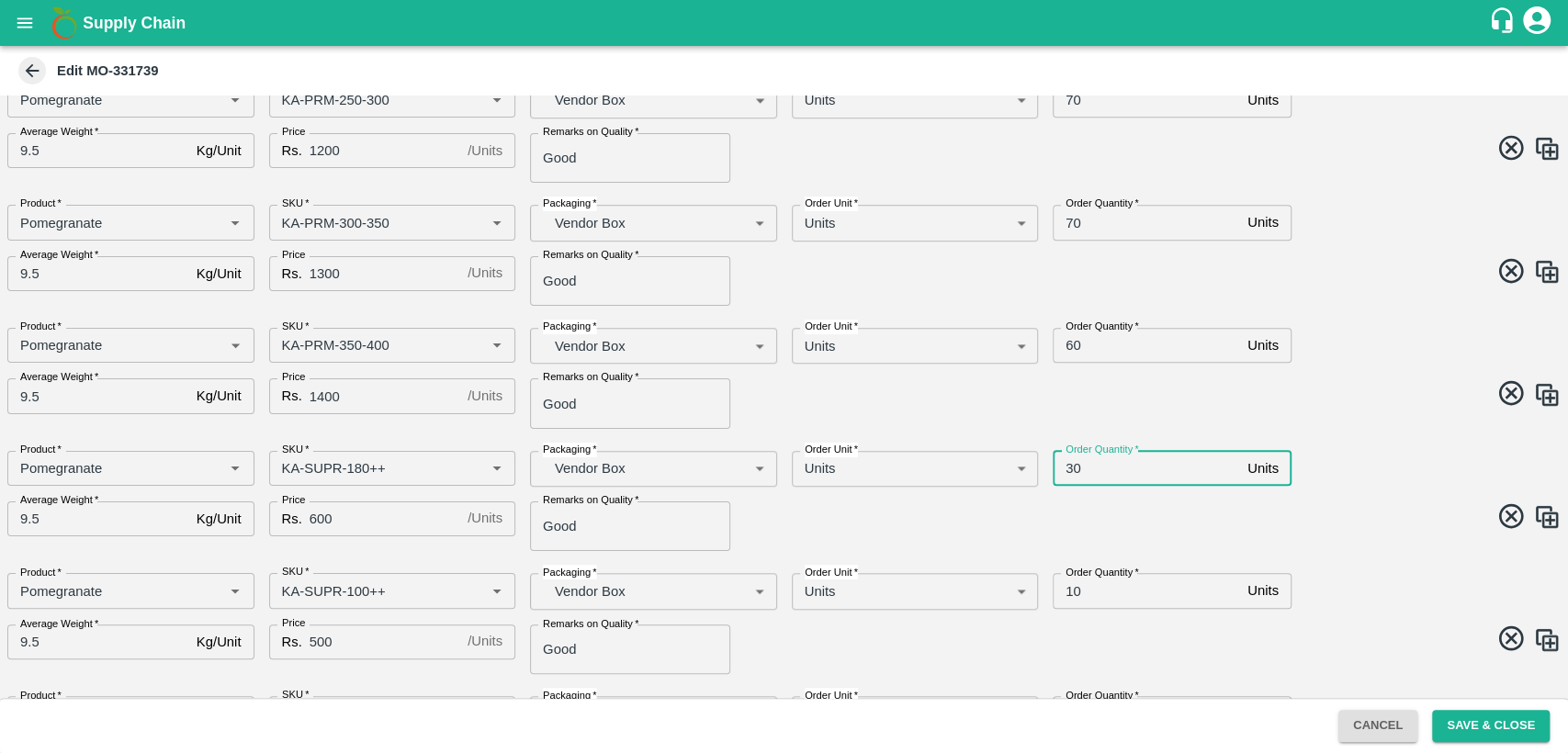
click at [1069, 596] on input "10" at bounding box center [1146, 591] width 188 height 35
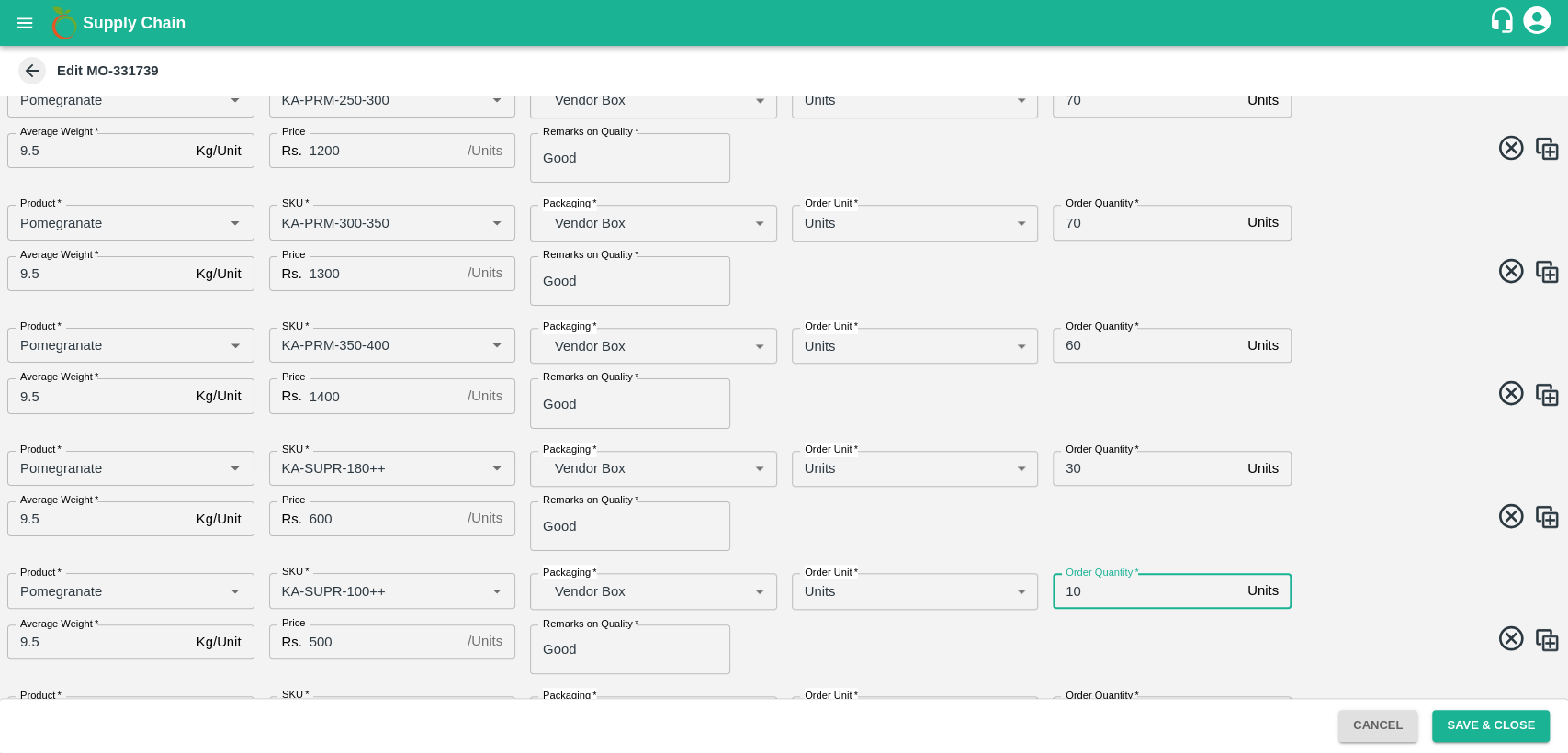
click at [1069, 596] on input "10" at bounding box center [1146, 591] width 188 height 35
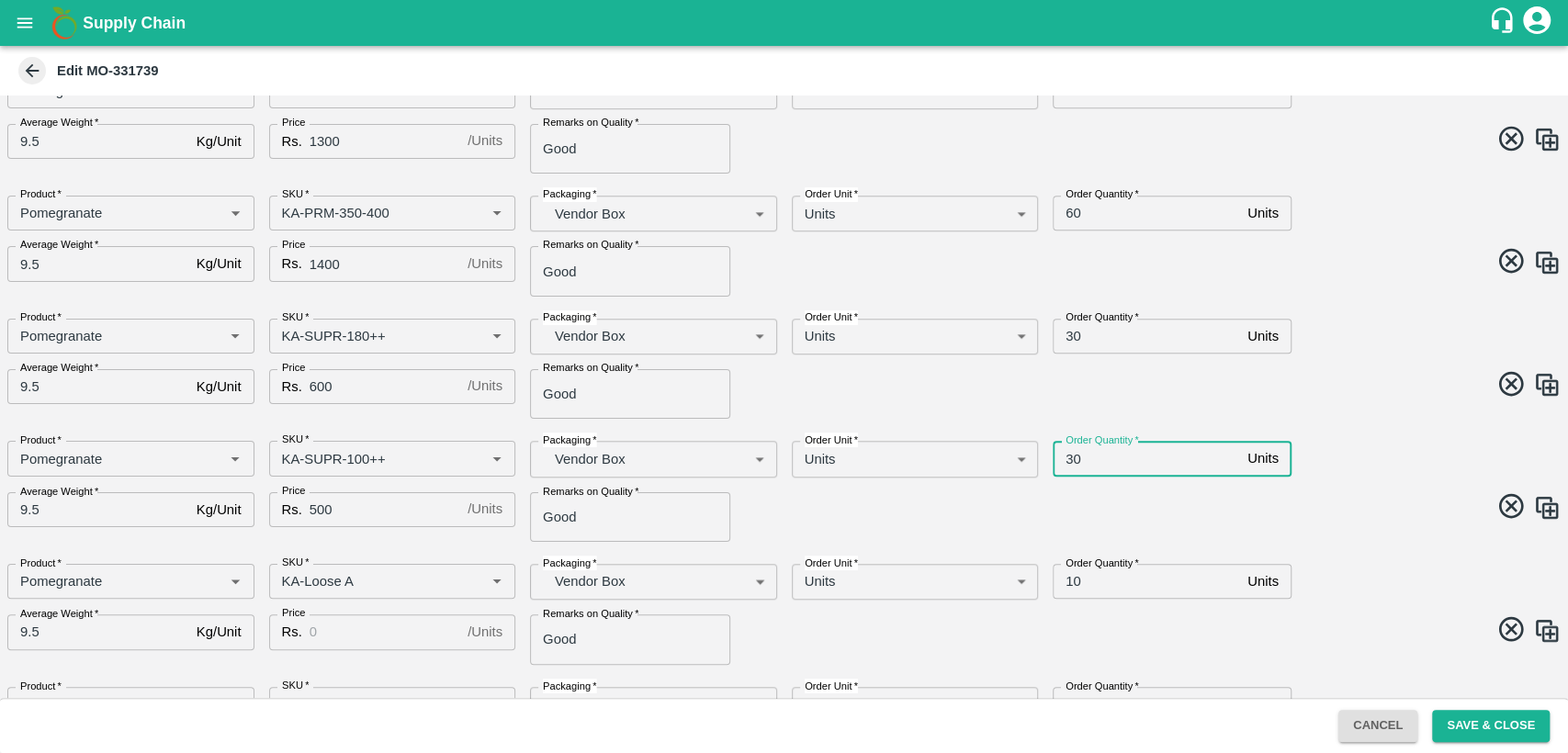
scroll to position [842, 0]
type input "30"
click at [1068, 578] on input "10" at bounding box center [1146, 578] width 188 height 35
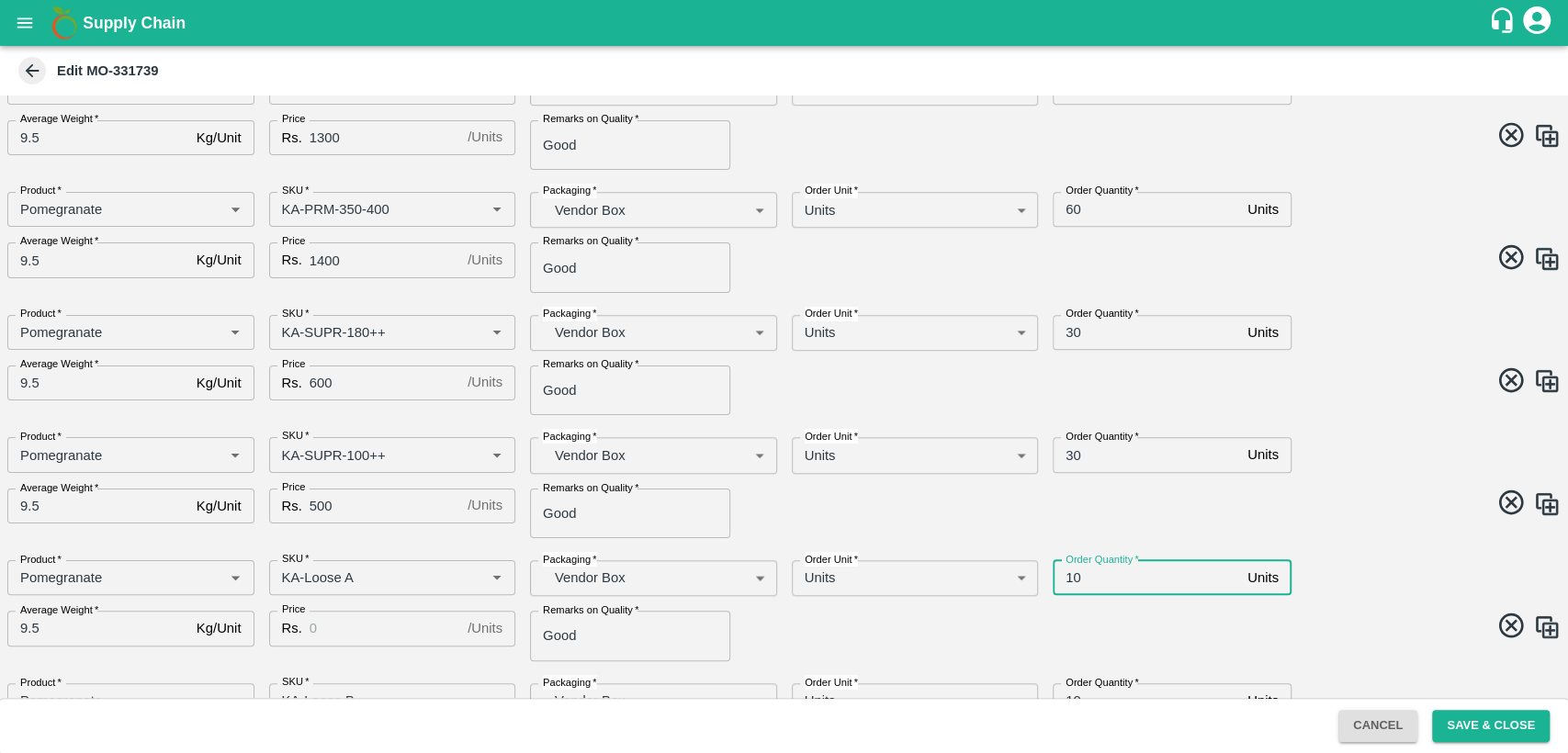
click at [1068, 578] on input "10" at bounding box center [1146, 578] width 188 height 35
type input "20"
click at [356, 621] on input "Price" at bounding box center [384, 628] width 151 height 35
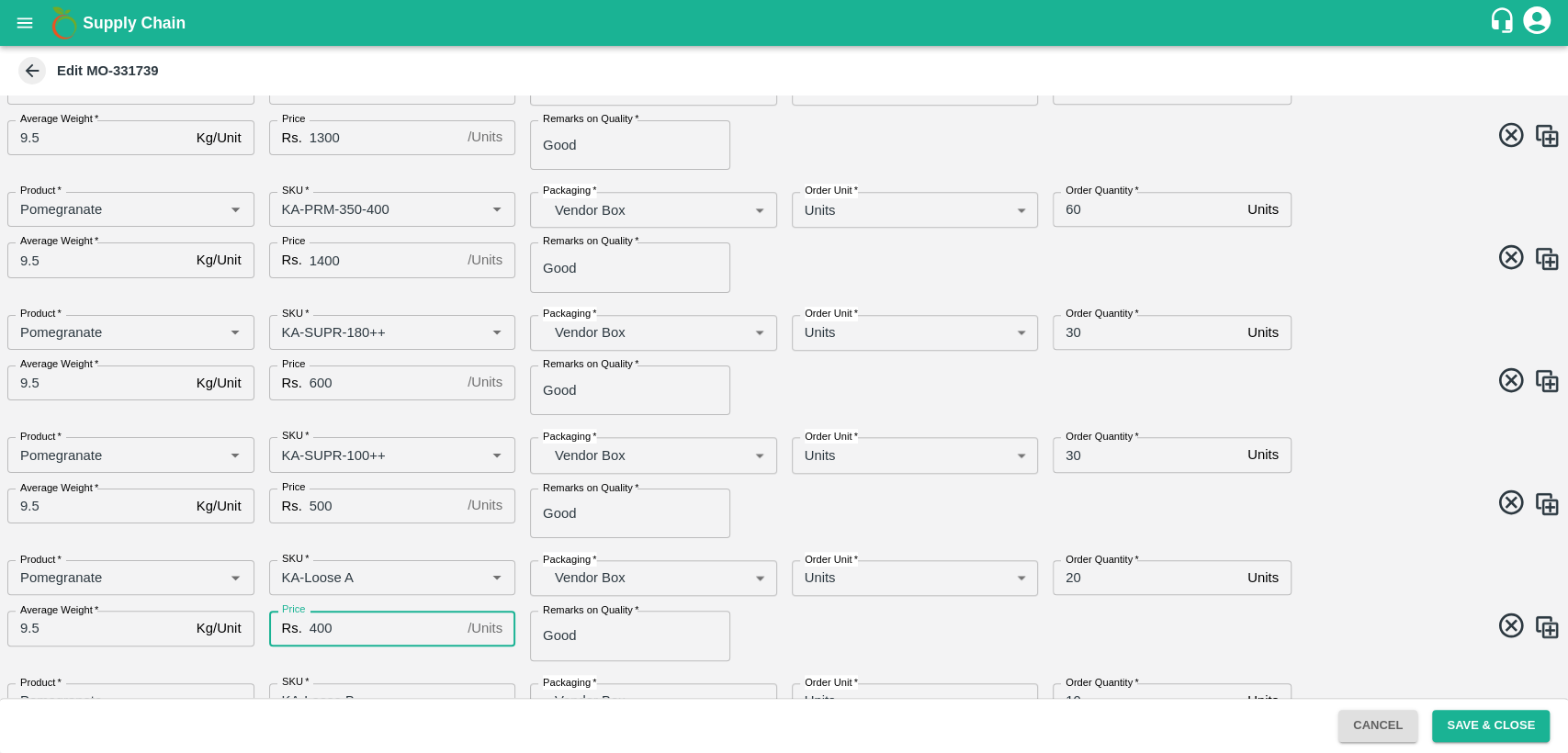
type input "400"
click at [801, 616] on span at bounding box center [1169, 628] width 784 height 36
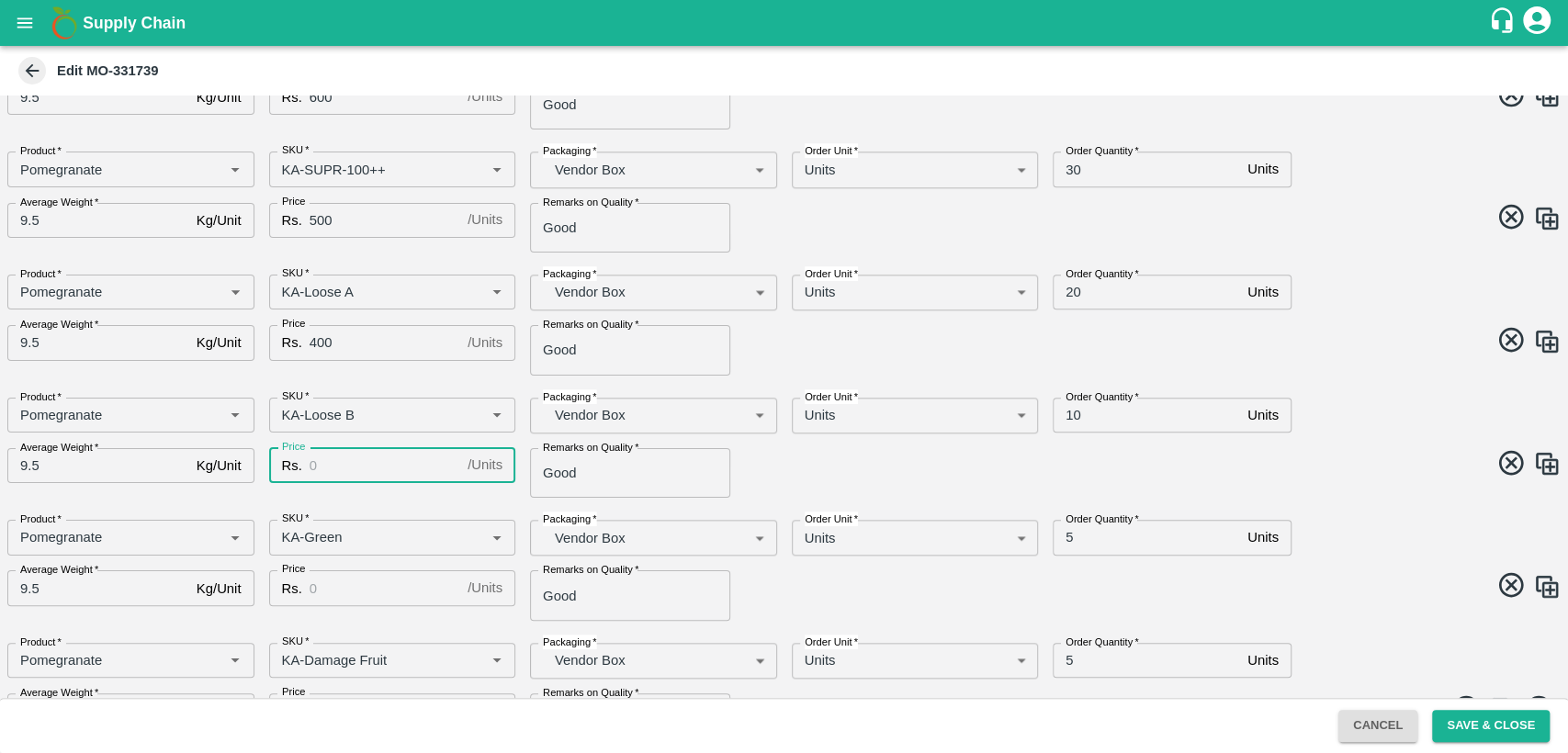
click at [339, 473] on input "Price" at bounding box center [384, 466] width 151 height 35
type input "400"
click at [352, 585] on input "Price" at bounding box center [384, 588] width 151 height 35
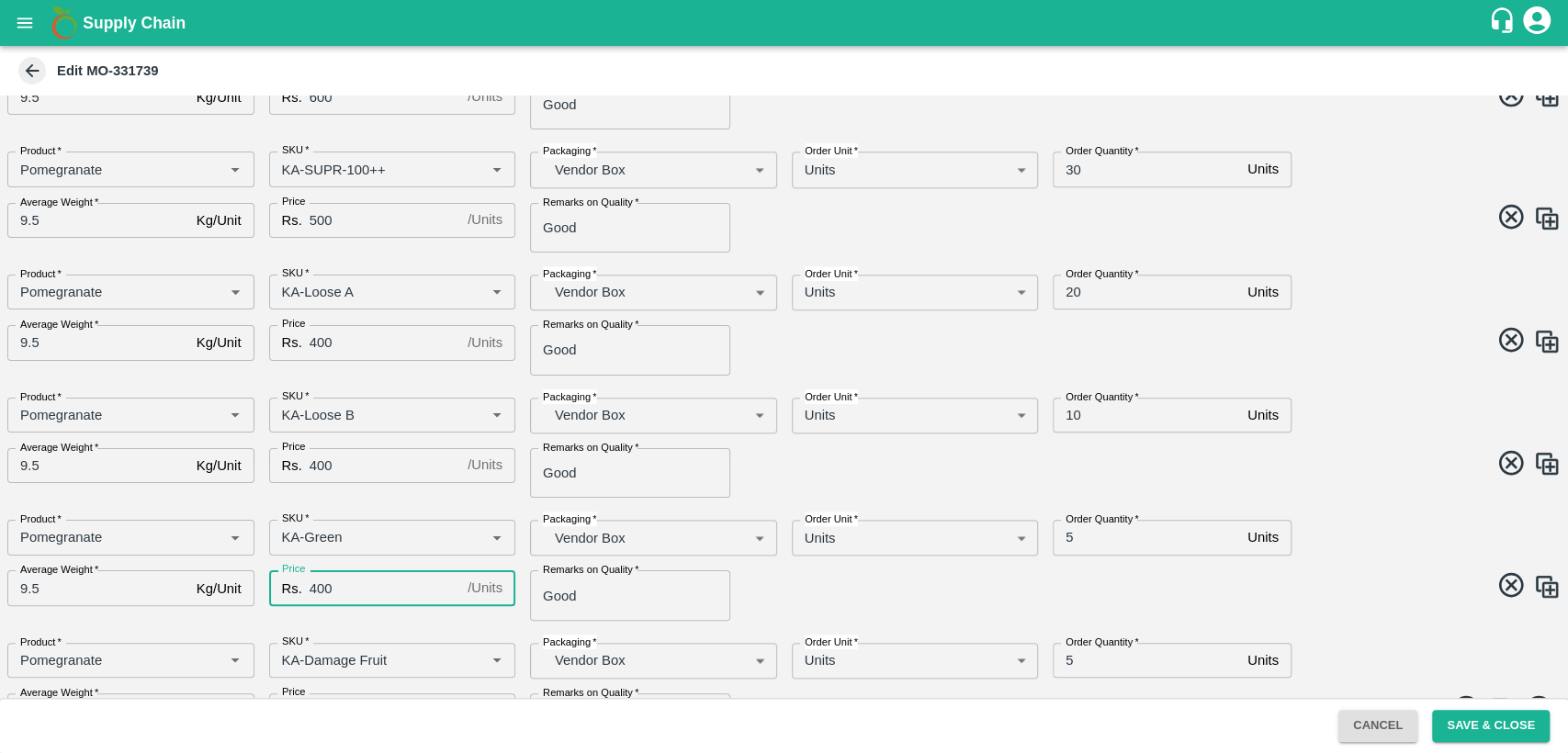
scroll to position [1179, 0]
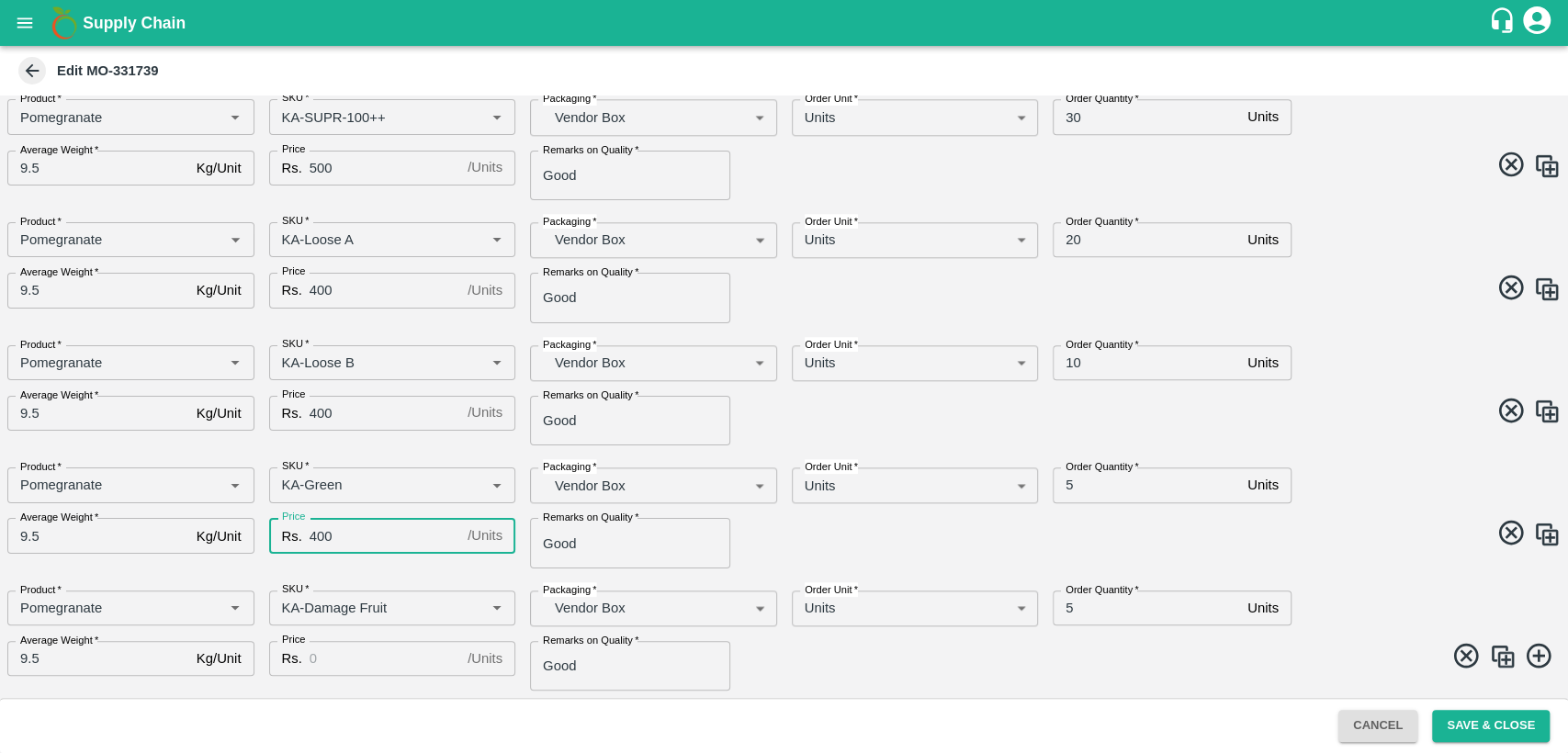
type input "400"
click at [349, 652] on input "Price" at bounding box center [384, 659] width 151 height 35
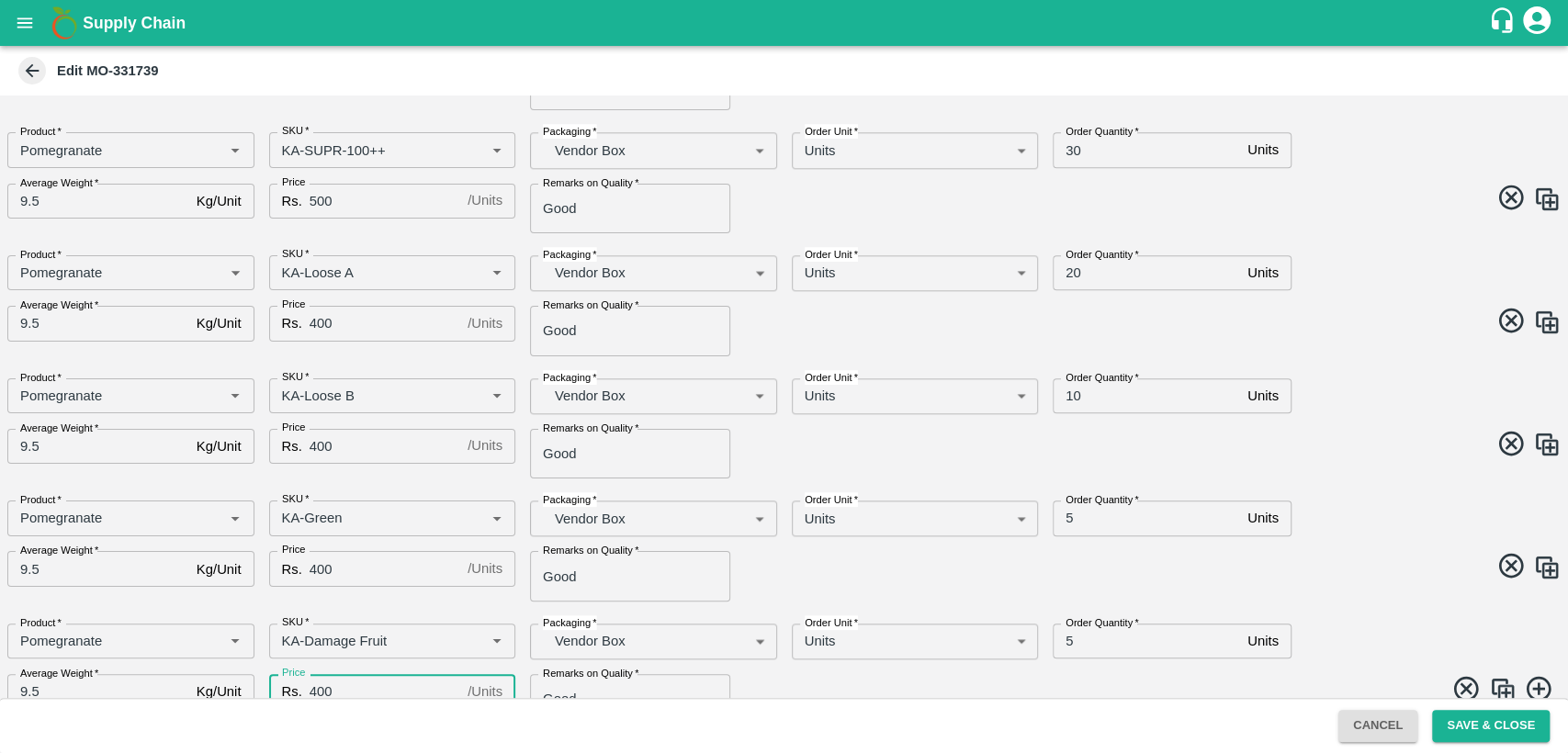
scroll to position [1149, 0]
type input "400"
click at [1066, 516] on input "5" at bounding box center [1146, 516] width 188 height 35
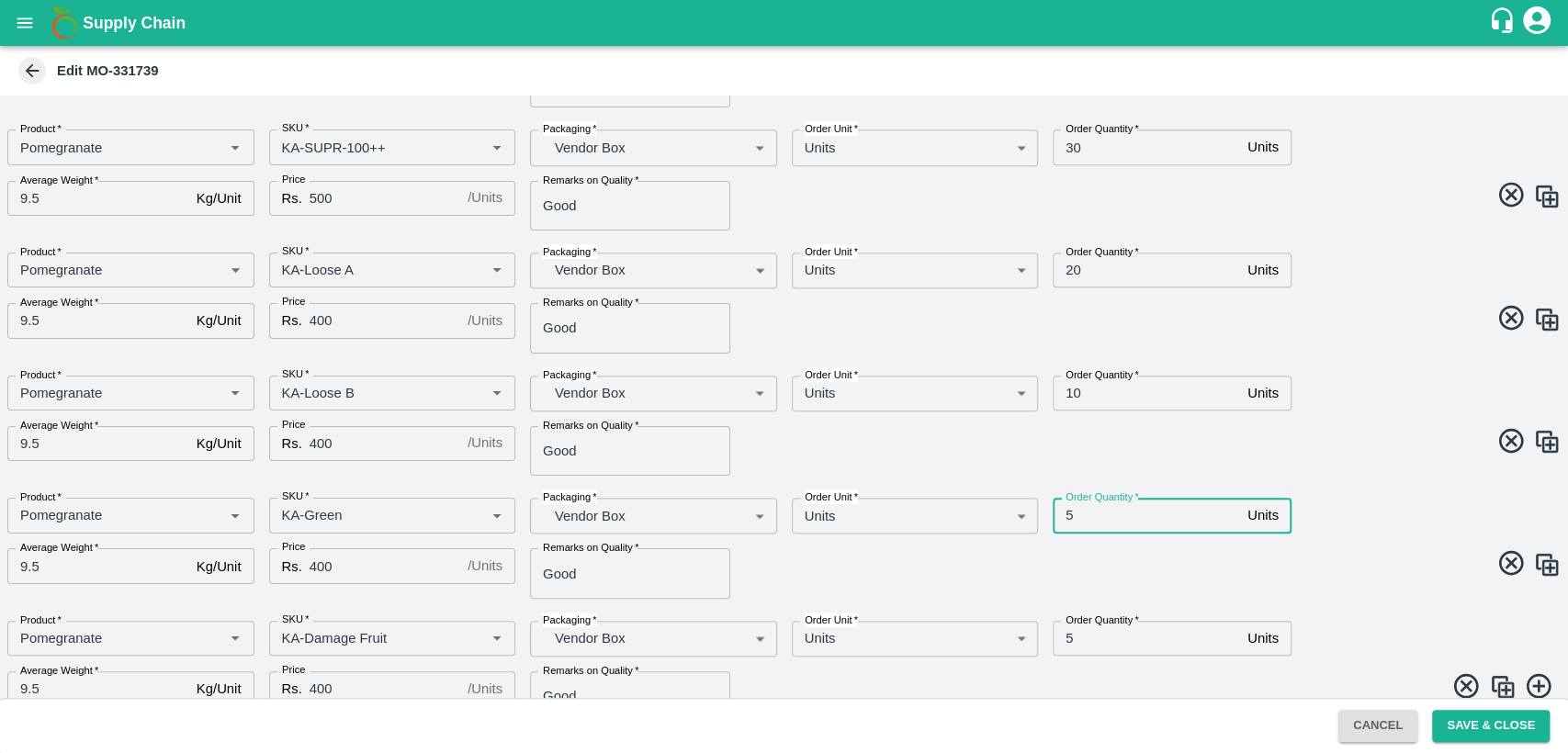
click at [1066, 516] on input "5" at bounding box center [1146, 516] width 188 height 35
click at [1066, 516] on input "510" at bounding box center [1146, 516] width 188 height 35
type input "10"
click at [1065, 639] on input "5" at bounding box center [1146, 638] width 188 height 35
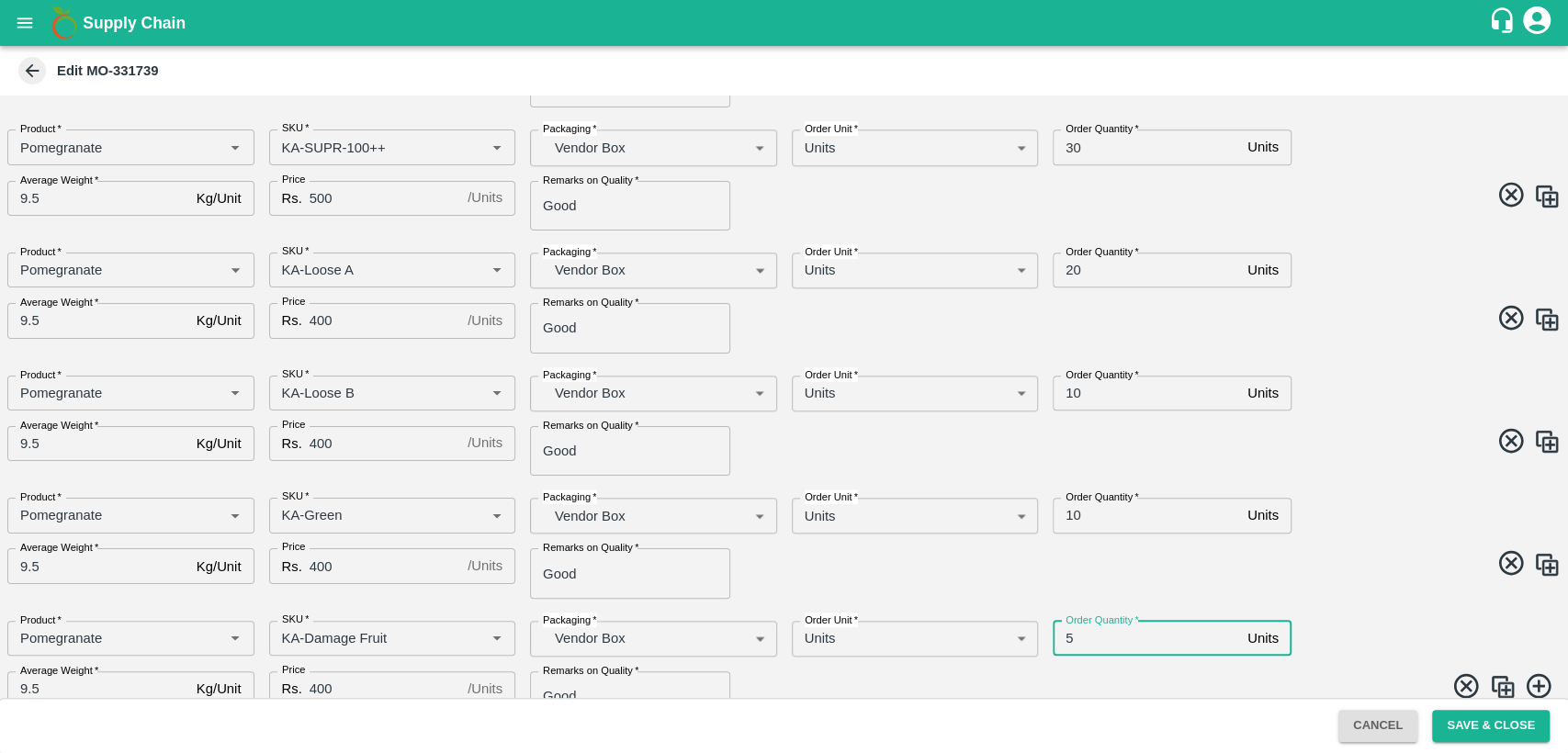
click at [1065, 639] on input "5" at bounding box center [1146, 638] width 188 height 35
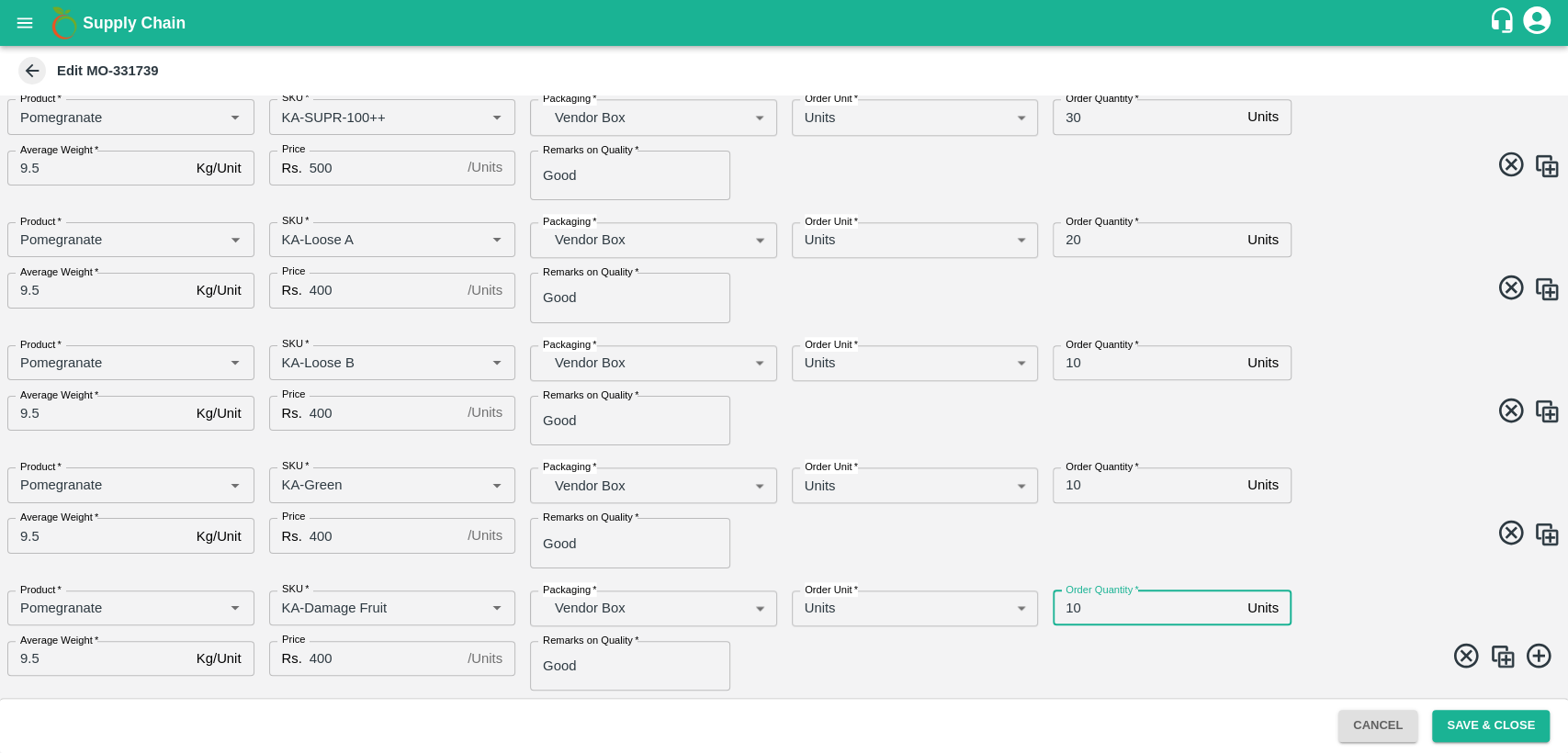
type input "10"
click at [1072, 240] on input "20" at bounding box center [1146, 239] width 188 height 35
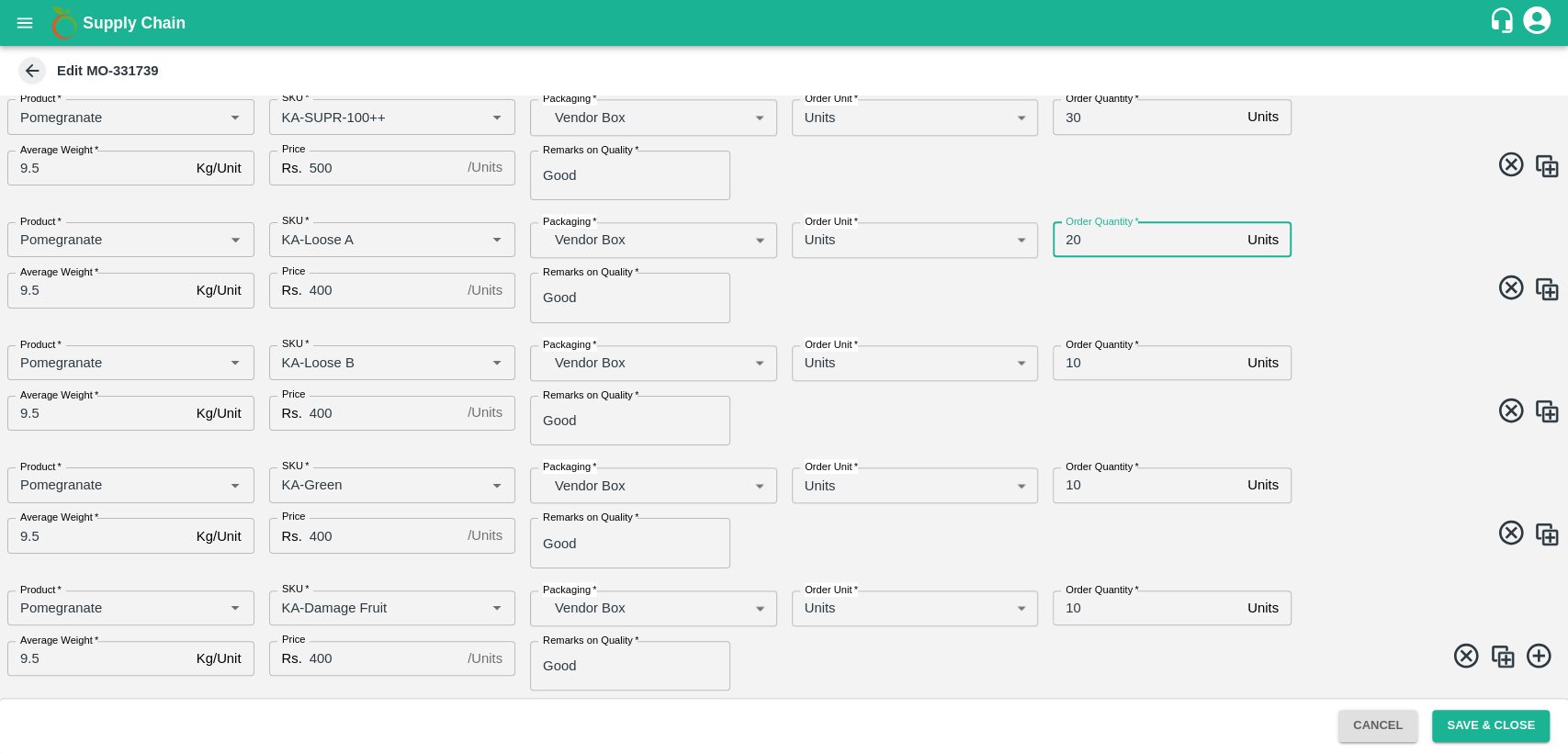
click at [1072, 240] on input "20" at bounding box center [1146, 239] width 188 height 35
type input "1"
type input "30"
click at [1317, 325] on div "AMO Cloned Please update Time of delivery and Price before saving. DC   * Fruit…" at bounding box center [784, 396] width 1568 height 602
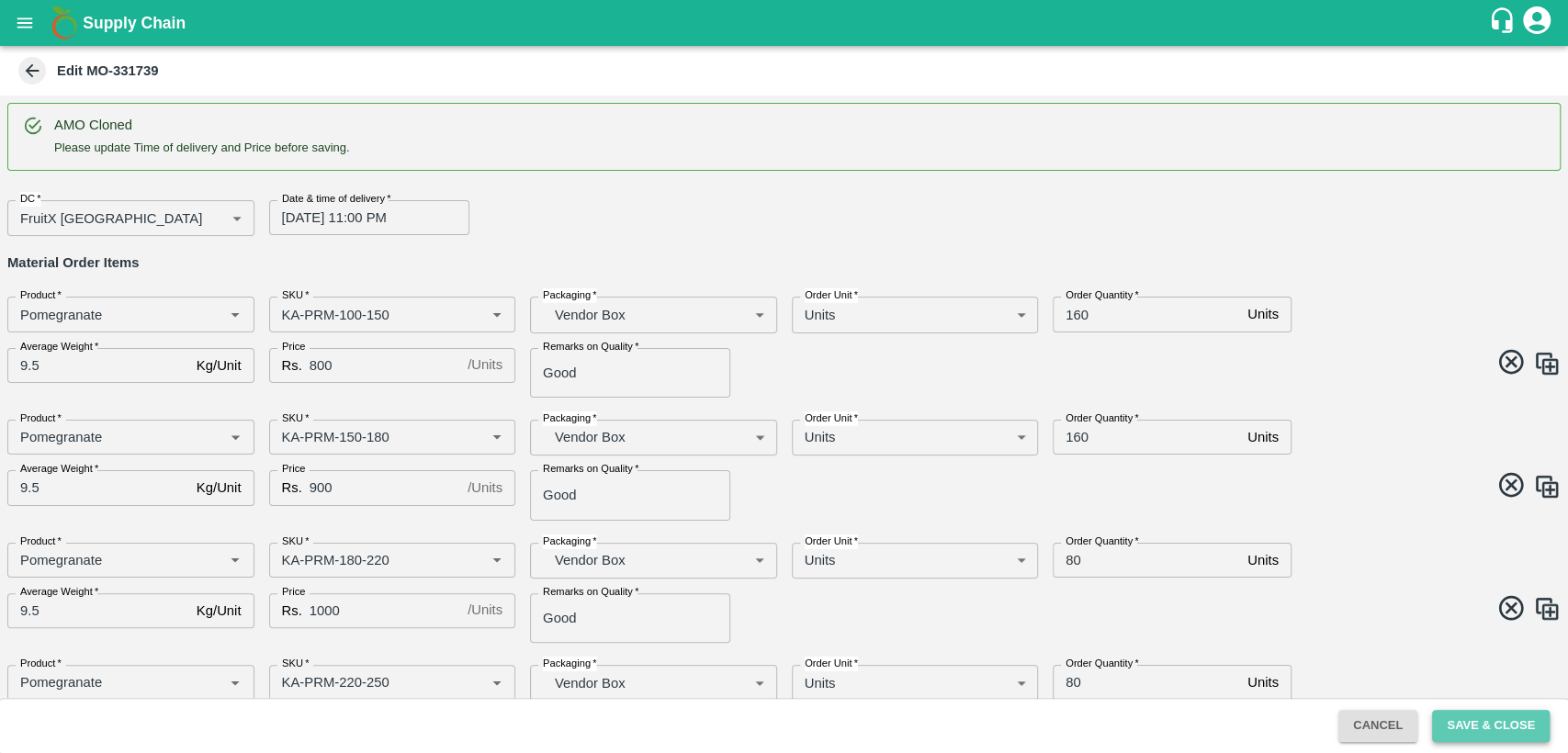
click at [1463, 721] on button "Save & Close" at bounding box center [1490, 726] width 118 height 32
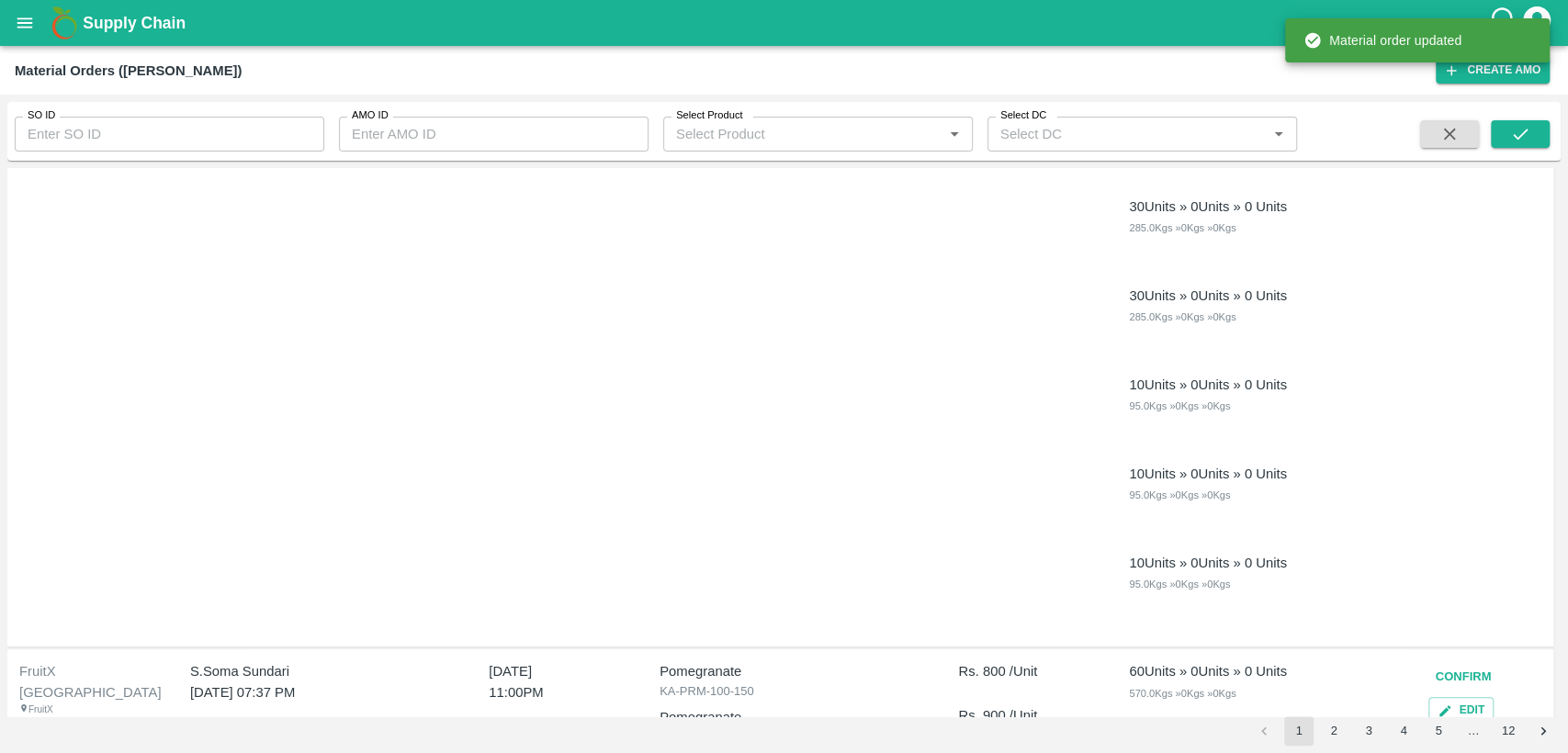
scroll to position [798, 0]
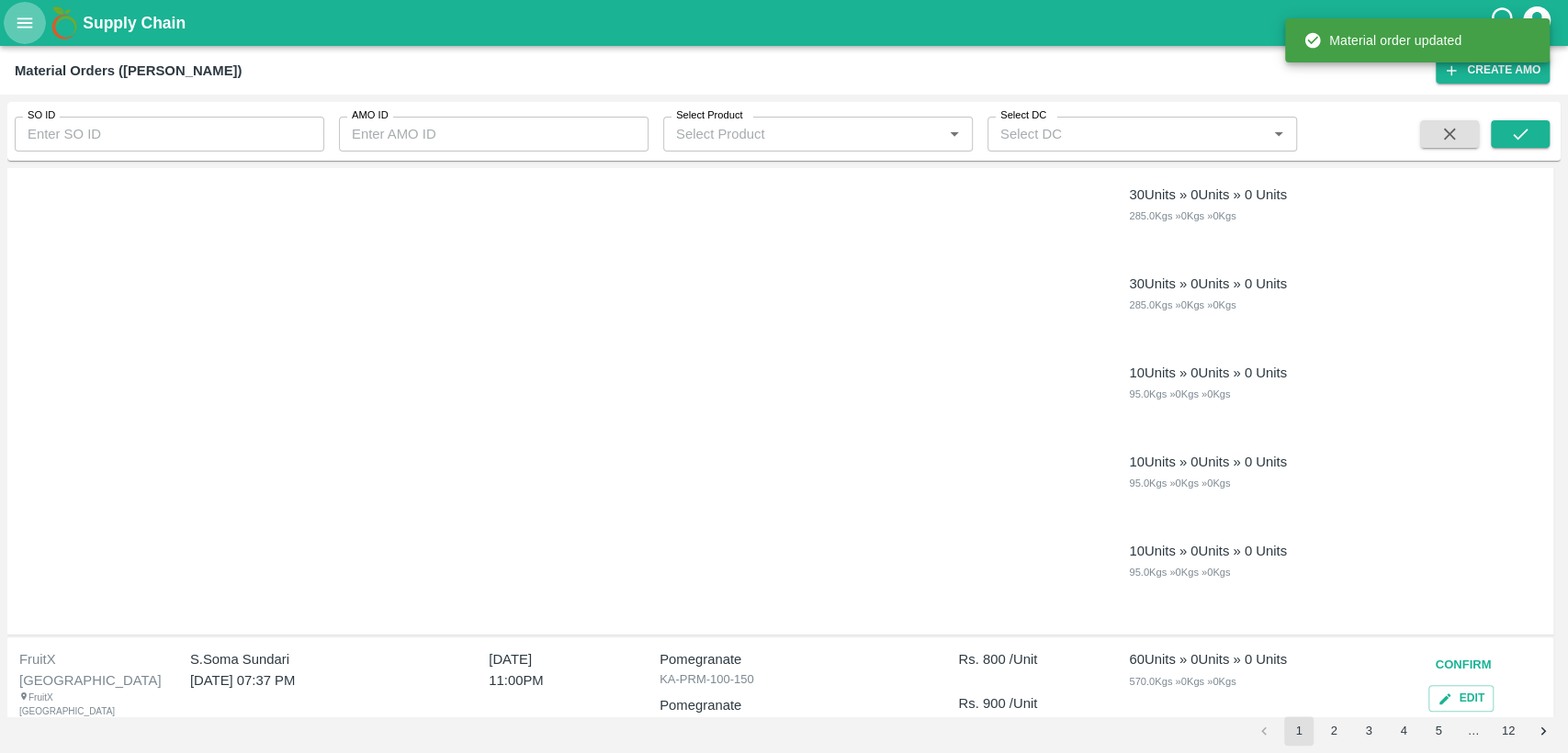
click at [20, 25] on icon "open drawer" at bounding box center [24, 22] width 20 height 20
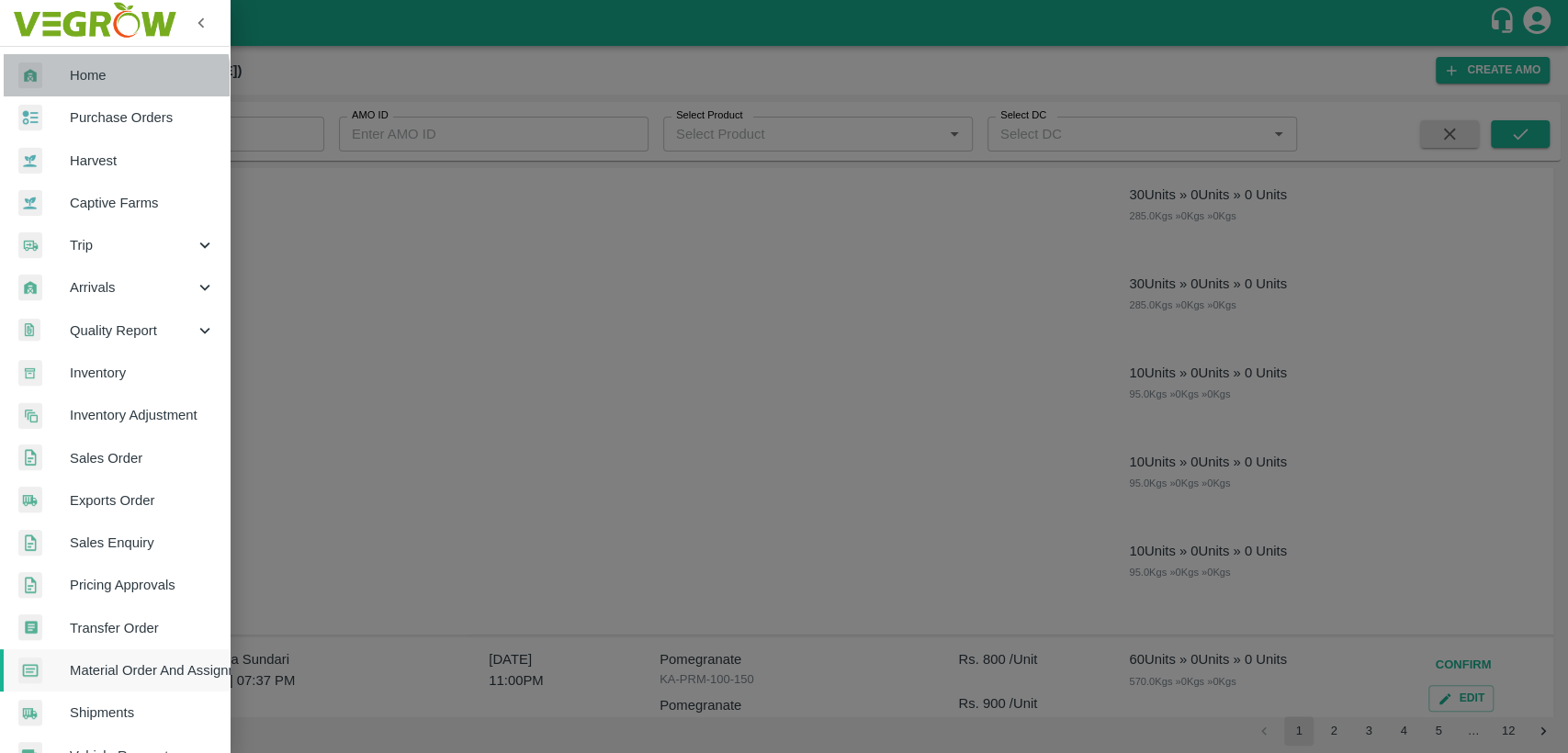
click at [77, 80] on span "Home" at bounding box center [142, 75] width 145 height 20
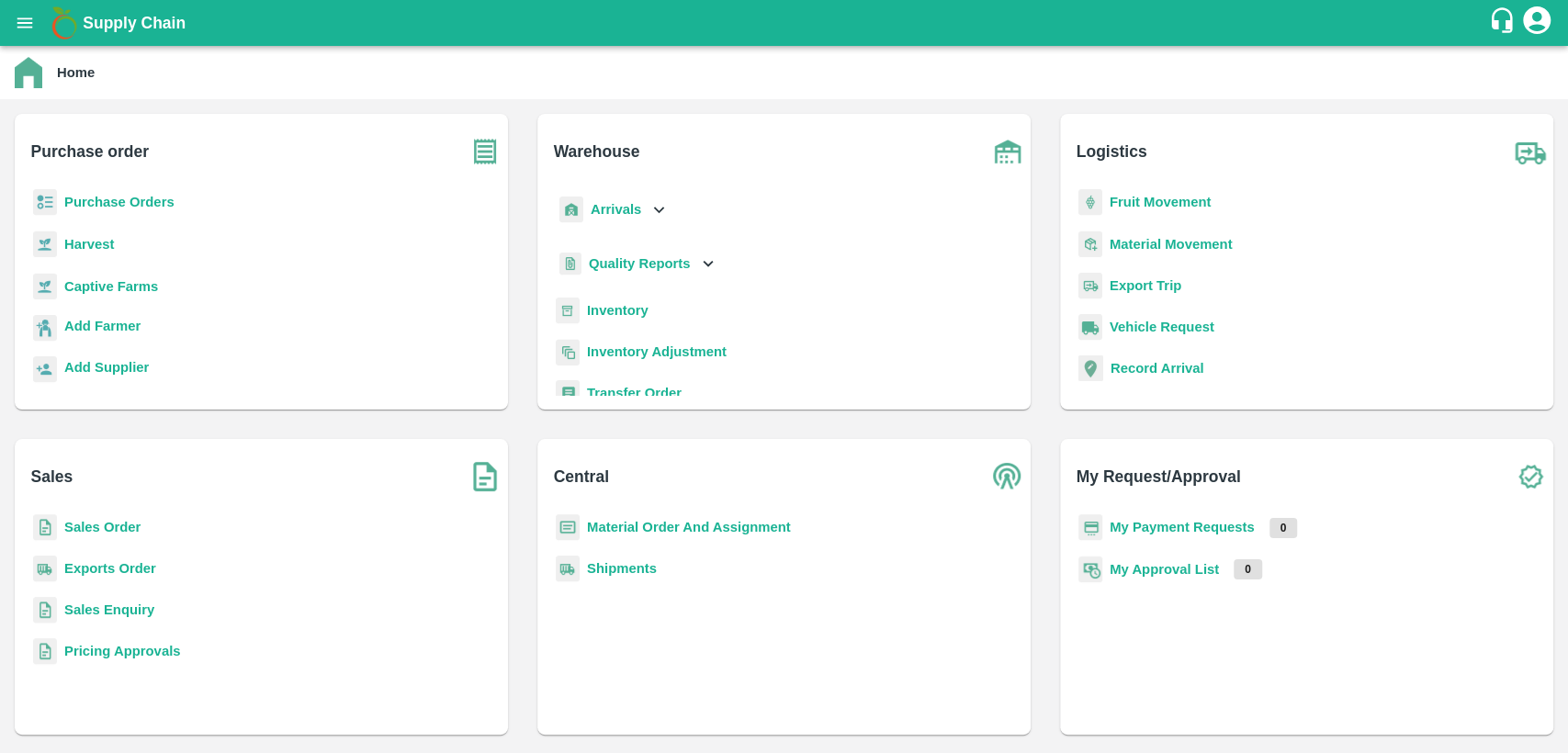
click at [103, 526] on b "Sales Order" at bounding box center [102, 526] width 76 height 15
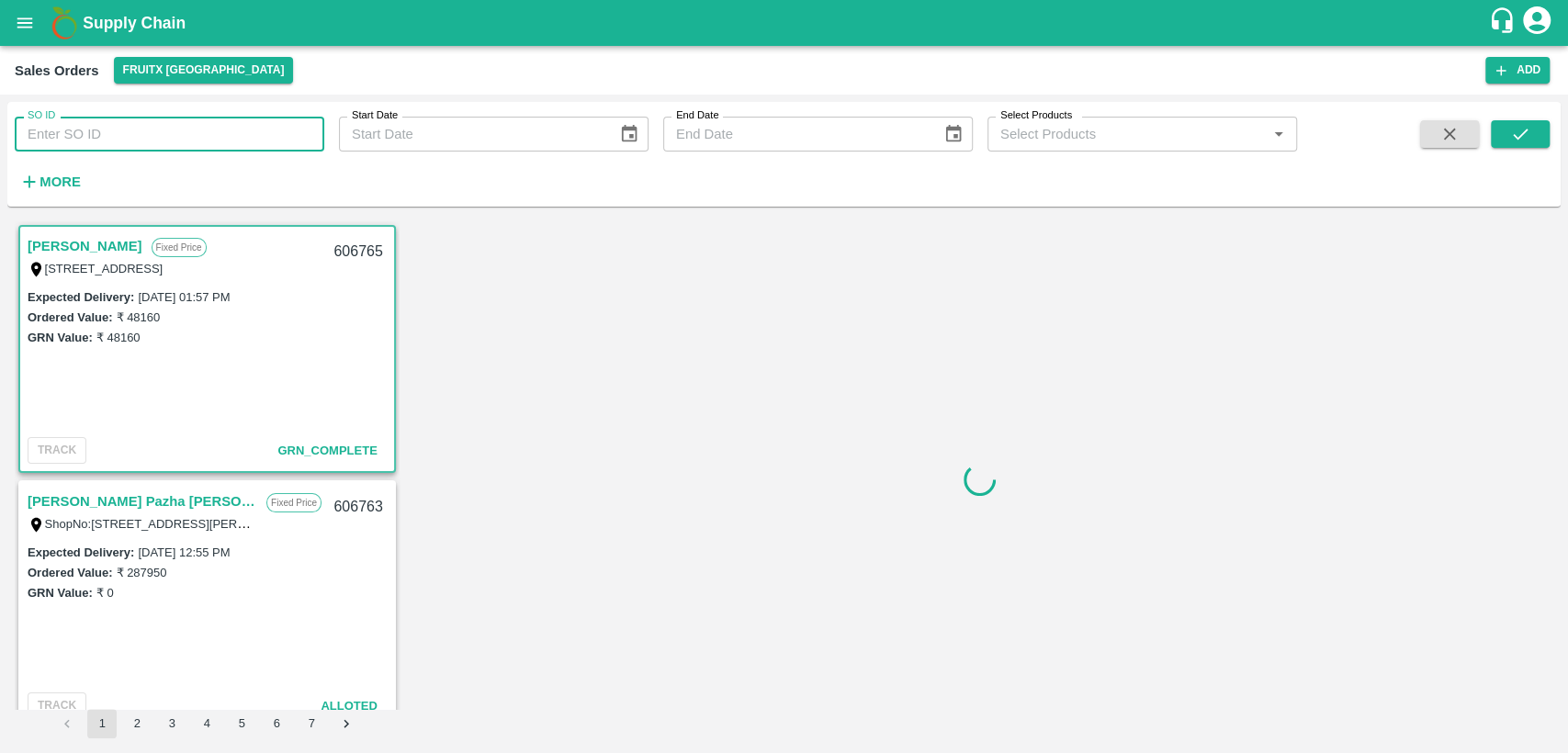
click at [150, 122] on input "SO ID" at bounding box center [169, 134] width 309 height 35
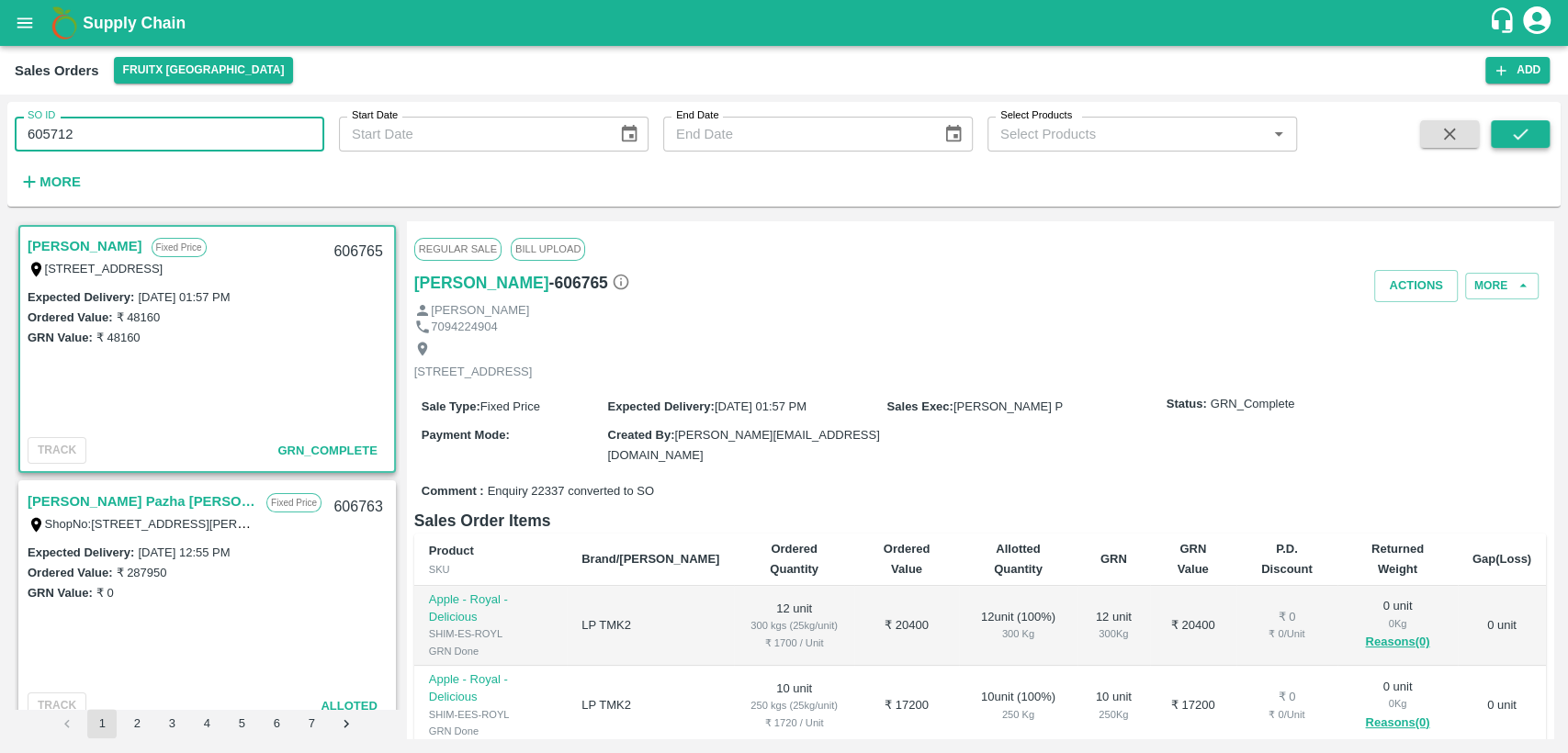
type input "605712"
click at [1524, 134] on icon "submit" at bounding box center [1519, 133] width 20 height 20
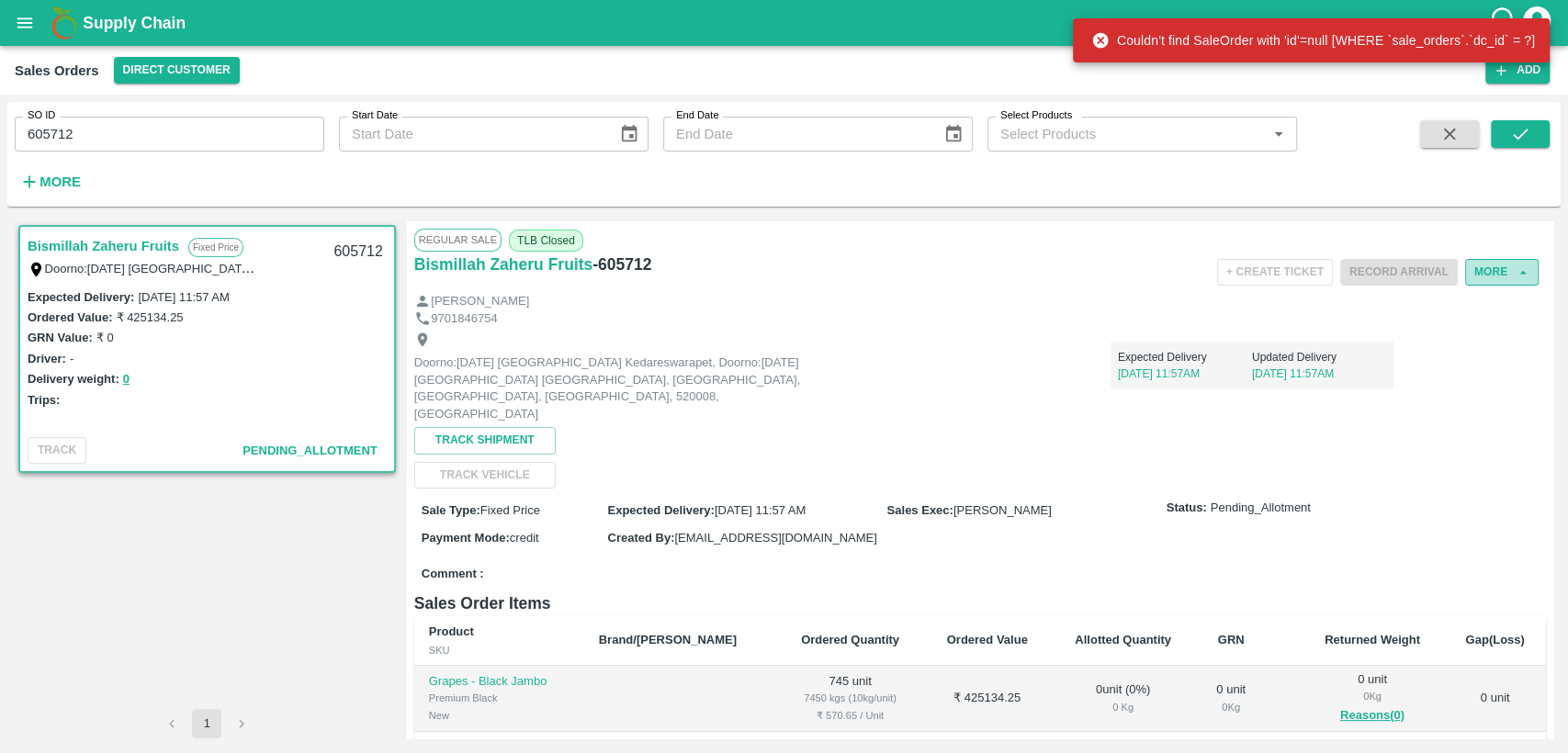
click at [1489, 259] on button "More" at bounding box center [1502, 271] width 74 height 26
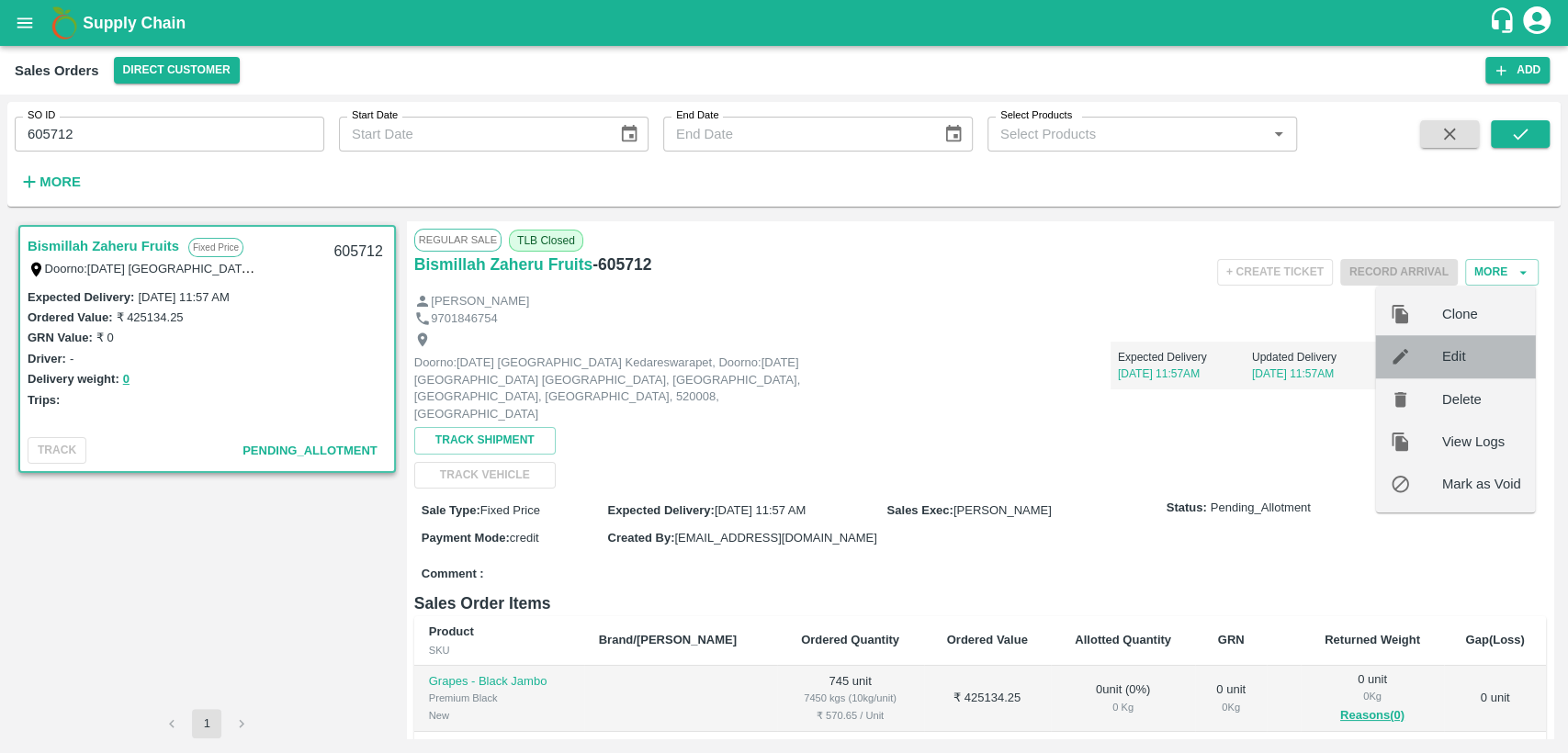
click at [1442, 361] on span "Edit" at bounding box center [1480, 356] width 79 height 20
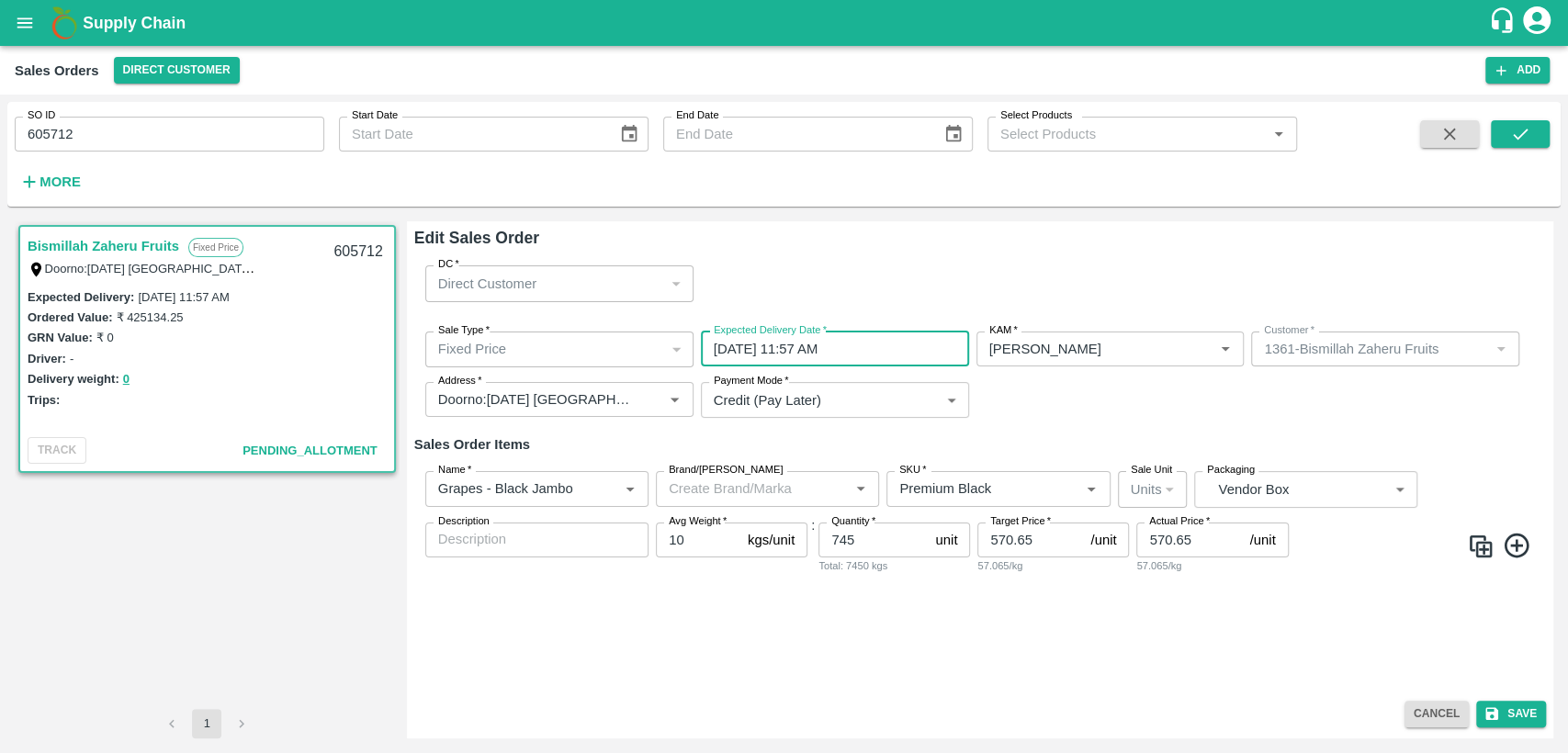
click at [863, 353] on input "01/10/2025 11:57 AM" at bounding box center [828, 349] width 255 height 35
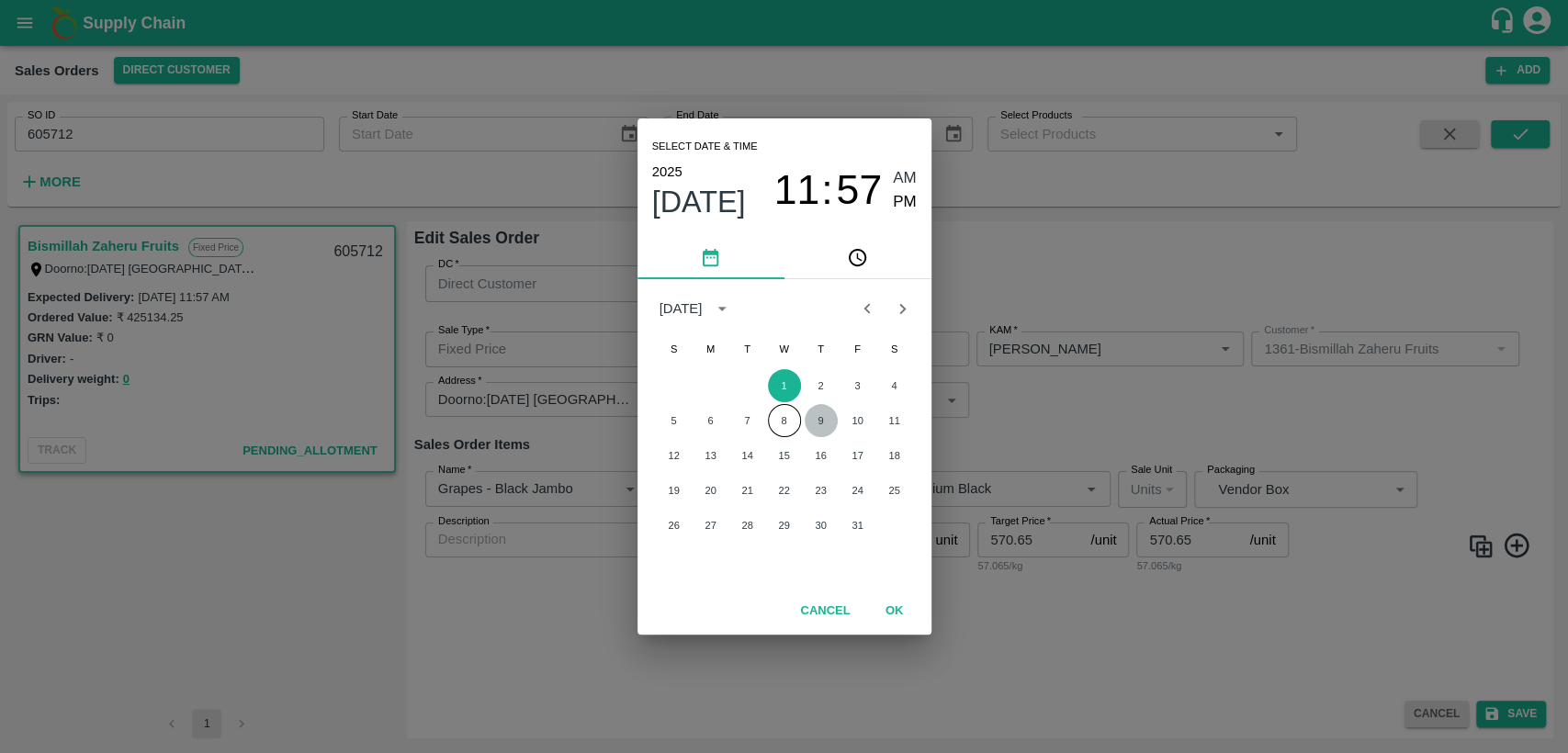
click at [819, 416] on button "9" at bounding box center [821, 420] width 33 height 33
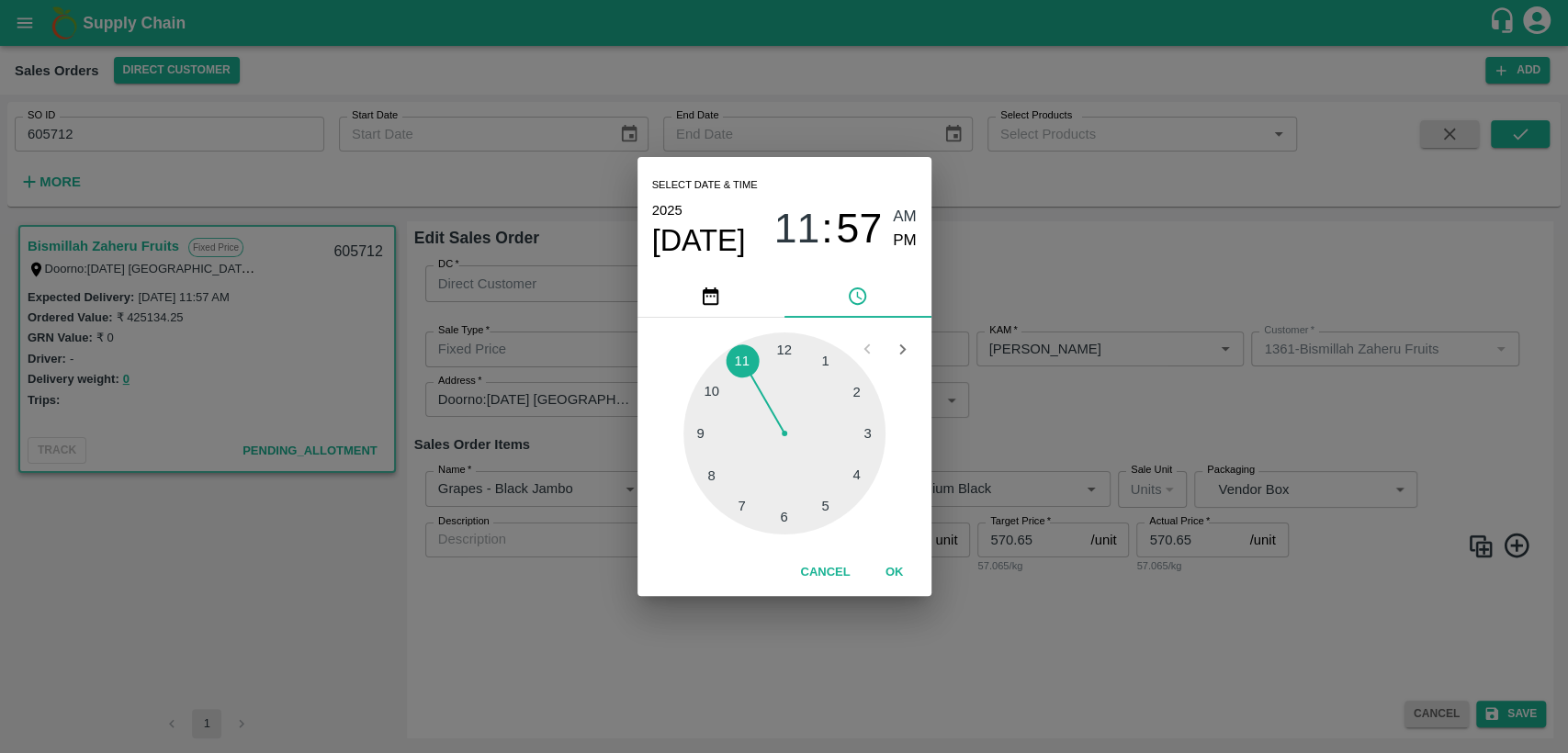
click at [779, 353] on div at bounding box center [784, 434] width 202 height 202
click at [792, 349] on div at bounding box center [784, 434] width 202 height 202
click at [783, 347] on div at bounding box center [784, 434] width 202 height 202
type input "09/10/2025 12:00 AM"
click at [888, 570] on button "OK" at bounding box center [894, 572] width 58 height 32
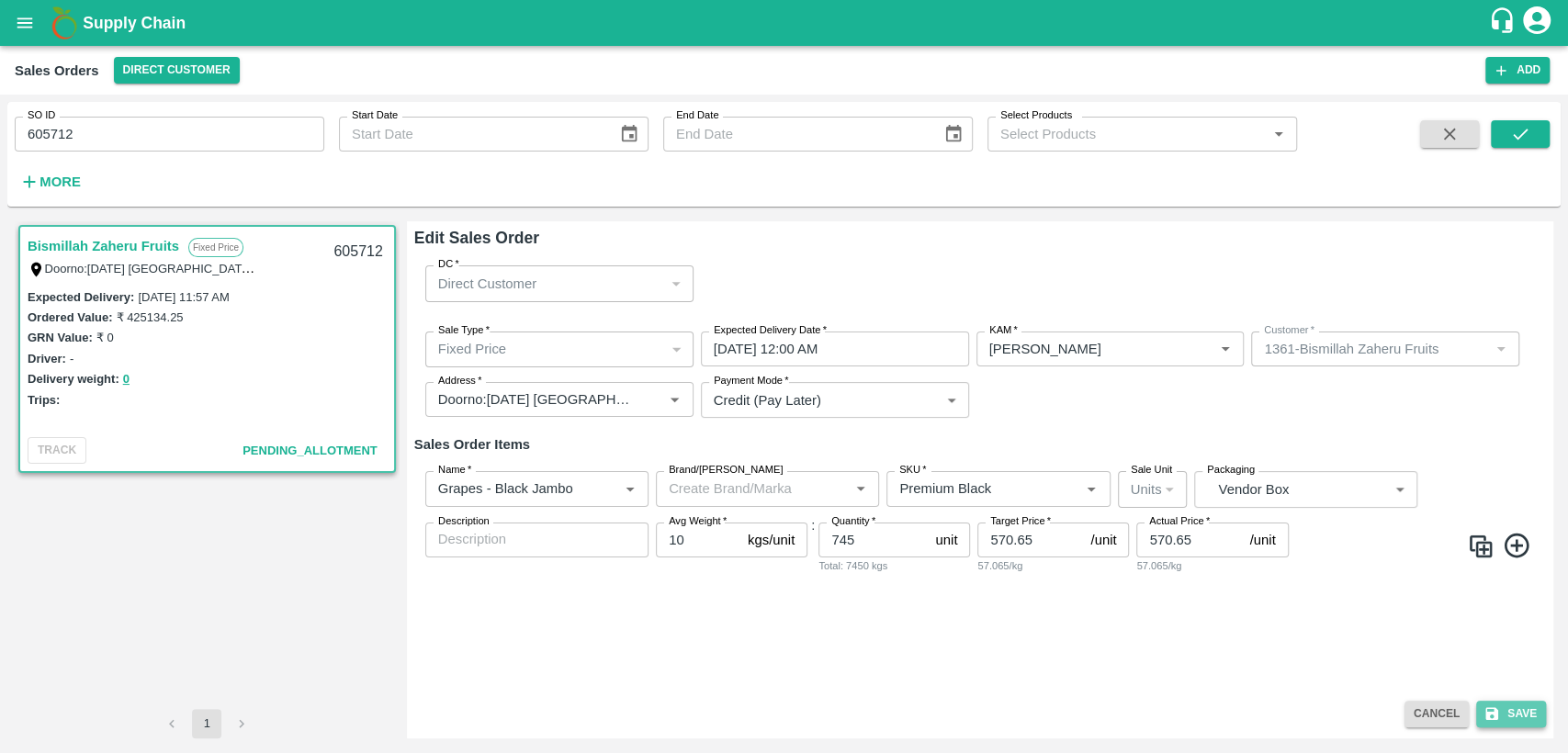
click at [1497, 701] on button "Save" at bounding box center [1511, 713] width 70 height 26
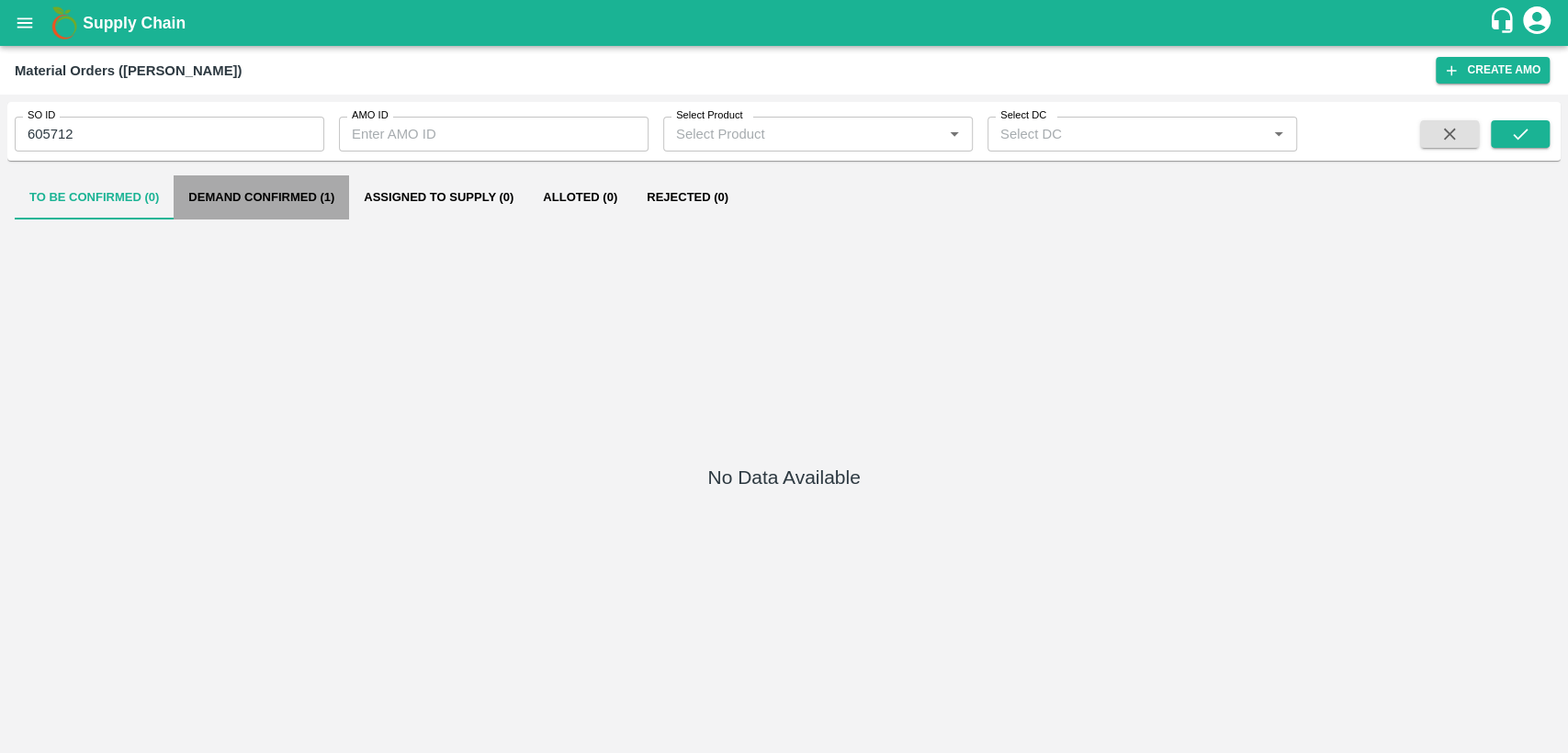
click at [265, 185] on button "Demand Confirmed (1)" at bounding box center [261, 197] width 175 height 44
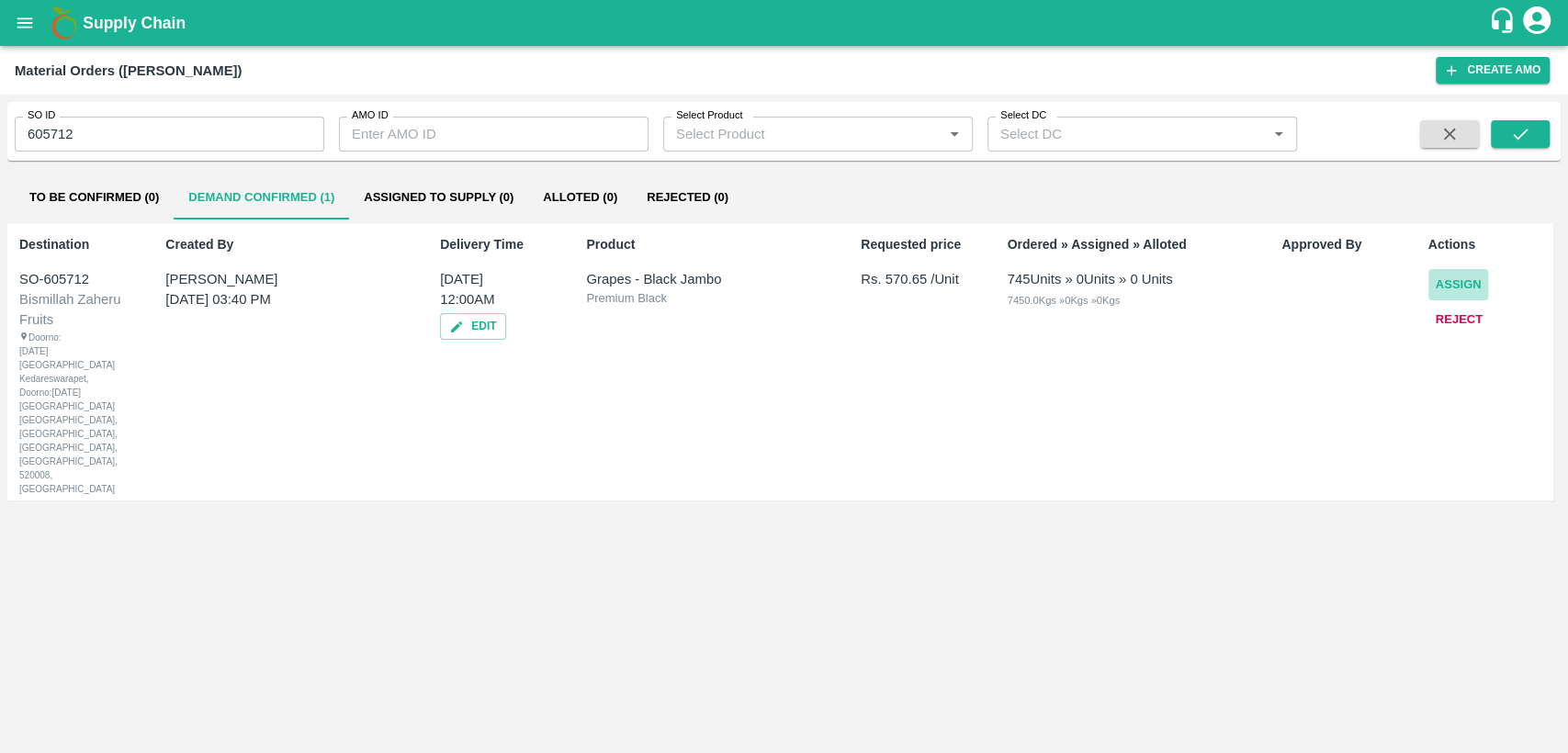
click at [1469, 282] on button "Assign" at bounding box center [1458, 285] width 60 height 32
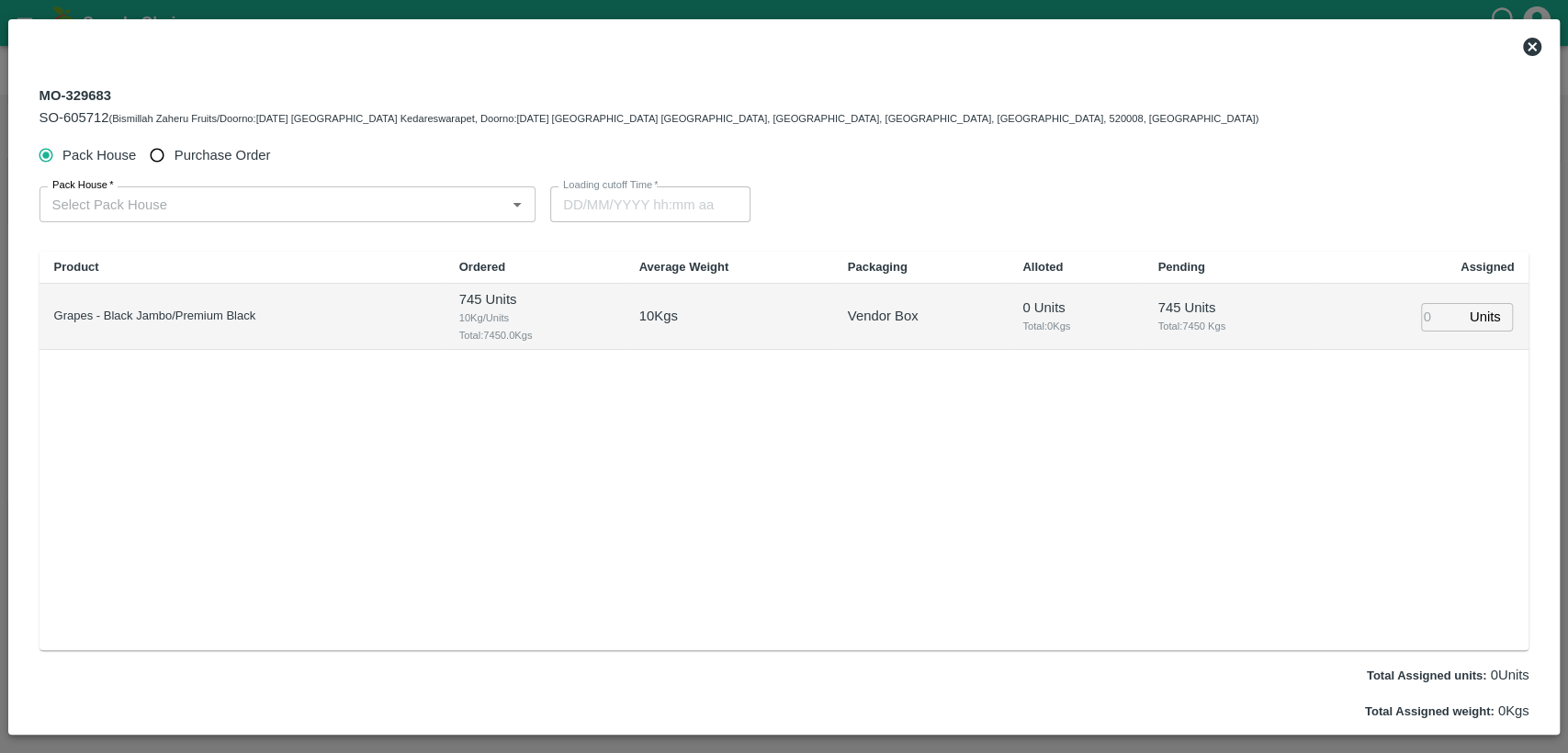
type input "[DATE] 12:00 AM"
click at [256, 153] on span "Purchase Order" at bounding box center [222, 155] width 96 height 20
click at [174, 153] on input "Purchase Order" at bounding box center [157, 156] width 34 height 34
radio input "true"
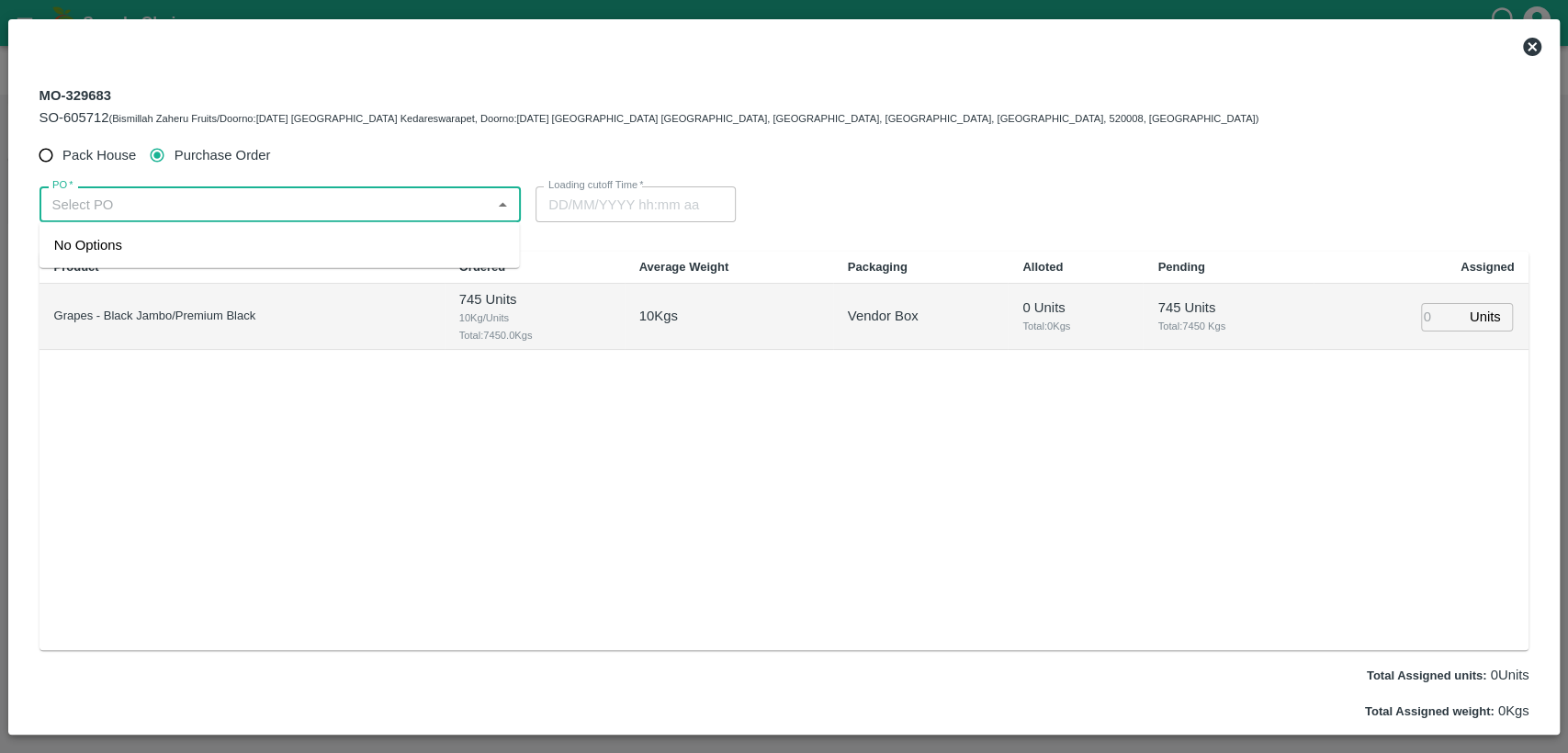
click at [255, 200] on input "PO   *" at bounding box center [265, 203] width 441 height 24
paste input "178350"
click at [450, 249] on div "PO-178350([PERSON_NAME]-9705141514)" at bounding box center [280, 245] width 481 height 31
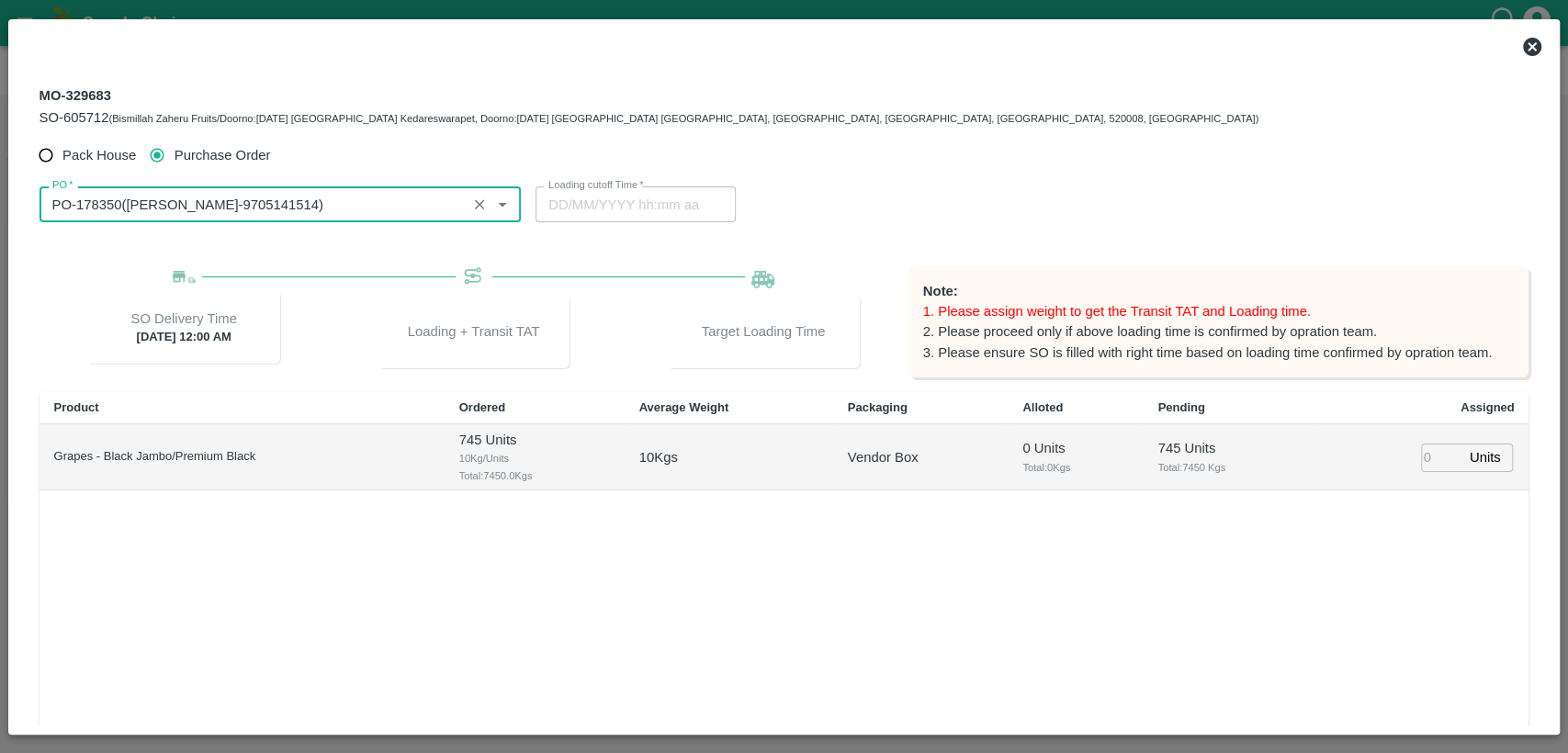
type input "PO-178350([PERSON_NAME]-9705141514)"
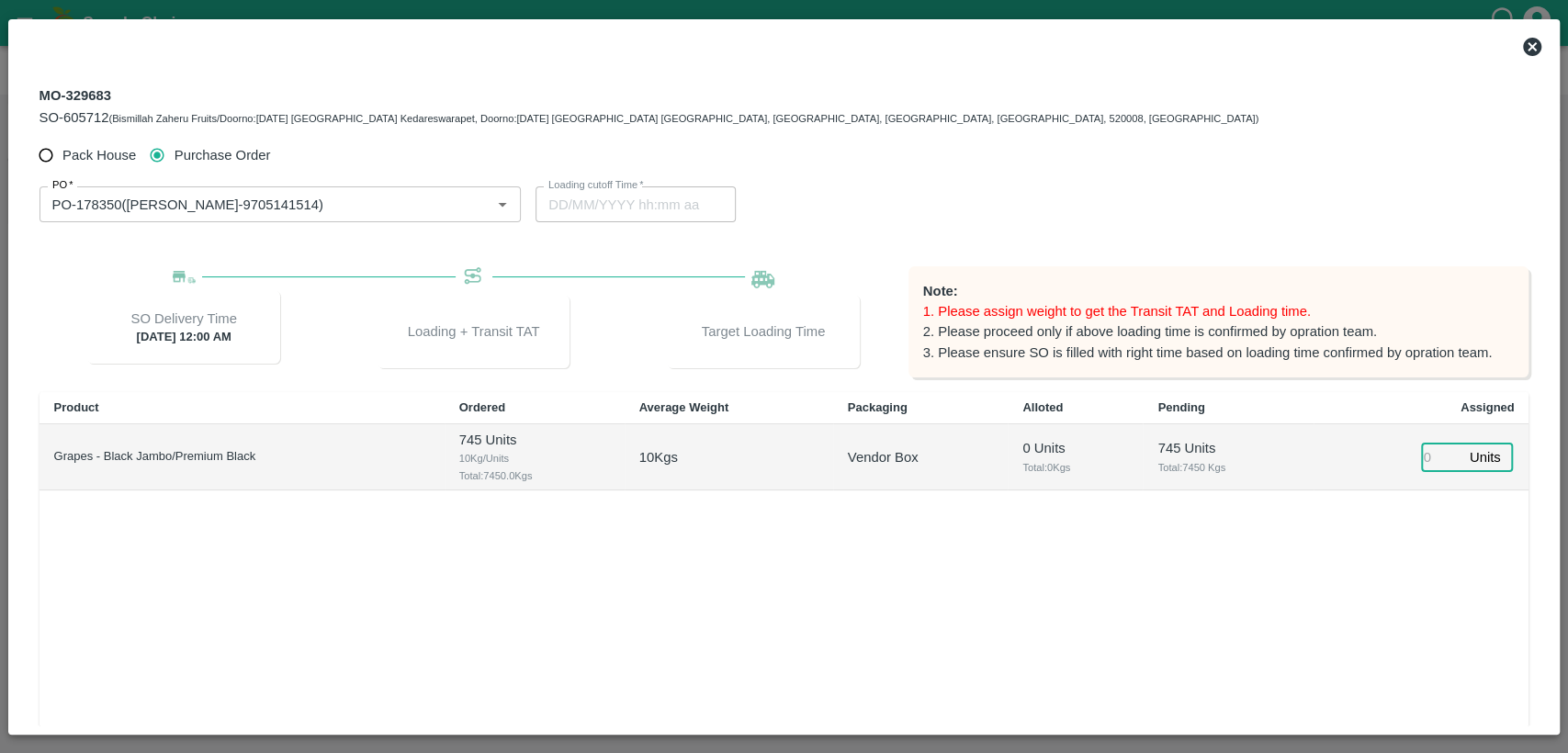
click at [1424, 455] on input "number" at bounding box center [1442, 457] width 41 height 28
type input "745"
type input "[DATE] 09:00 PM"
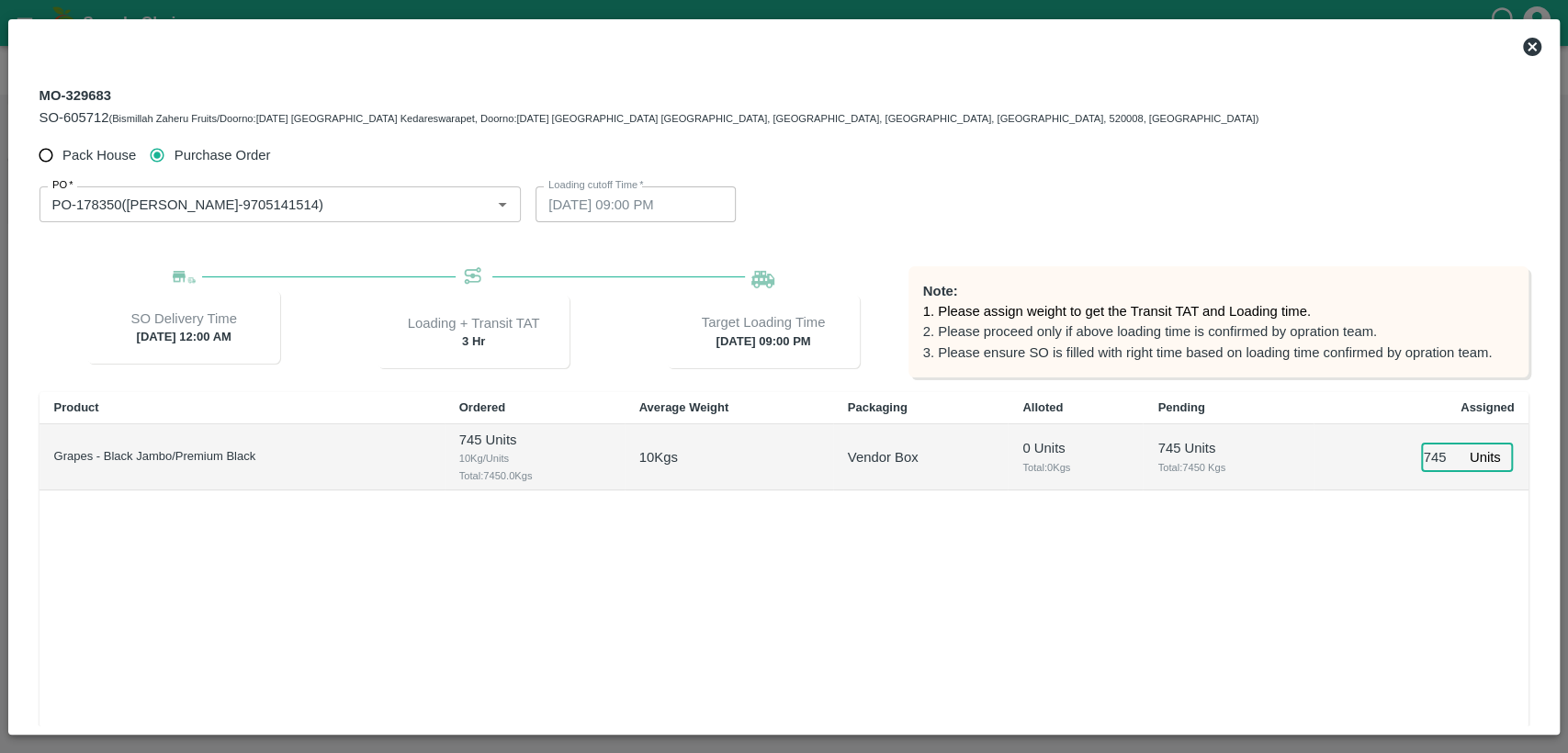
type input "745"
click at [1407, 578] on div "Product Ordered Average Weight Packaging Alloted Pending Assigned Grapes - Blac…" at bounding box center [784, 592] width 1489 height 400
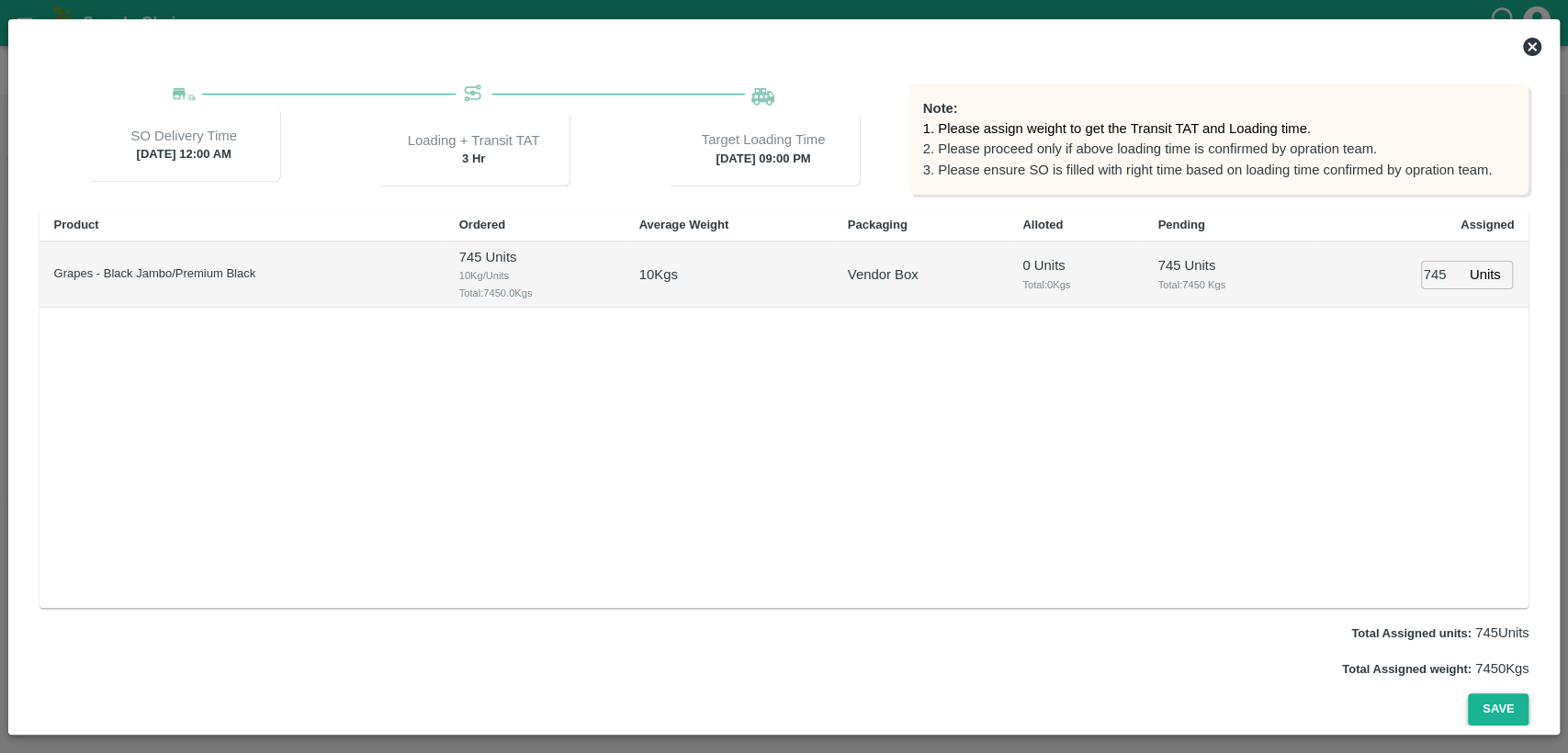
click at [1500, 720] on button "Save" at bounding box center [1498, 709] width 60 height 32
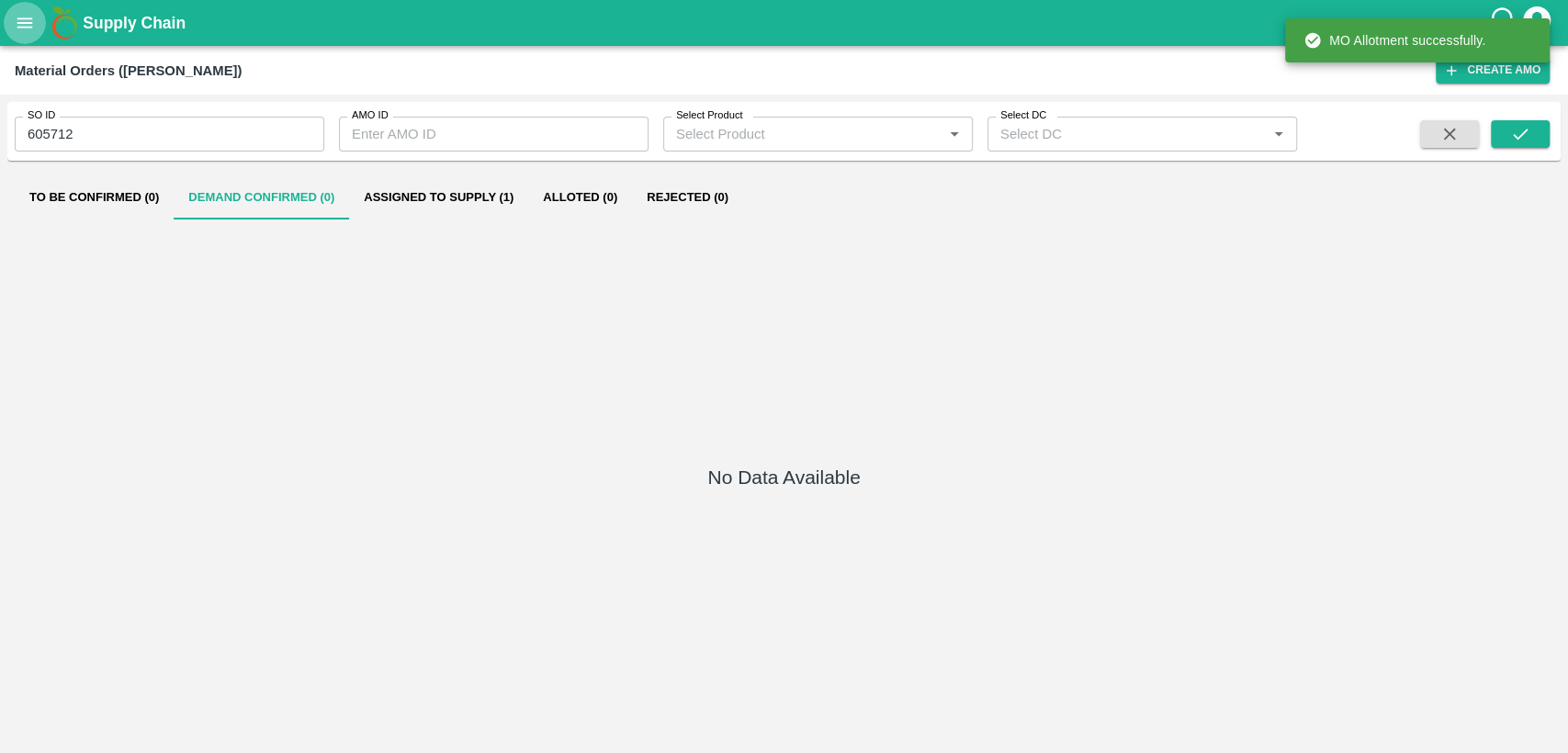
click at [30, 24] on icon "open drawer" at bounding box center [24, 22] width 20 height 20
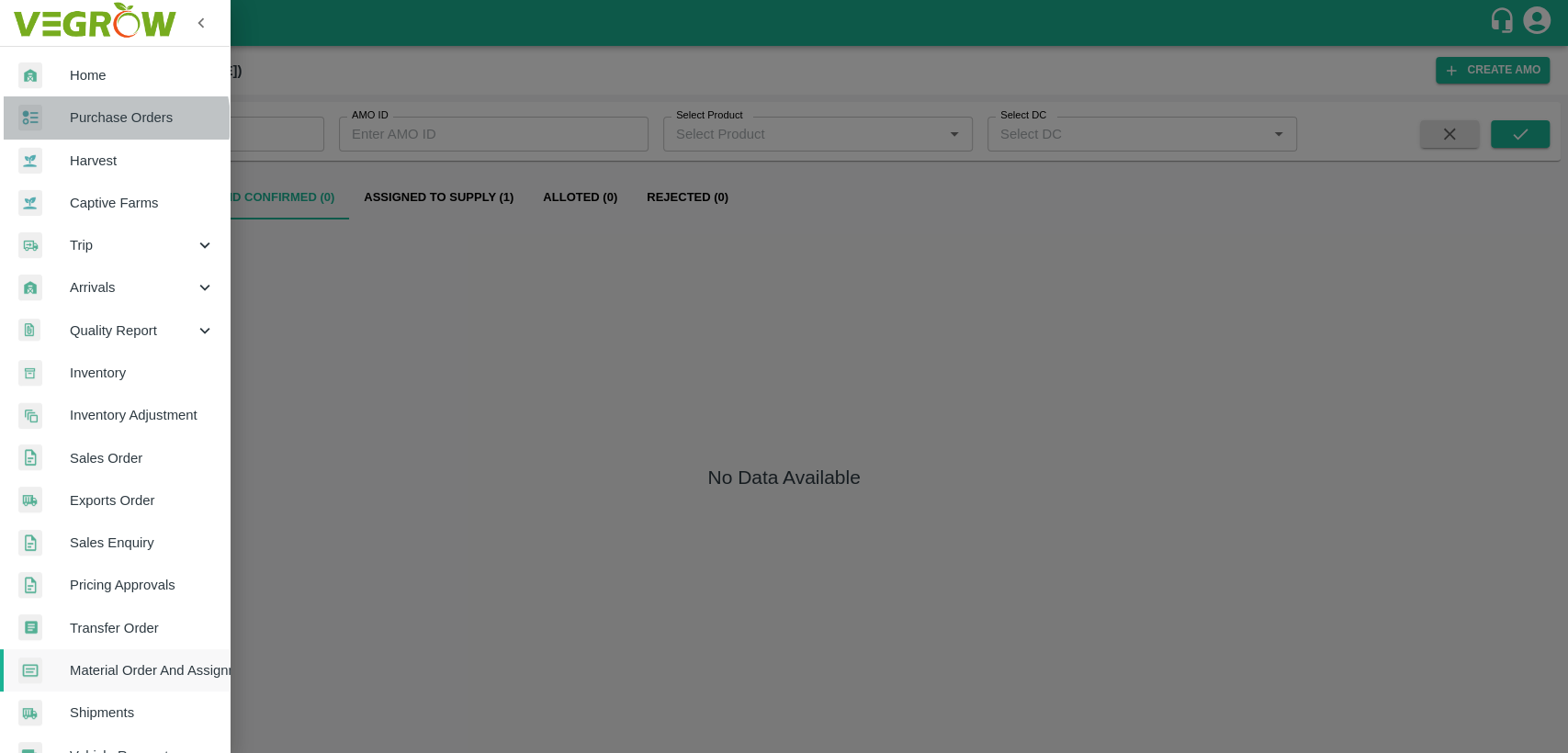
click at [110, 122] on span "Purchase Orders" at bounding box center [142, 117] width 145 height 20
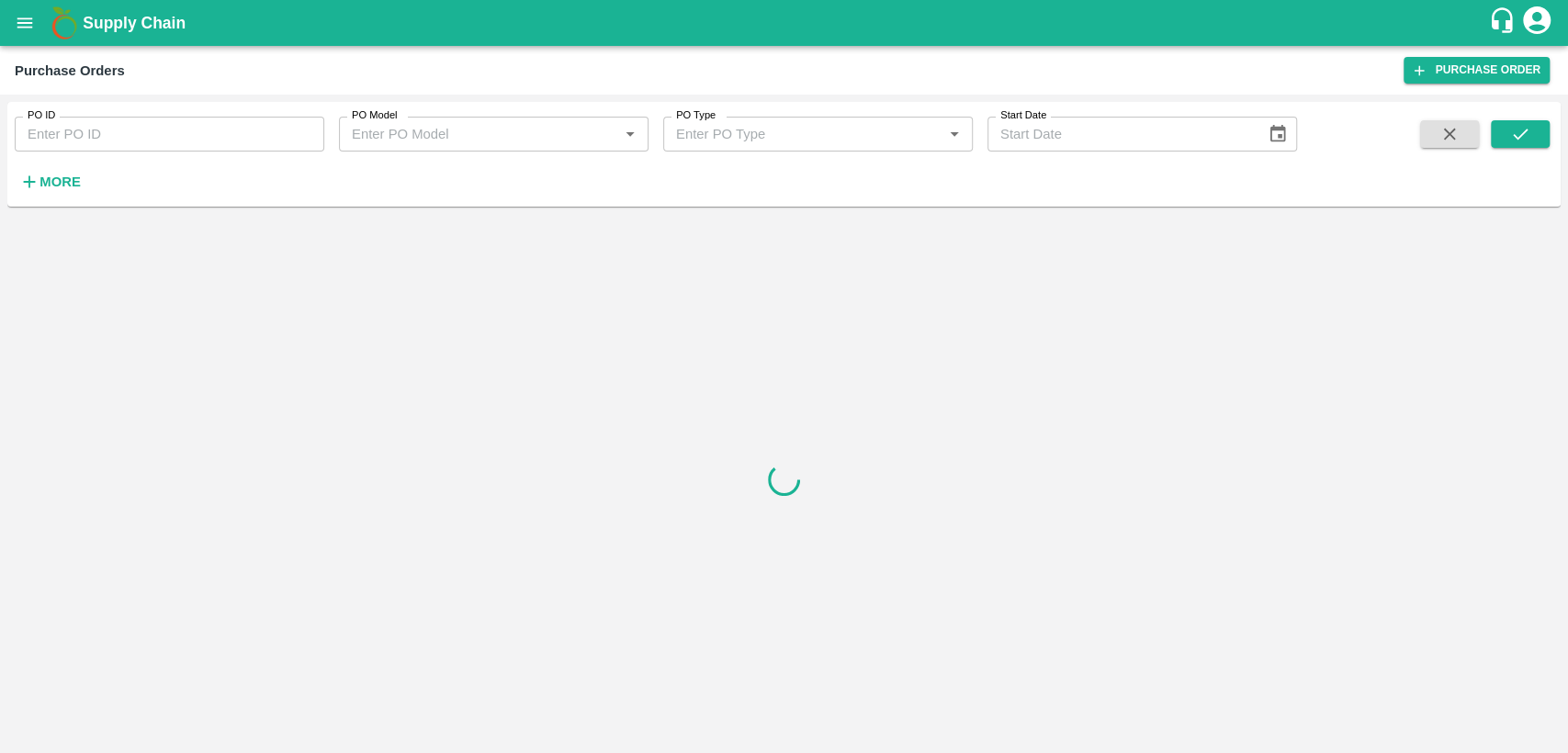
click at [140, 138] on input "PO ID" at bounding box center [169, 134] width 309 height 35
paste input "178350"
type input "178350"
click at [1502, 141] on button "submit" at bounding box center [1519, 134] width 58 height 27
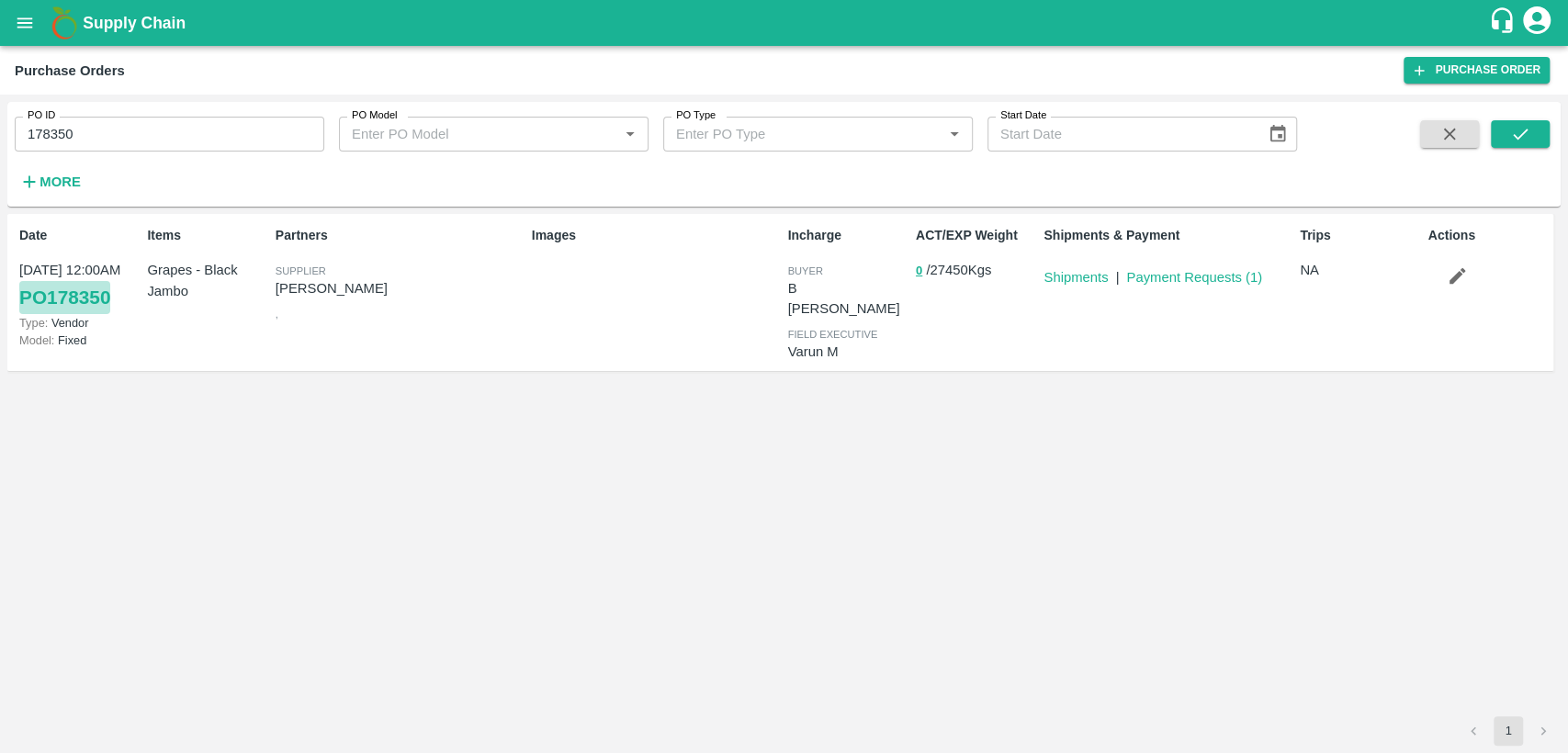
click at [54, 288] on link "PO 178350" at bounding box center [64, 298] width 90 height 33
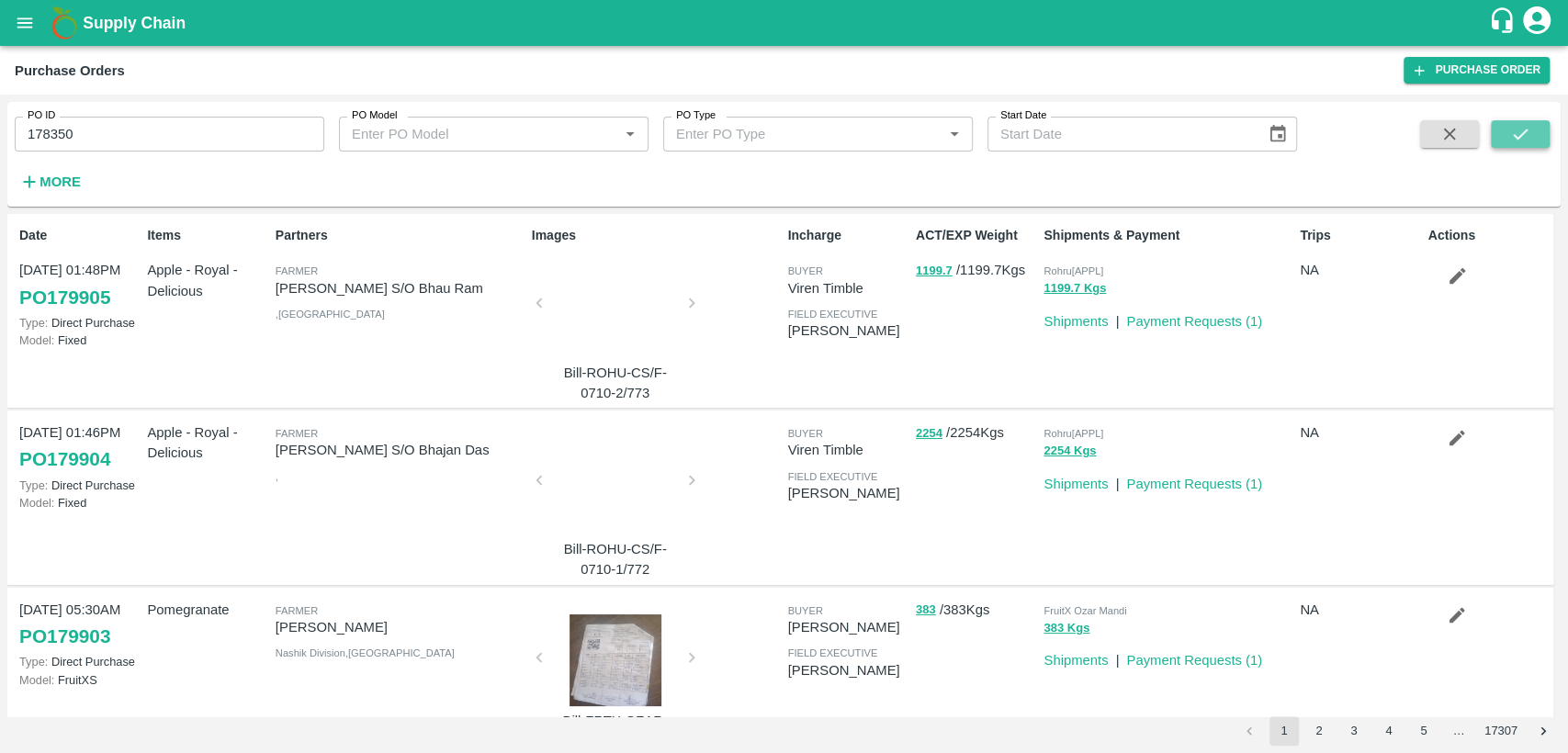
click at [1517, 143] on icon "submit" at bounding box center [1519, 133] width 20 height 20
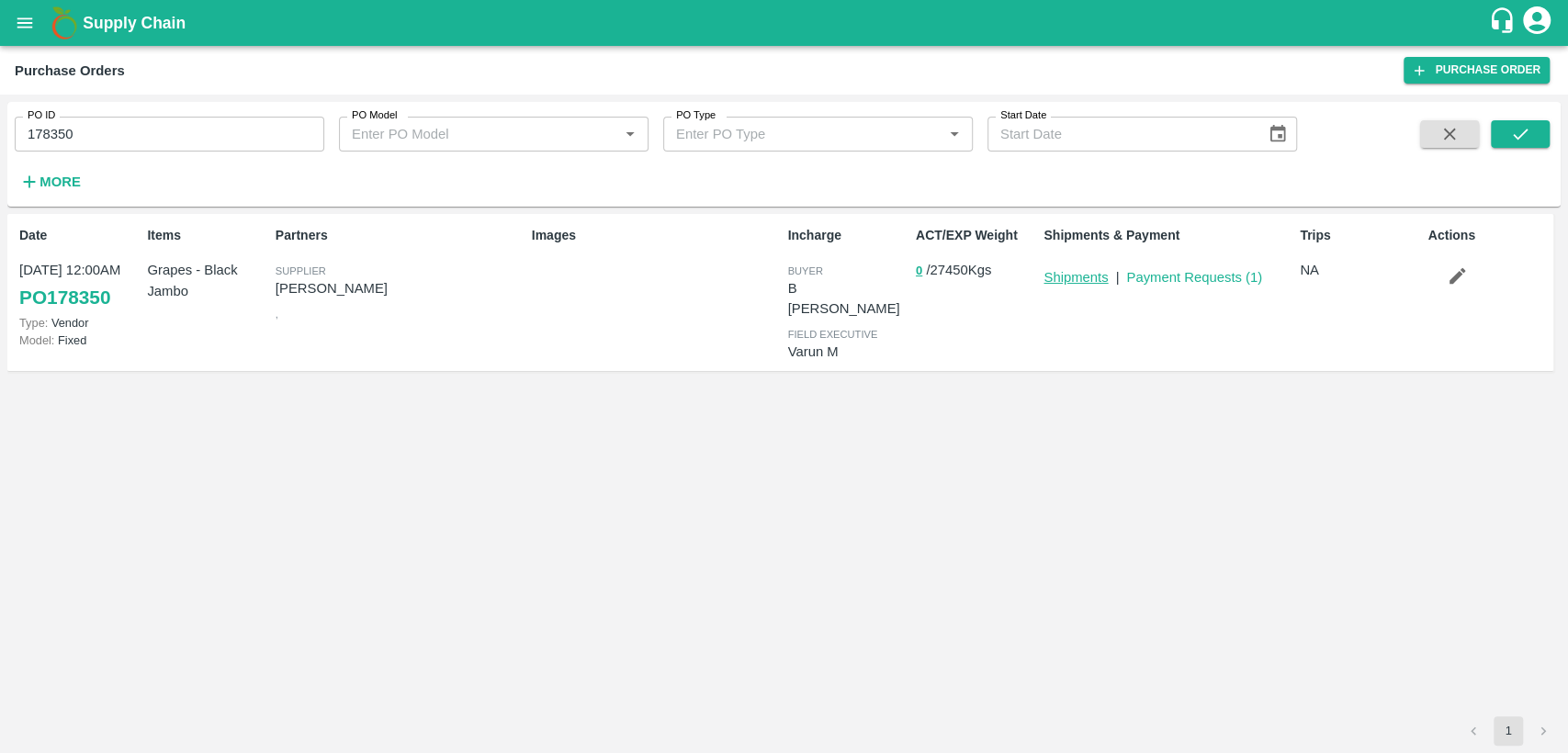
click at [1073, 278] on link "Shipments" at bounding box center [1076, 277] width 64 height 15
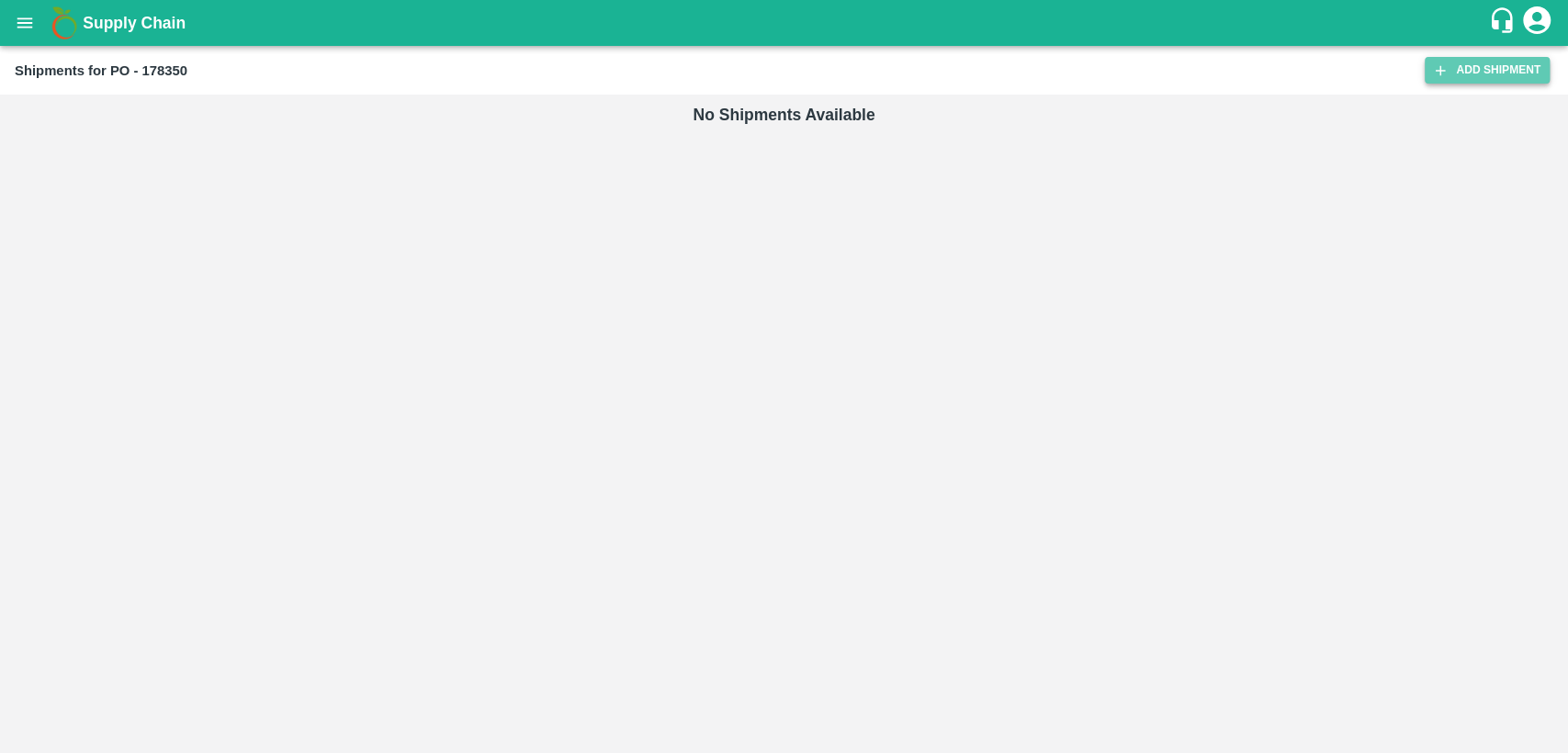
click at [1465, 68] on link "Add Shipment" at bounding box center [1486, 70] width 125 height 26
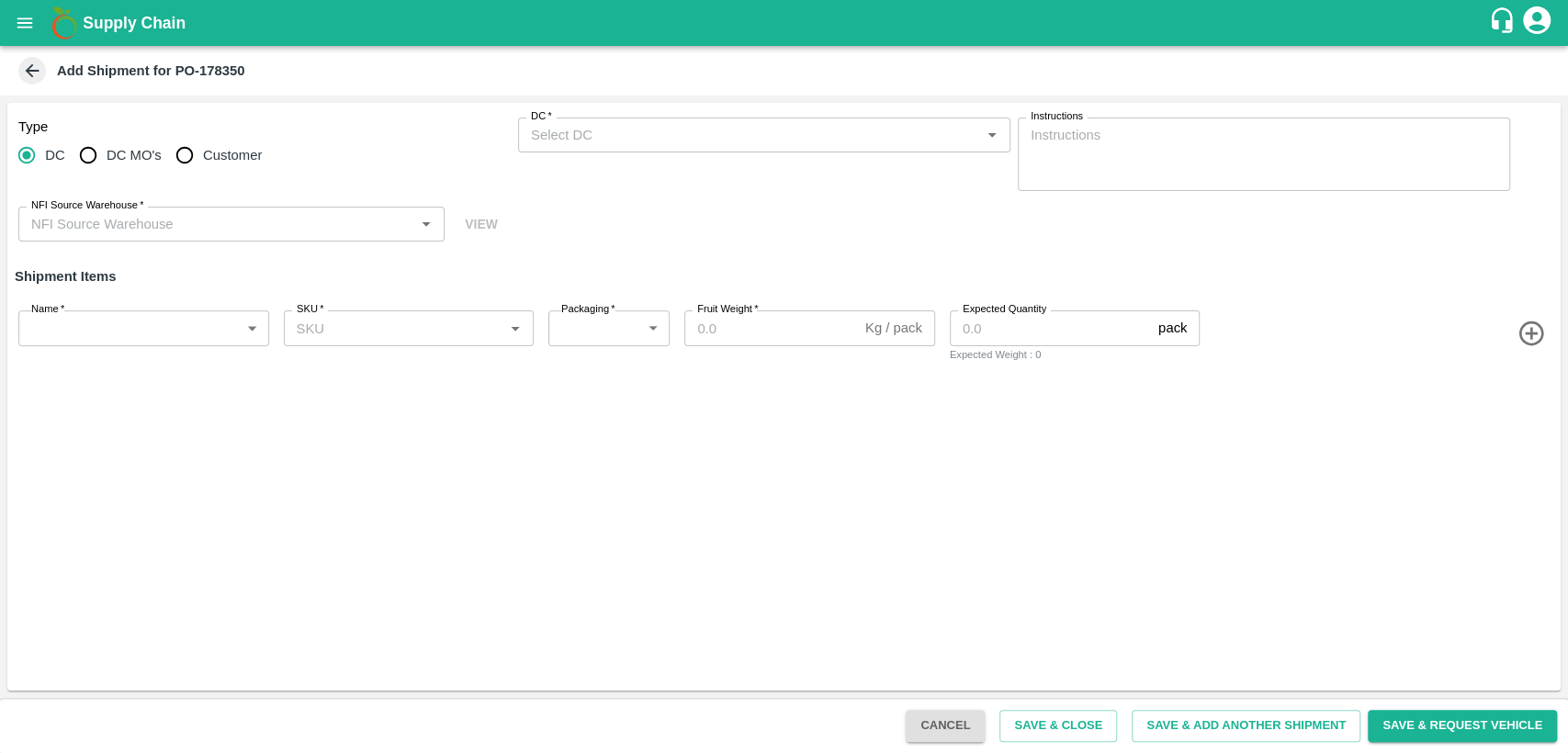
click at [236, 162] on span "Customer" at bounding box center [232, 155] width 58 height 20
click at [203, 162] on input "Customer" at bounding box center [185, 156] width 37 height 37
radio input "true"
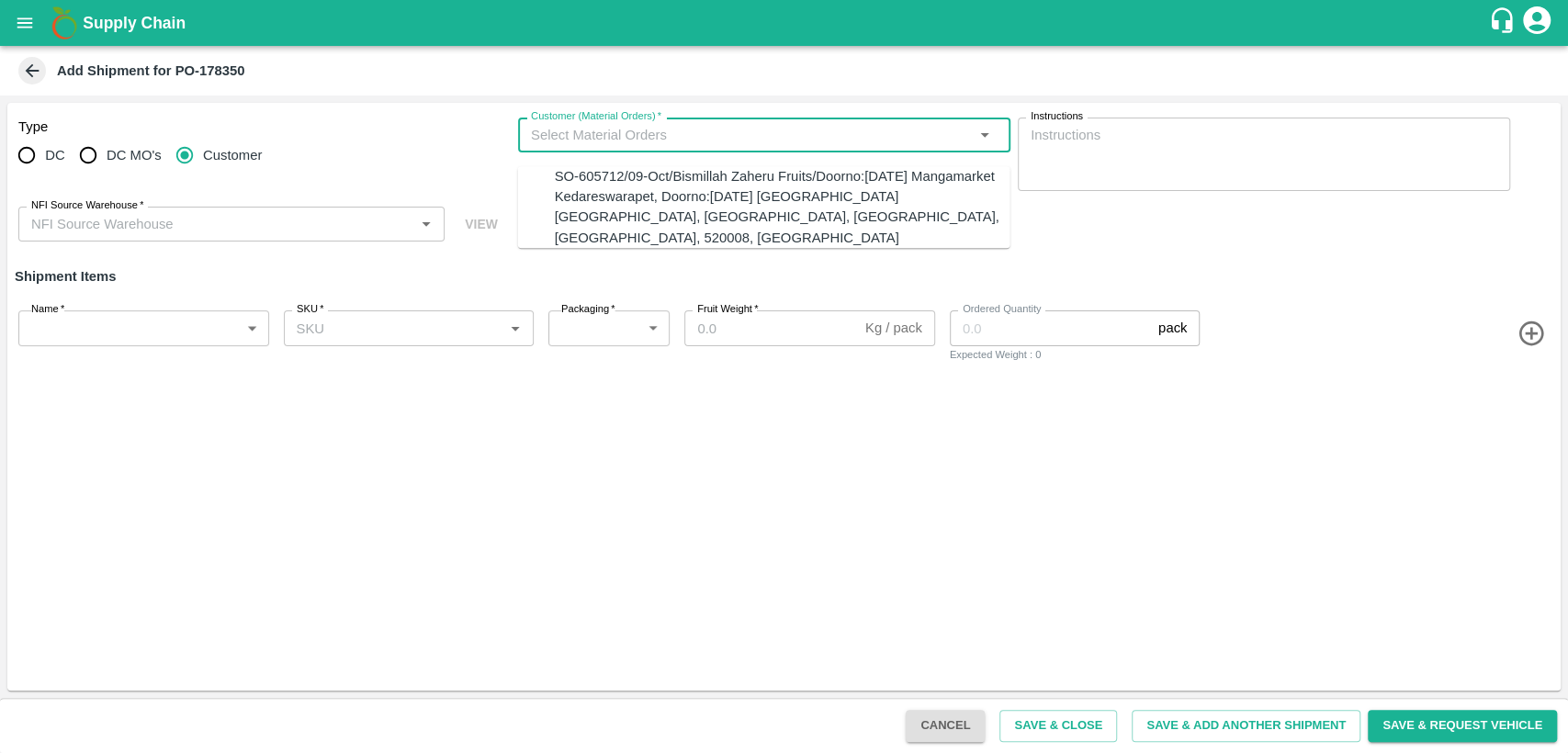
click at [696, 138] on input "Customer (Material Orders)   *" at bounding box center [749, 135] width 451 height 24
click at [691, 182] on div "SO-605712/09-Oct/Bismillah Zaheru Fruits/Doorno:18-1-55 Mangamarket Kedareswara…" at bounding box center [782, 207] width 455 height 82
type input "SO-605712/09-Oct/Bismillah Zaheru Fruits/Doorno:18-1-55 Mangamarket Kedareswara…"
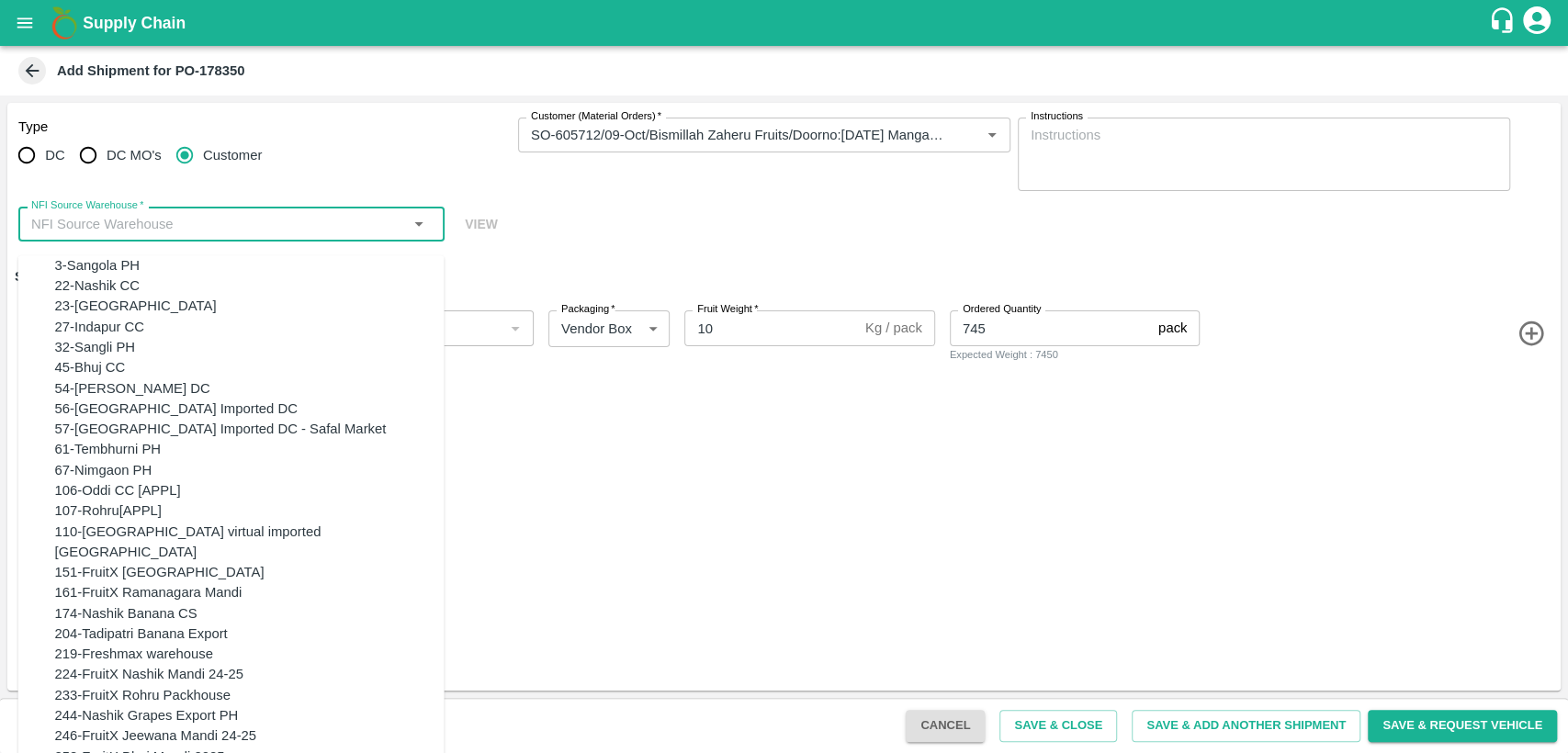
click at [330, 226] on input "NFI Source Warehouse   *" at bounding box center [217, 224] width 385 height 24
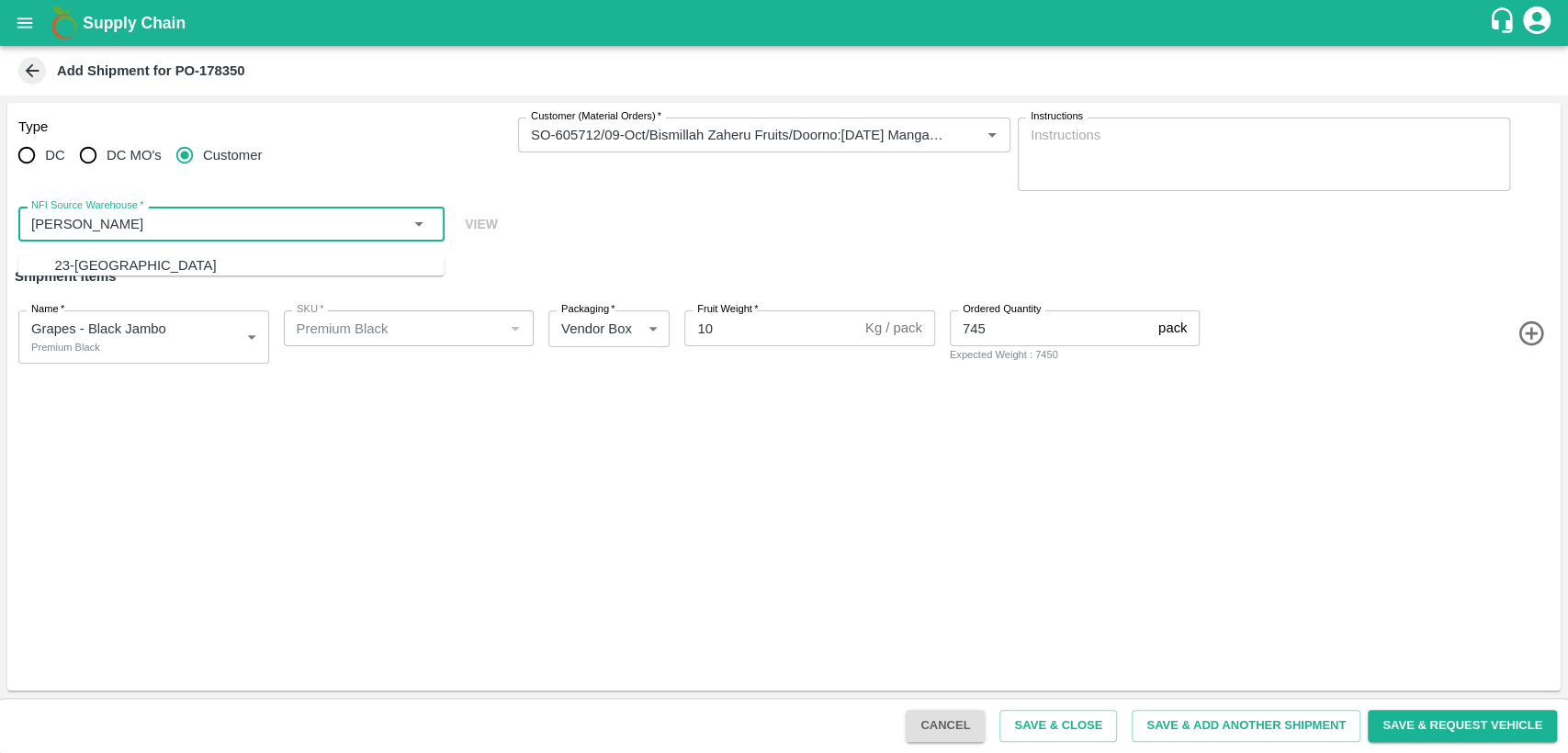
click at [326, 255] on div "23-Chennai DC" at bounding box center [250, 265] width 389 height 20
type input "23-Chennai DC"
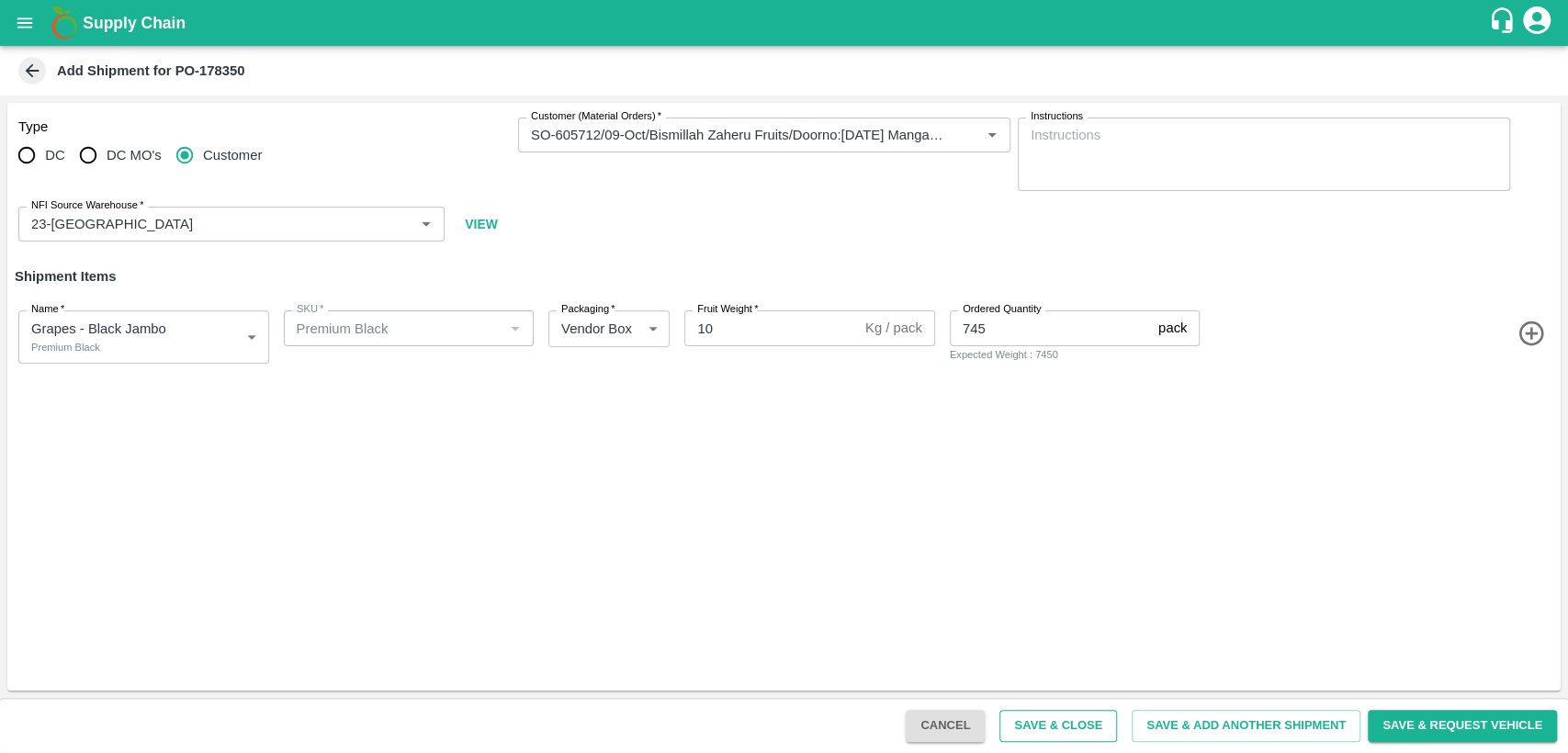
click at [1084, 727] on button "Save & Close" at bounding box center [1057, 726] width 118 height 32
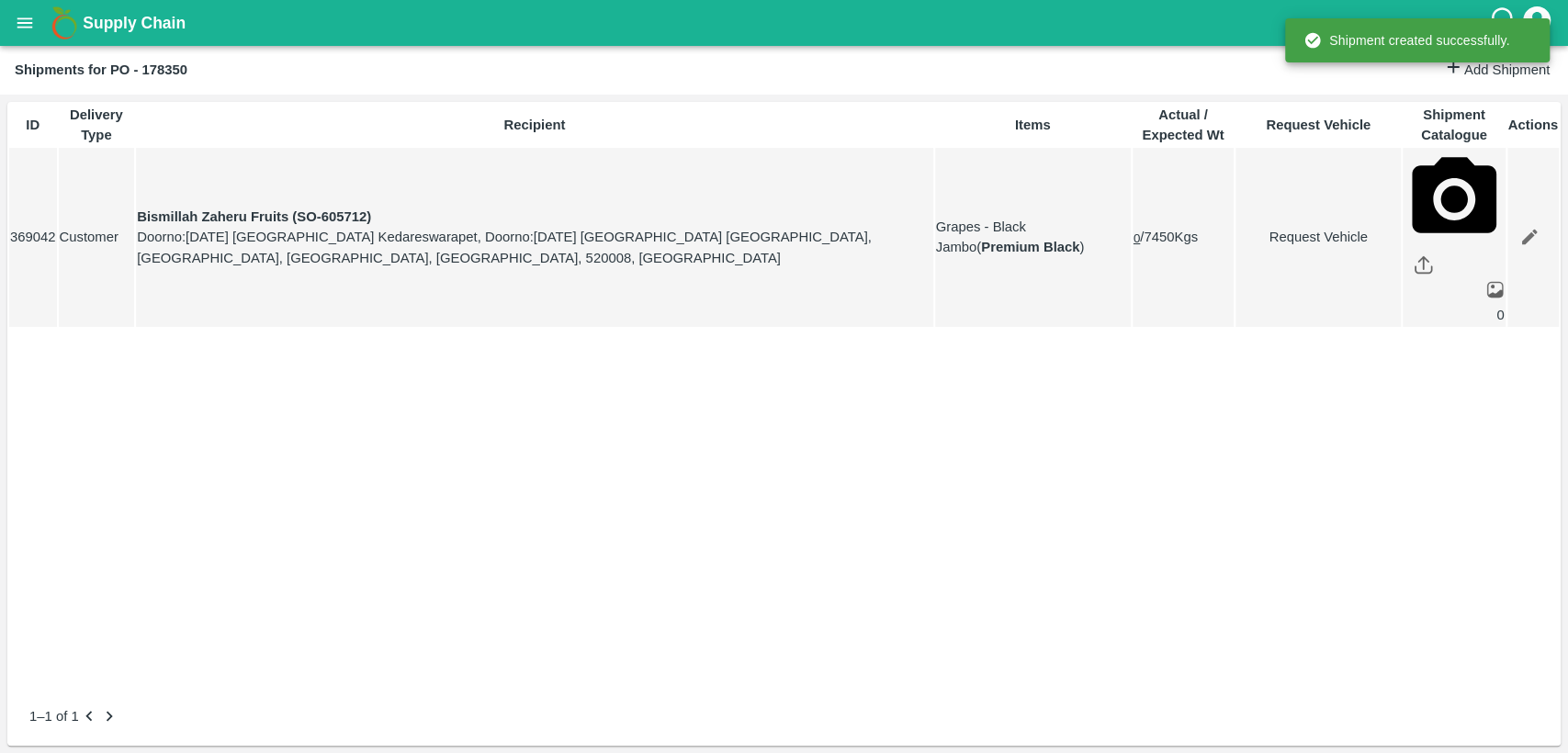
click at [18, 19] on icon "open drawer" at bounding box center [24, 22] width 20 height 20
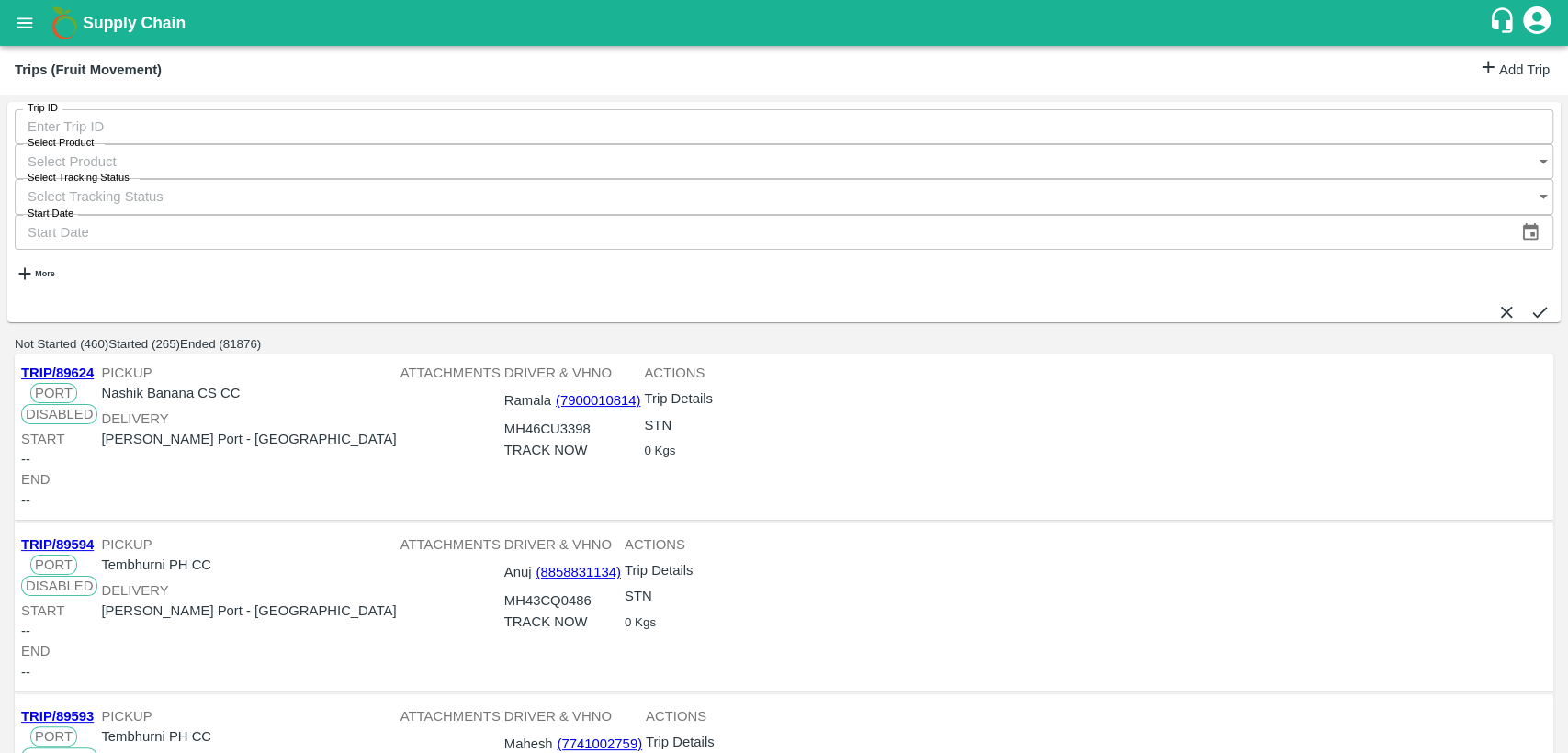
click at [1515, 72] on link "Add Trip" at bounding box center [1514, 70] width 72 height 26
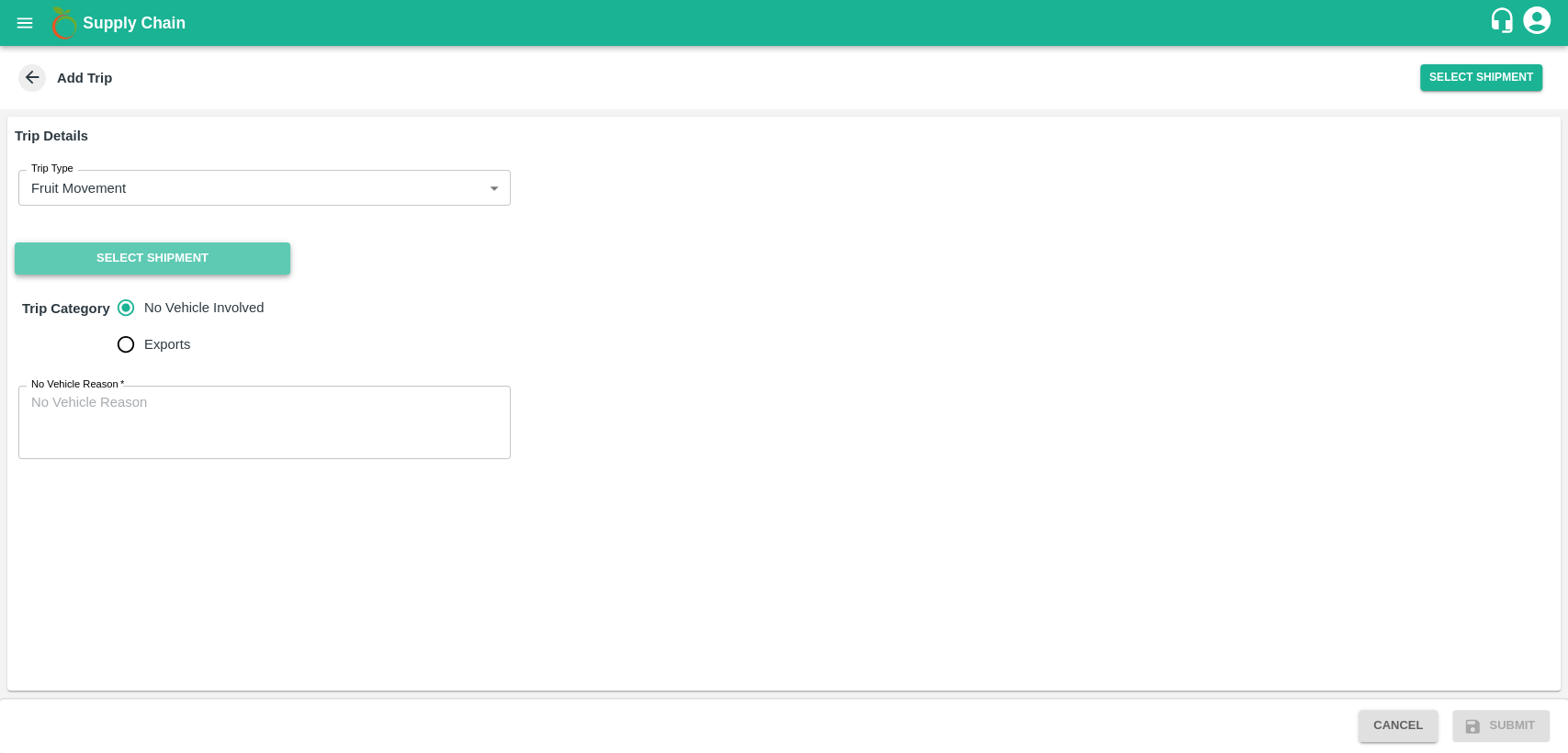
click at [160, 257] on button "Select Shipment" at bounding box center [152, 258] width 275 height 32
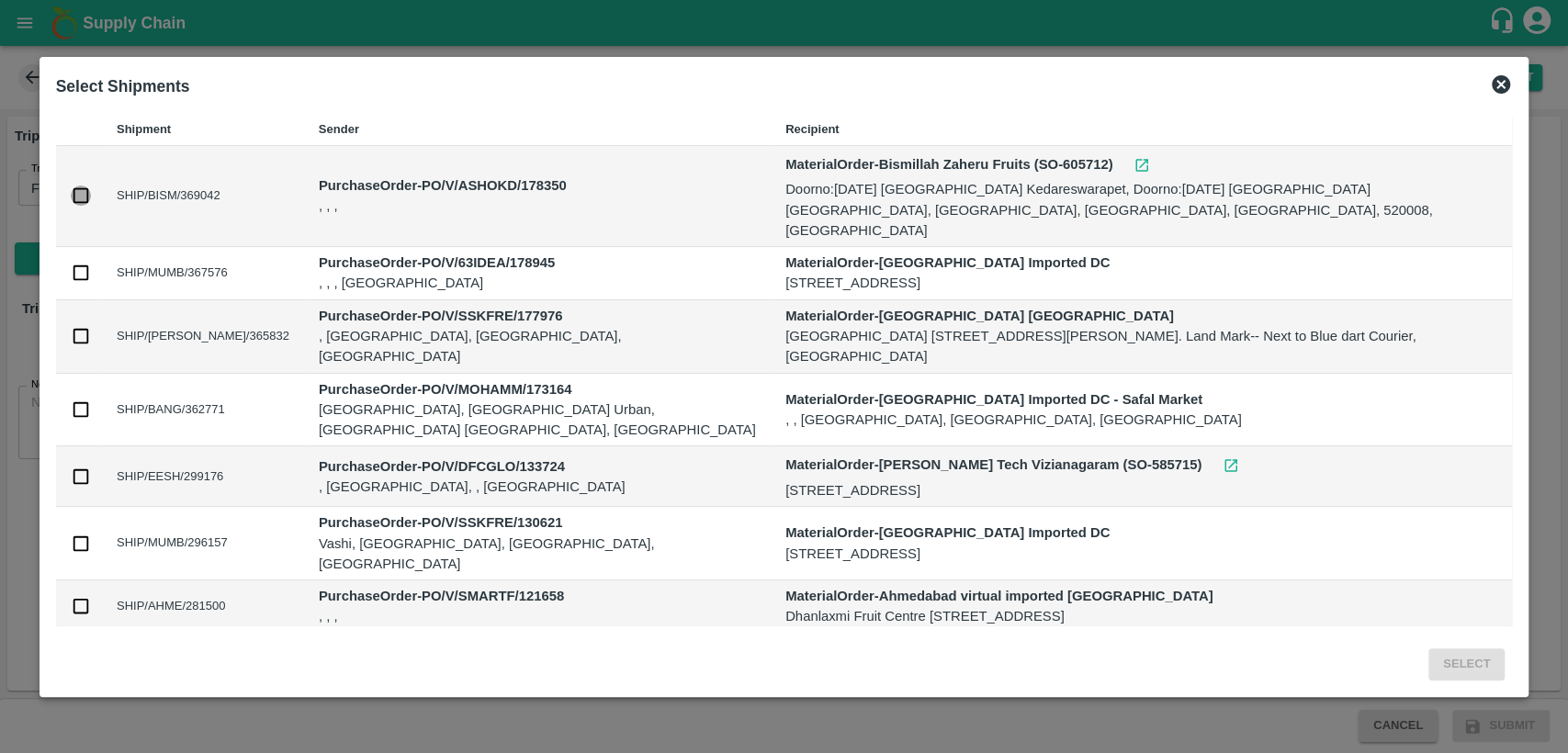
click at [86, 192] on input "checkbox" at bounding box center [81, 196] width 20 height 20
checkbox input "true"
click at [1470, 672] on button "Select" at bounding box center [1466, 664] width 76 height 32
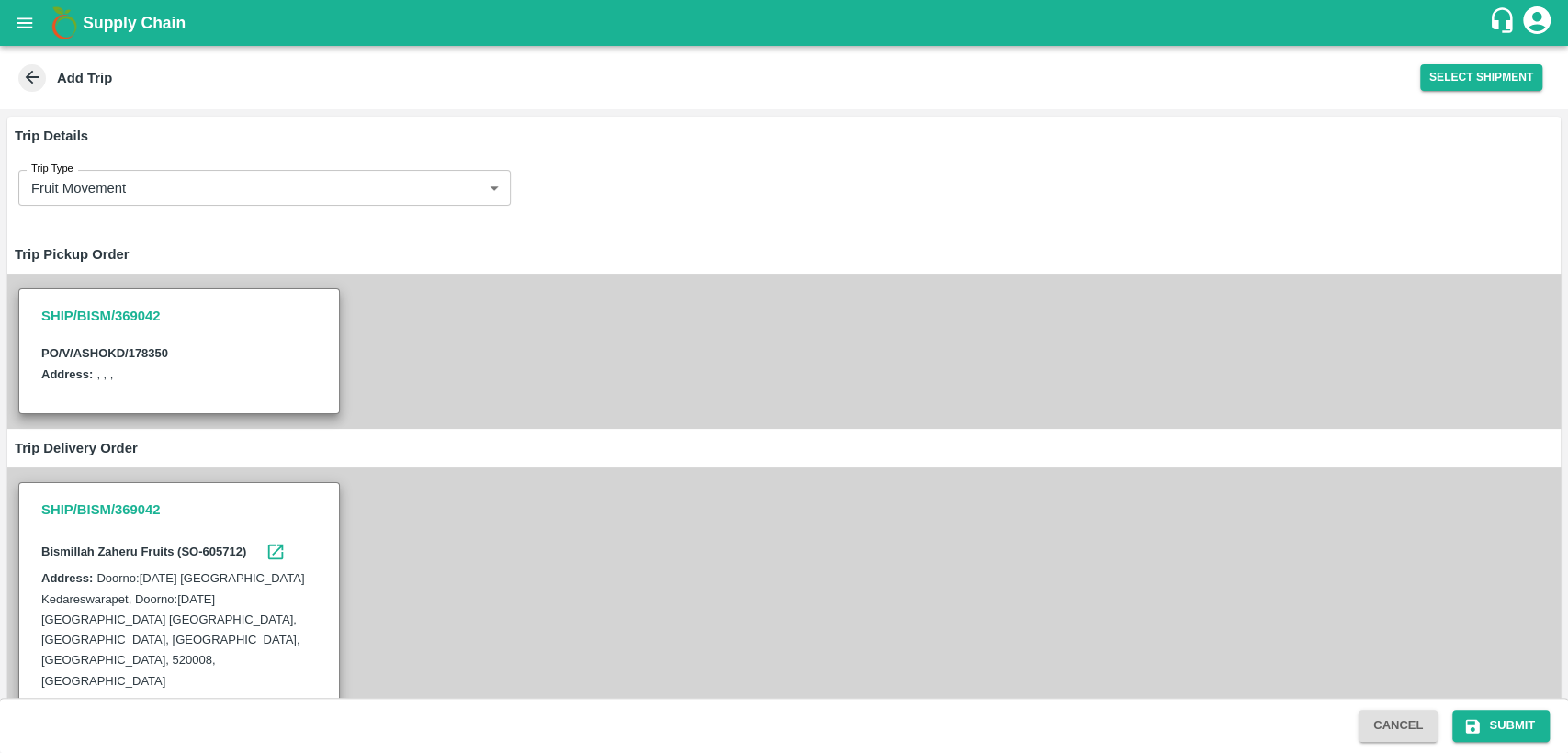
scroll to position [232, 0]
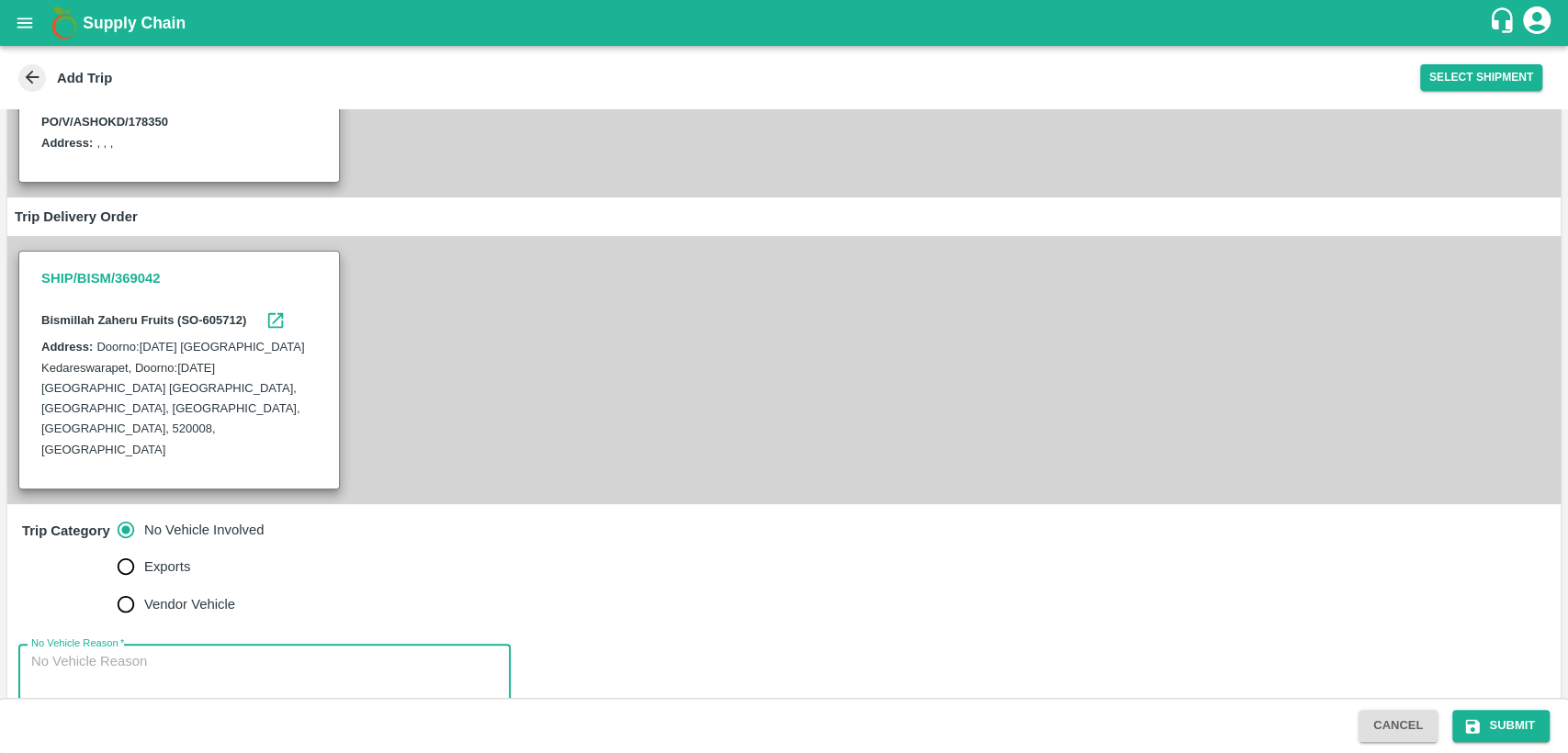
click at [184, 656] on textarea "No Vehicle Reason   *" at bounding box center [265, 680] width 467 height 57
type textarea "N/A"
click at [1510, 716] on button "Submit" at bounding box center [1501, 726] width 97 height 32
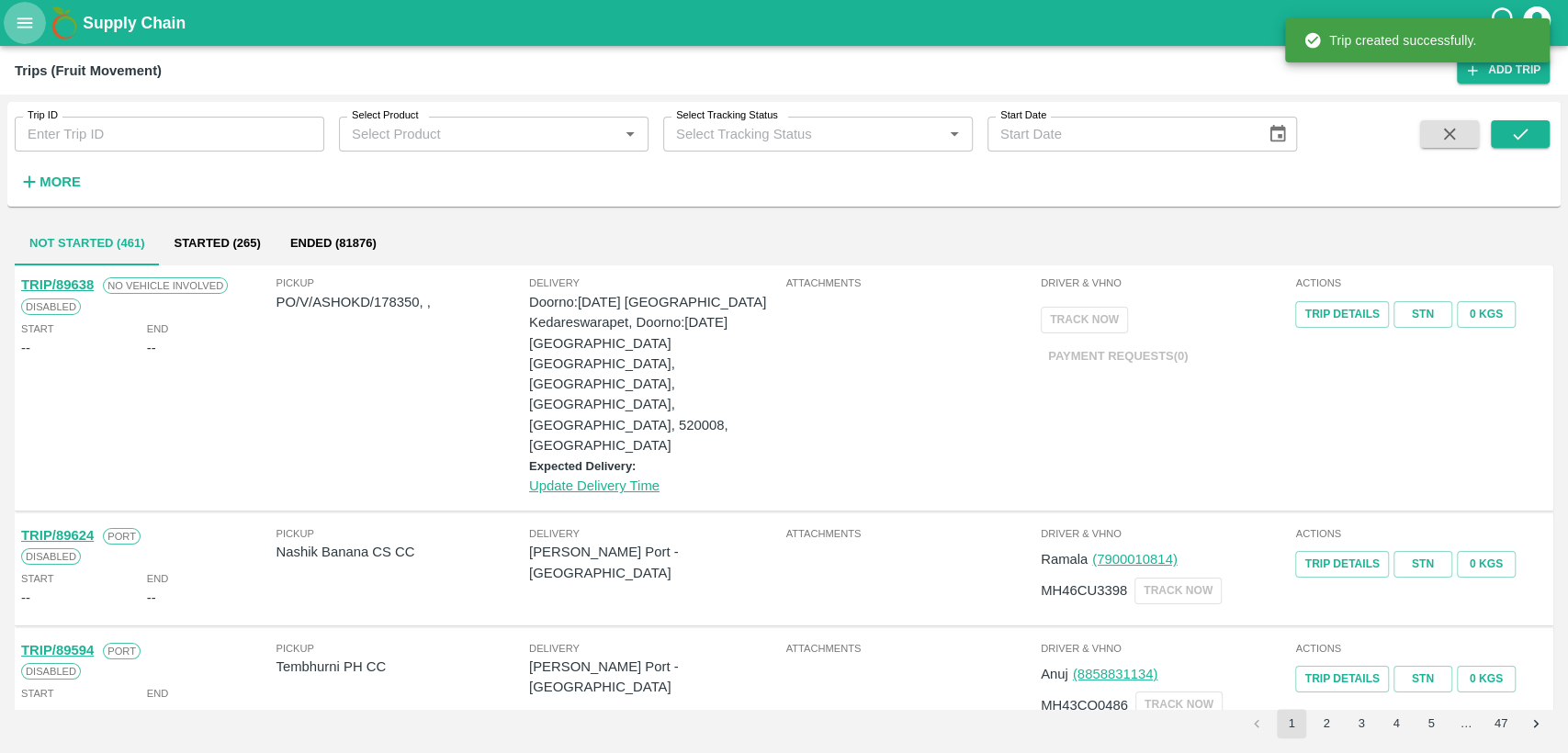
click at [22, 13] on icon "open drawer" at bounding box center [24, 22] width 20 height 20
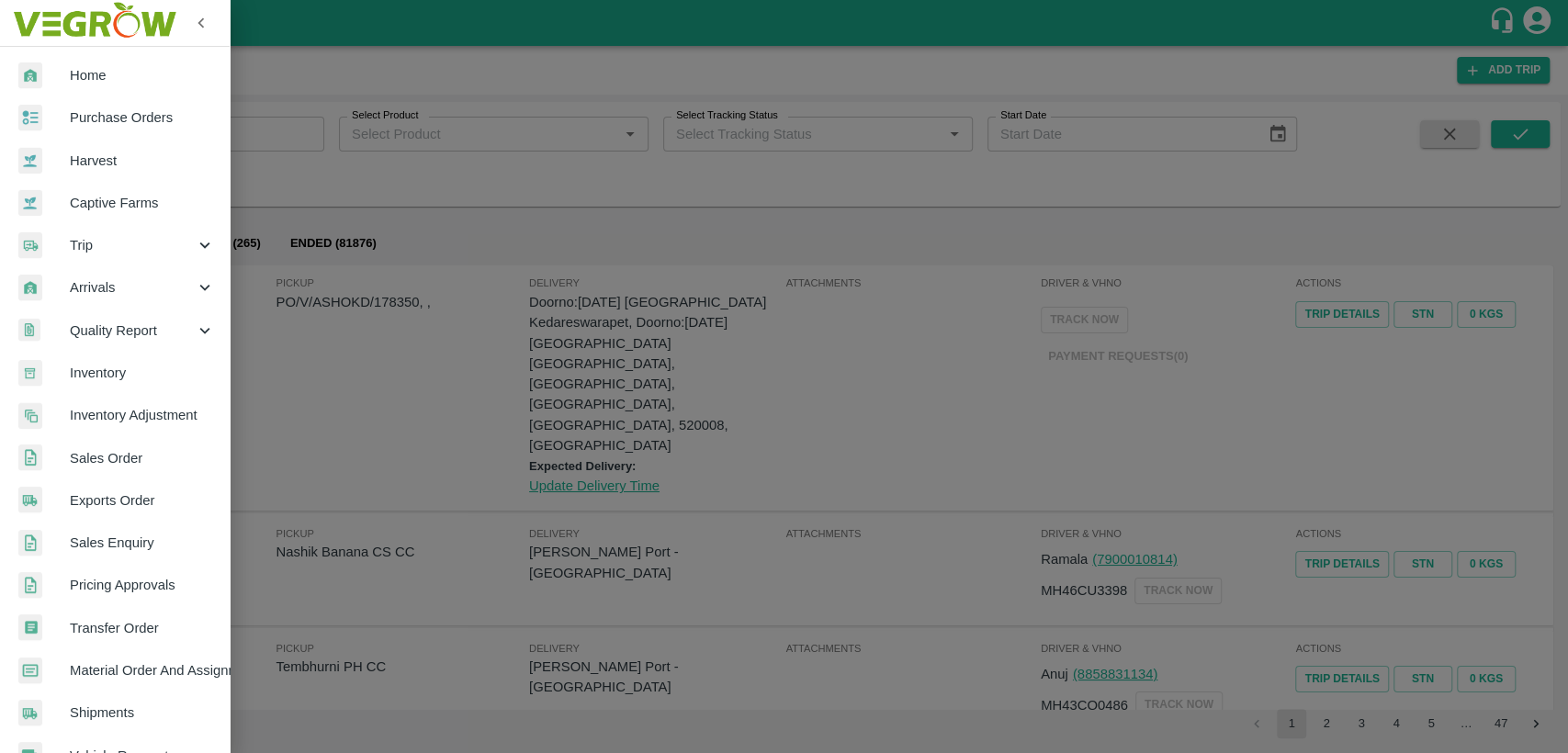
click at [117, 70] on span "Home" at bounding box center [142, 75] width 145 height 20
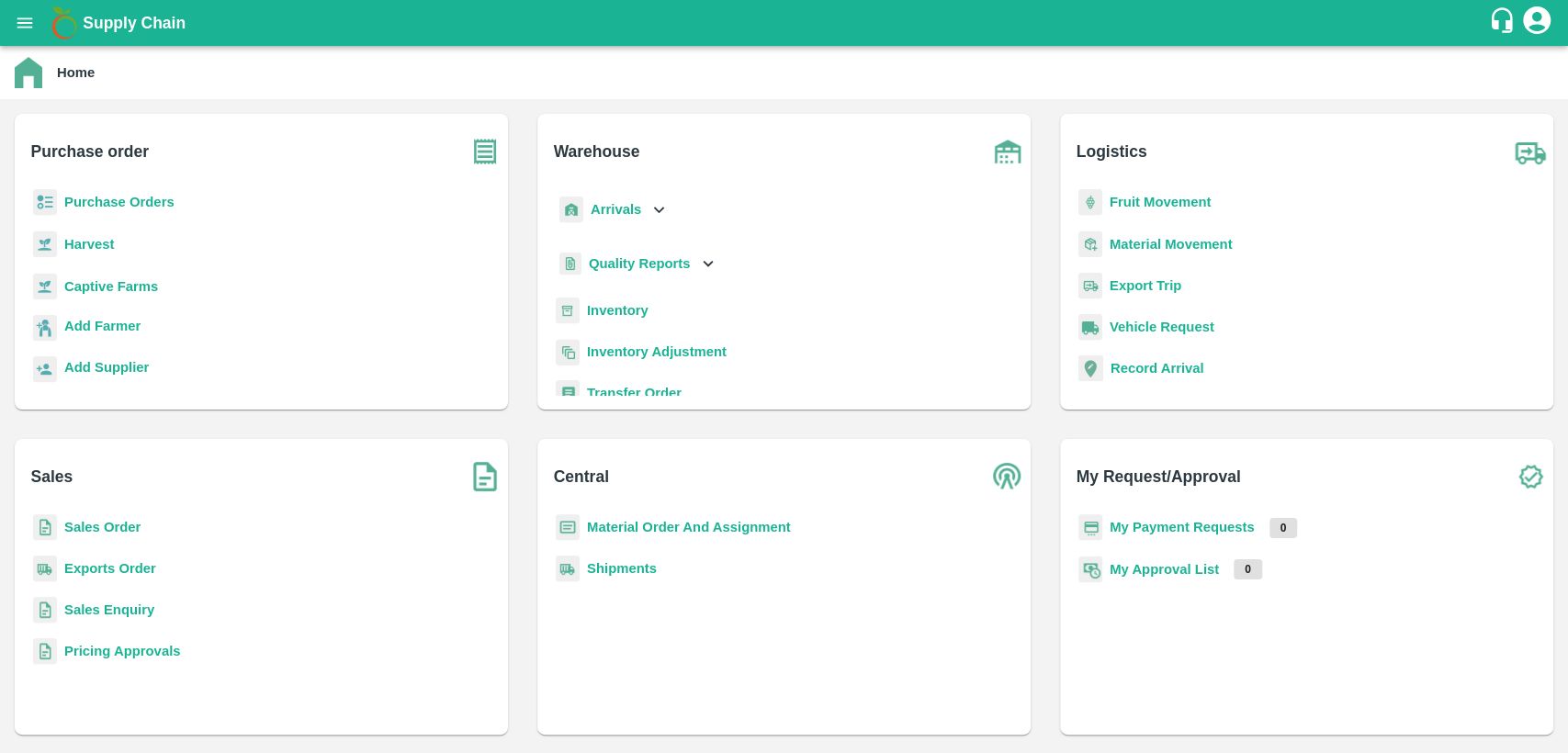
click at [150, 205] on b "Purchase Orders" at bounding box center [119, 201] width 110 height 15
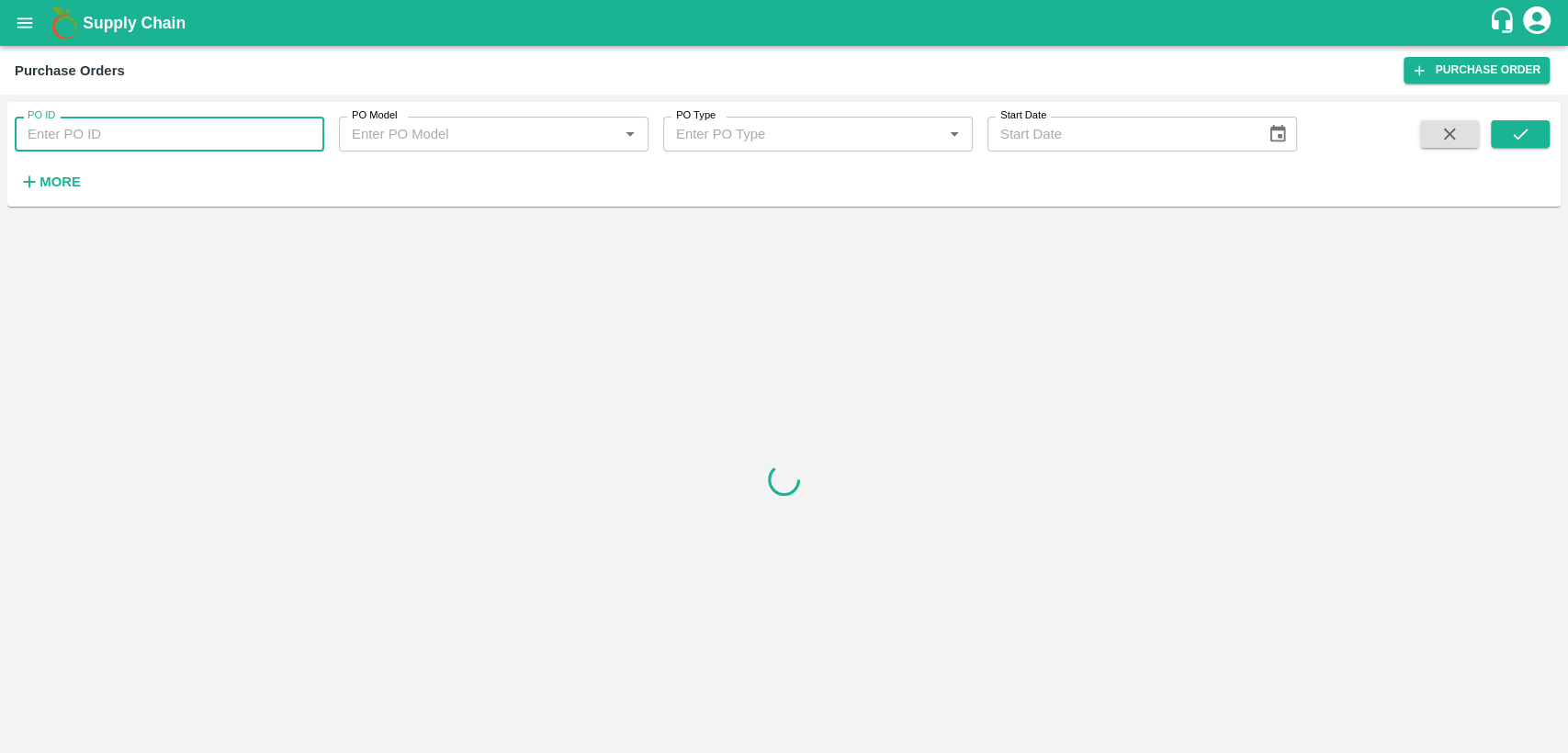
click at [150, 120] on input "PO ID" at bounding box center [169, 134] width 309 height 35
paste input "178350"
type input "178350"
click at [1523, 134] on icon "submit" at bounding box center [1519, 133] width 20 height 20
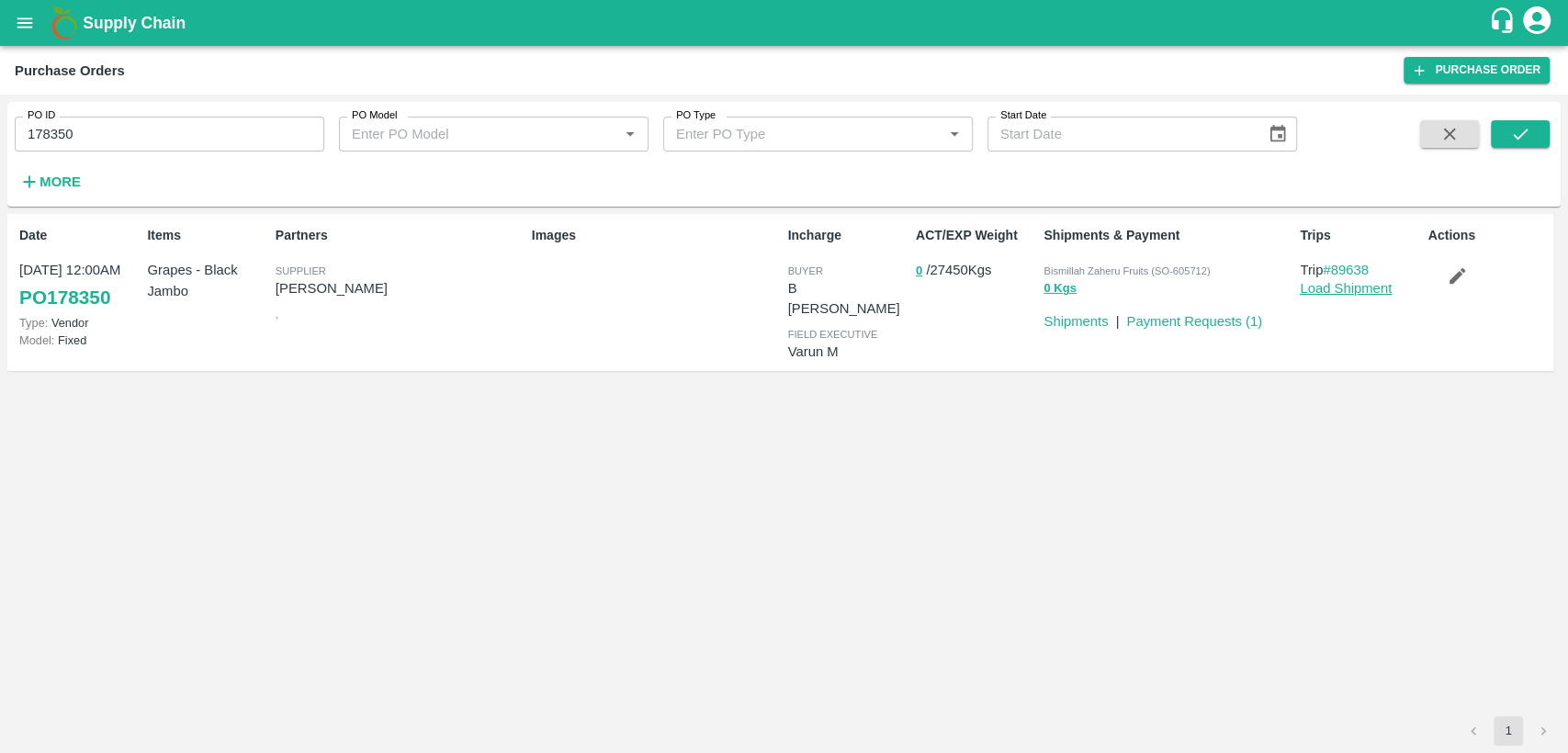
click at [1381, 281] on link "Load Shipment" at bounding box center [1345, 288] width 91 height 15
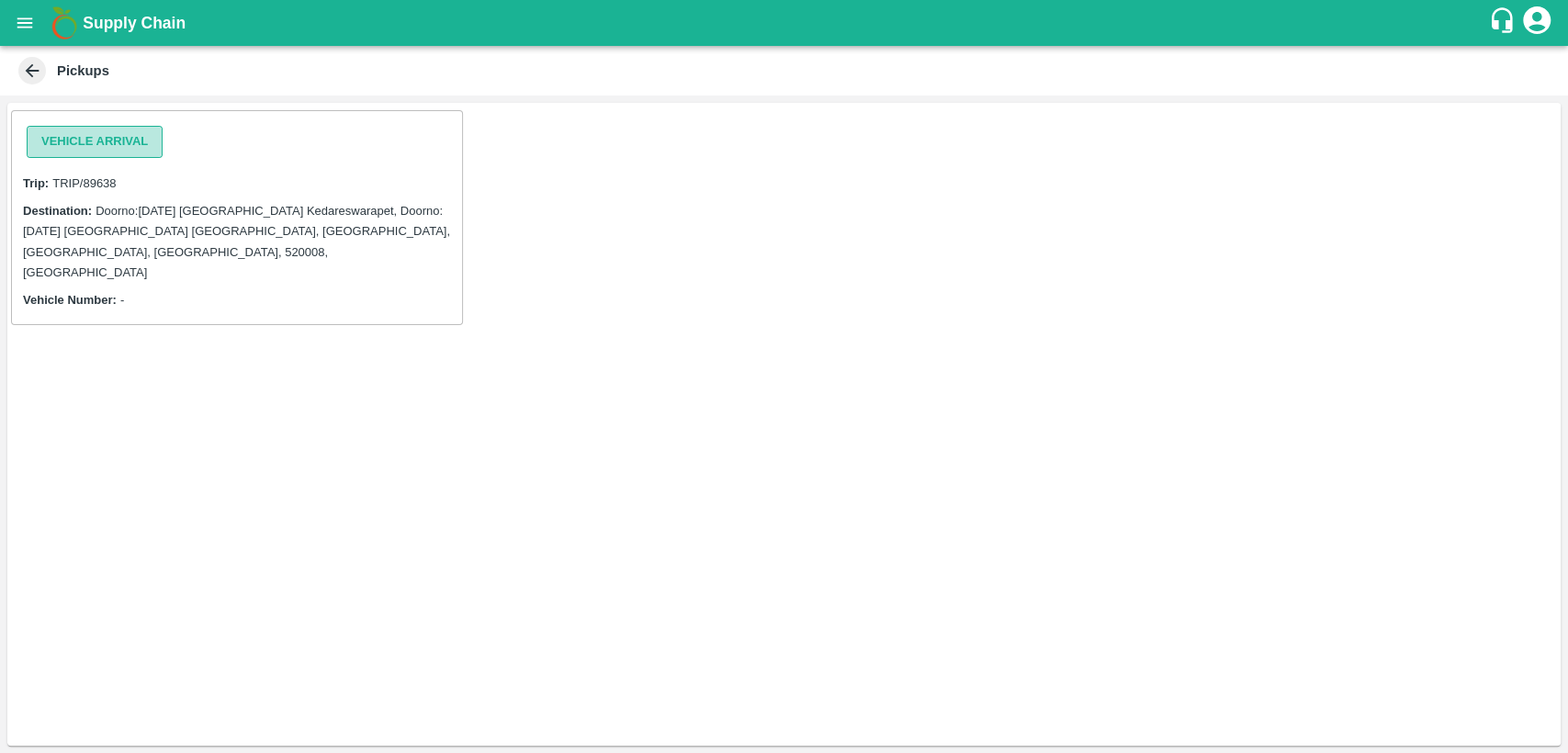
click at [106, 148] on button "Vehicle Arrival" at bounding box center [94, 141] width 136 height 32
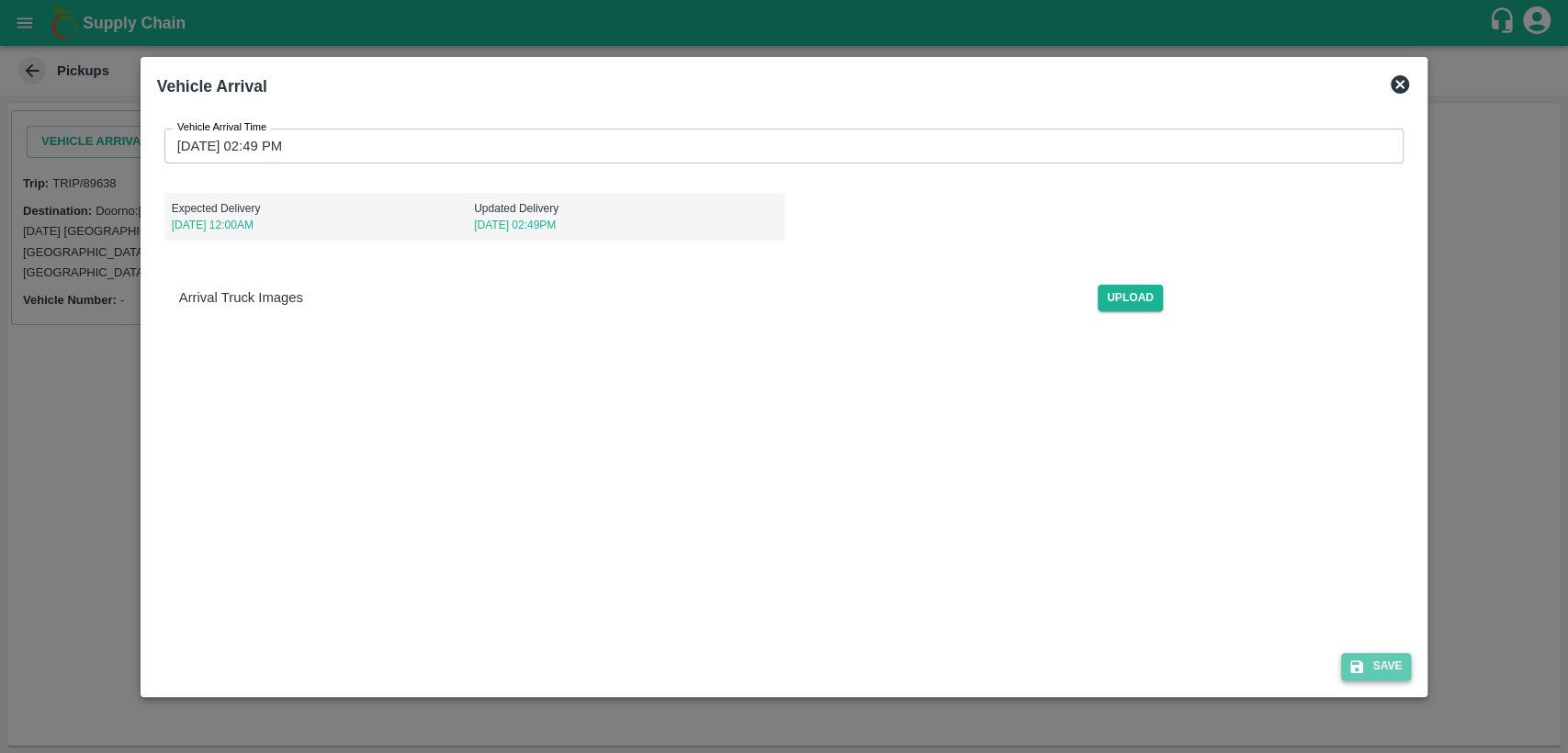
click at [1373, 665] on button "Save" at bounding box center [1375, 665] width 70 height 26
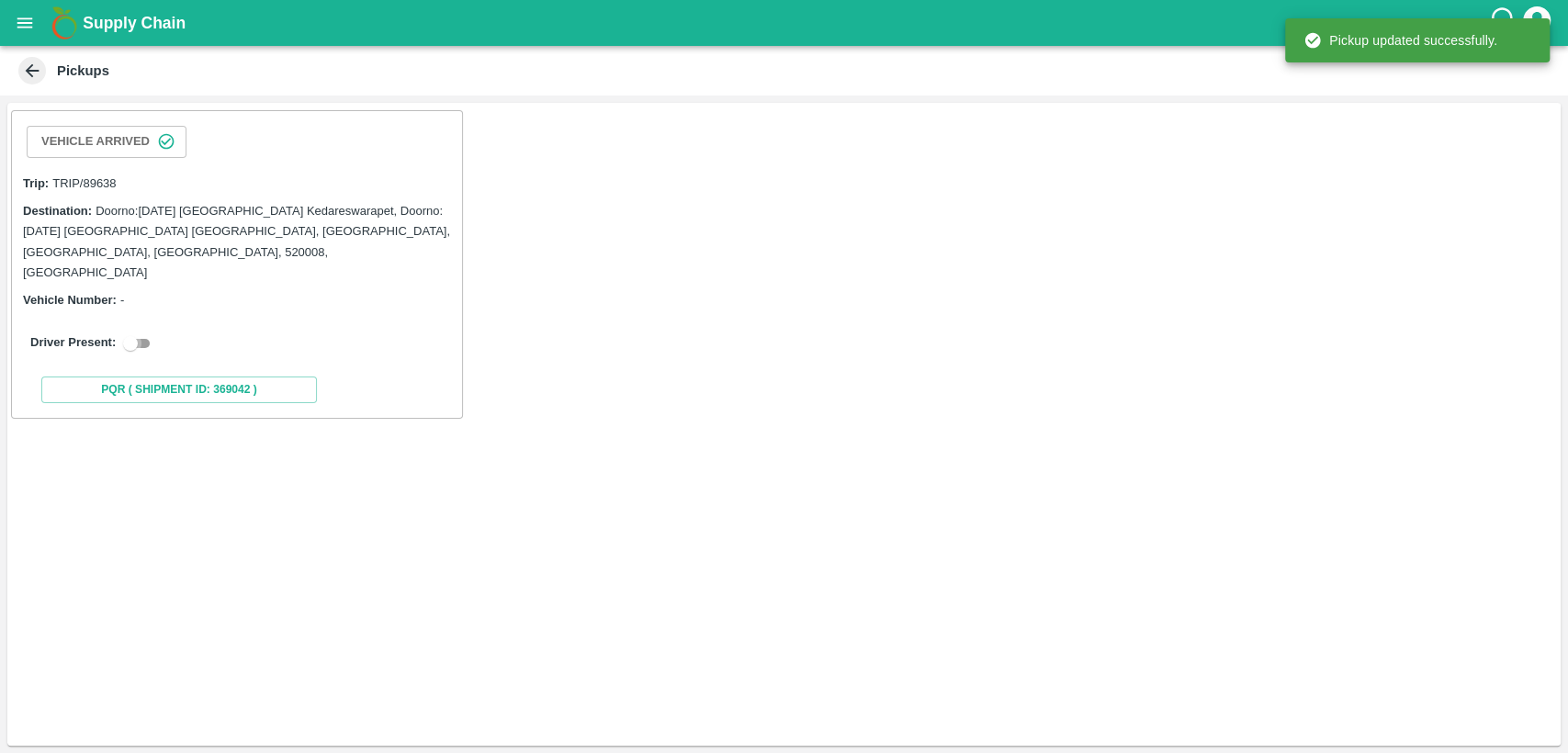
click at [146, 333] on input "checkbox" at bounding box center [130, 343] width 66 height 22
checkbox input "true"
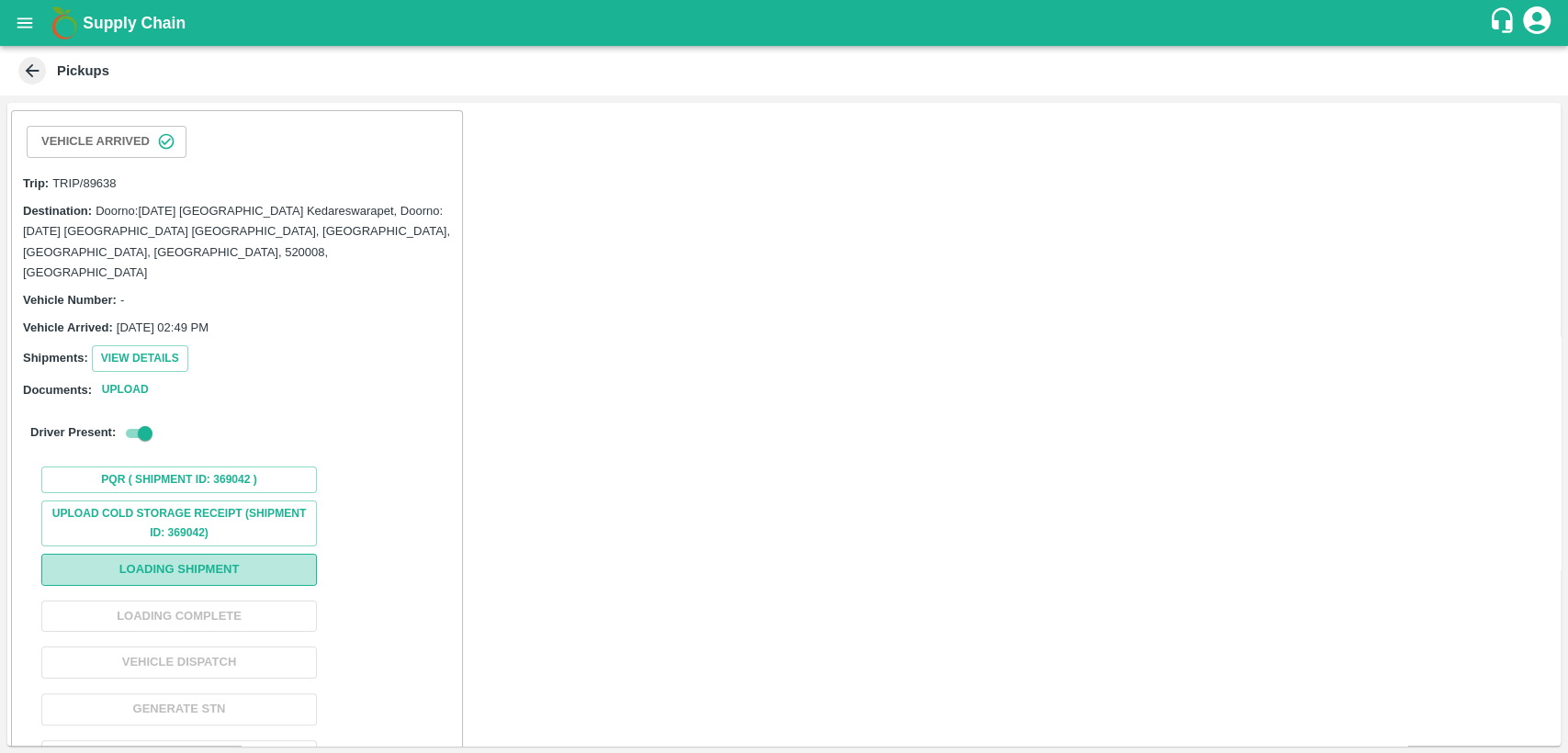
click at [194, 556] on button "Loading Shipment" at bounding box center [178, 569] width 275 height 32
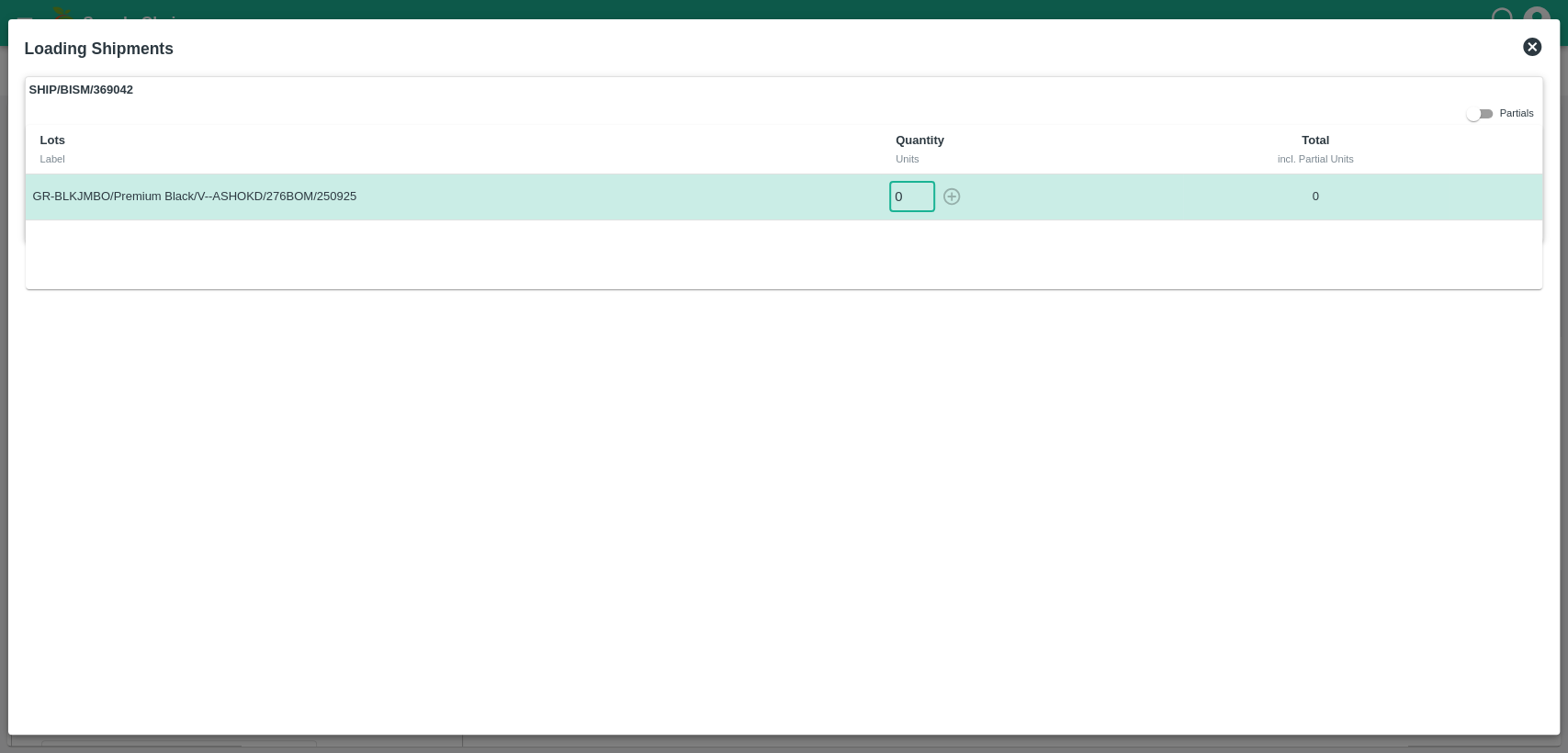
click at [903, 193] on input "0" at bounding box center [911, 197] width 46 height 30
click at [954, 199] on icon "button" at bounding box center [951, 197] width 20 height 20
type input "0"
click at [1535, 50] on icon at bounding box center [1531, 47] width 22 height 22
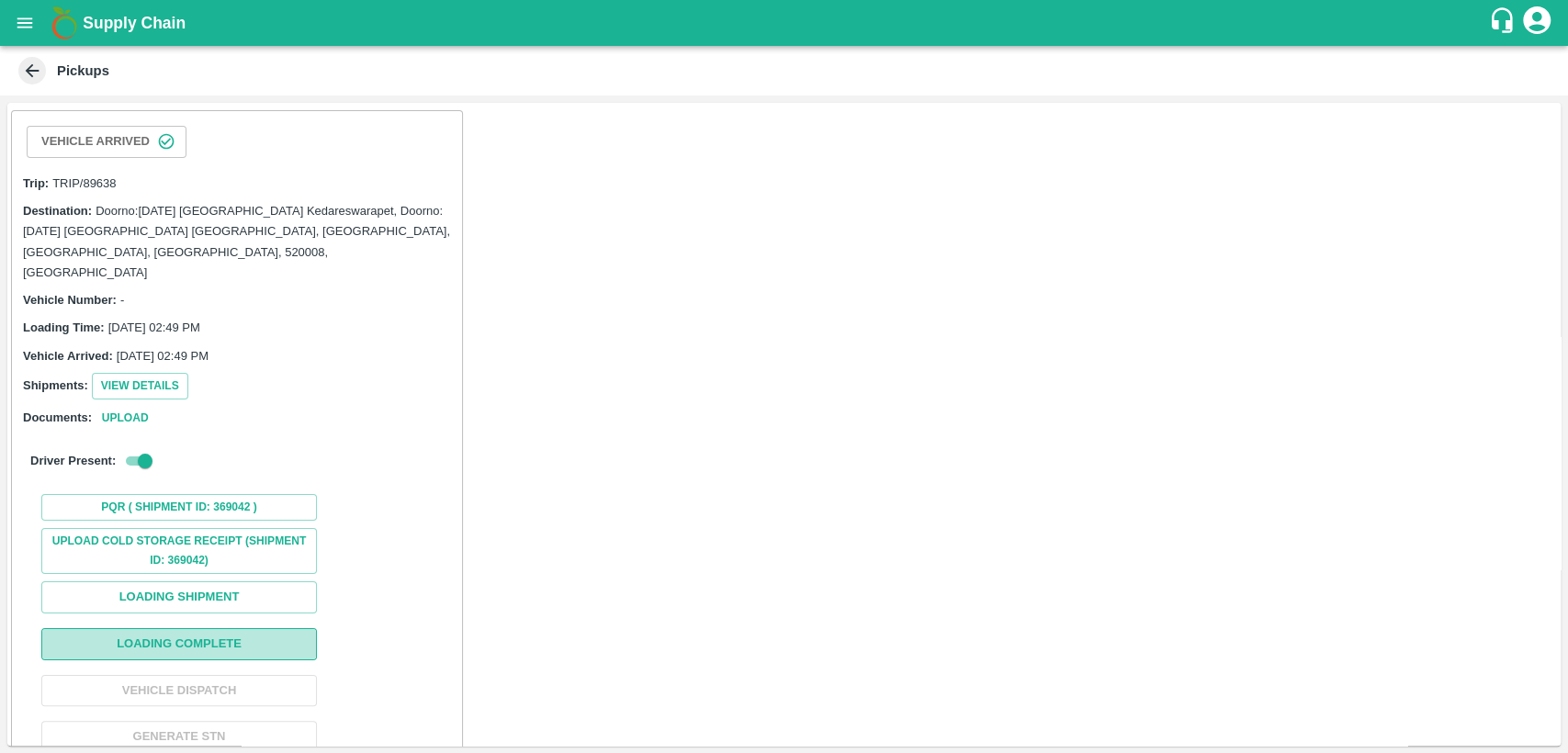
click at [228, 630] on button "Loading Complete" at bounding box center [178, 644] width 275 height 32
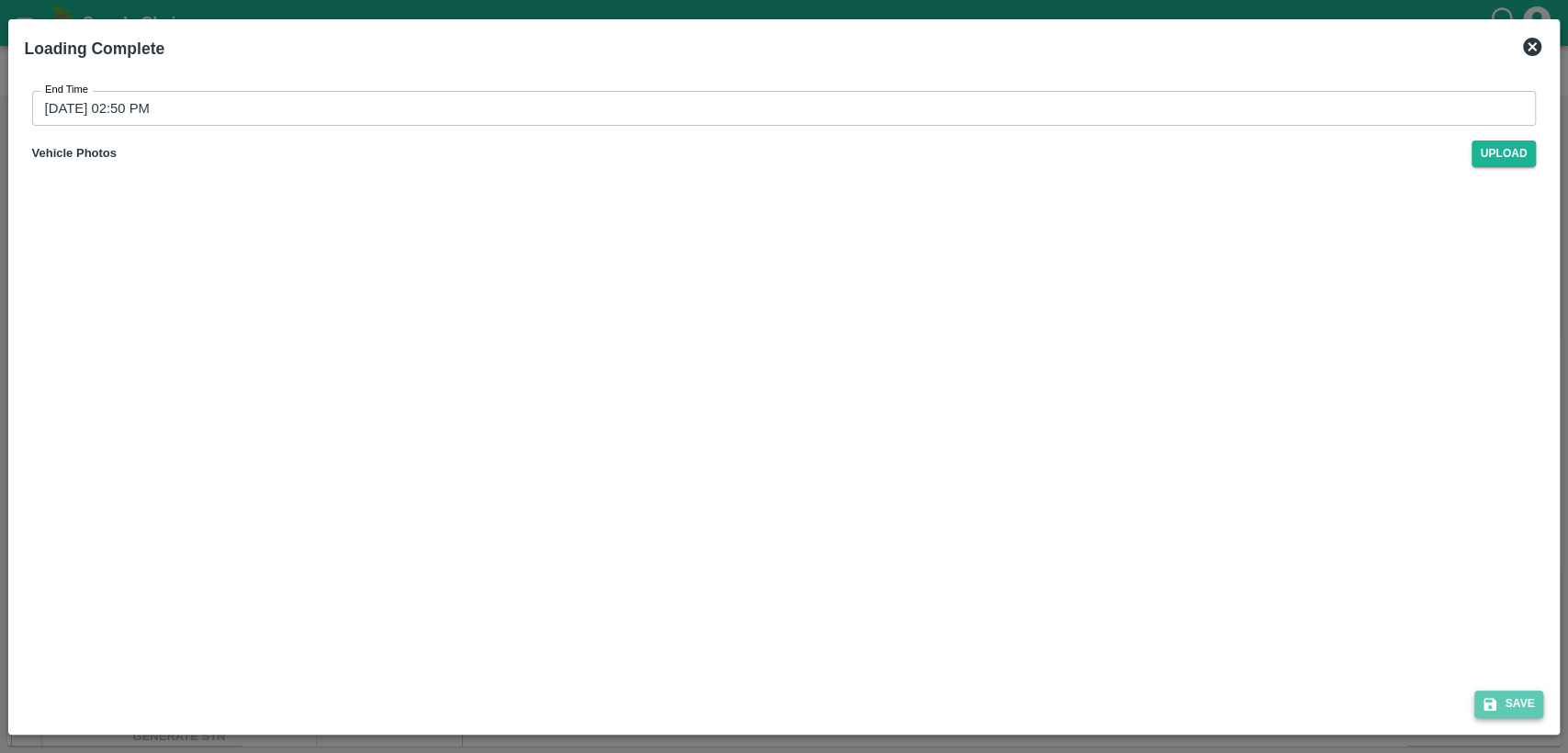
click at [1499, 699] on button "Save" at bounding box center [1509, 703] width 70 height 26
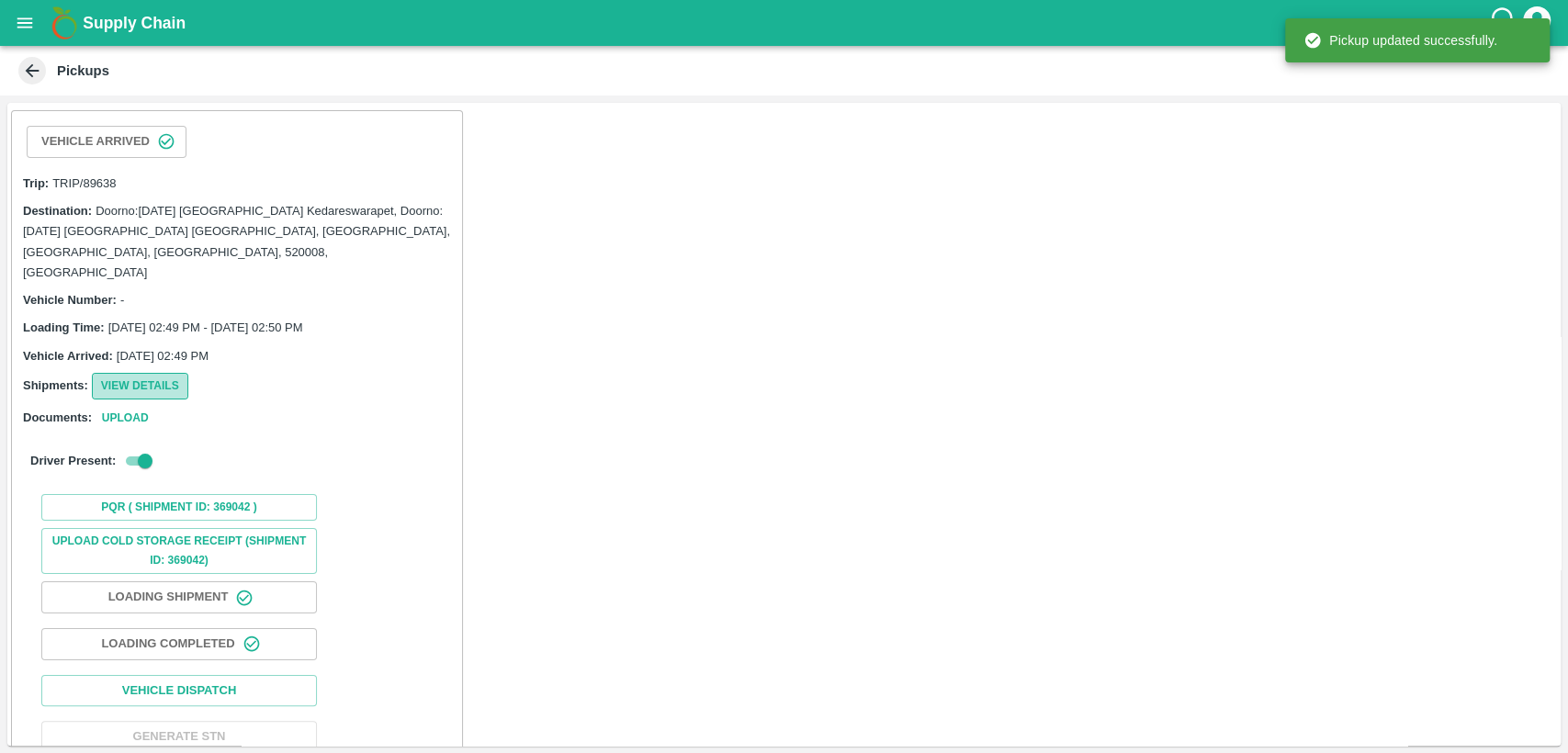
click at [138, 373] on button "View Details" at bounding box center [139, 385] width 96 height 26
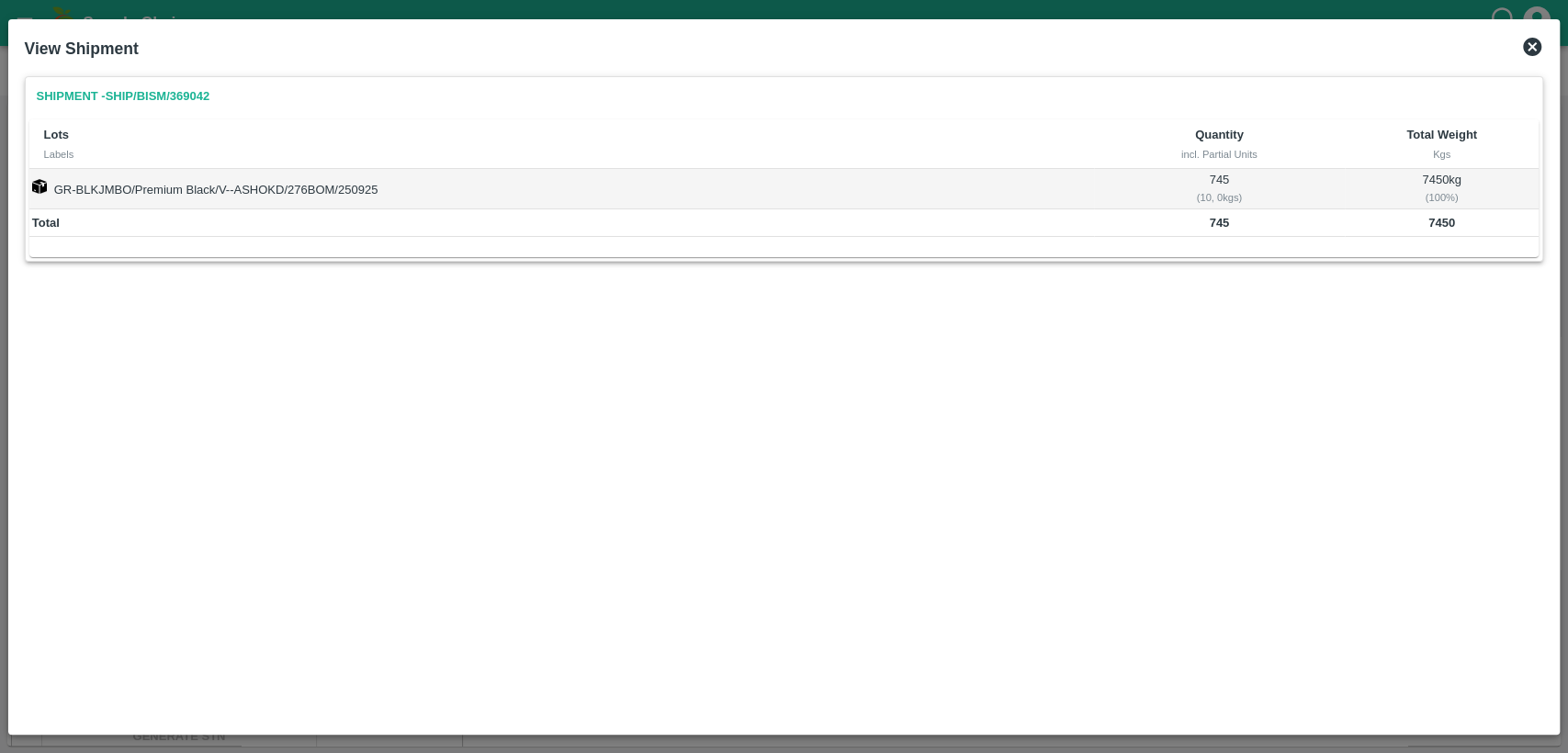
click at [1525, 50] on icon at bounding box center [1531, 47] width 18 height 18
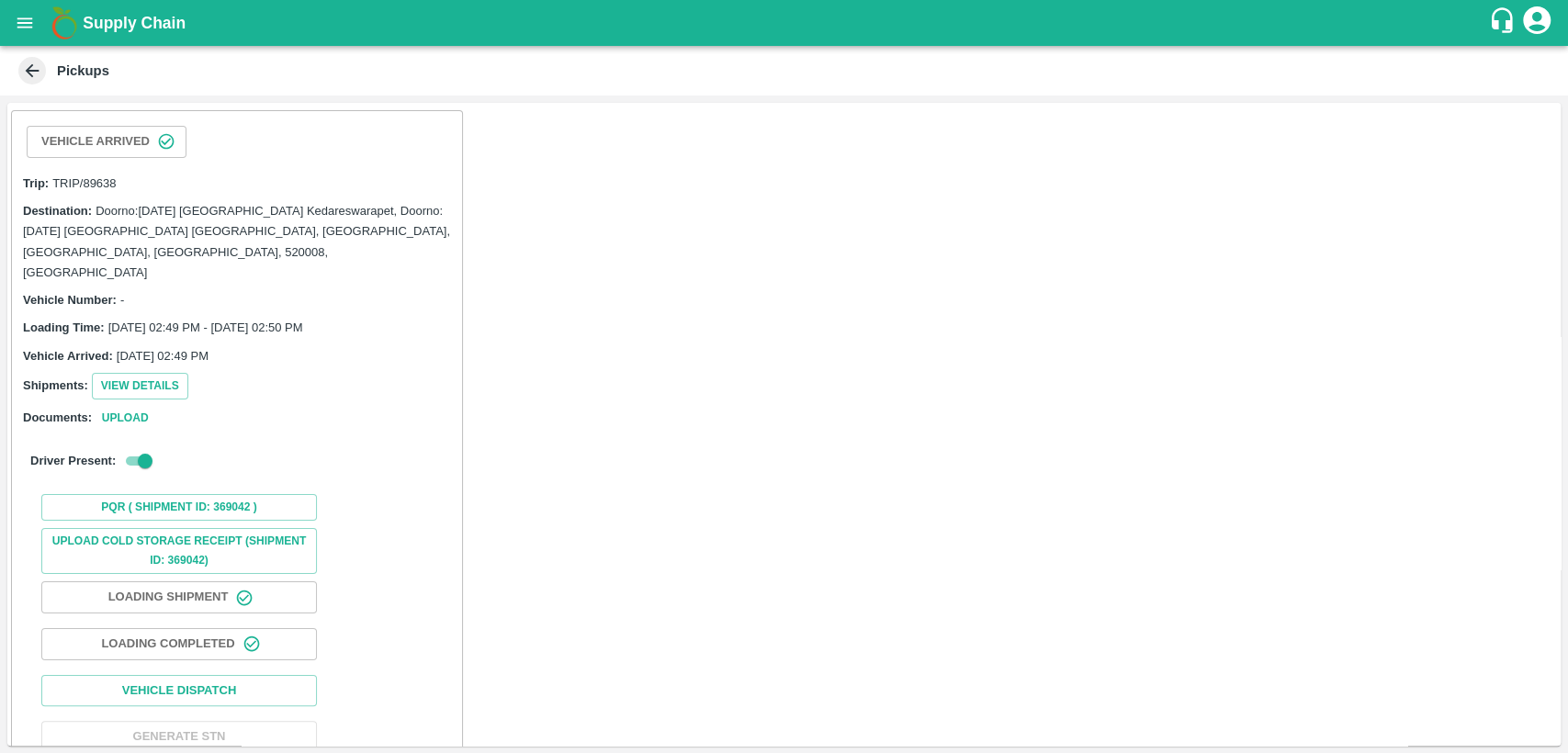
scroll to position [55, 0]
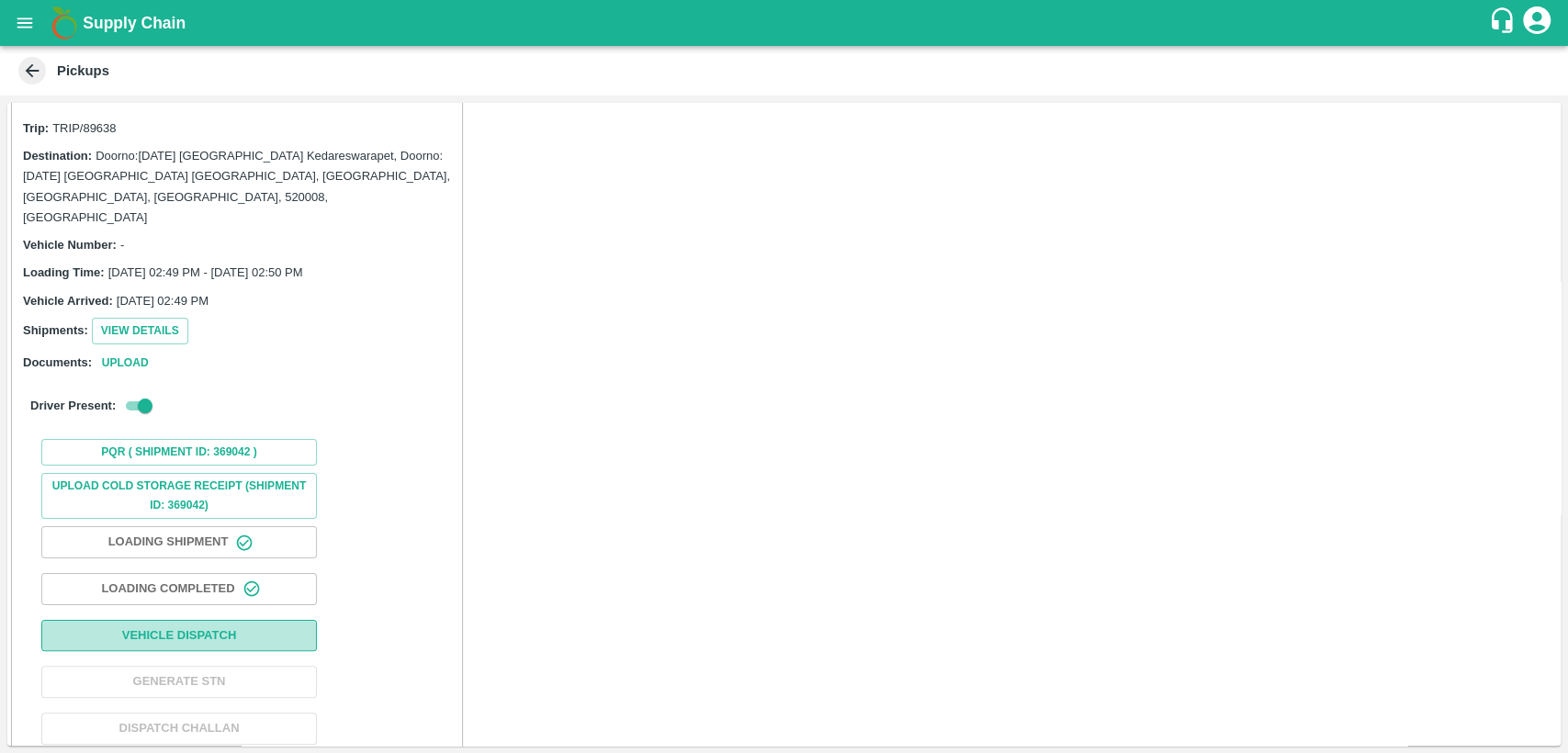
click at [147, 621] on button "Vehicle Dispatch" at bounding box center [178, 635] width 275 height 32
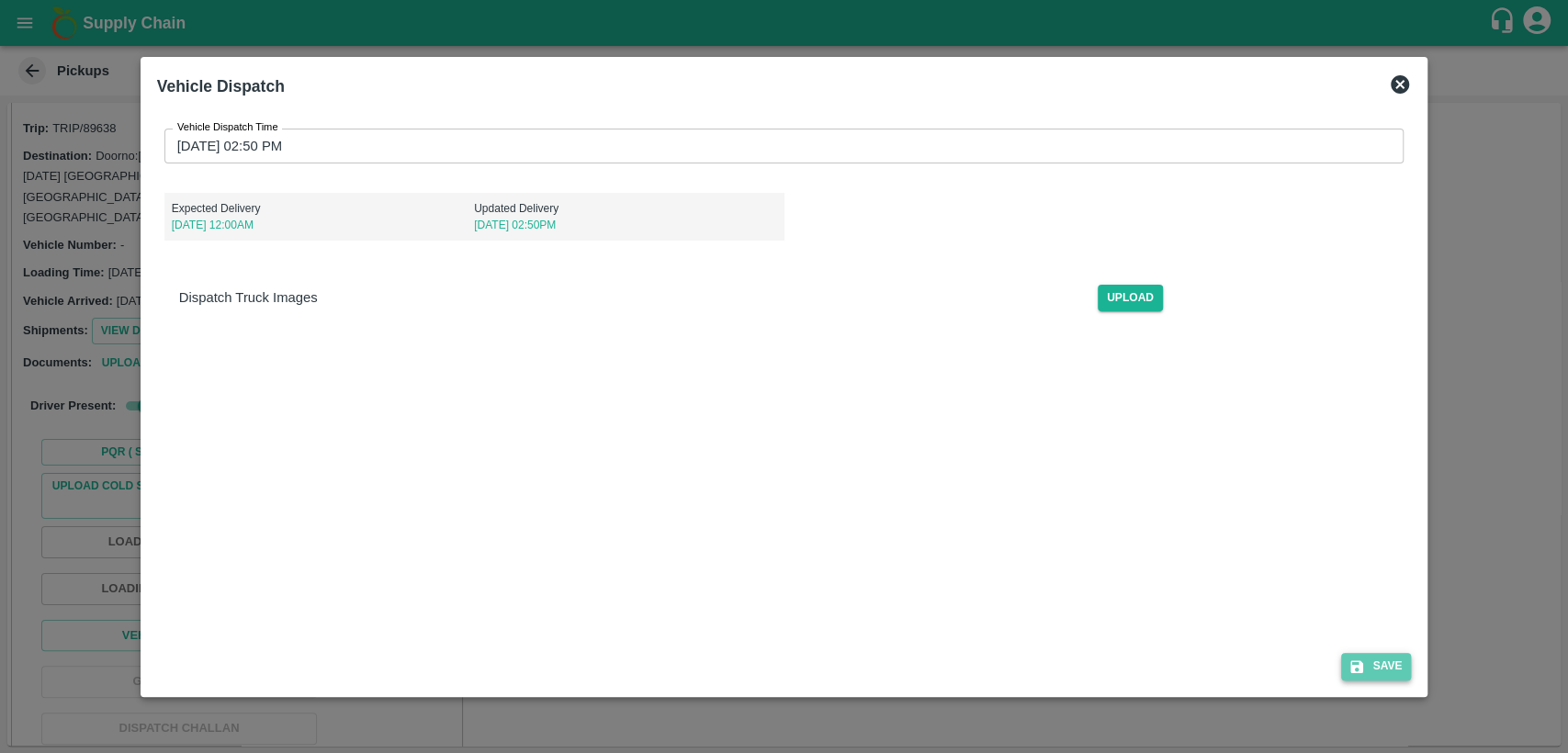
click at [1382, 663] on button "Save" at bounding box center [1375, 665] width 70 height 26
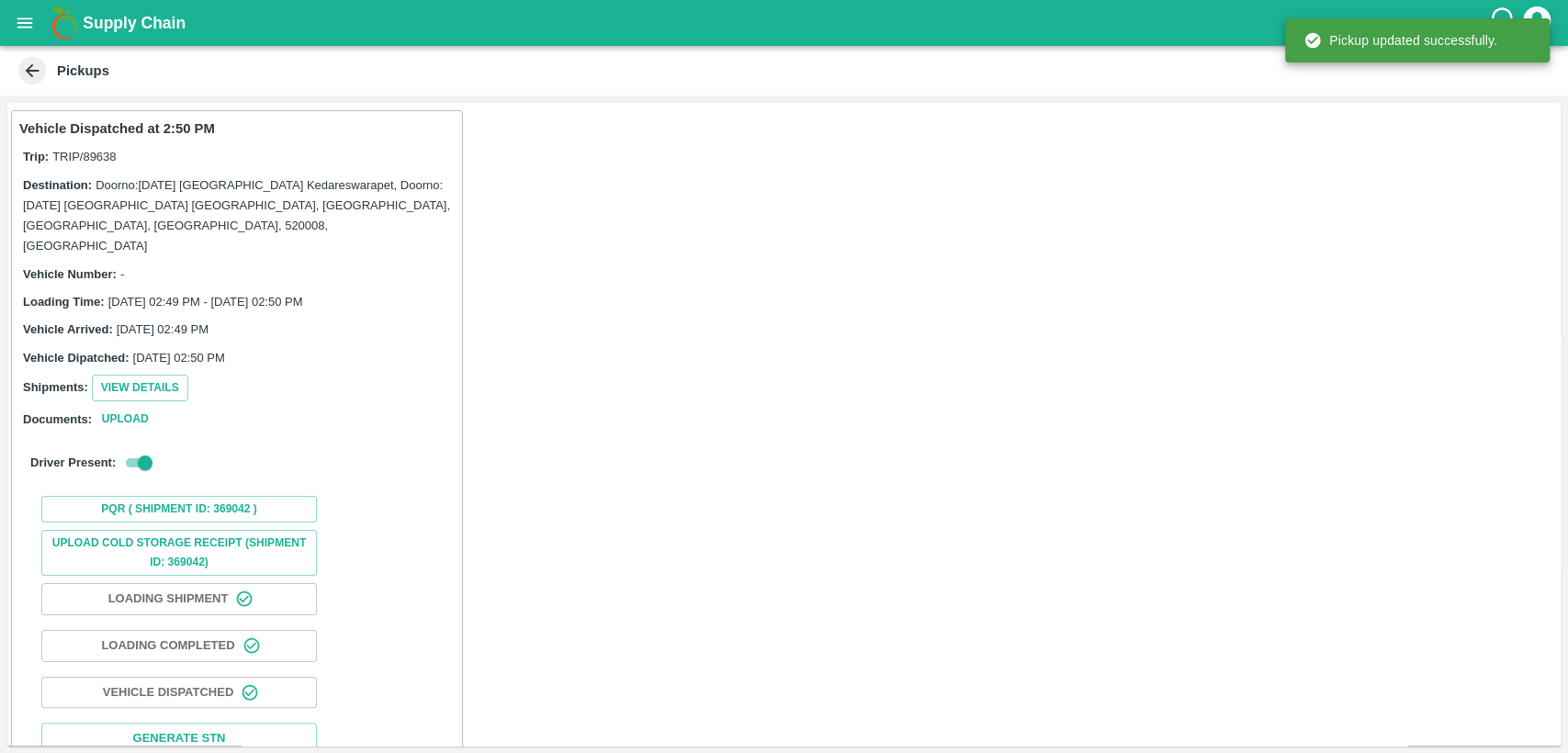
scroll to position [57, 0]
